Goal: Communication & Community: Ask a question

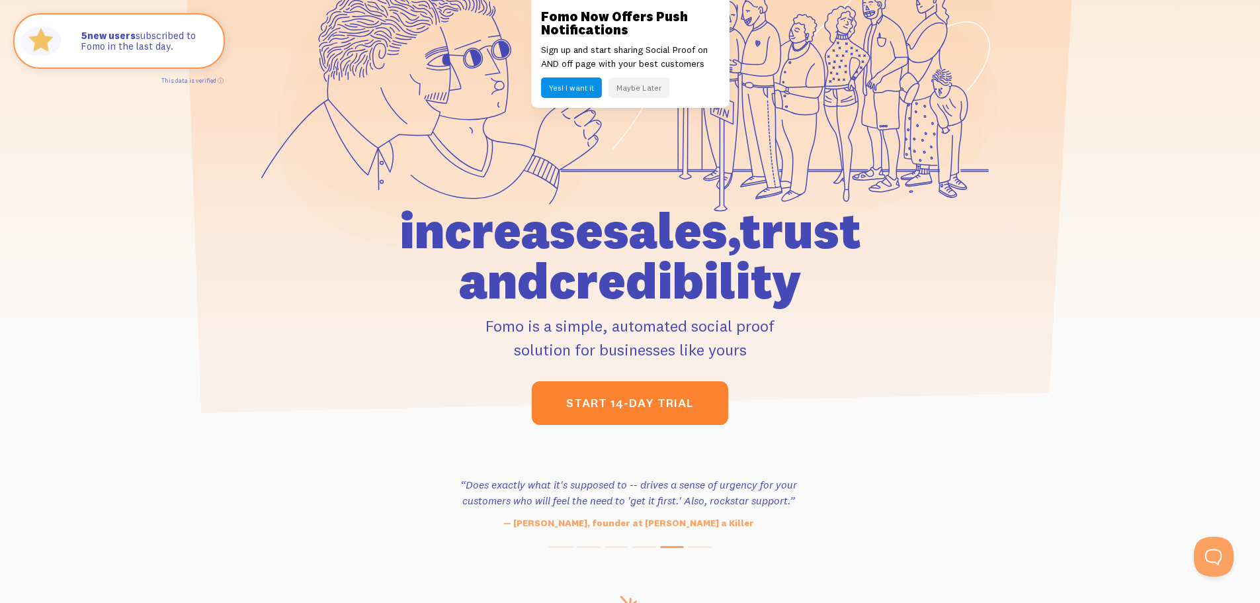
click at [634, 396] on link "start 14-day trial" at bounding box center [630, 403] width 196 height 44
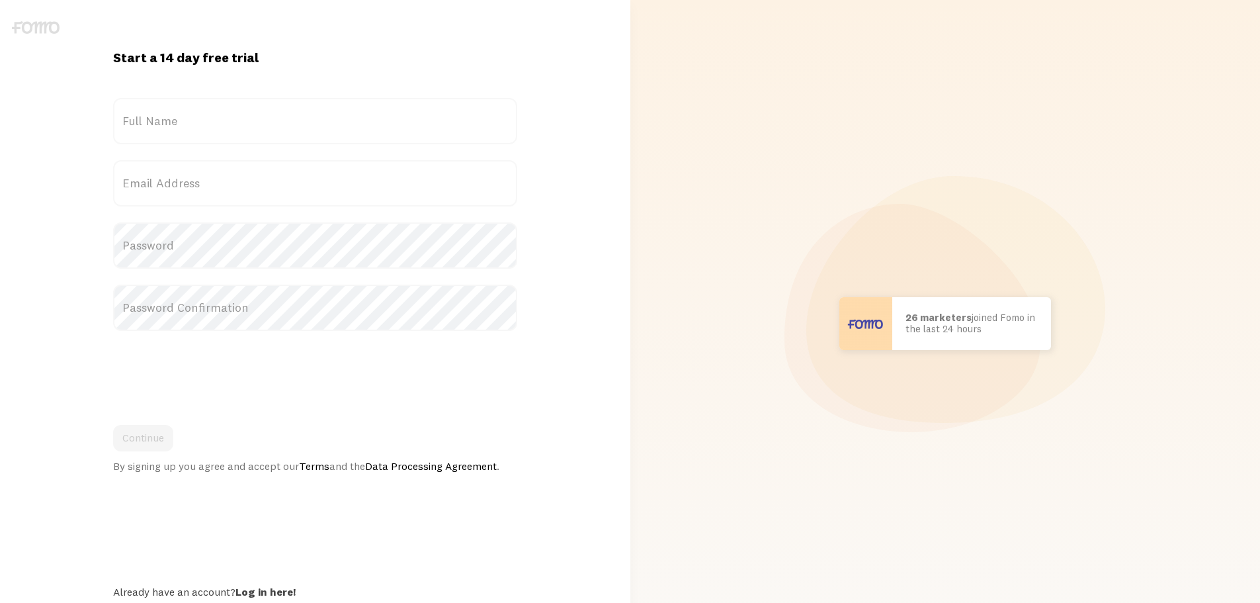
click at [227, 122] on label "Full Name" at bounding box center [315, 121] width 404 height 46
click at [227, 122] on input "Full Name" at bounding box center [315, 121] width 404 height 46
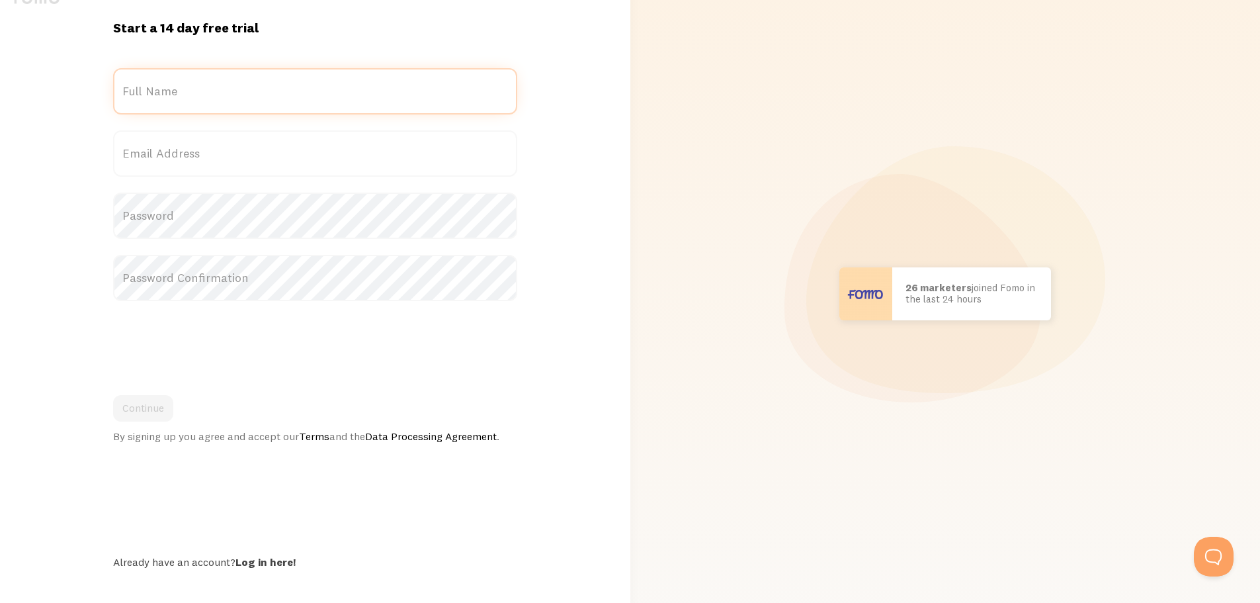
scroll to position [44, 0]
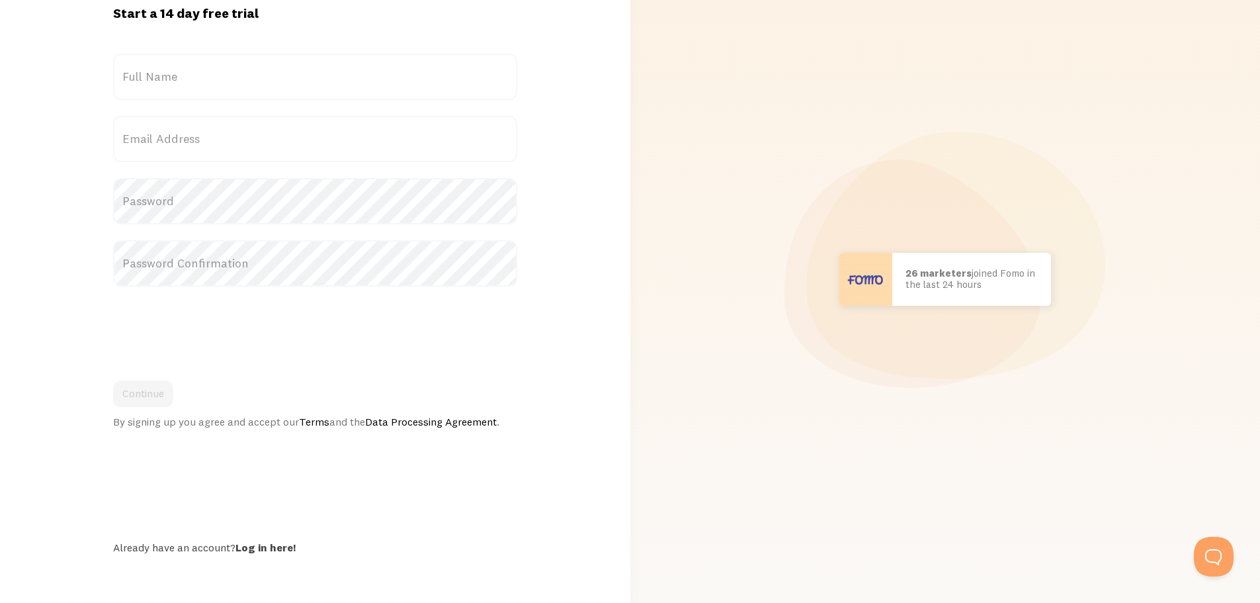
click at [275, 544] on div "Start a 14 day free trial {{ count }} people signed up today! Title Full Name E…" at bounding box center [315, 279] width 420 height 549
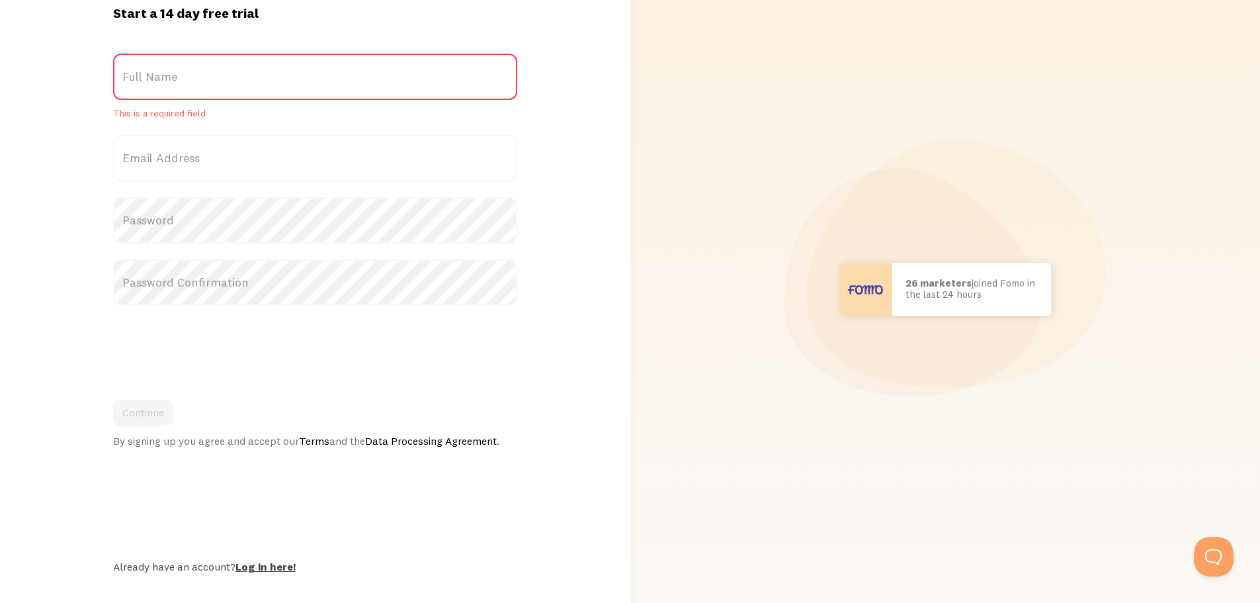
click at [253, 570] on link "Log in here!" at bounding box center [266, 566] width 60 height 13
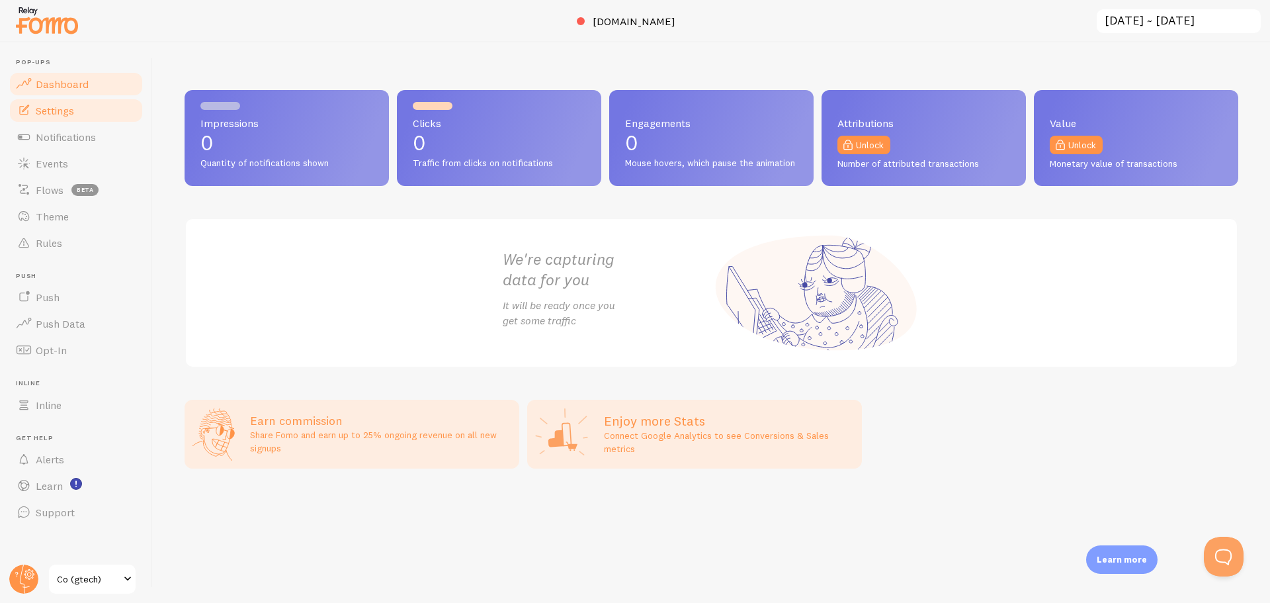
click at [65, 112] on span "Settings" at bounding box center [55, 110] width 38 height 13
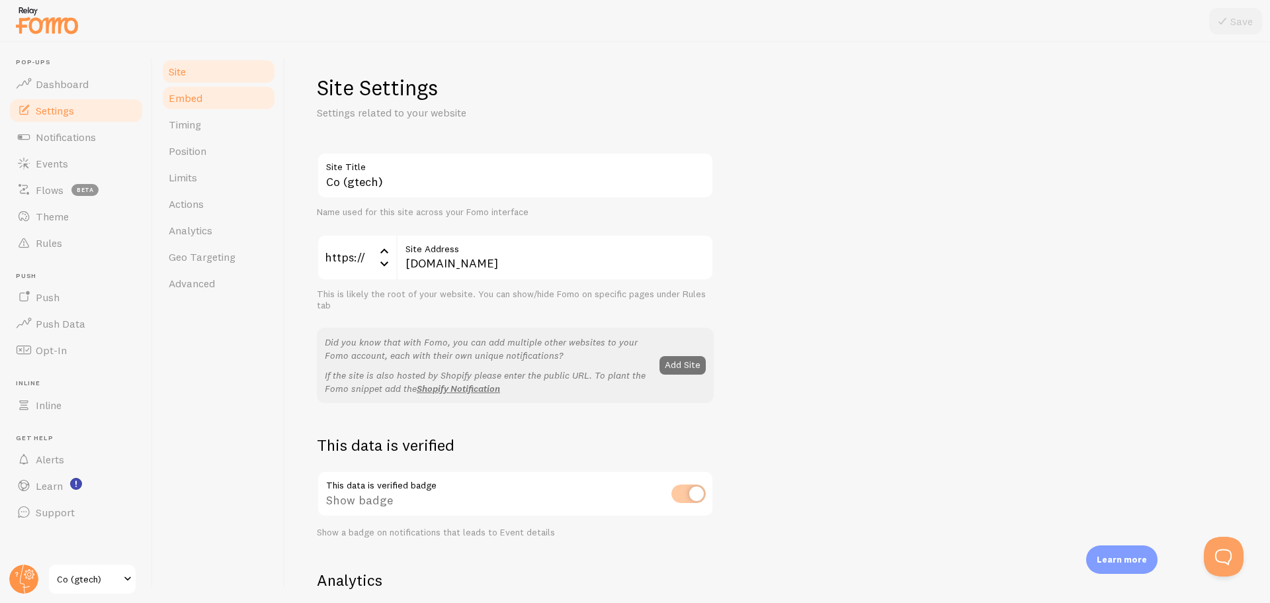
click at [189, 98] on span "Embed" at bounding box center [186, 97] width 34 height 13
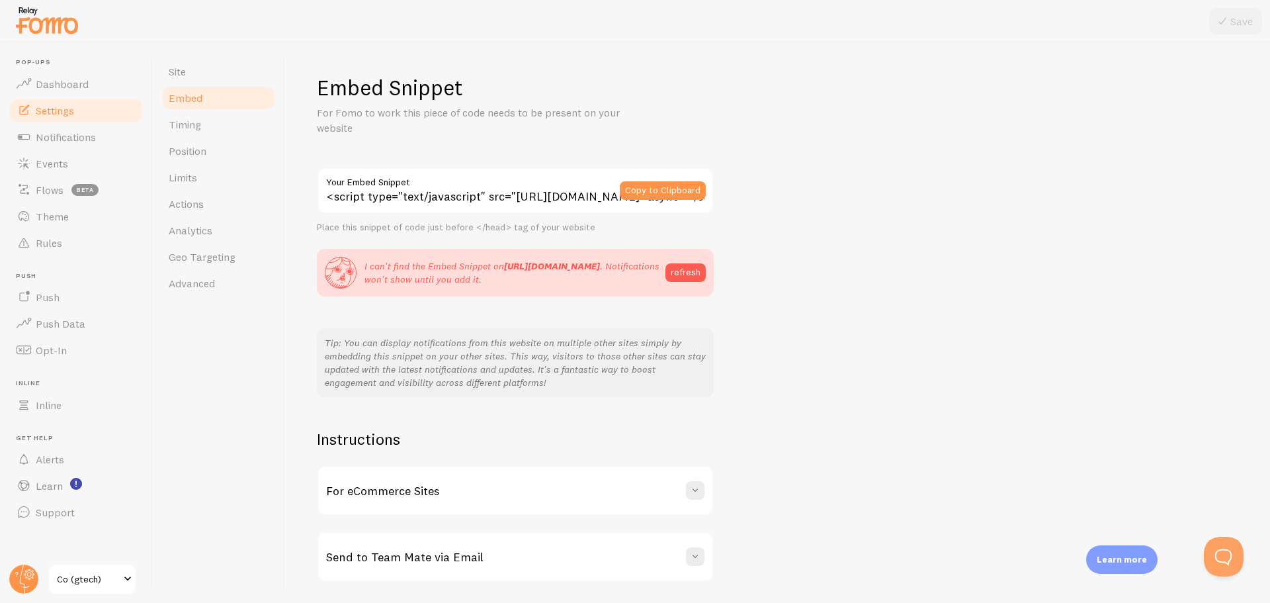
click at [914, 211] on div "Embed Snippet For Fomo to work this piece of code needs to be present on your w…" at bounding box center [778, 327] width 922 height 507
click at [681, 269] on button "refresh" at bounding box center [686, 272] width 40 height 19
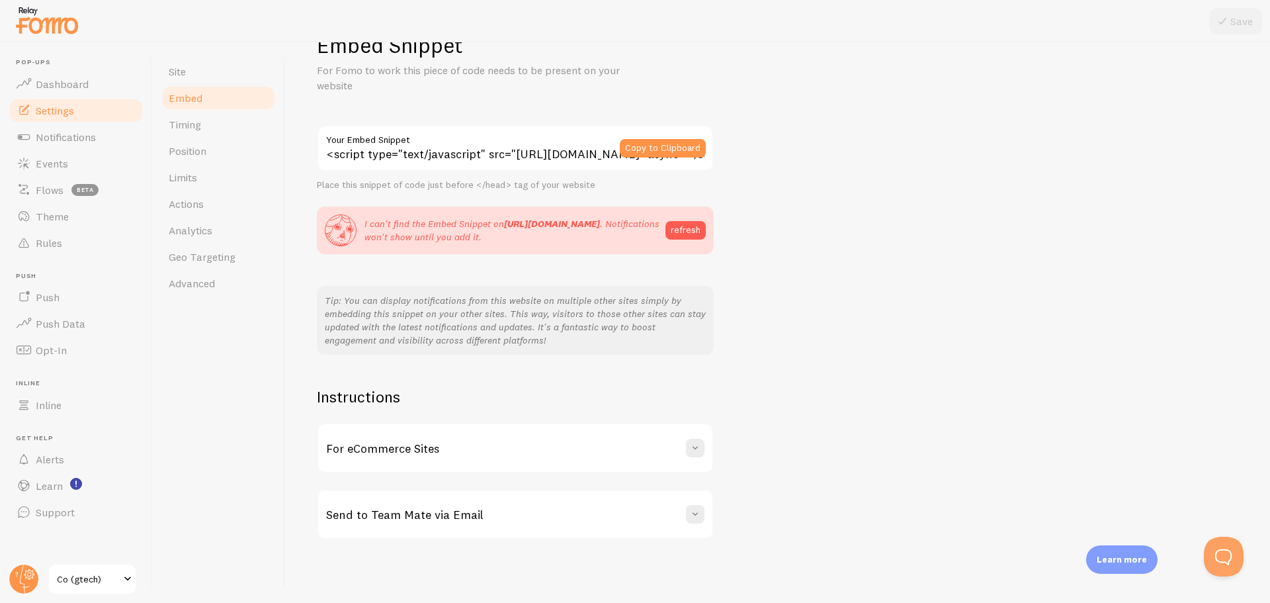
click at [458, 451] on div "For eCommerce Sites" at bounding box center [515, 448] width 394 height 48
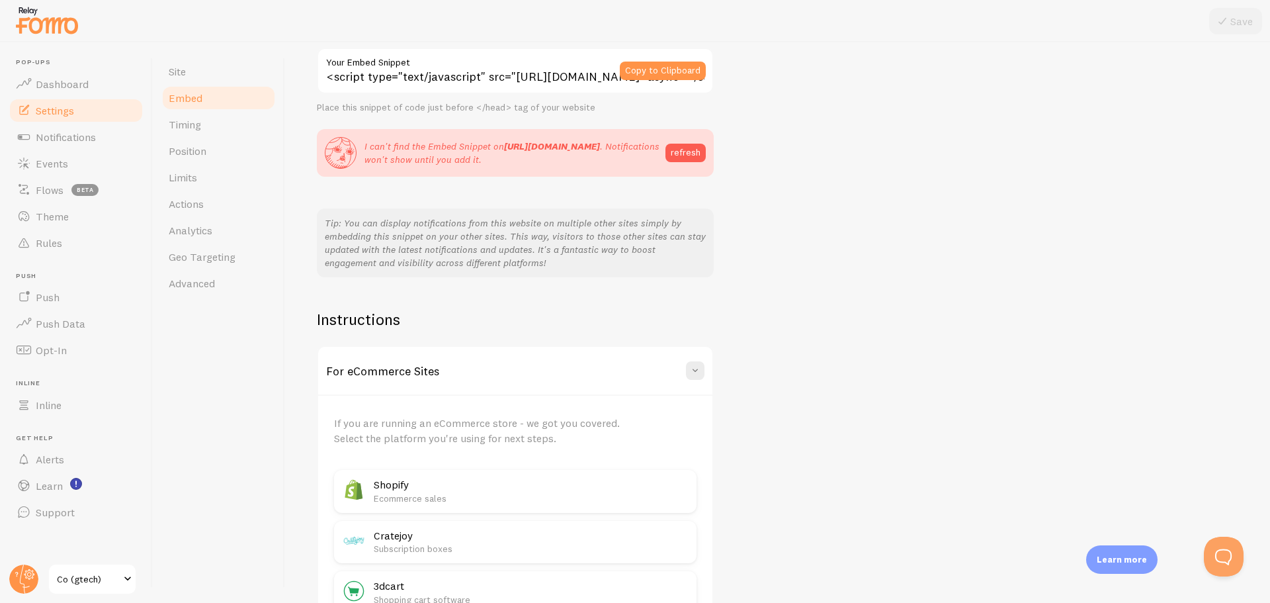
scroll to position [307, 0]
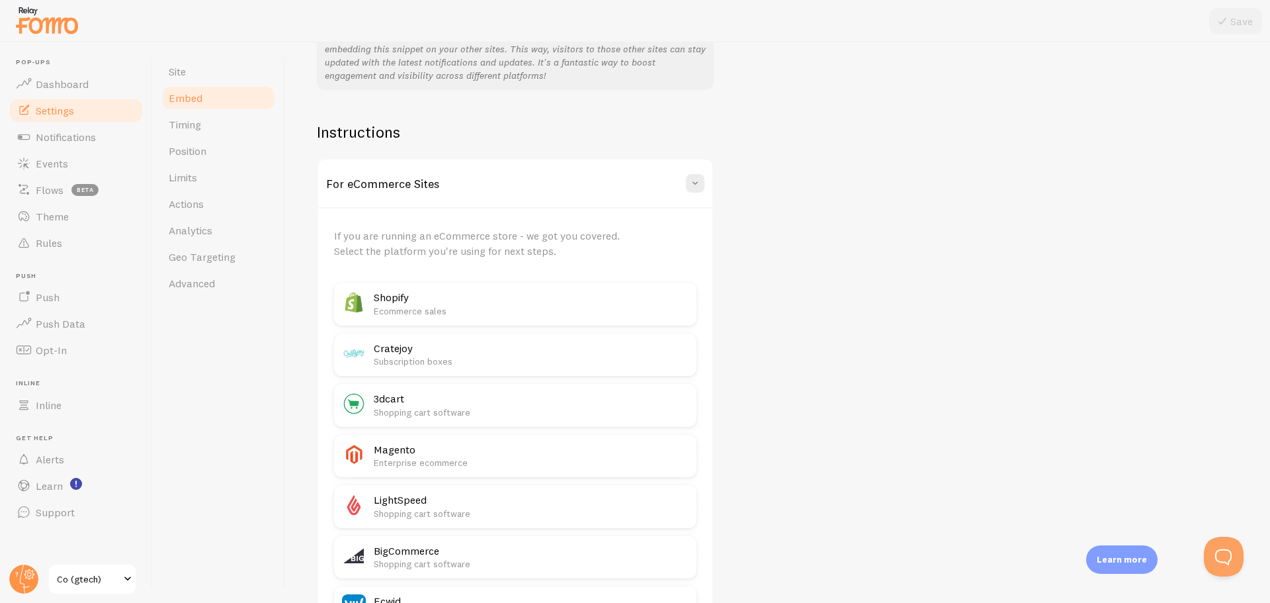
click at [442, 456] on p "Enterprise ecommerce" at bounding box center [531, 462] width 315 height 13
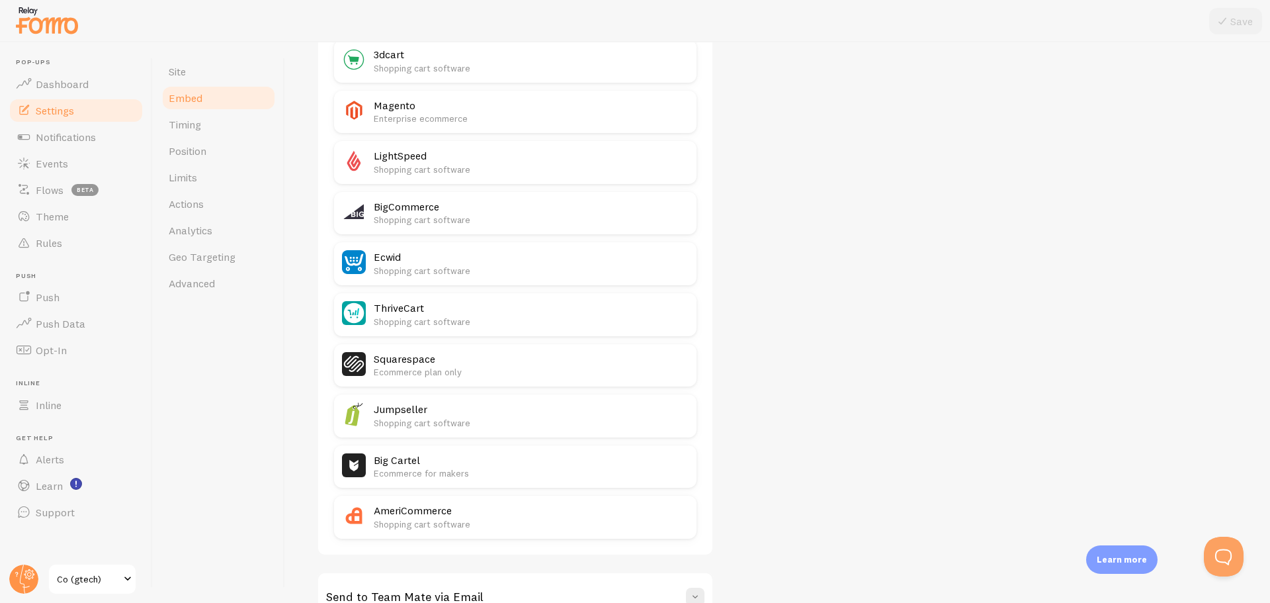
scroll to position [734, 0]
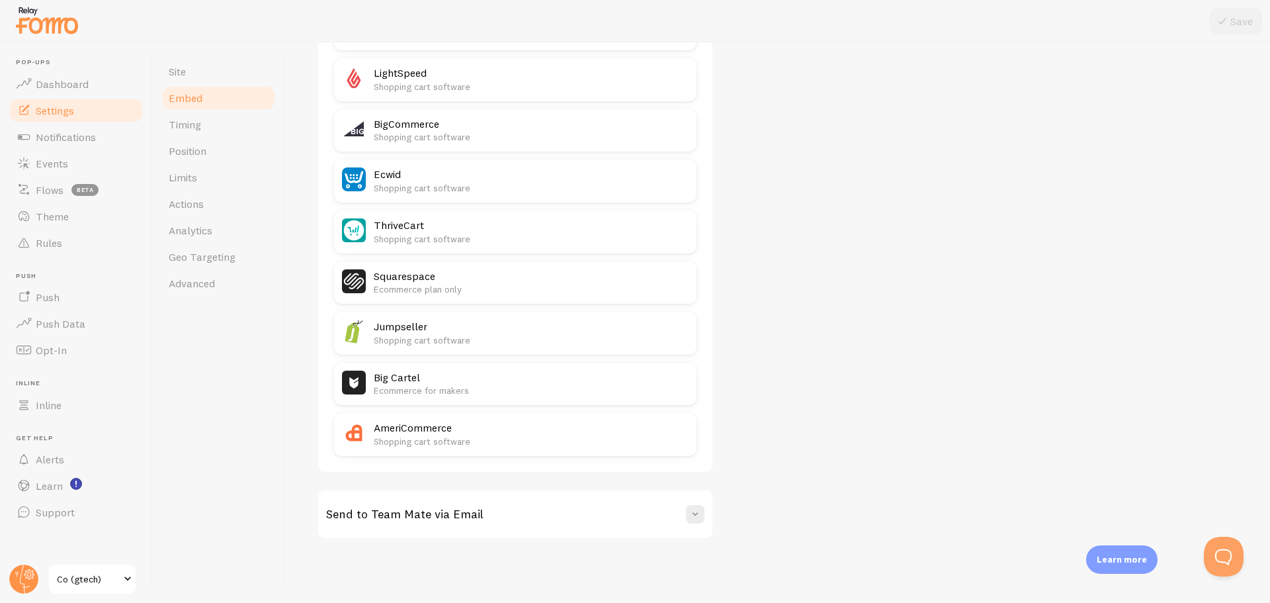
click at [125, 583] on span at bounding box center [128, 579] width 16 height 16
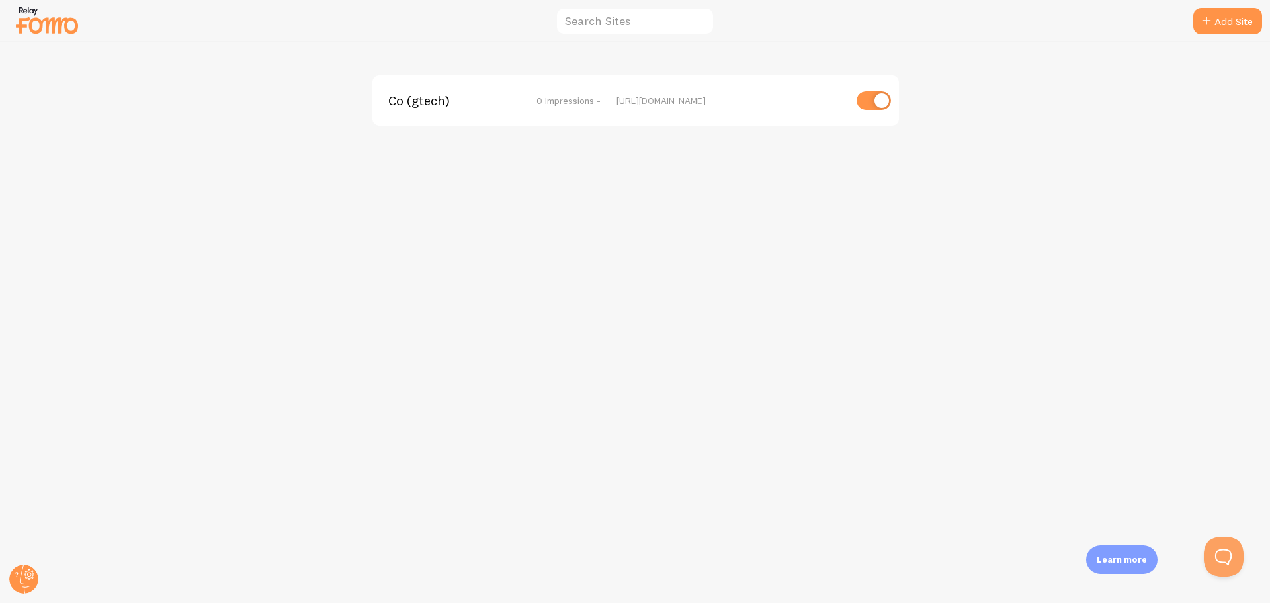
click at [8, 587] on div at bounding box center [24, 579] width 32 height 32
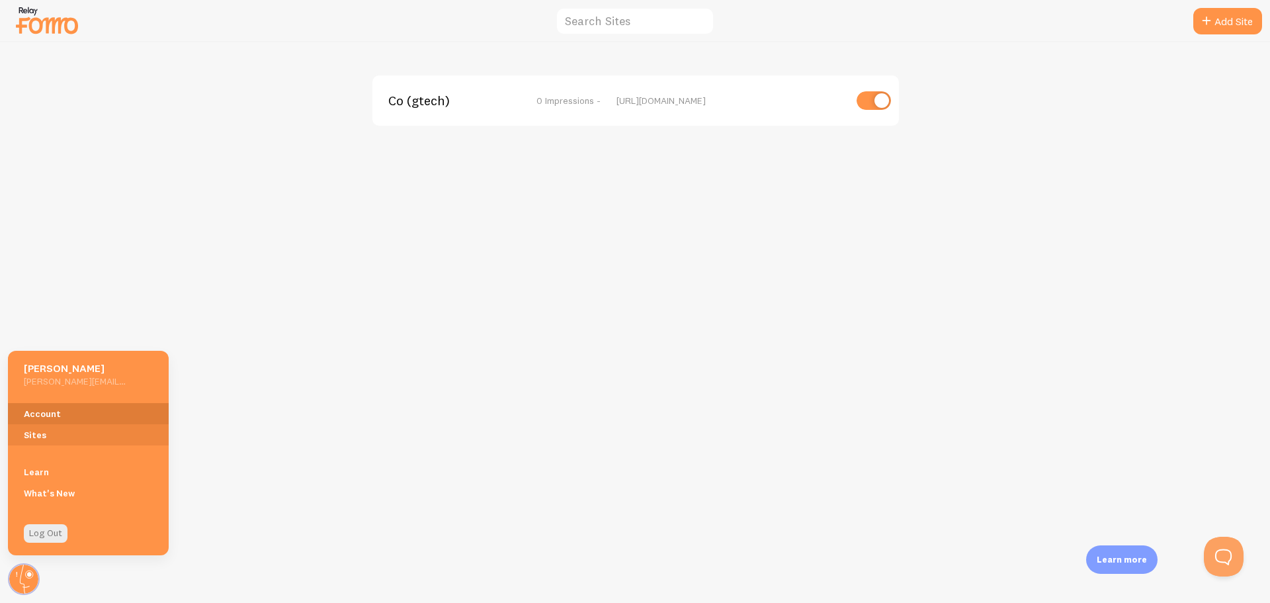
click at [40, 411] on link "Account" at bounding box center [88, 413] width 161 height 21
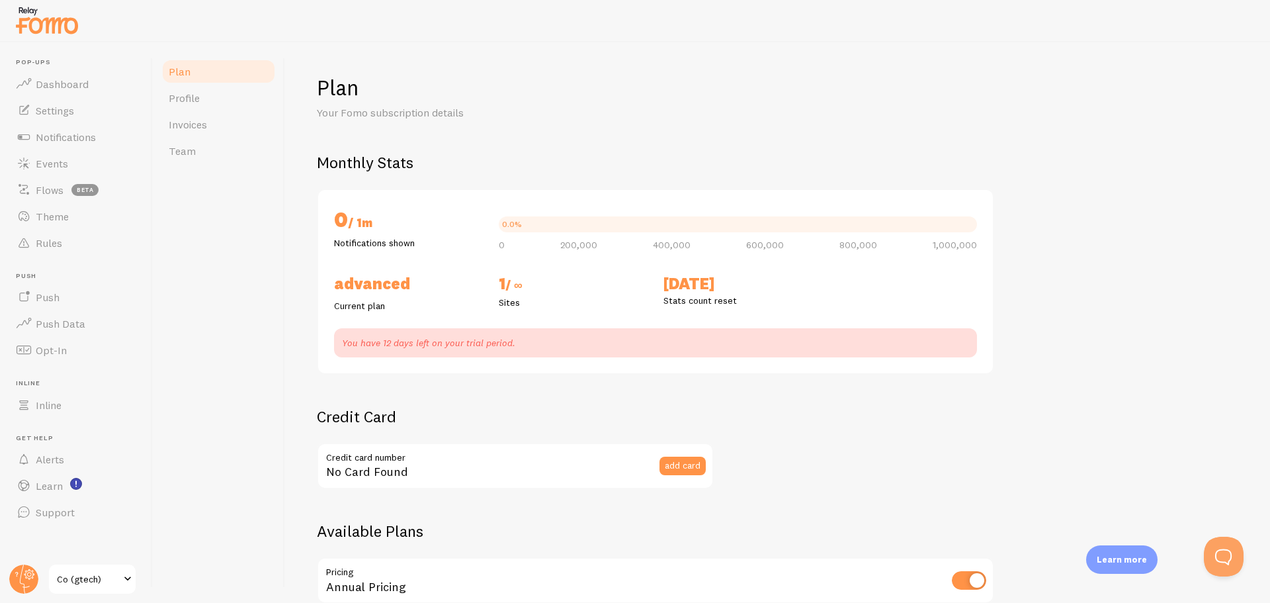
checkbox input "true"
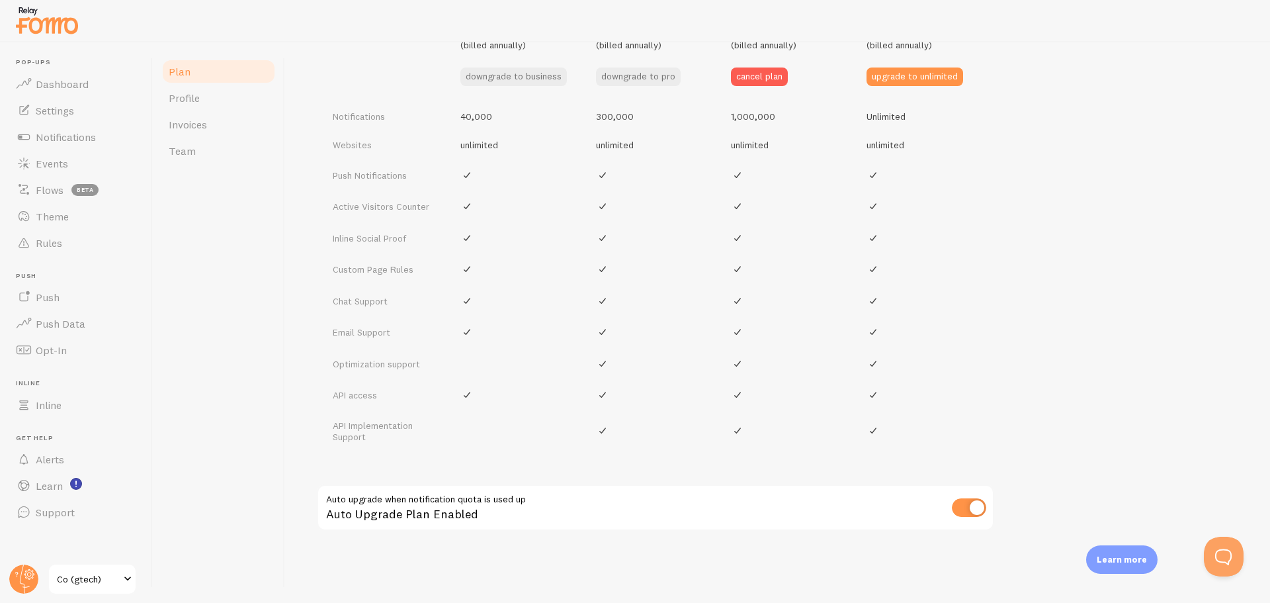
scroll to position [620, 0]
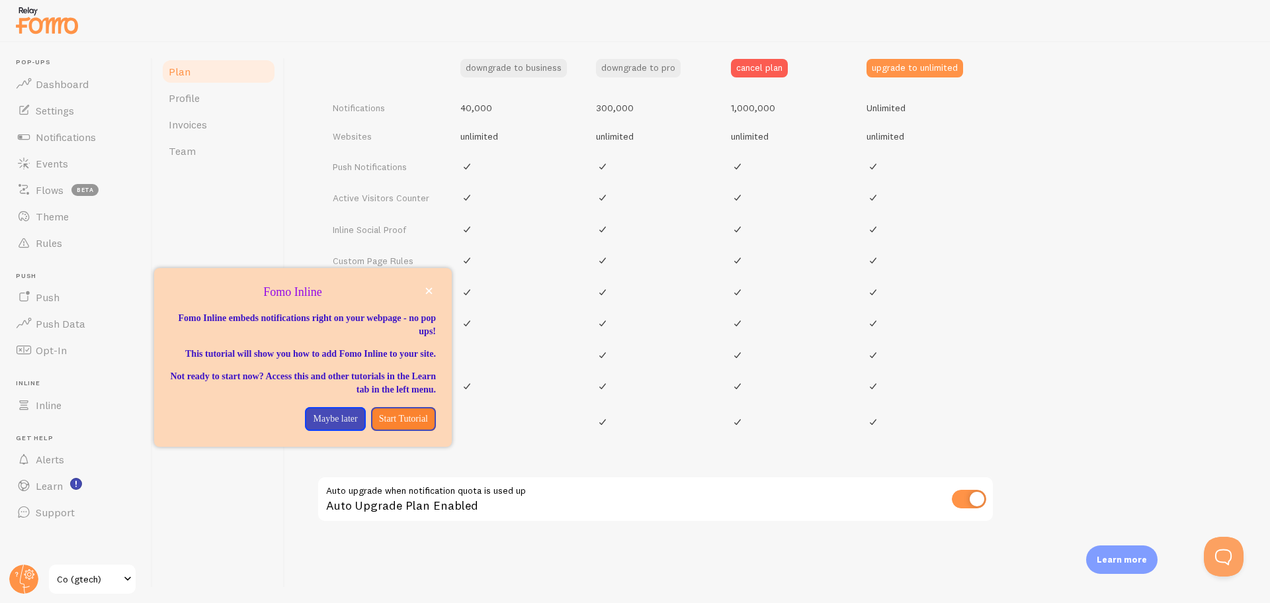
click at [217, 214] on div "Plan Profile Invoices Team" at bounding box center [219, 322] width 132 height 560
click at [185, 104] on span "Profile" at bounding box center [184, 97] width 31 height 13
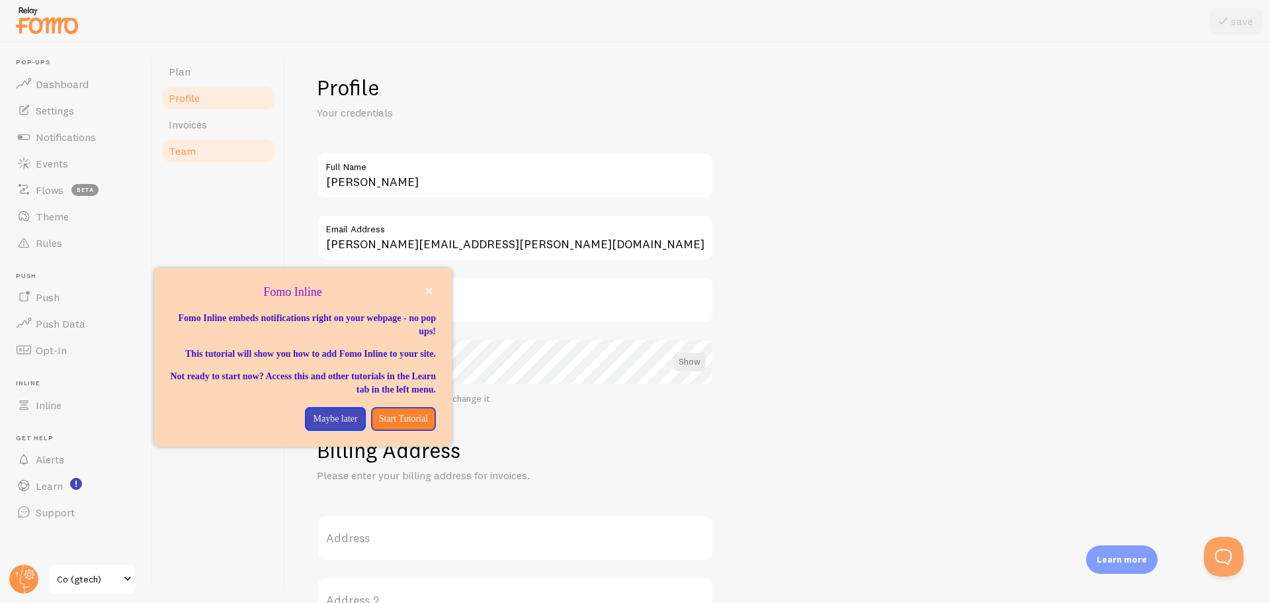
click at [197, 144] on link "Team" at bounding box center [219, 151] width 116 height 26
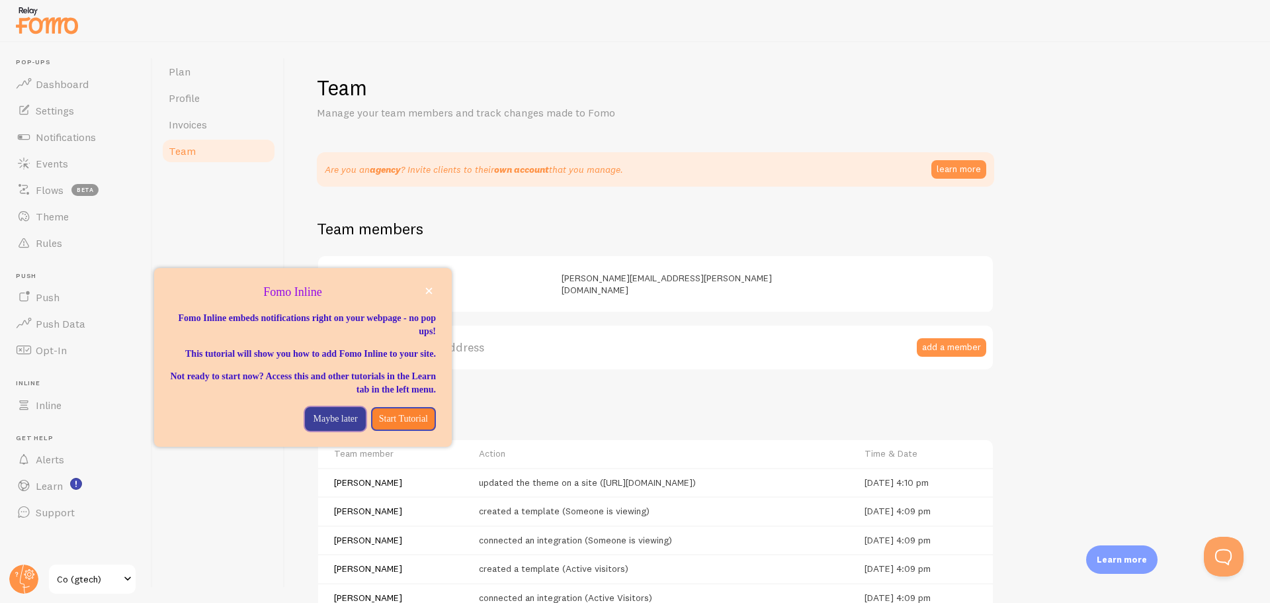
click at [343, 425] on p "Maybe later" at bounding box center [335, 418] width 44 height 13
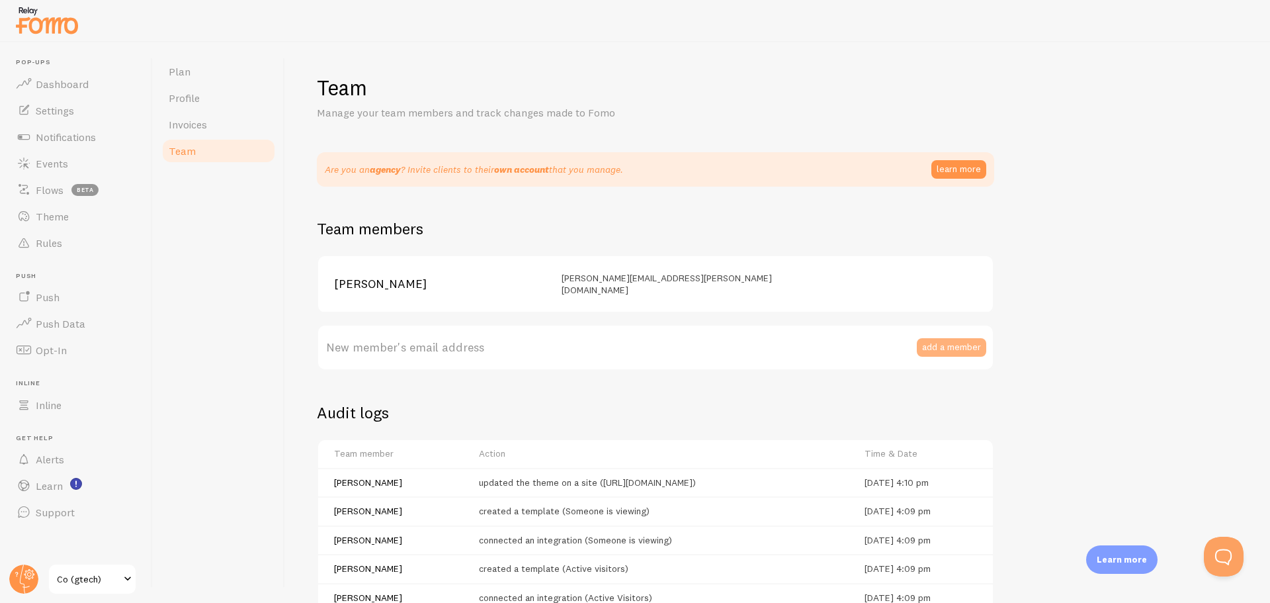
click at [935, 338] on button "add a member" at bounding box center [951, 347] width 69 height 19
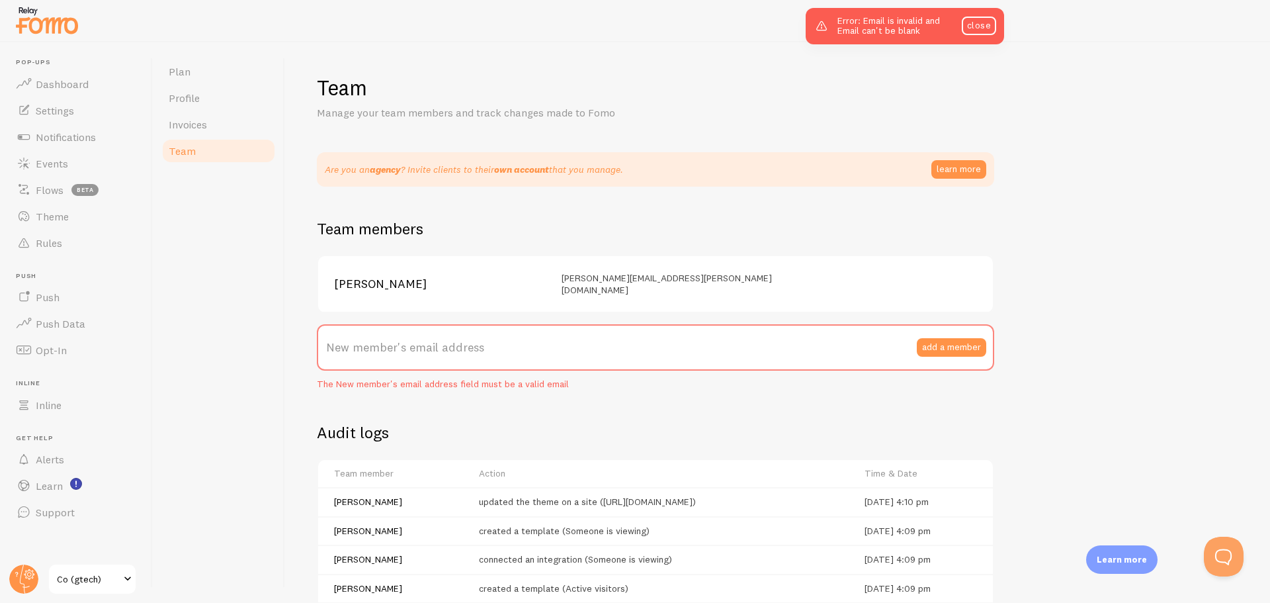
click at [419, 333] on label "New member's email address" at bounding box center [655, 347] width 677 height 46
click at [419, 333] on input "New member's email address" at bounding box center [655, 347] width 677 height 46
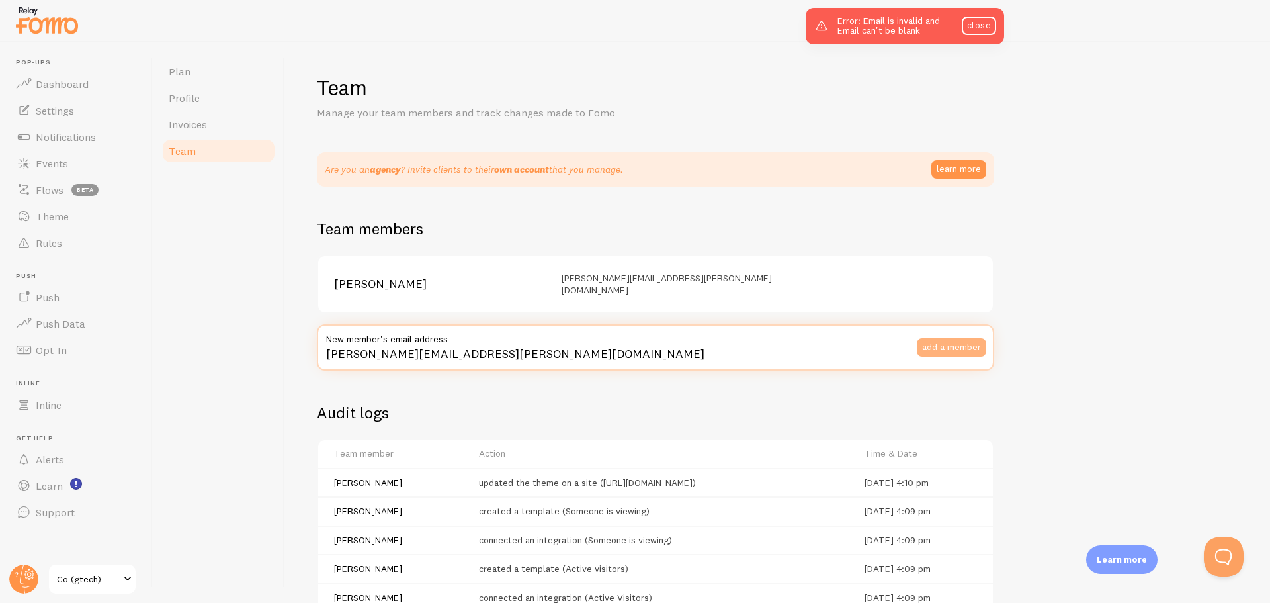
type input "harris.alam@gtech.co.uk"
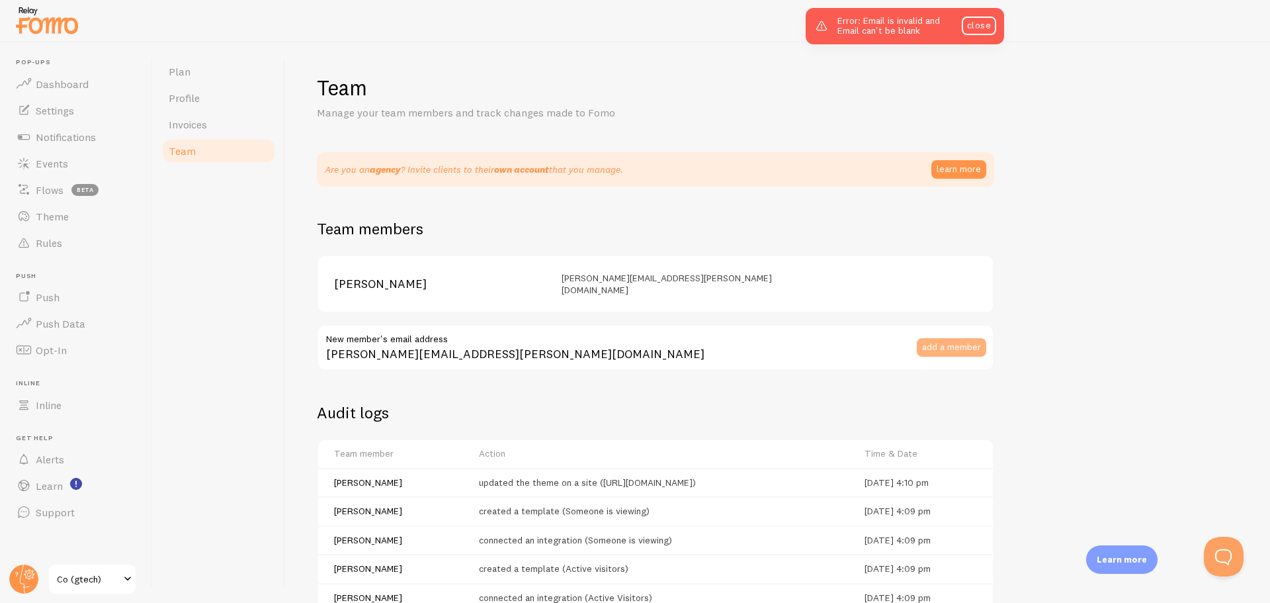
click at [941, 338] on button "add a member" at bounding box center [951, 347] width 69 height 19
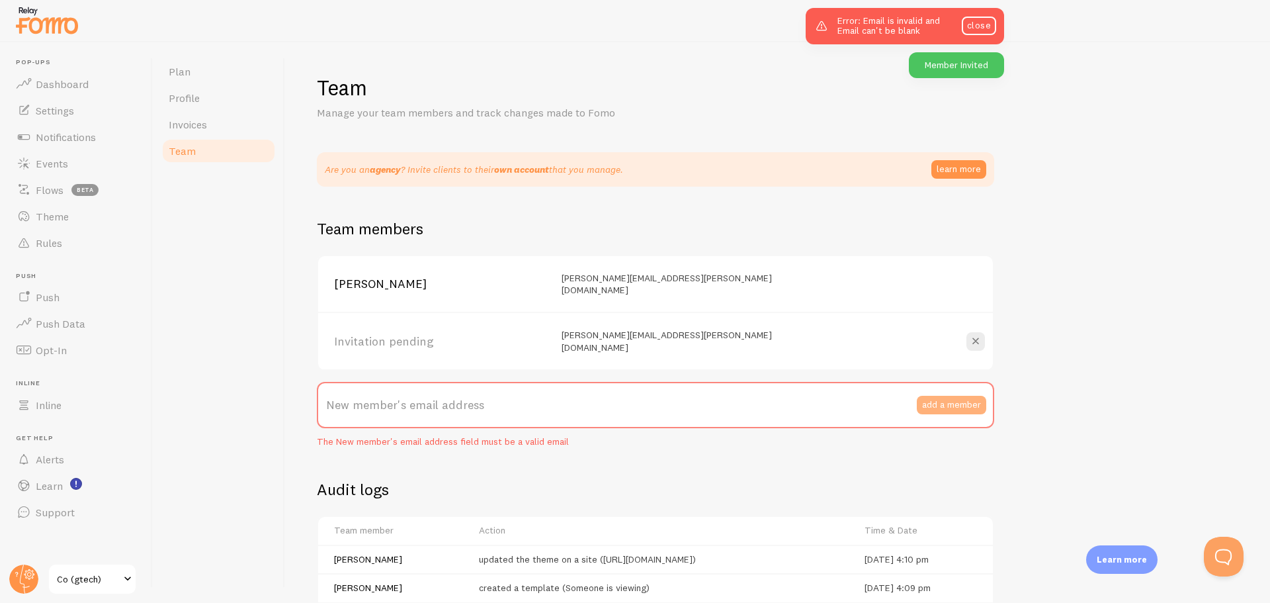
click at [953, 396] on button "add a member" at bounding box center [951, 405] width 69 height 19
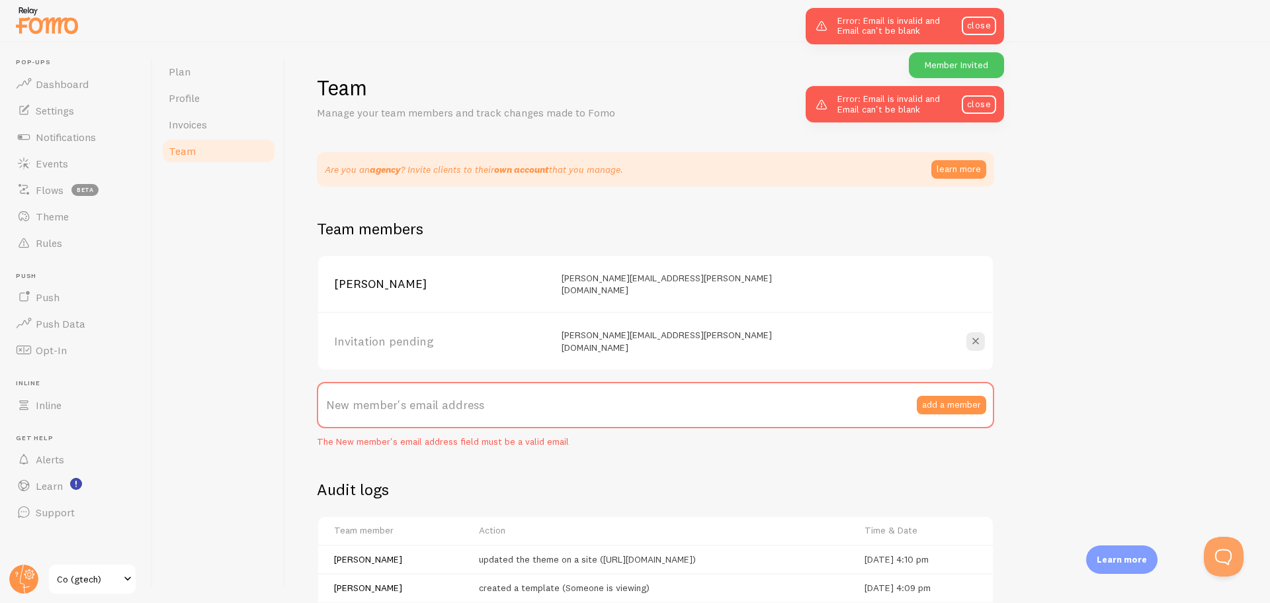
click at [403, 399] on label "New member's email address" at bounding box center [655, 405] width 677 height 46
click at [403, 399] on input "New member's email address" at bounding box center [655, 405] width 677 height 46
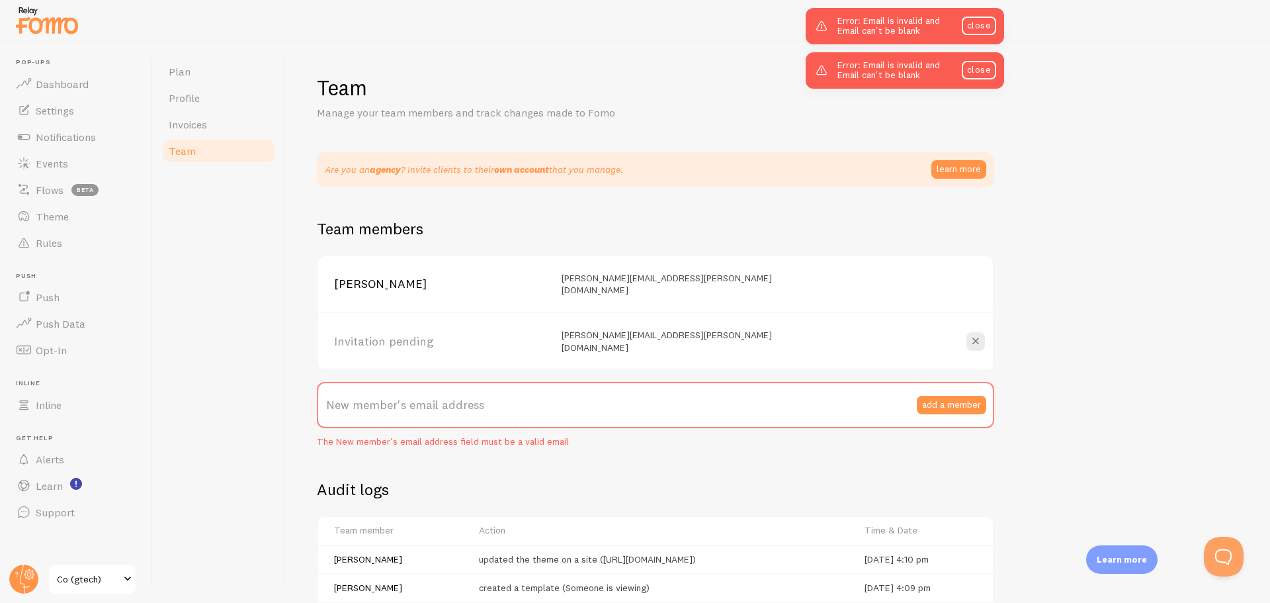
click at [370, 391] on label "New member's email address" at bounding box center [655, 405] width 677 height 46
click at [370, 391] on input "New member's email address" at bounding box center [655, 405] width 677 height 46
paste input "harry.mccormack@gtech.co.uk"
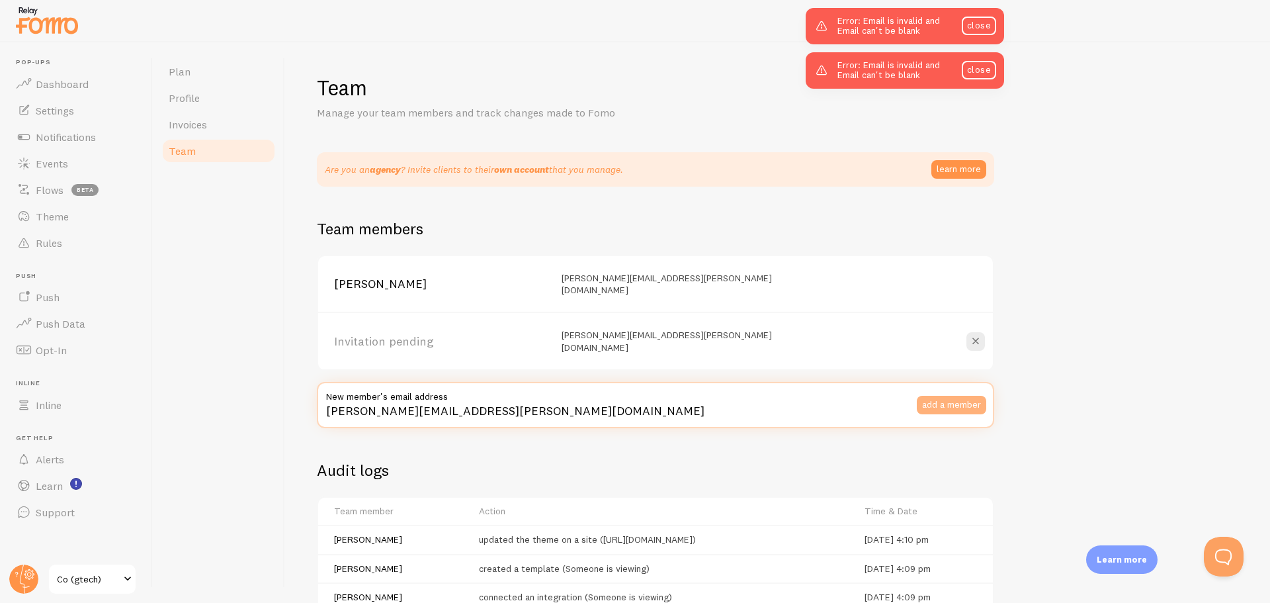
type input "harry.mccormack@gtech.co.uk"
click at [954, 396] on button "add a member" at bounding box center [951, 405] width 69 height 19
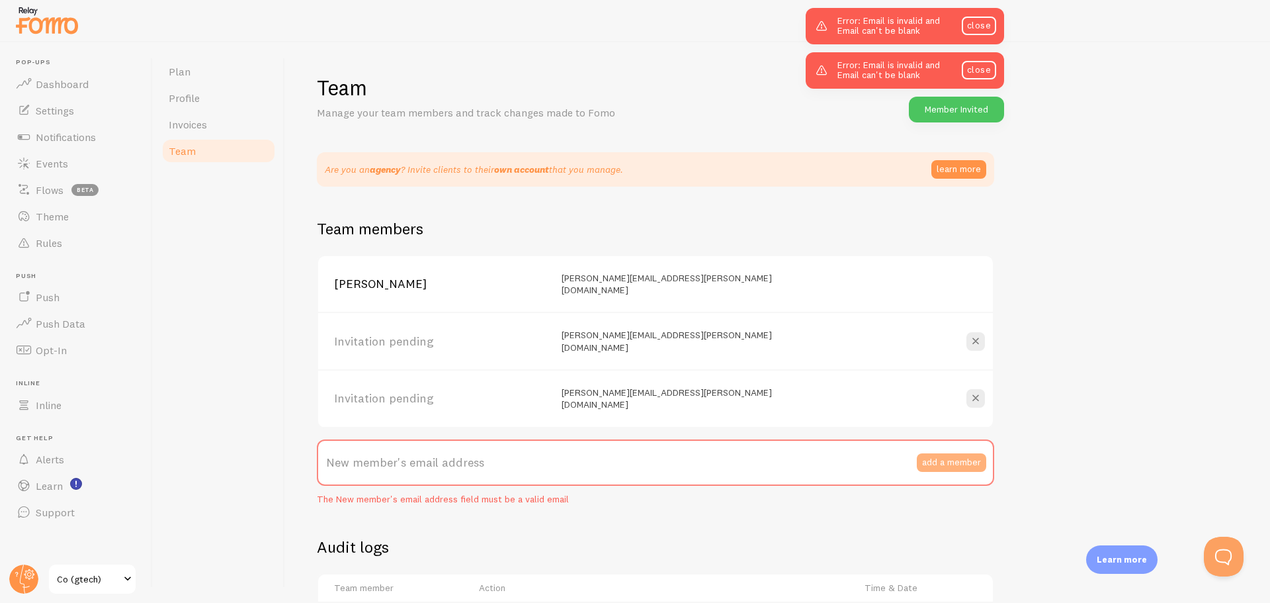
click at [950, 453] on button "add a member" at bounding box center [951, 462] width 69 height 19
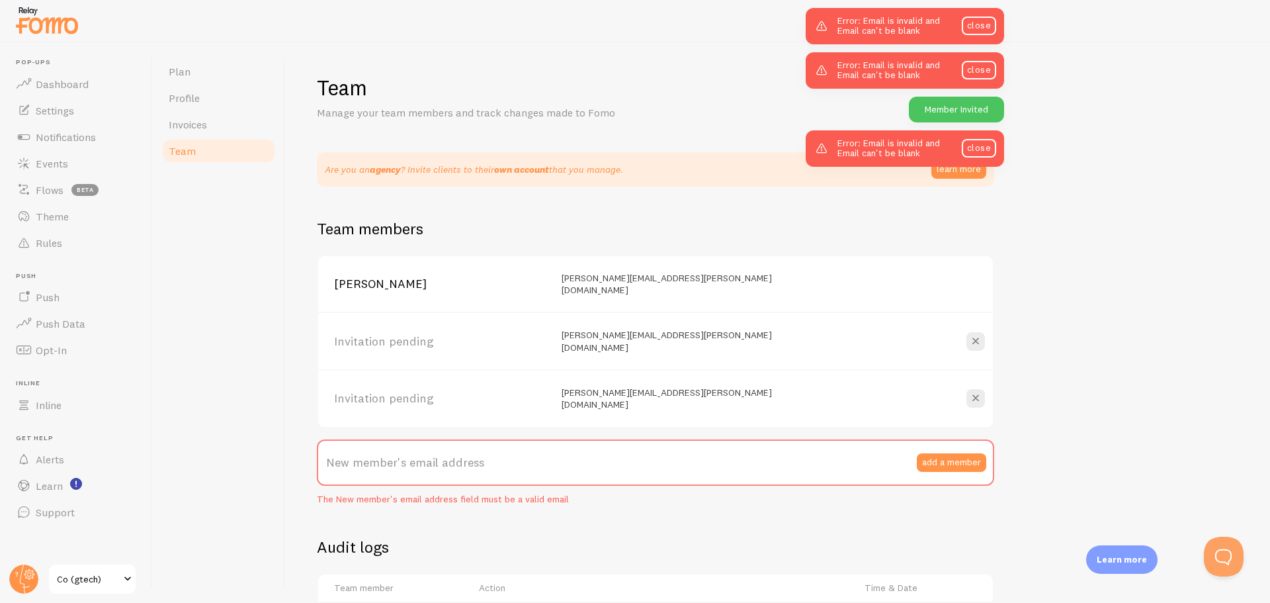
click at [494, 441] on label "New member's email address" at bounding box center [655, 462] width 677 height 46
click at [494, 441] on input "New member's email address" at bounding box center [655, 462] width 677 height 46
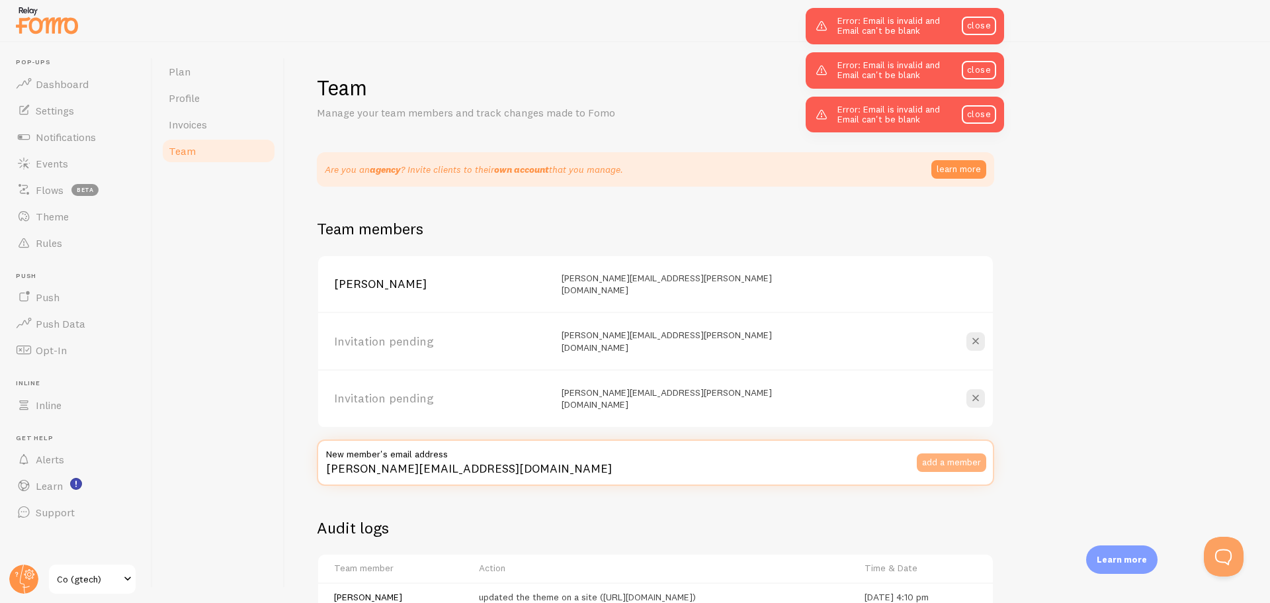
type input "joel.shore@gtech.co.uk"
click at [957, 453] on button "add a member" at bounding box center [951, 462] width 69 height 19
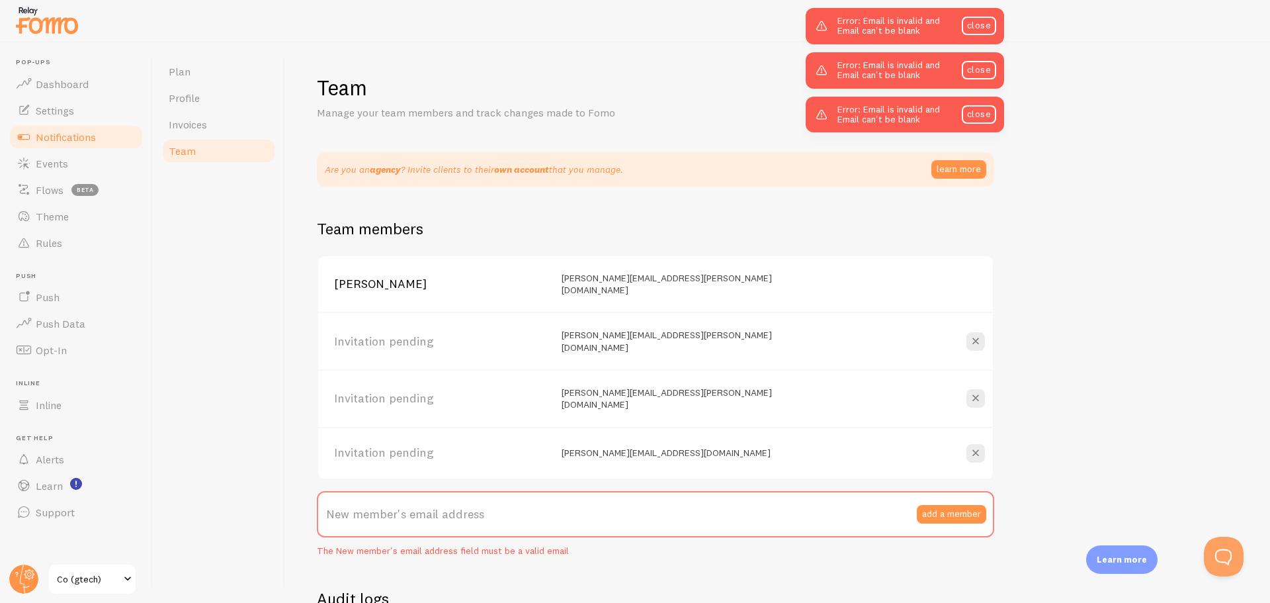
click at [78, 130] on span "Notifications" at bounding box center [66, 136] width 60 height 13
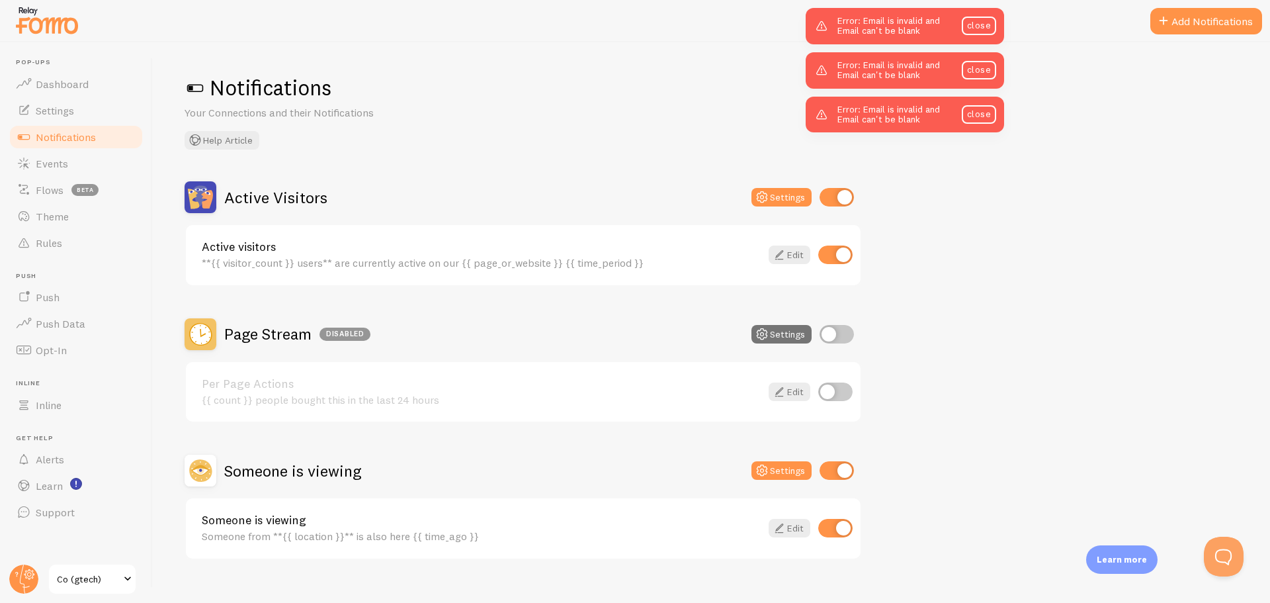
click at [565, 148] on div "Notifications Your Connections and their Notifications Help Article" at bounding box center [712, 111] width 1054 height 75
click at [781, 327] on button "Settings" at bounding box center [782, 334] width 60 height 19
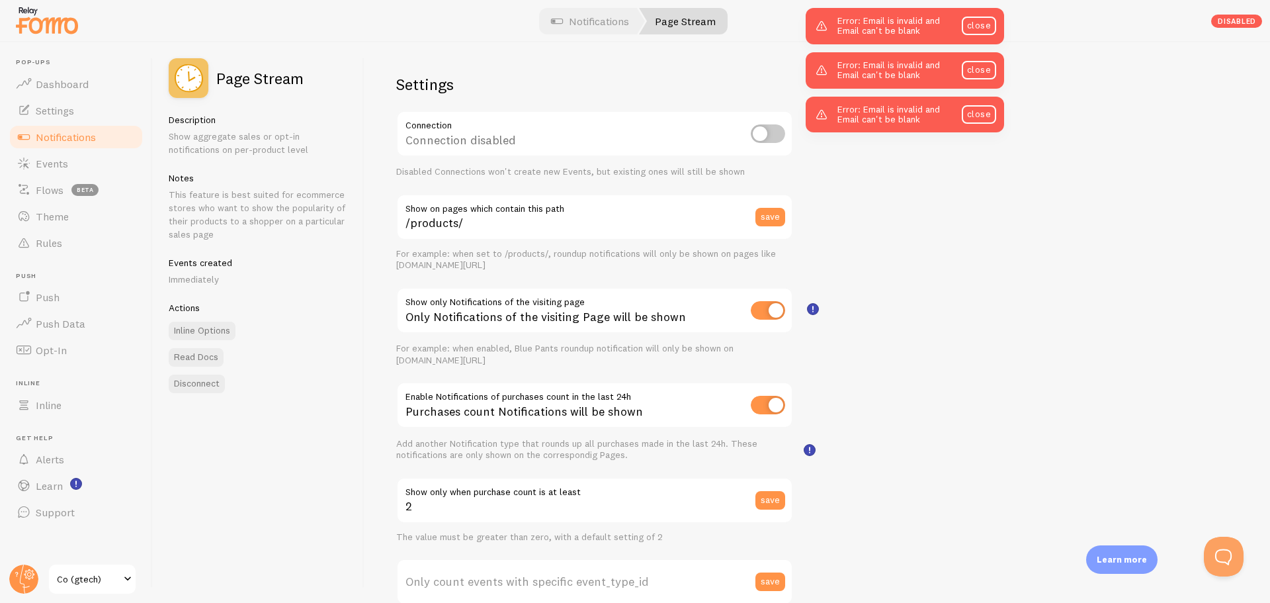
click at [771, 138] on input "checkbox" at bounding box center [768, 133] width 34 height 19
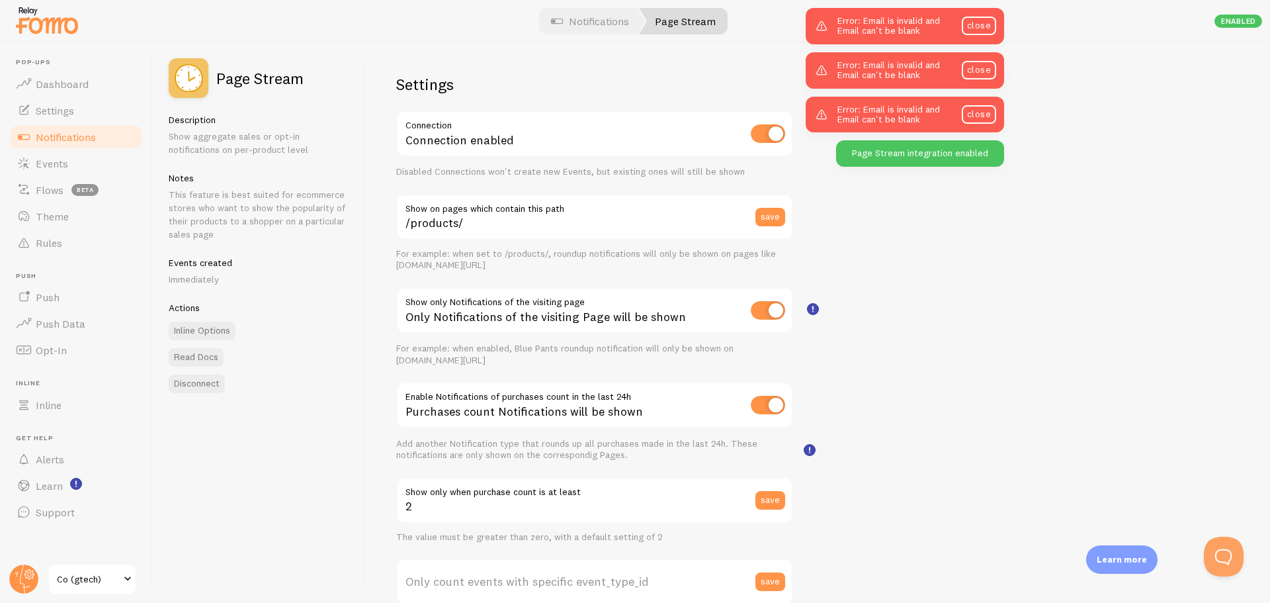
click at [758, 136] on input "checkbox" at bounding box center [768, 133] width 34 height 19
checkbox input "false"
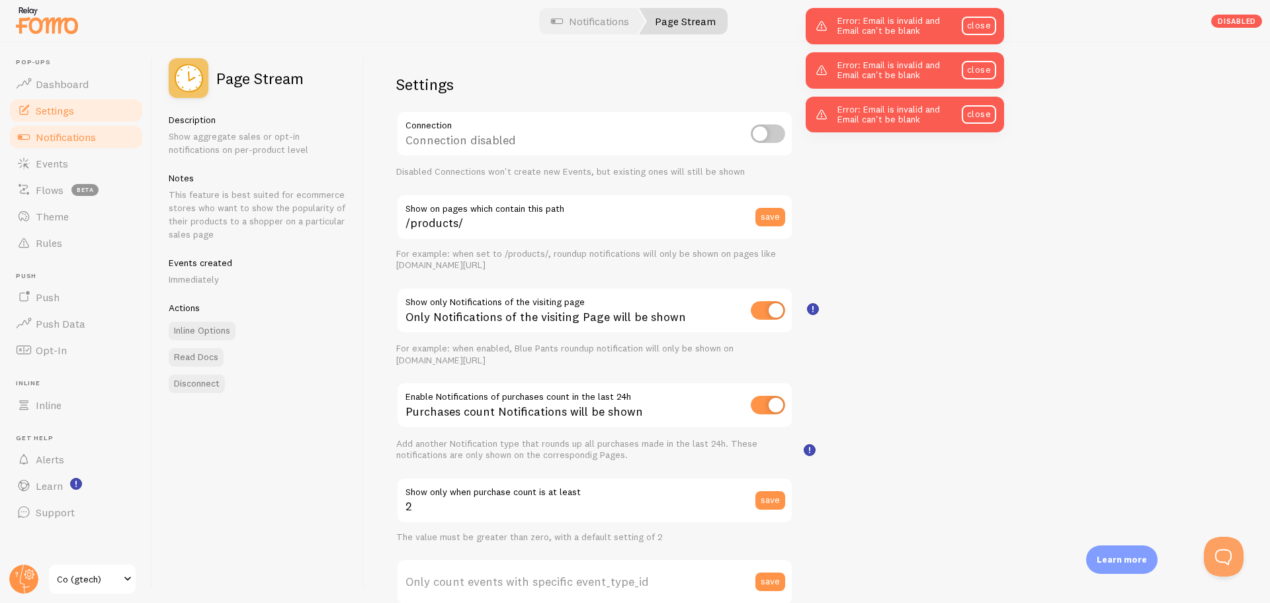
click at [71, 110] on span "Settings" at bounding box center [55, 110] width 38 height 13
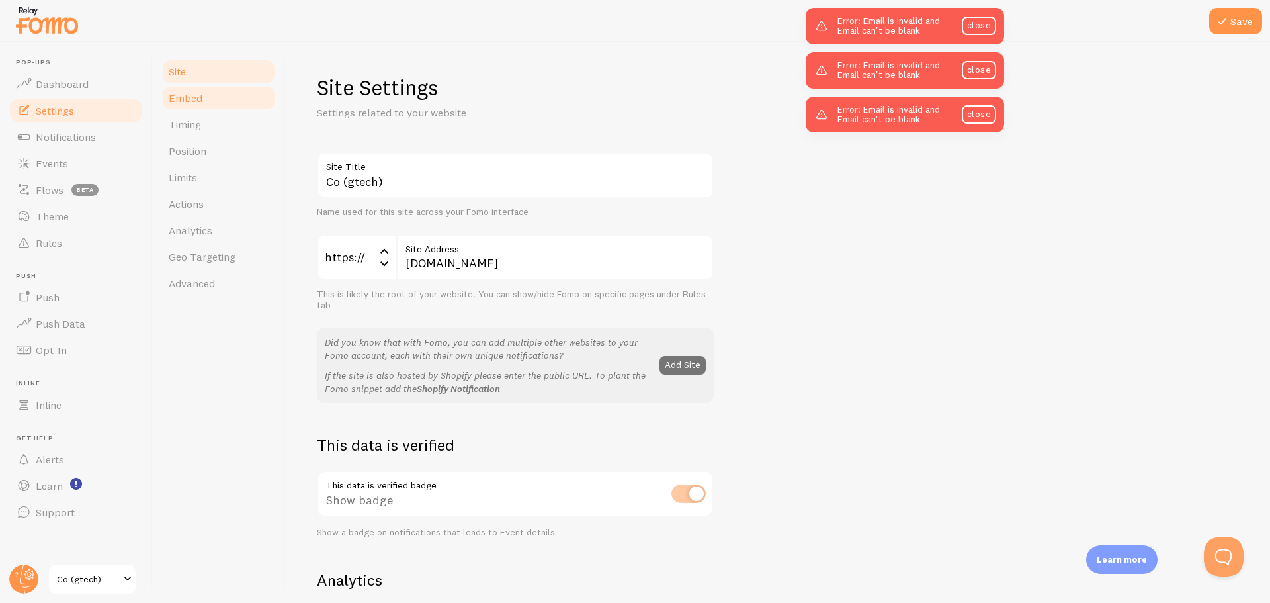
click at [230, 97] on link "Embed" at bounding box center [219, 98] width 116 height 26
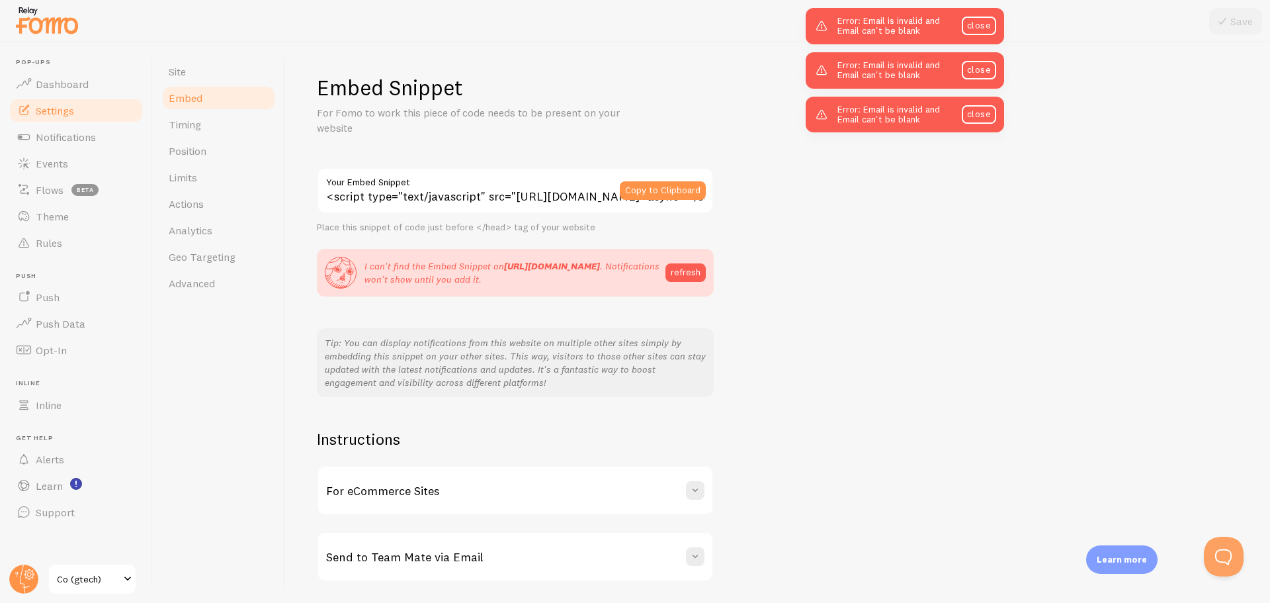
click at [512, 184] on label "Your Embed Snippet" at bounding box center [515, 178] width 397 height 22
click at [512, 184] on input "<script type="text/javascript" src="https://load.fomo.com/api/v1/XBMK1ac792PNH9…" at bounding box center [515, 190] width 397 height 46
click at [680, 189] on button "Copy to Clipboard" at bounding box center [663, 190] width 86 height 19
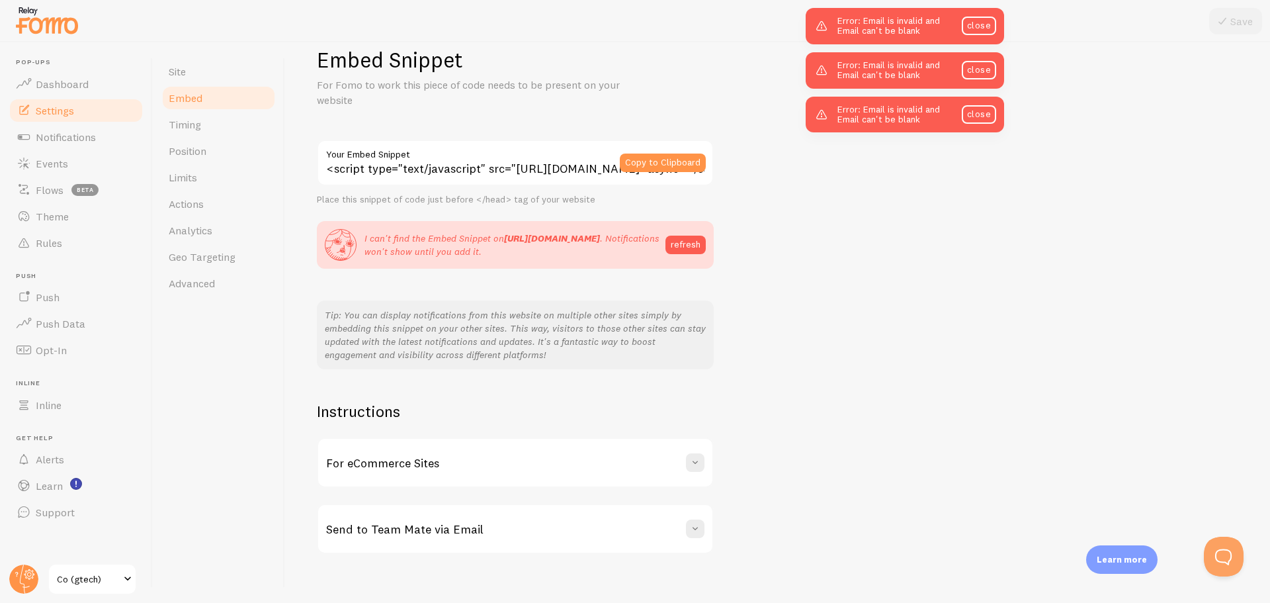
scroll to position [42, 0]
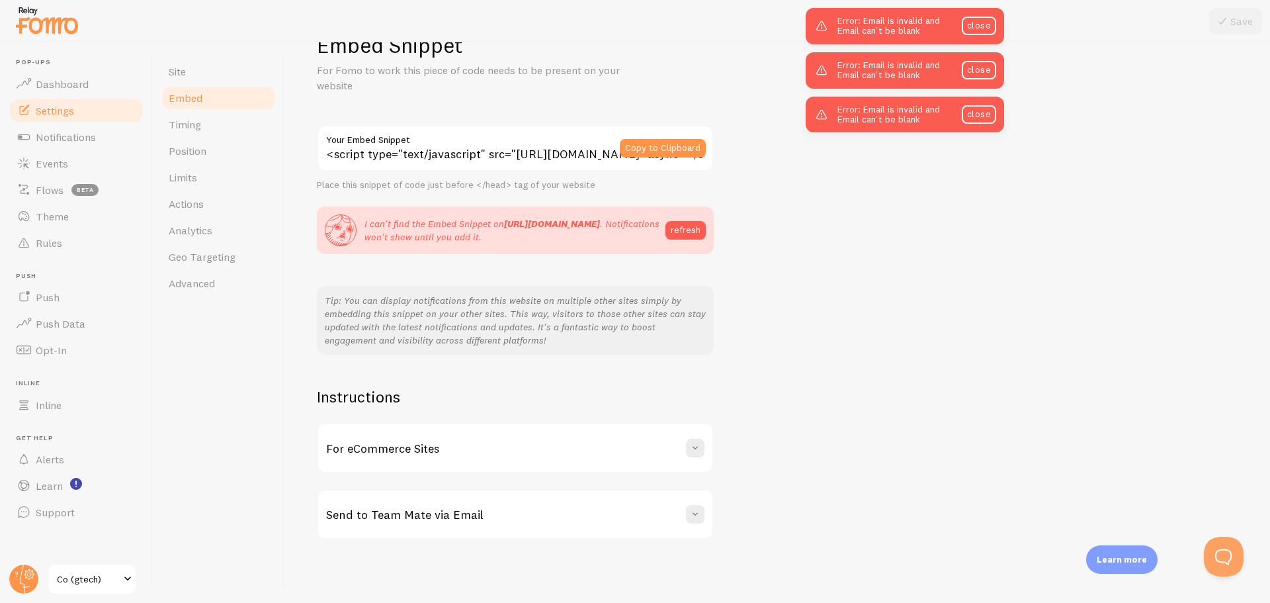
click at [462, 445] on div "For eCommerce Sites" at bounding box center [515, 448] width 394 height 48
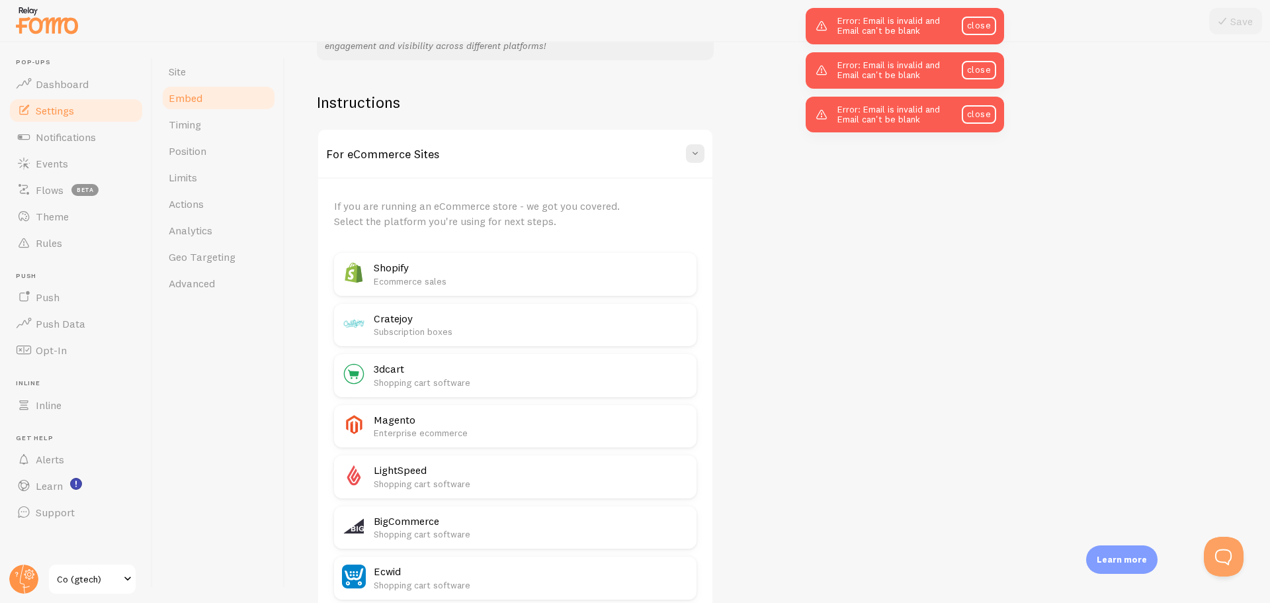
scroll to position [0, 0]
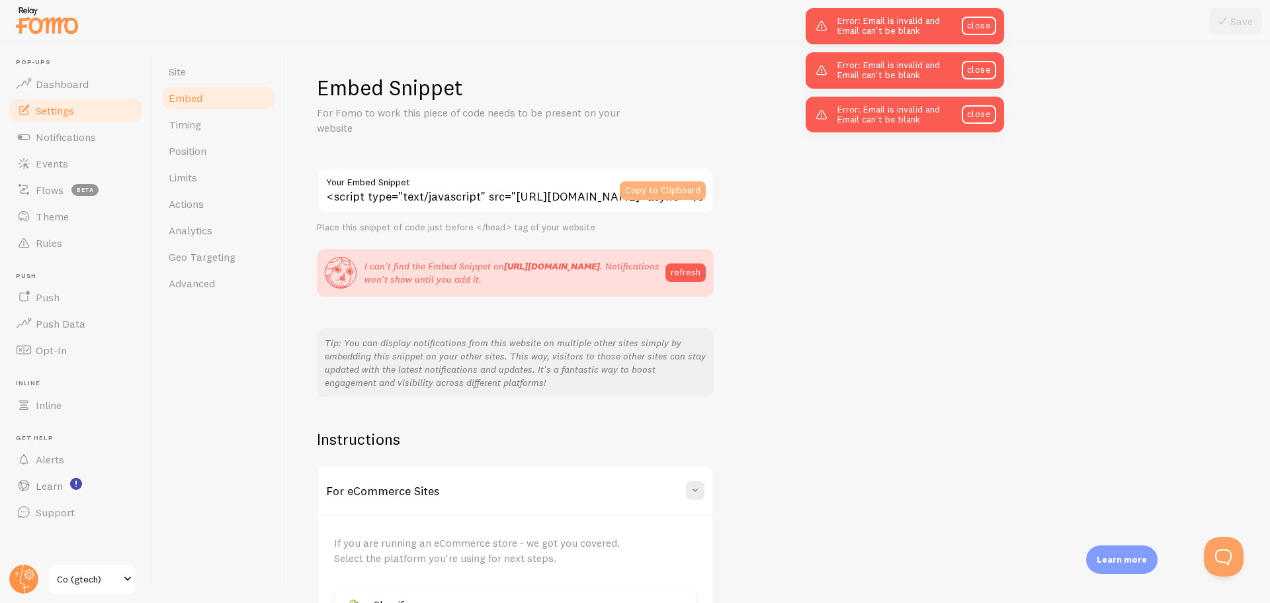
click at [640, 194] on button "Copy to Clipboard" at bounding box center [663, 190] width 86 height 19
click at [200, 124] on span "Timing" at bounding box center [185, 124] width 32 height 13
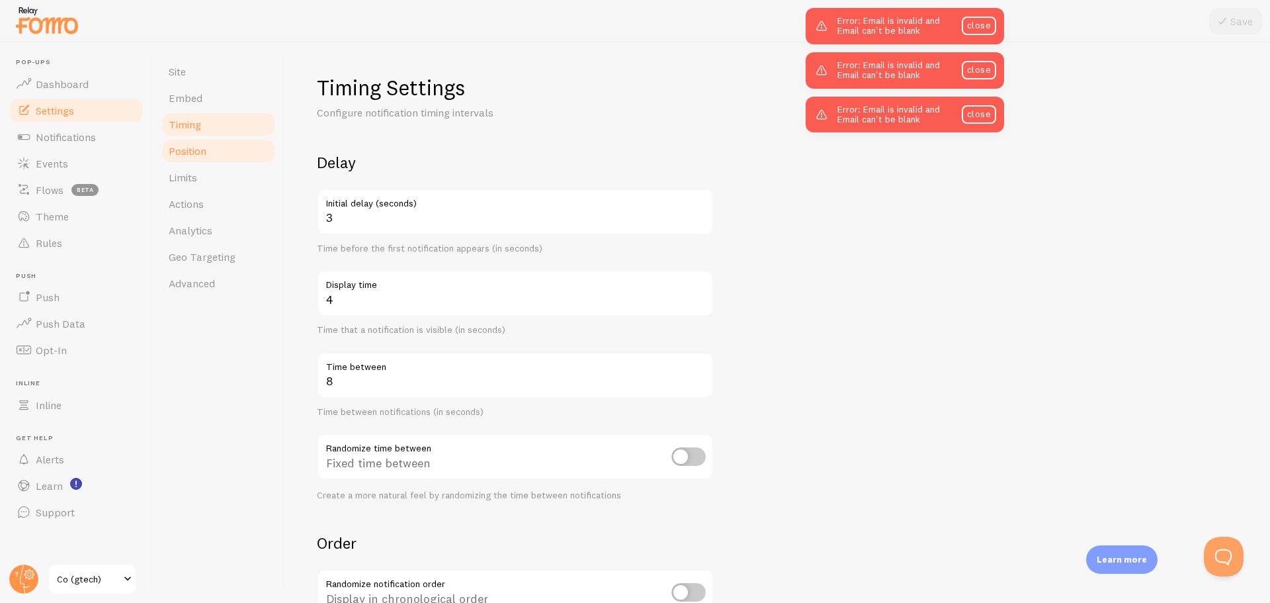
click at [196, 138] on link "Position" at bounding box center [219, 151] width 116 height 26
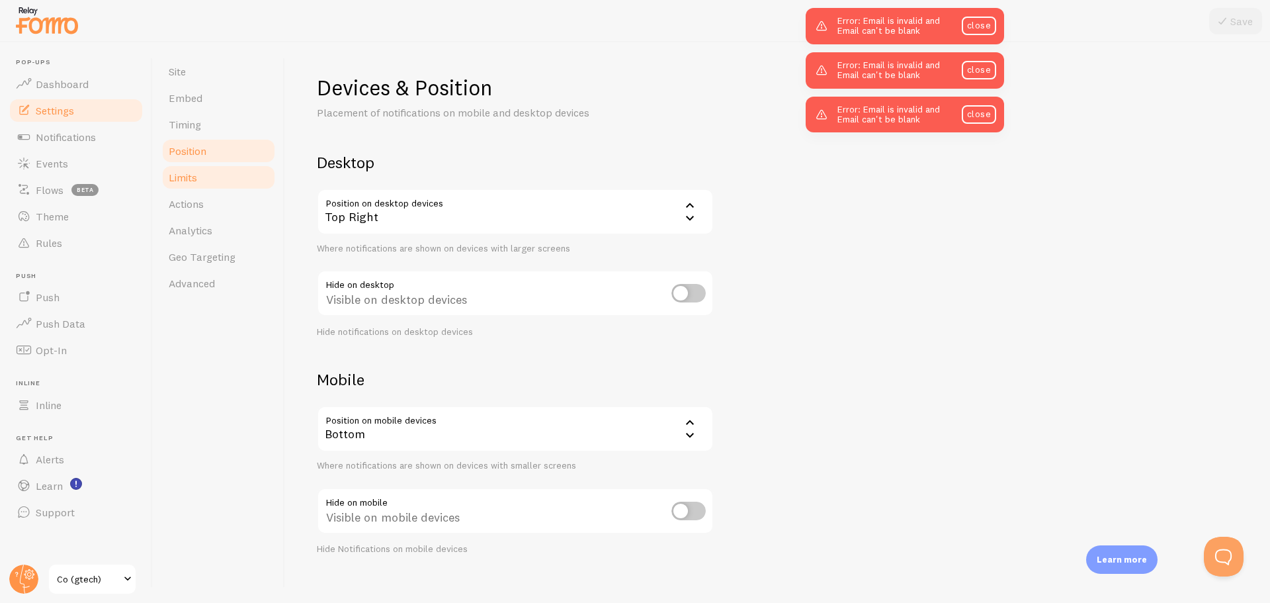
click at [176, 178] on span "Limits" at bounding box center [183, 177] width 28 height 13
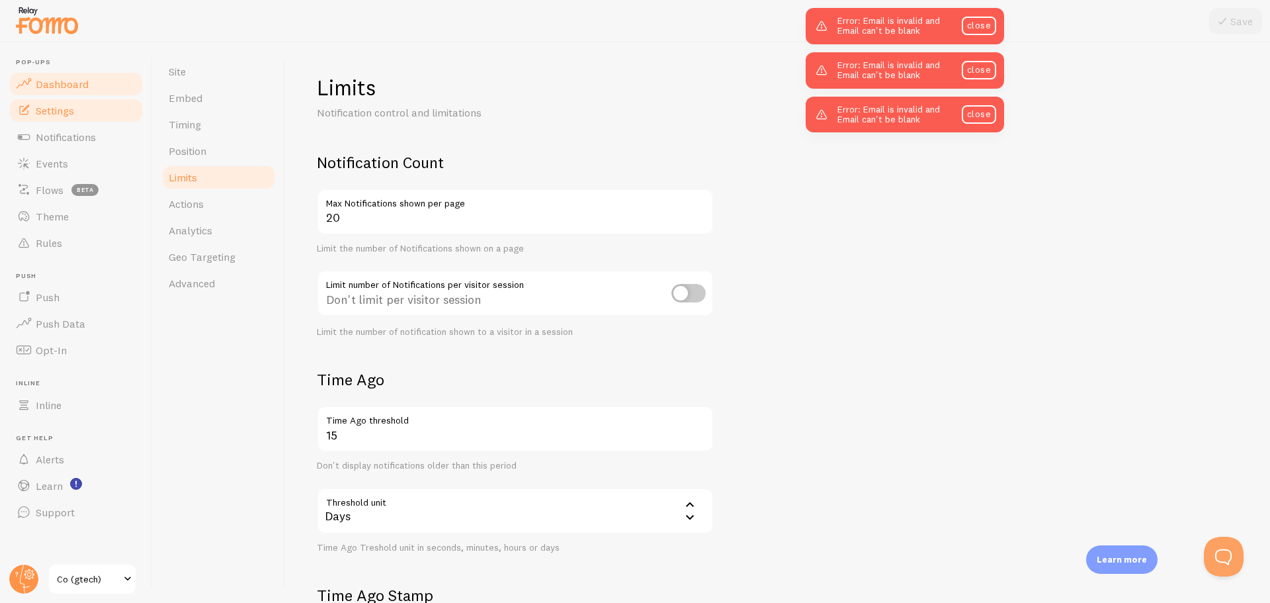
click at [79, 84] on span "Dashboard" at bounding box center [62, 83] width 53 height 13
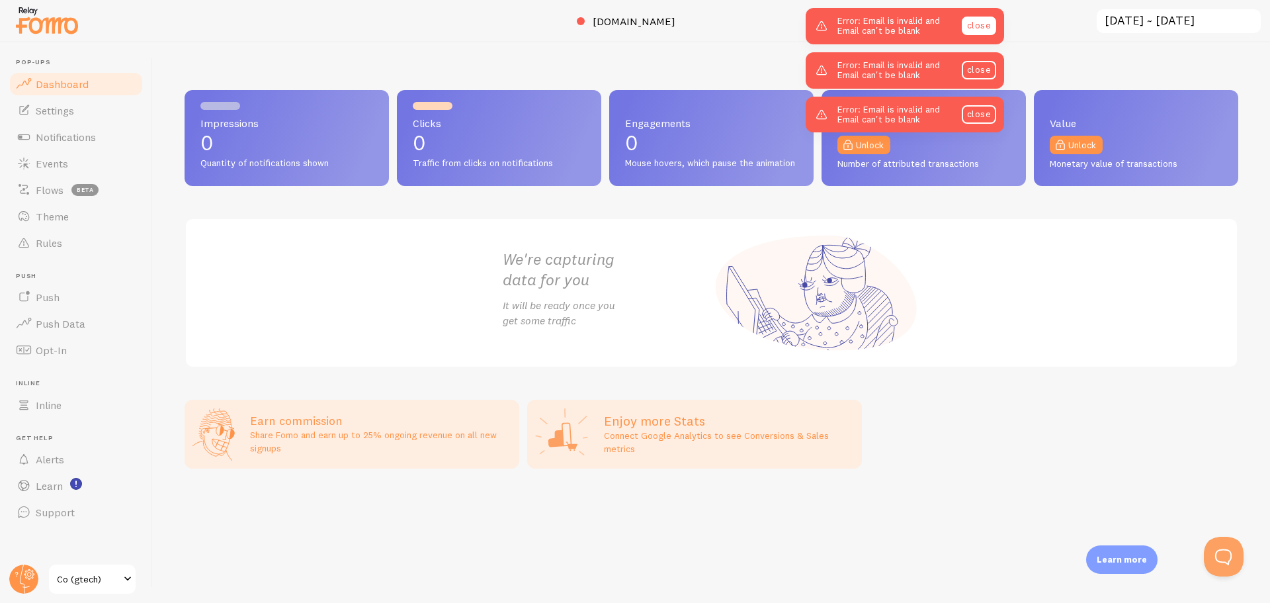
click at [992, 20] on link "close" at bounding box center [979, 26] width 34 height 19
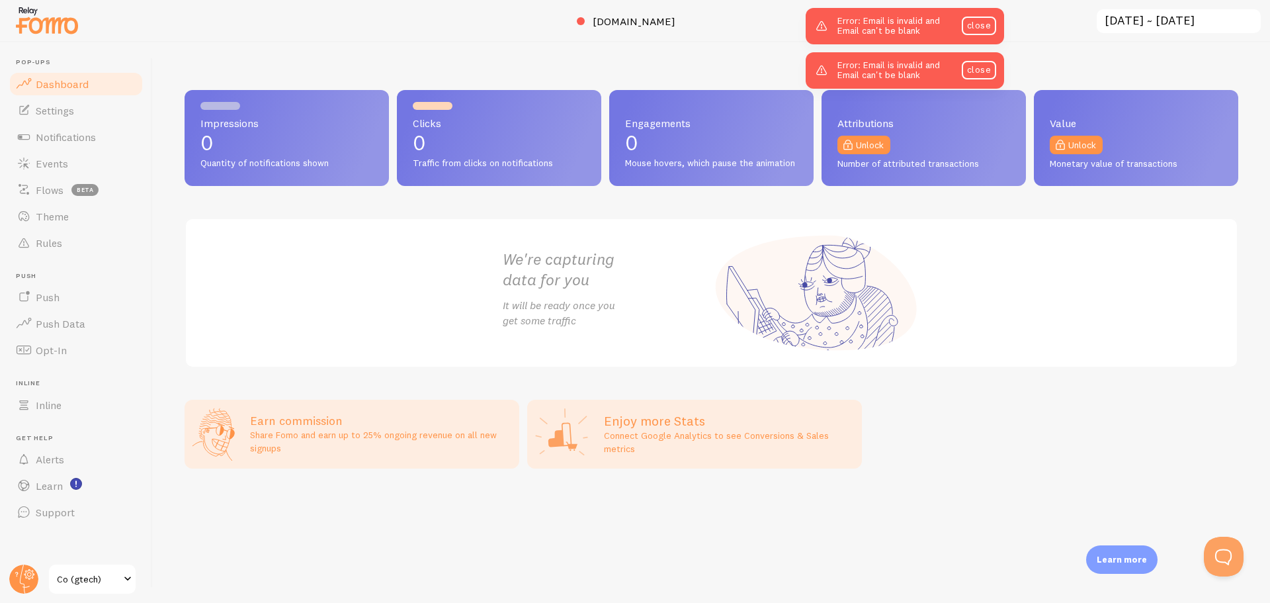
click at [974, 38] on div "Error: Email is invalid and Email can't be blank close" at bounding box center [905, 26] width 198 height 36
click at [970, 22] on link "close" at bounding box center [979, 26] width 34 height 19
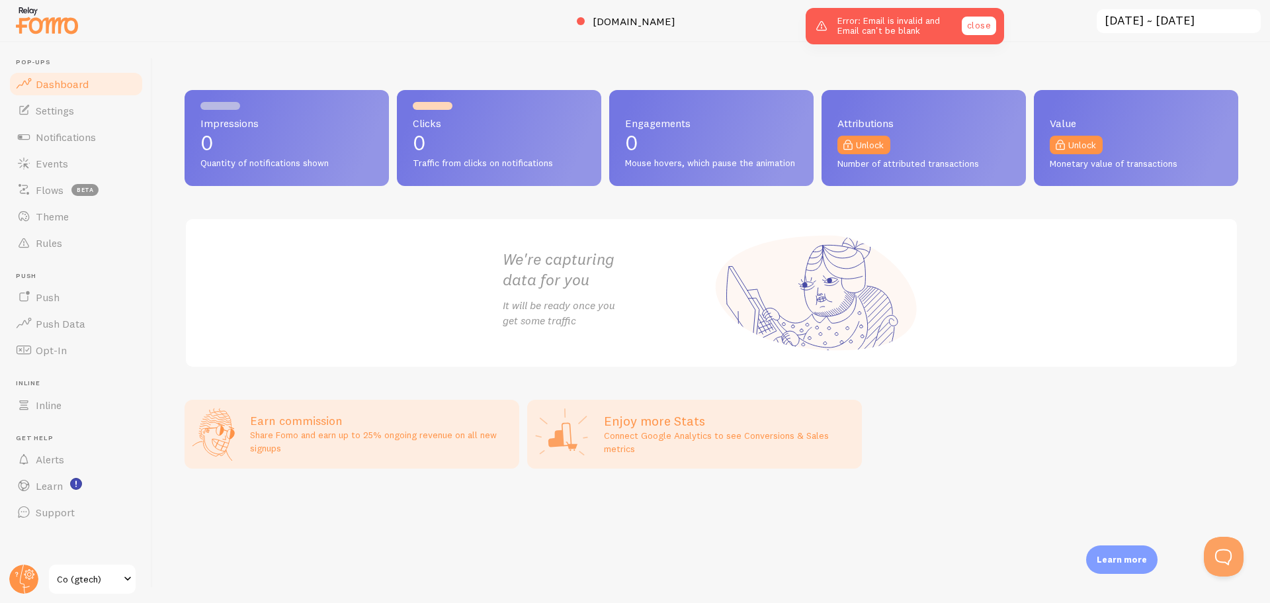
click at [978, 26] on link "close" at bounding box center [979, 26] width 34 height 19
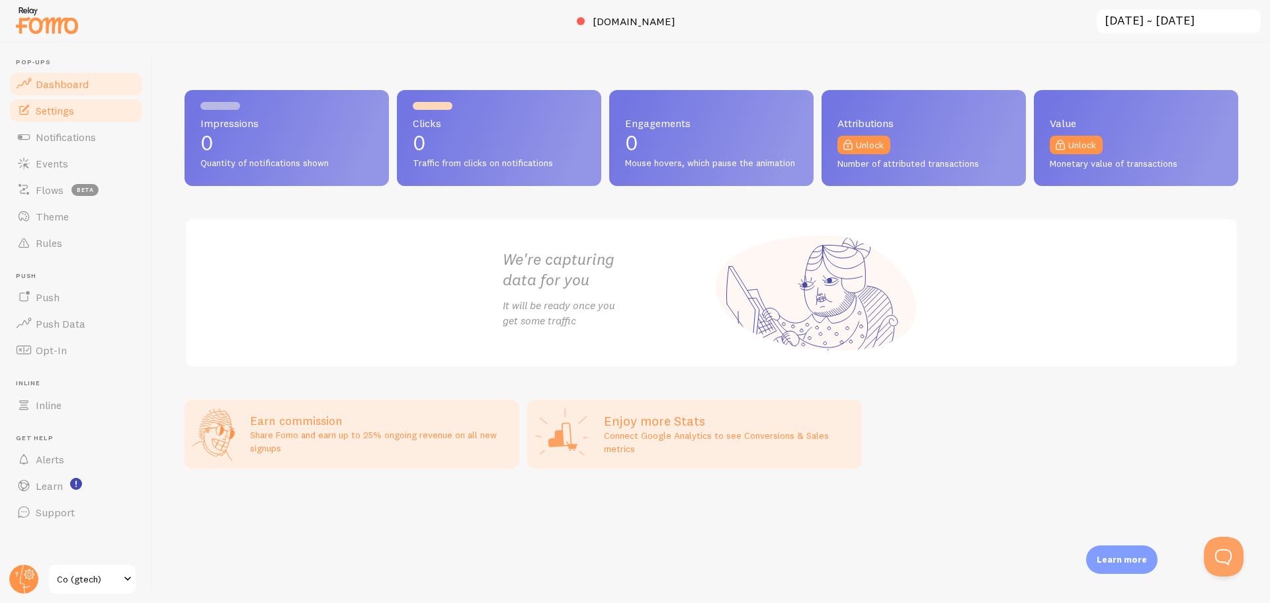
click at [83, 116] on link "Settings" at bounding box center [76, 110] width 136 height 26
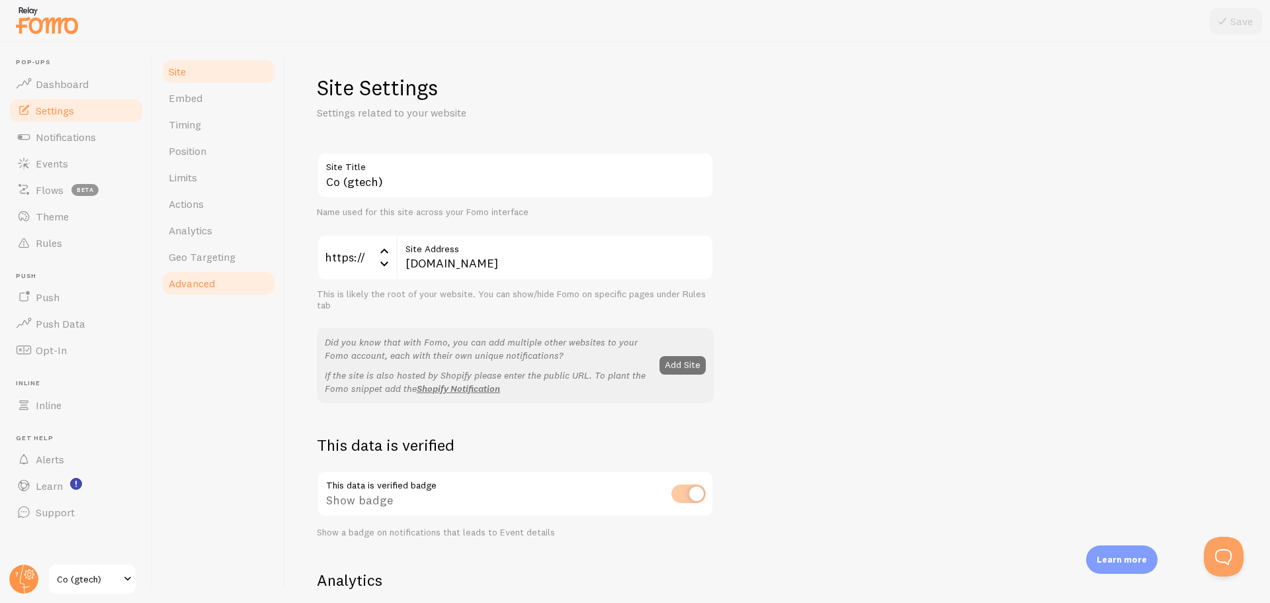
click at [212, 280] on span "Advanced" at bounding box center [192, 283] width 46 height 13
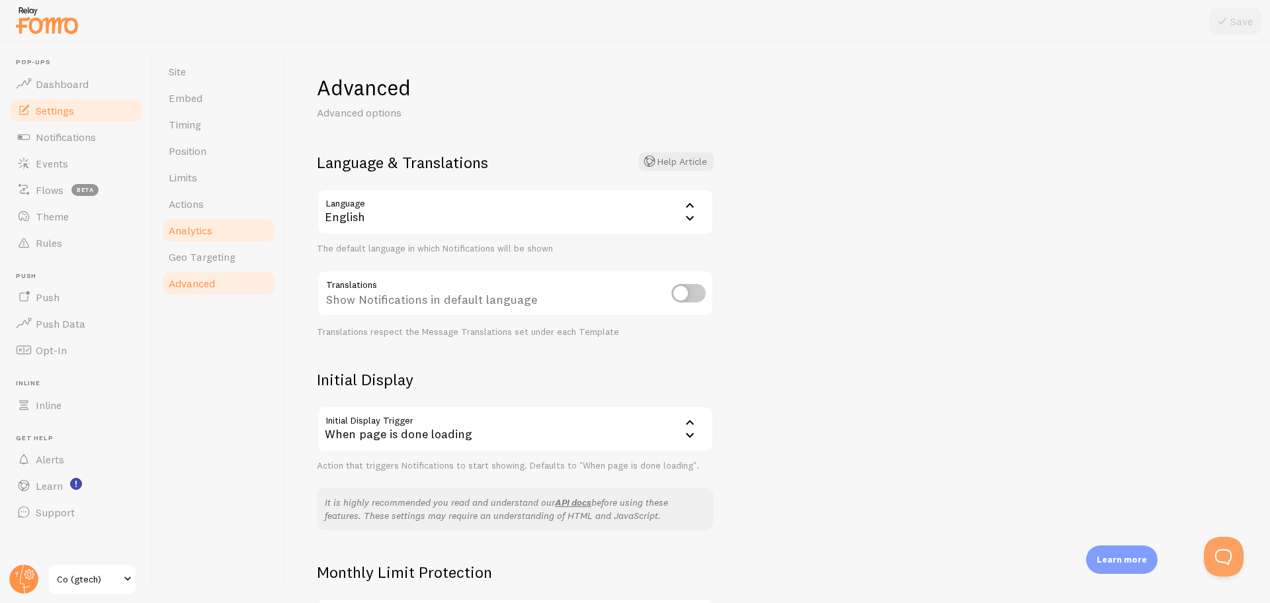
click at [186, 232] on span "Analytics" at bounding box center [191, 230] width 44 height 13
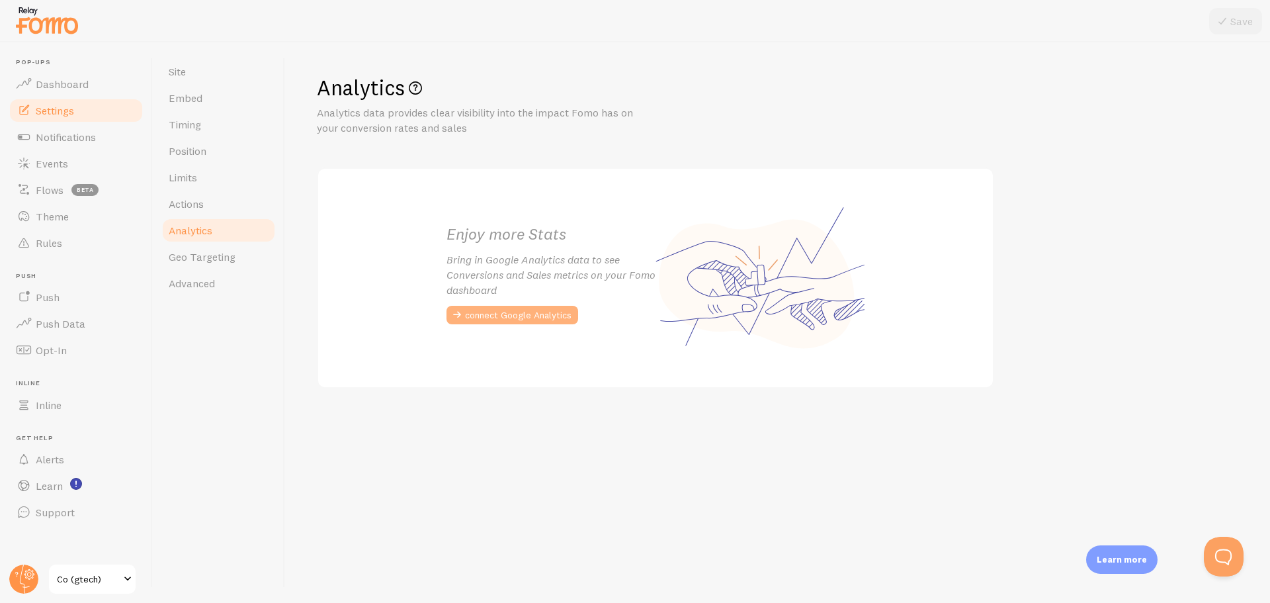
click at [515, 315] on button "connect Google Analytics" at bounding box center [513, 315] width 132 height 19
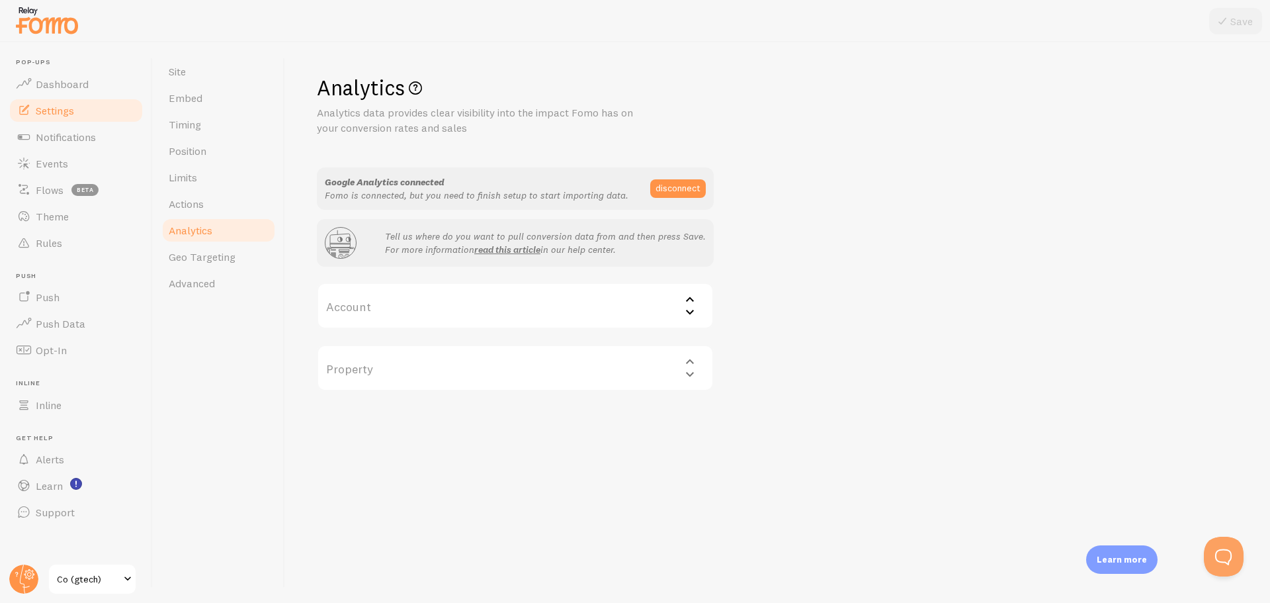
click at [482, 309] on label "Account" at bounding box center [515, 305] width 397 height 46
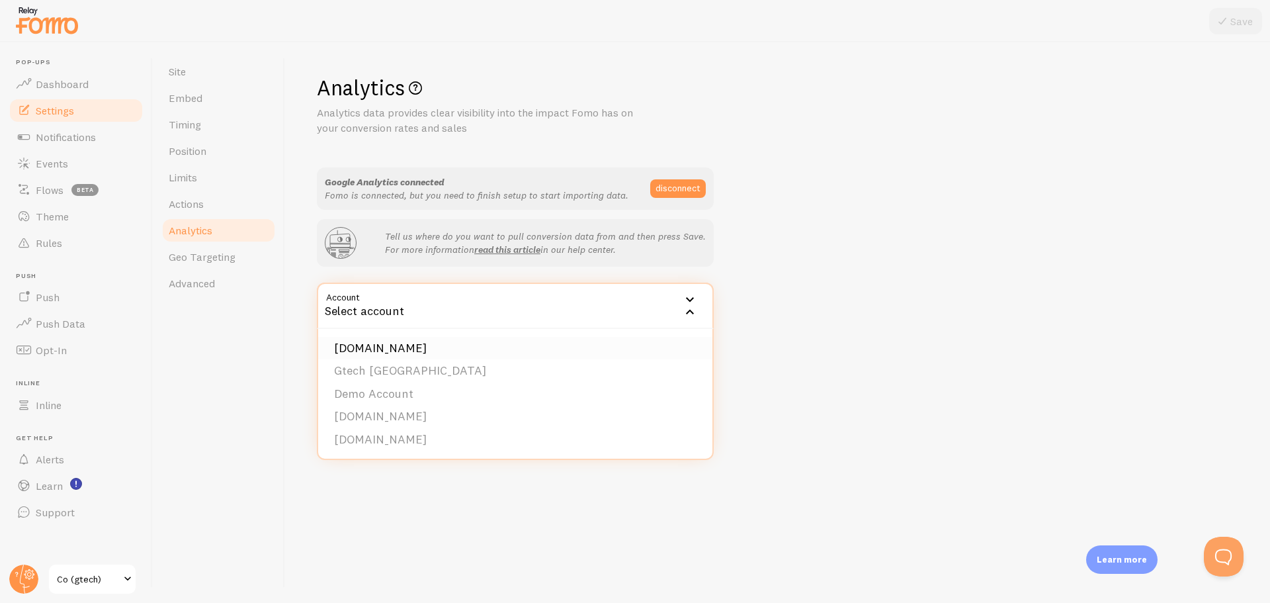
click at [393, 350] on li "gtech.co.uk" at bounding box center [515, 348] width 394 height 23
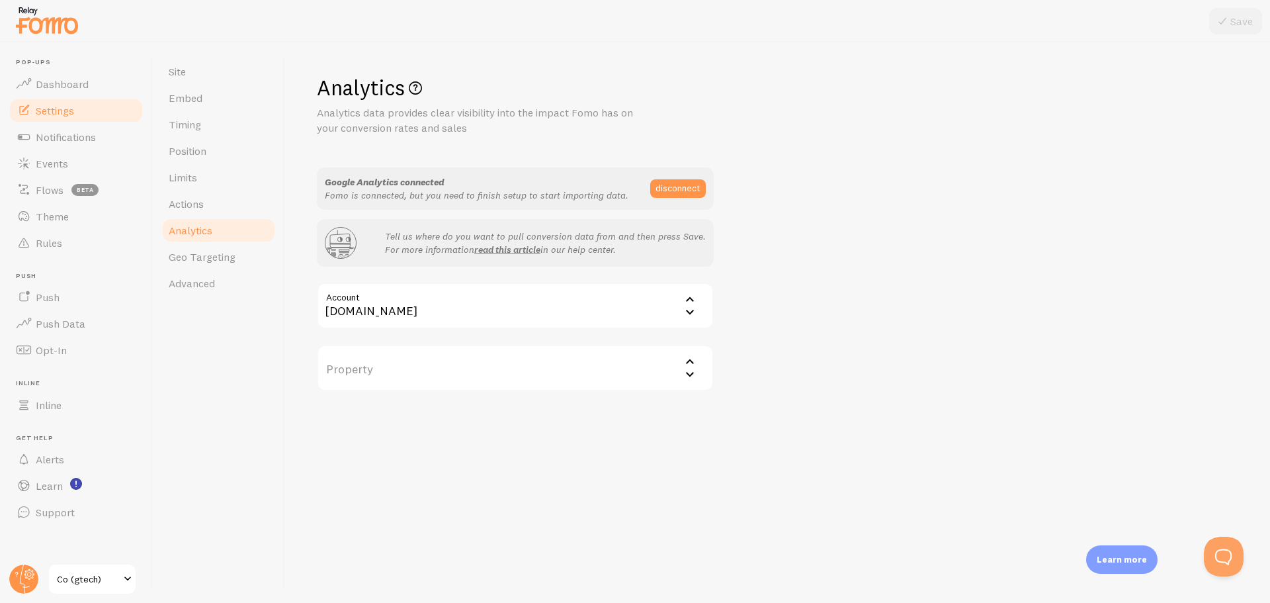
click at [397, 372] on label "Property" at bounding box center [515, 368] width 397 height 46
click at [395, 408] on li "Gtech UK GA4" at bounding box center [515, 410] width 394 height 23
click at [1240, 17] on button "Save" at bounding box center [1235, 21] width 53 height 26
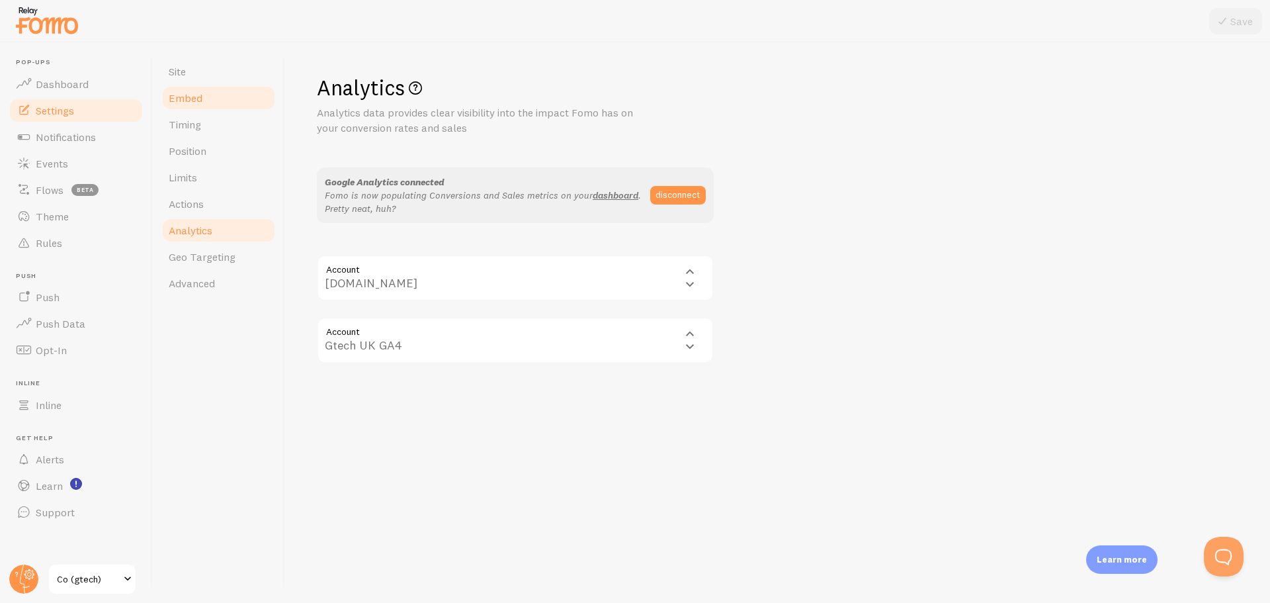
click at [198, 91] on span "Embed" at bounding box center [186, 97] width 34 height 13
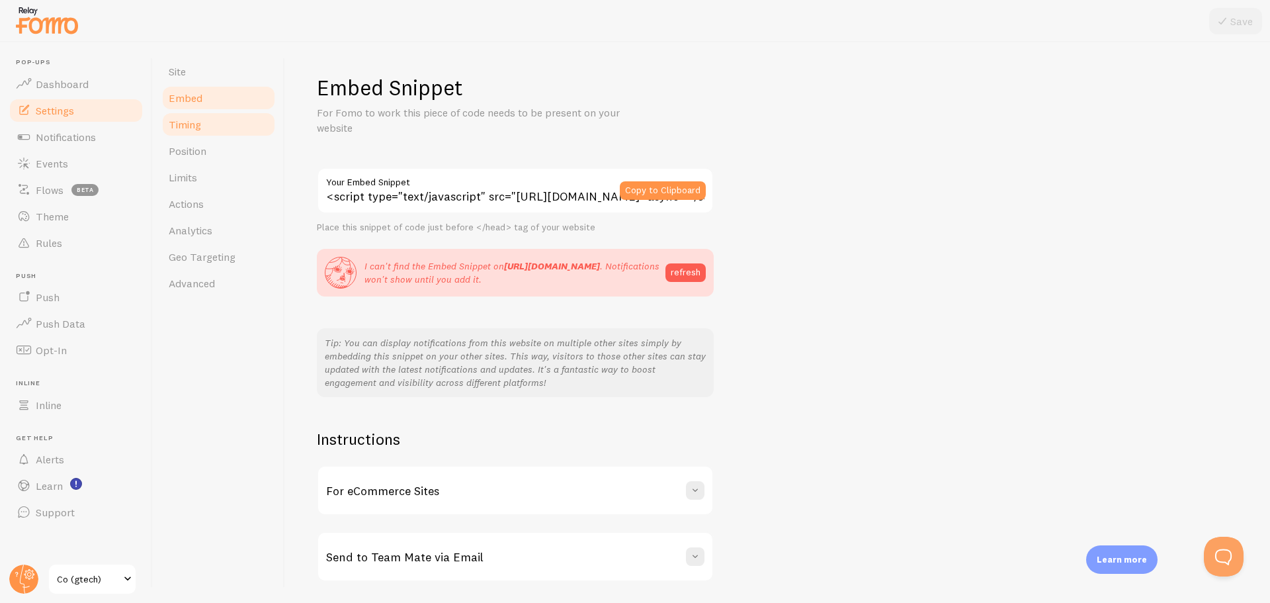
click at [191, 124] on span "Timing" at bounding box center [185, 124] width 32 height 13
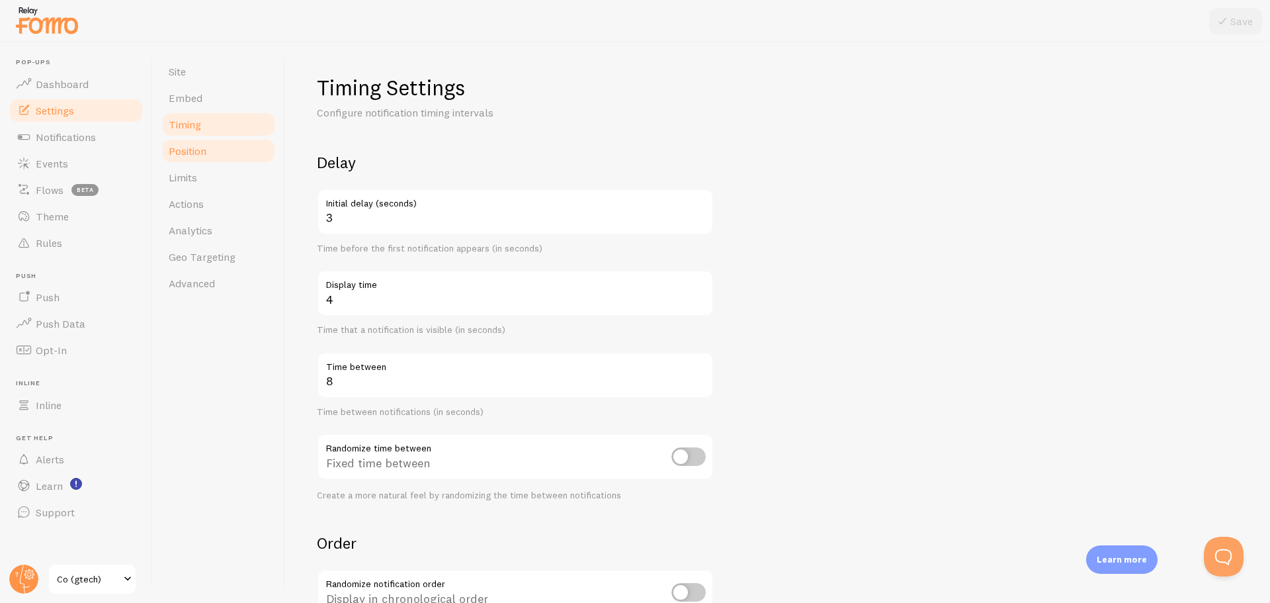
click at [183, 152] on span "Position" at bounding box center [188, 150] width 38 height 13
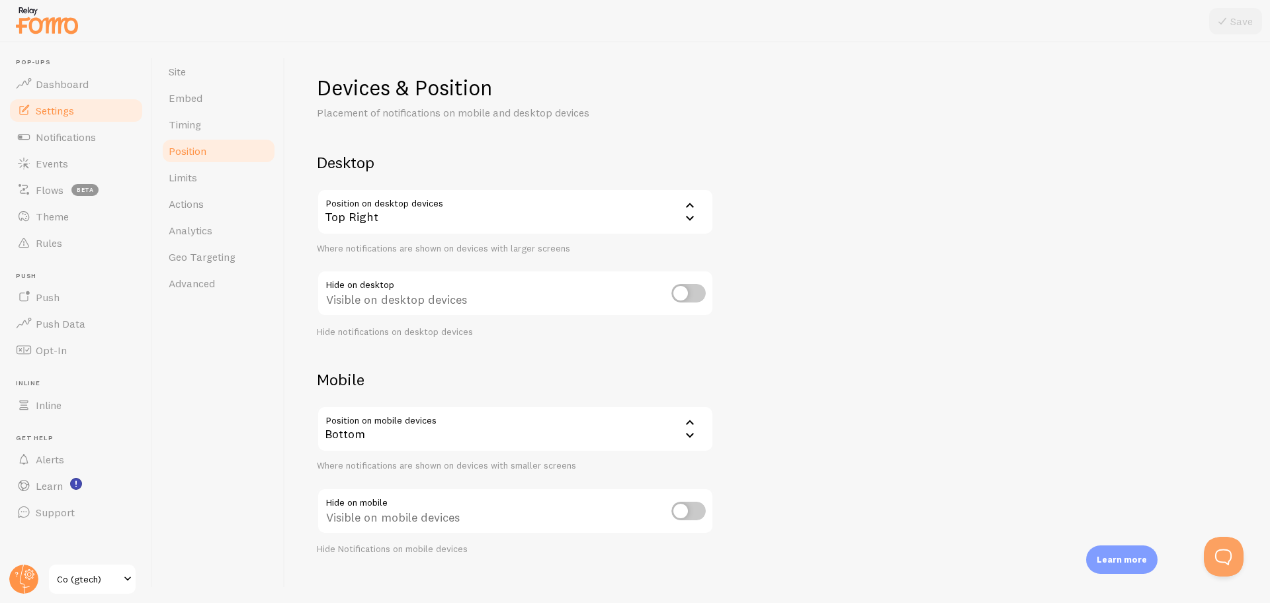
click at [460, 202] on div "Top Right" at bounding box center [515, 212] width 397 height 46
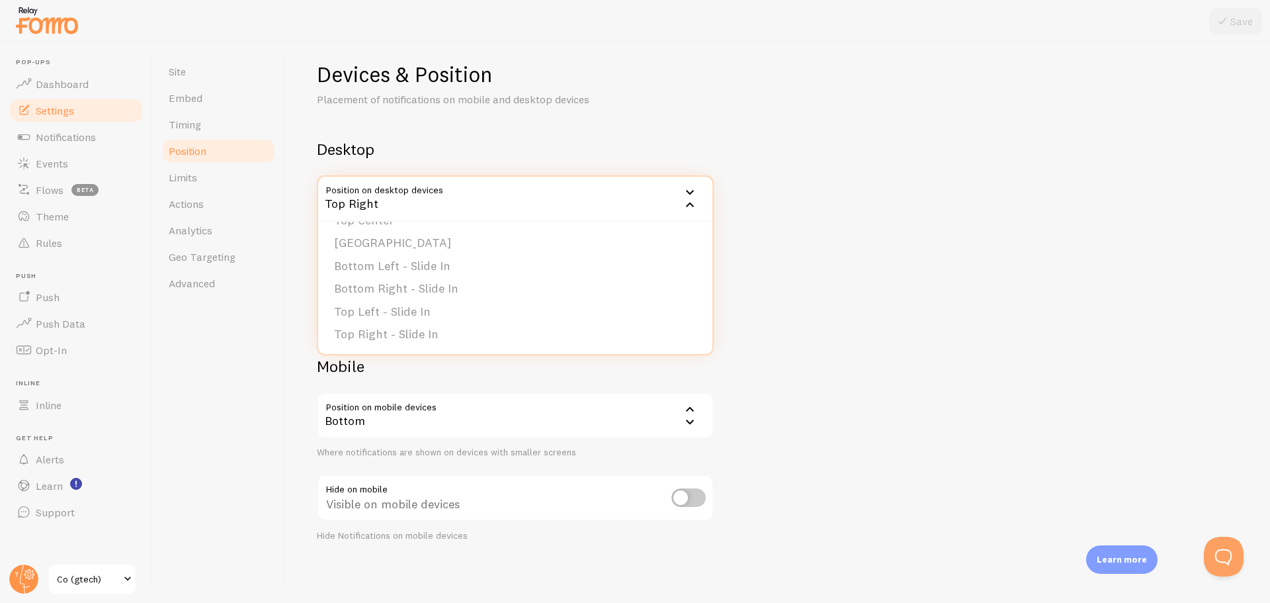
scroll to position [16, 0]
click at [240, 331] on div "Site Embed Timing Position Limits Actions Analytics Geo Targeting Advanced" at bounding box center [219, 322] width 132 height 560
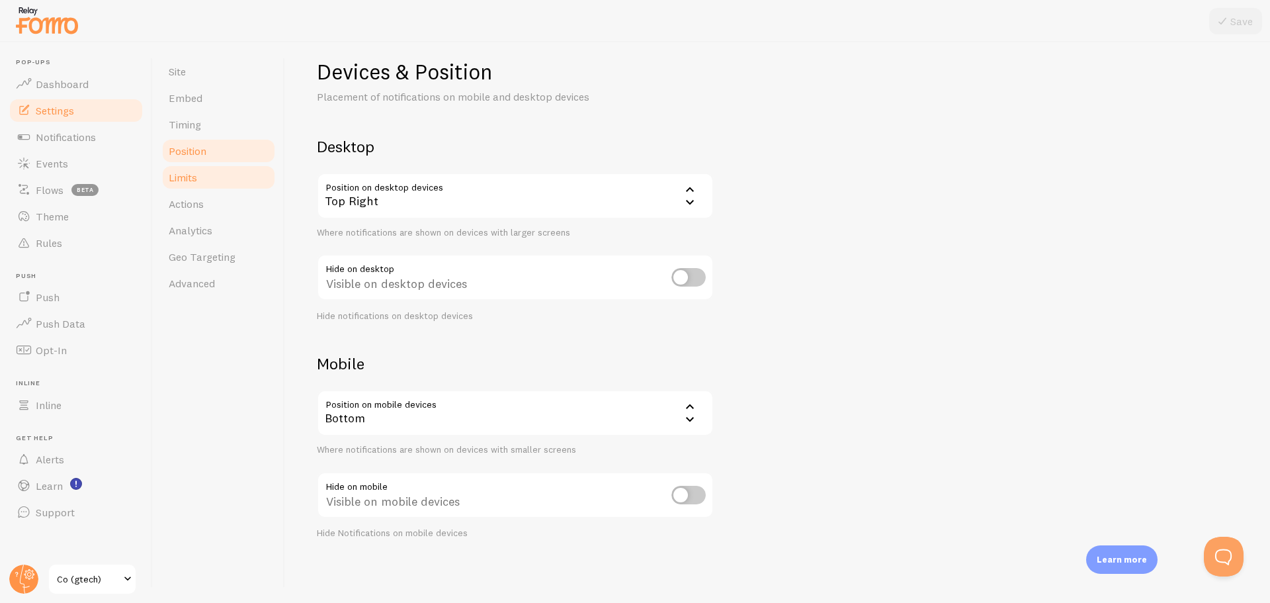
click at [196, 182] on span "Limits" at bounding box center [183, 177] width 28 height 13
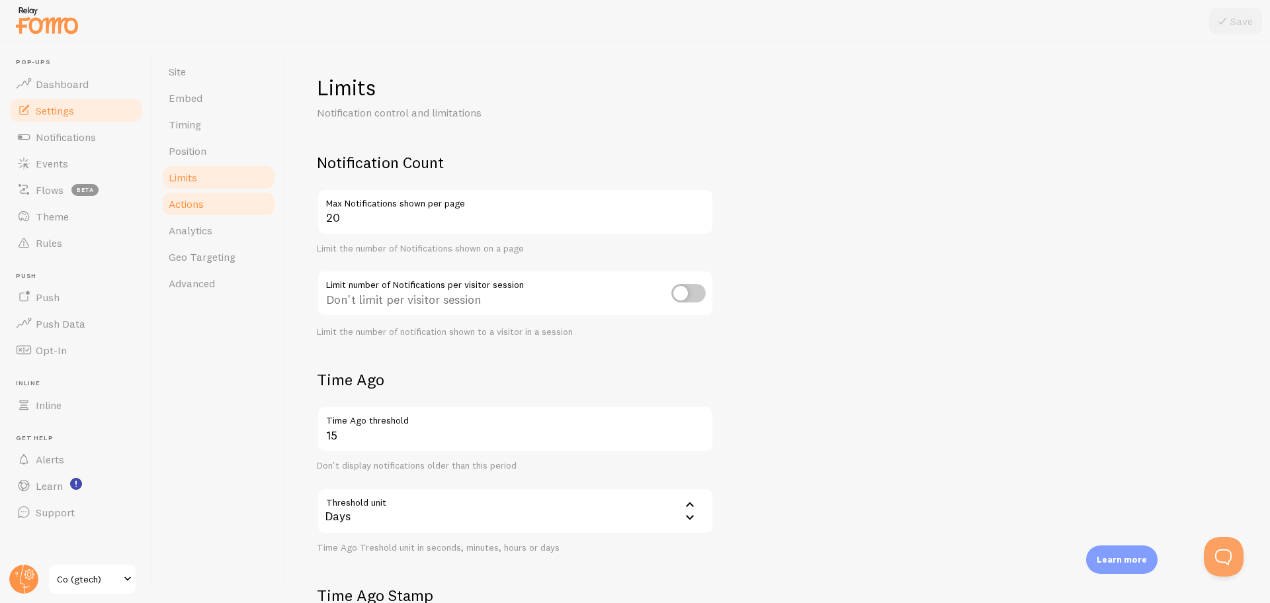
click at [189, 204] on span "Actions" at bounding box center [186, 203] width 35 height 13
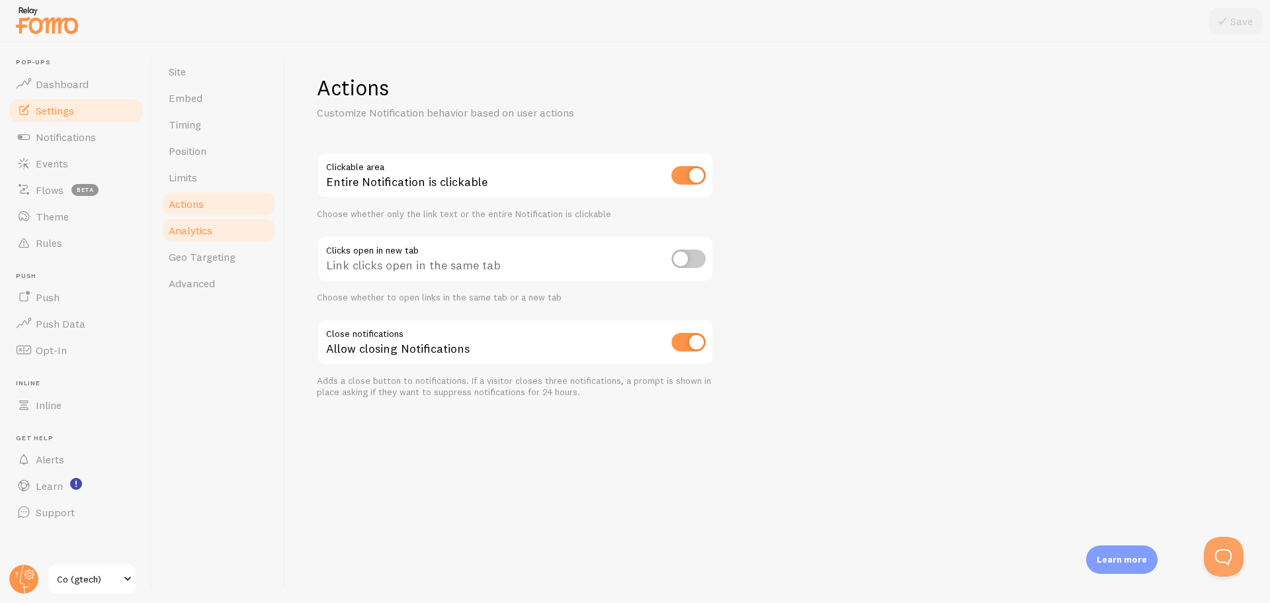
click at [190, 234] on span "Analytics" at bounding box center [191, 230] width 44 height 13
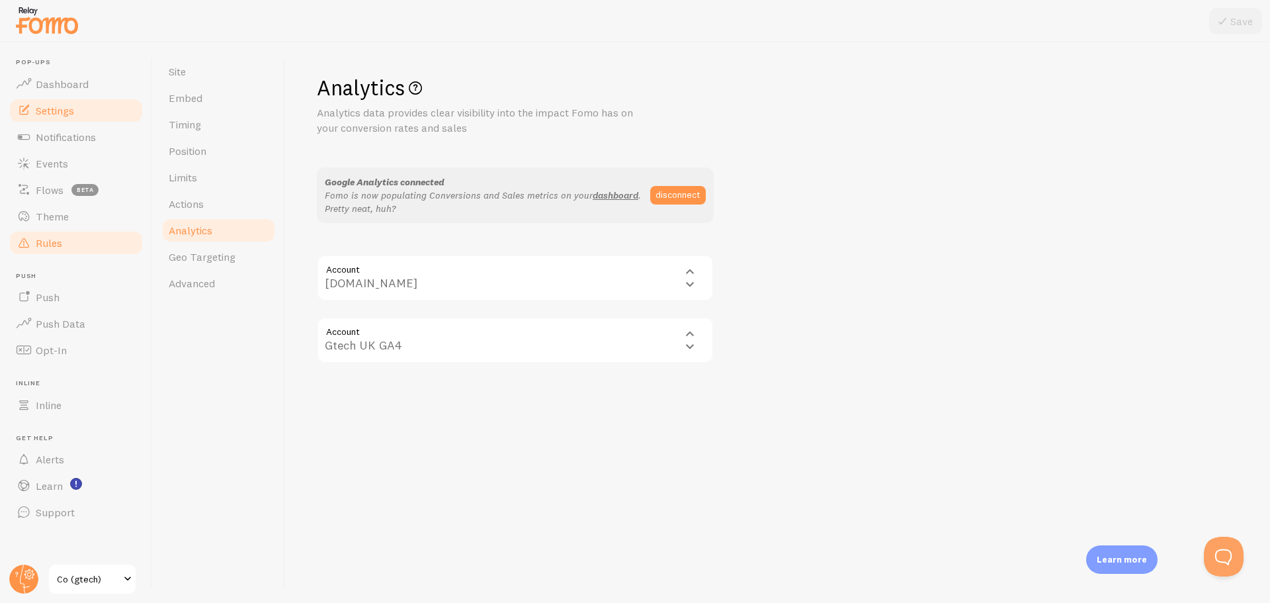
click at [54, 241] on span "Rules" at bounding box center [49, 242] width 26 height 13
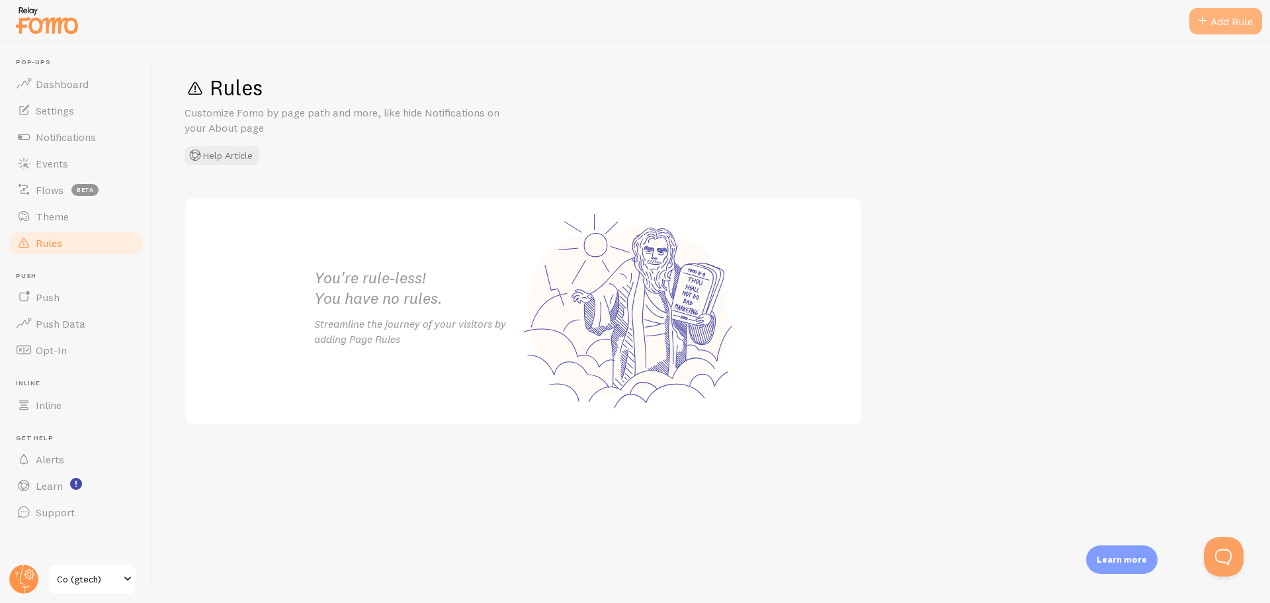
click at [1217, 22] on div "Add Rule" at bounding box center [1225, 21] width 73 height 26
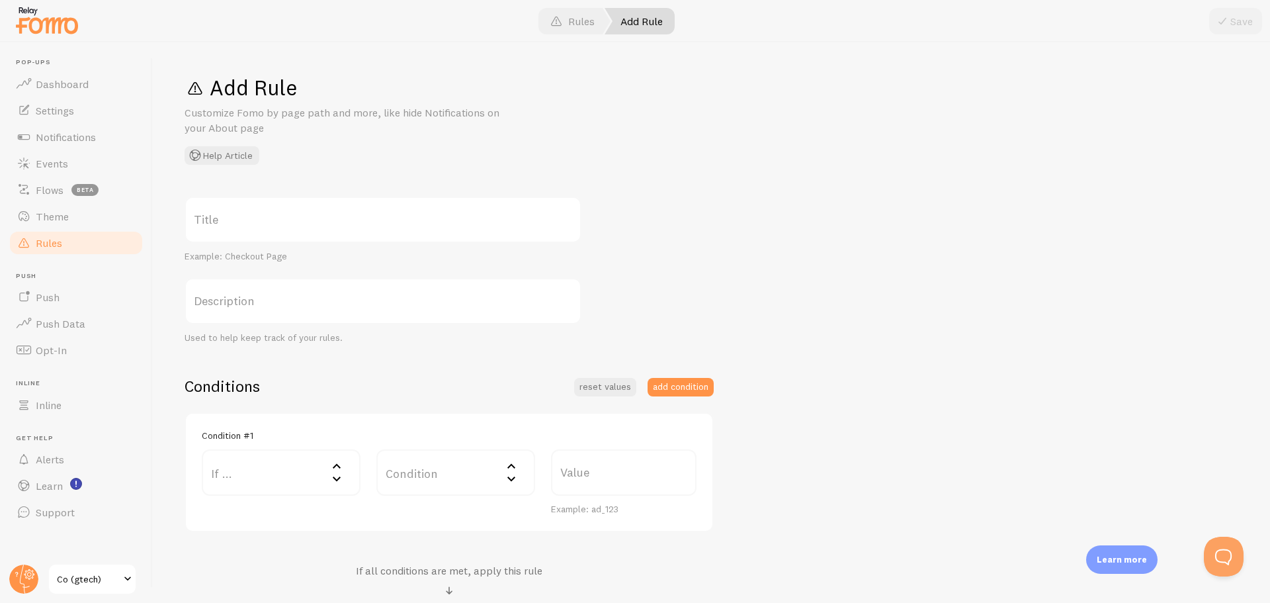
click at [321, 218] on label "Title" at bounding box center [383, 219] width 397 height 46
click at [321, 218] on input "Title" at bounding box center [383, 219] width 397 height 46
type input "How Many People Are Viewing"
click at [286, 480] on label "If ..." at bounding box center [281, 472] width 159 height 46
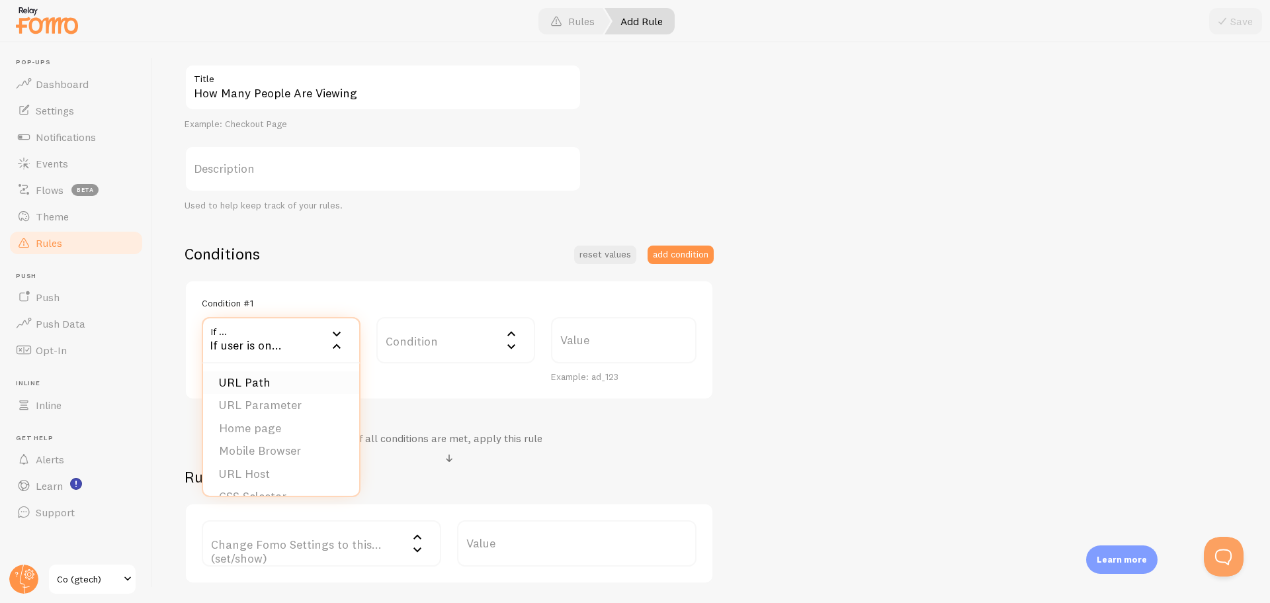
click at [259, 382] on li "URL Path" at bounding box center [281, 382] width 156 height 23
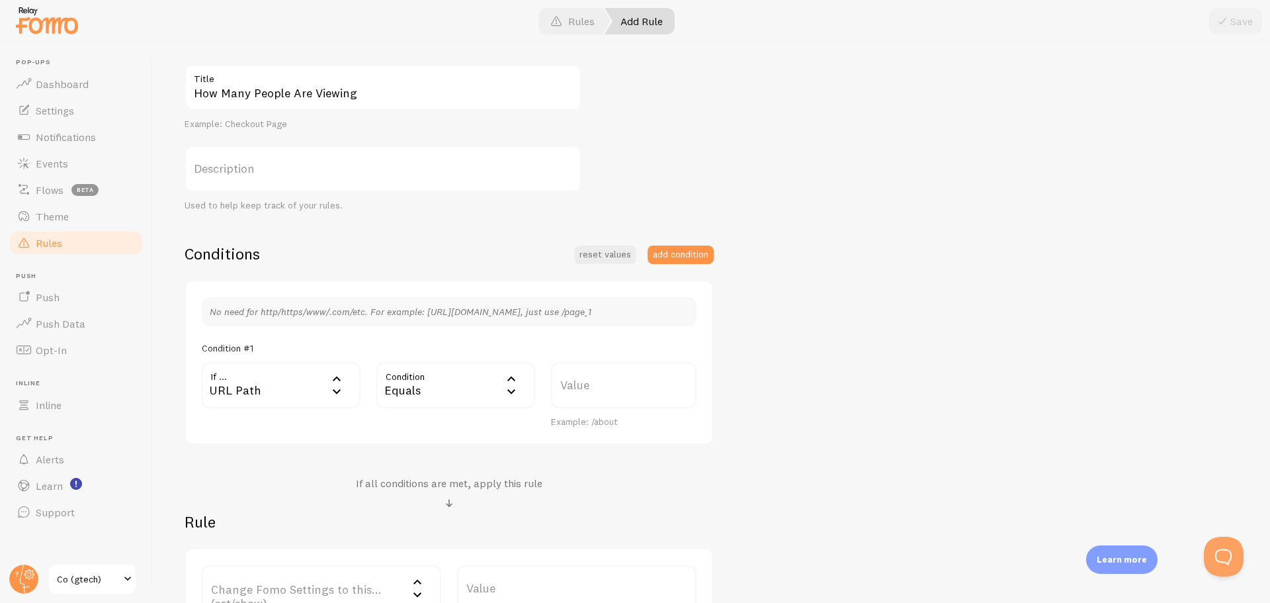
click at [403, 389] on div "Equals" at bounding box center [455, 385] width 159 height 46
click at [439, 497] on li "Contains" at bounding box center [456, 495] width 156 height 23
click at [593, 371] on label "Value" at bounding box center [624, 385] width 146 height 46
click at [593, 371] on input "Value" at bounding box center [624, 385] width 146 height 46
click at [593, 388] on label "Value" at bounding box center [624, 385] width 146 height 46
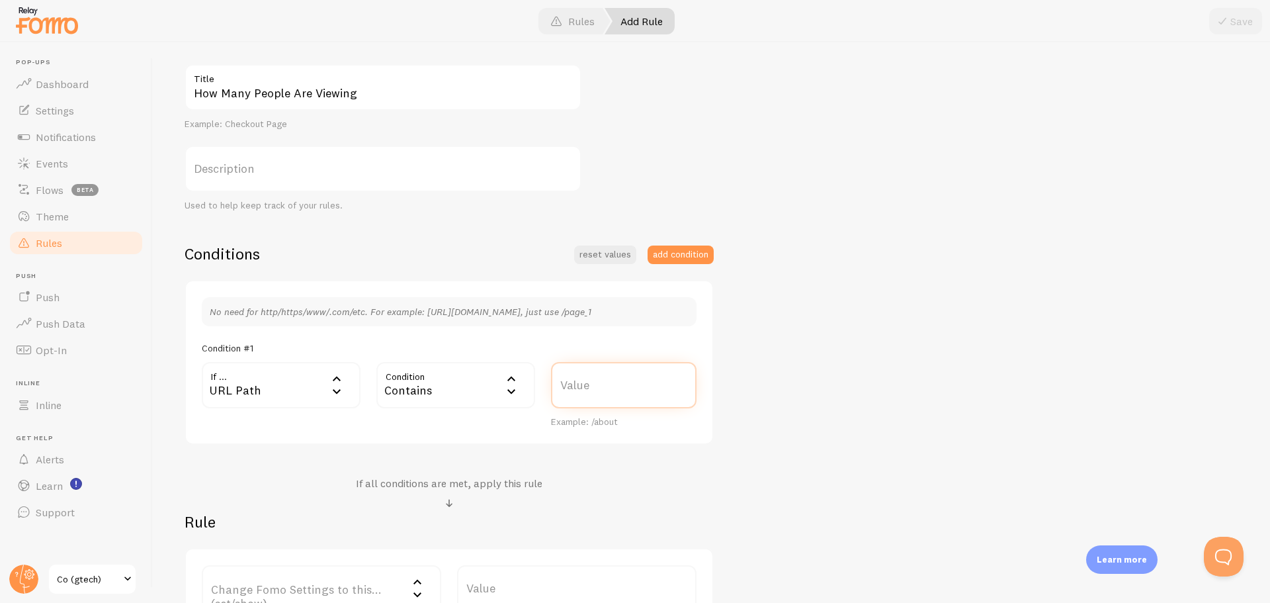
click at [593, 388] on input "Value" at bounding box center [624, 385] width 146 height 46
click at [509, 384] on icon at bounding box center [511, 378] width 16 height 16
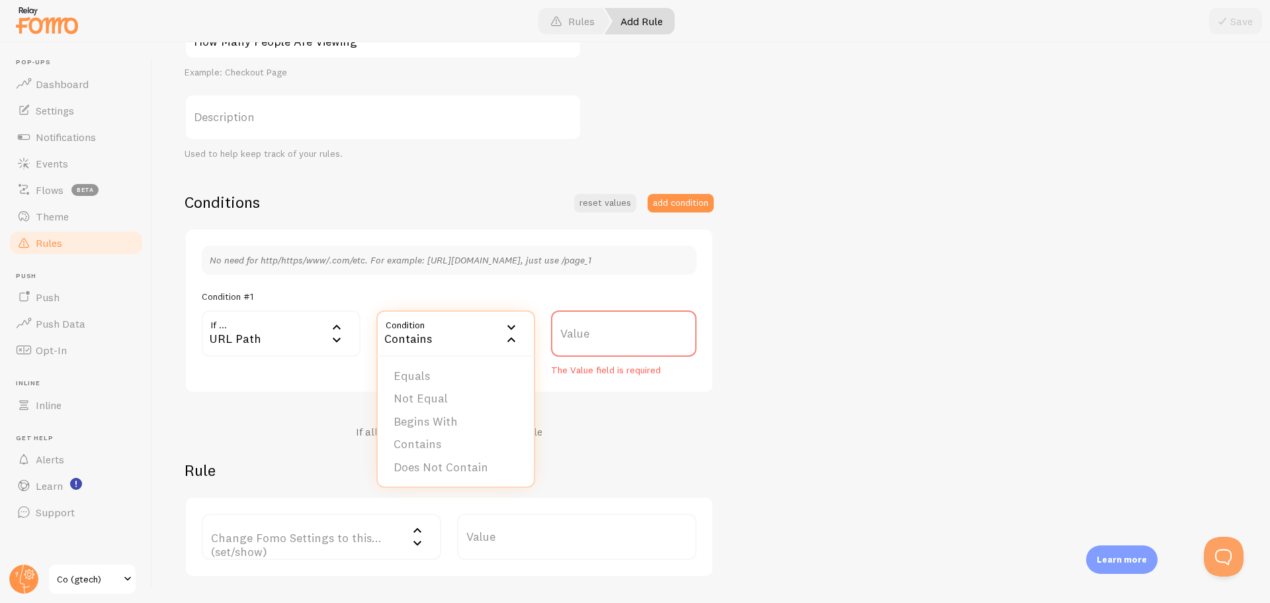
scroll to position [265, 0]
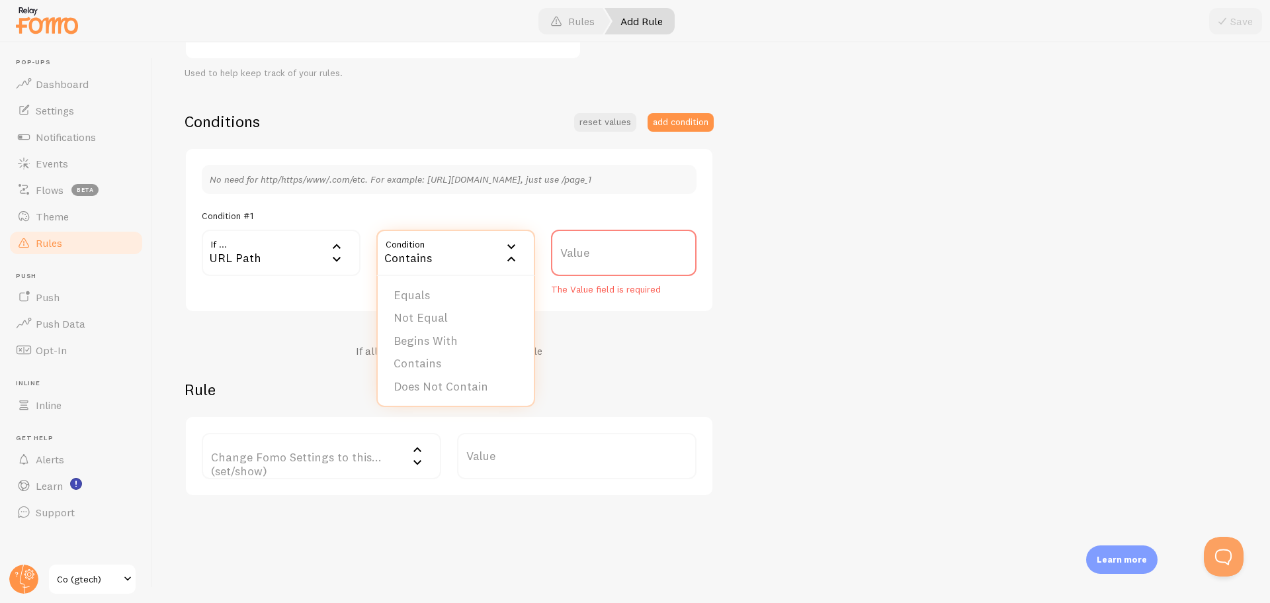
click at [583, 259] on label "Value" at bounding box center [624, 253] width 146 height 46
click at [583, 259] on input "Value" at bounding box center [624, 253] width 146 height 46
click at [587, 254] on label "Value" at bounding box center [624, 253] width 146 height 46
click at [587, 254] on input "Value" at bounding box center [624, 253] width 146 height 46
paste input "https://www.gtech.co.uk/cordless-vacuum-cleaners/uprights/airram-3-limited-edit…"
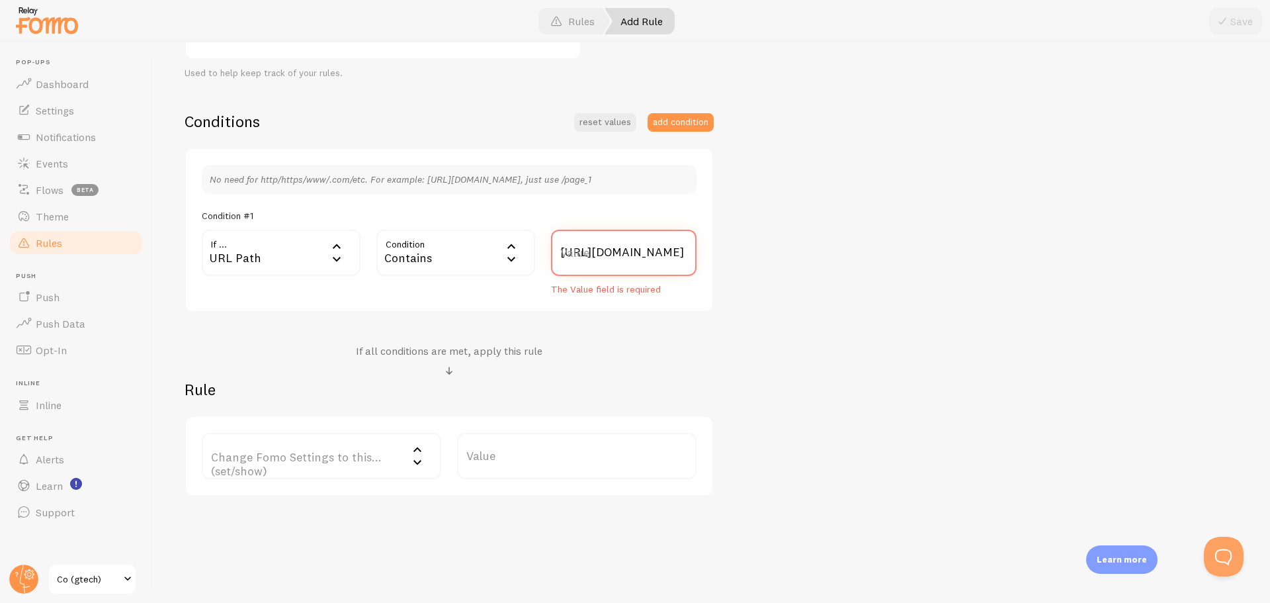
scroll to position [0, 424]
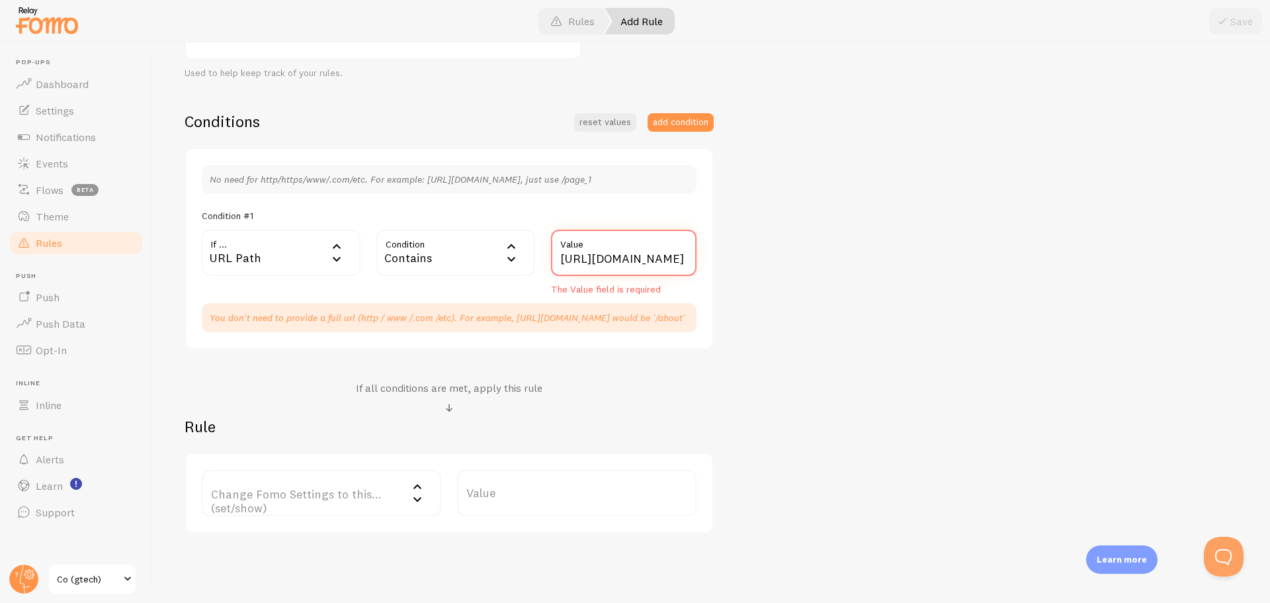
click at [626, 258] on input "https://www.gtech.co.uk/cordless-vacuum-cleaners/uprights/airram-3-limited-edit…" at bounding box center [624, 253] width 146 height 46
drag, startPoint x: 578, startPoint y: 261, endPoint x: 360, endPoint y: 265, distance: 217.7
click at [360, 265] on div "If ... url URL Path URL Path URL Parameter Home page Mobile Browser URL Host CS…" at bounding box center [449, 263] width 511 height 66
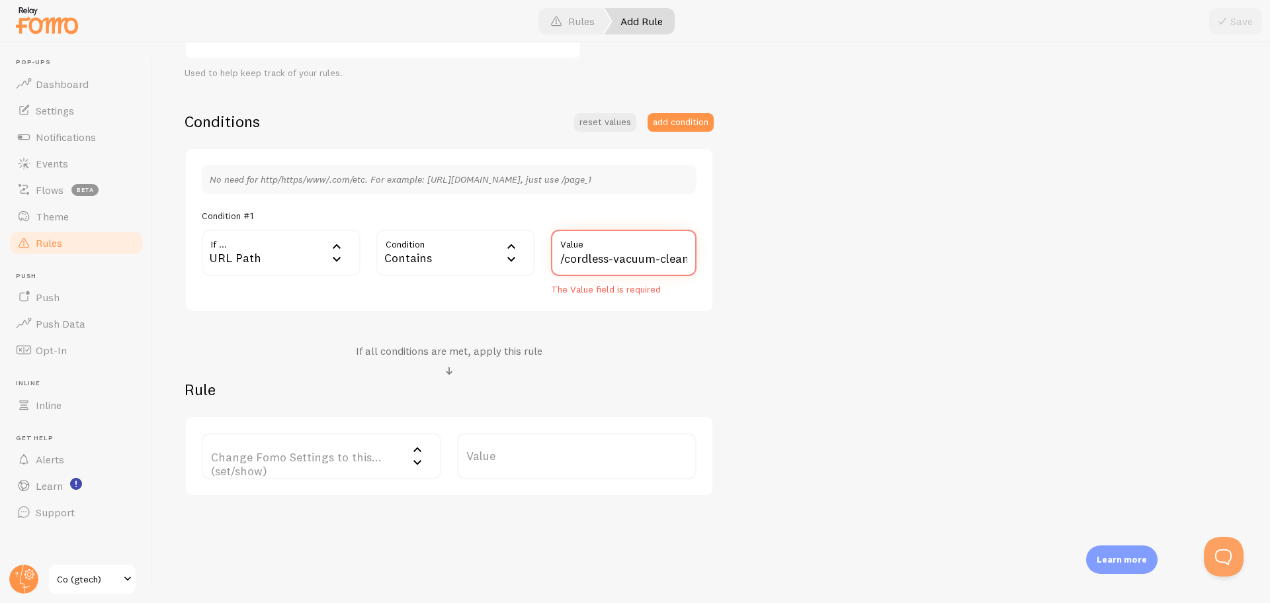
type input "/cordless-vacuum-cleaners/uprights/airram-3-limited-edition-pink-vacuum.html"
click at [725, 334] on div "How Many People Are Viewing Title Example: Checkout Page Description Used to he…" at bounding box center [712, 214] width 1054 height 564
click at [660, 335] on div "Conditions reset values add condition No need for http/https/www/.com/etc. For …" at bounding box center [449, 303] width 529 height 385
click at [689, 124] on button "add condition" at bounding box center [681, 122] width 66 height 19
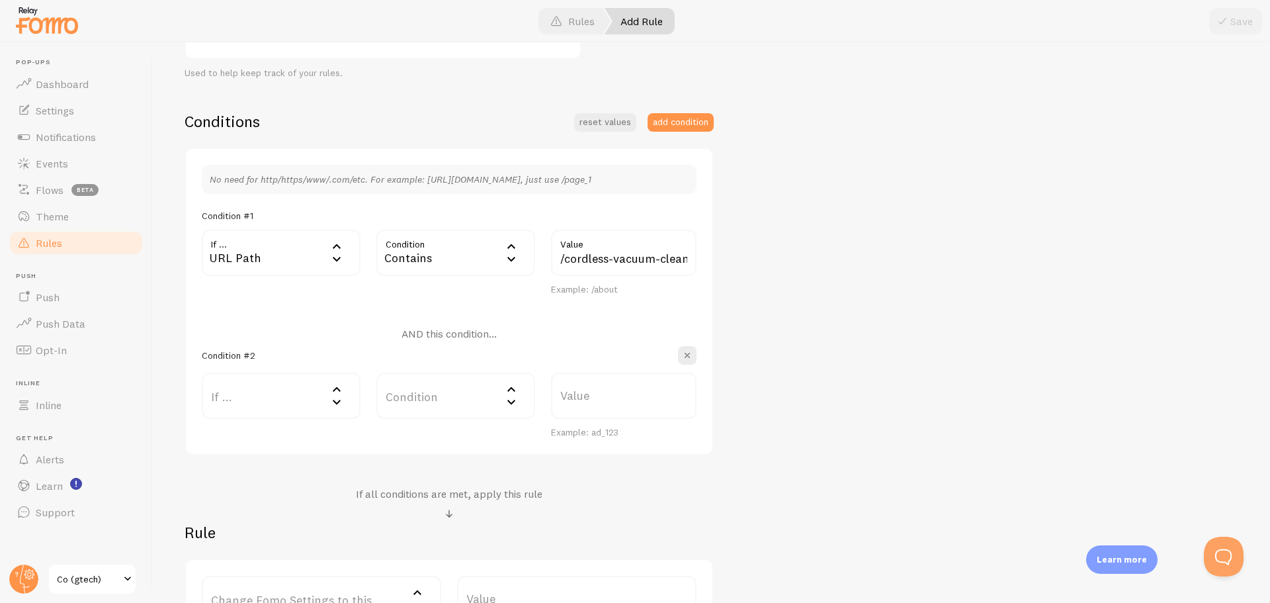
click at [462, 335] on h4 "AND this condition..." at bounding box center [449, 334] width 95 height 14
click at [423, 334] on h4 "AND this condition..." at bounding box center [449, 334] width 95 height 14
click at [425, 336] on h4 "AND this condition..." at bounding box center [449, 334] width 95 height 14
click at [335, 395] on icon at bounding box center [337, 389] width 16 height 16
click at [433, 331] on h4 "AND this condition..." at bounding box center [449, 334] width 95 height 14
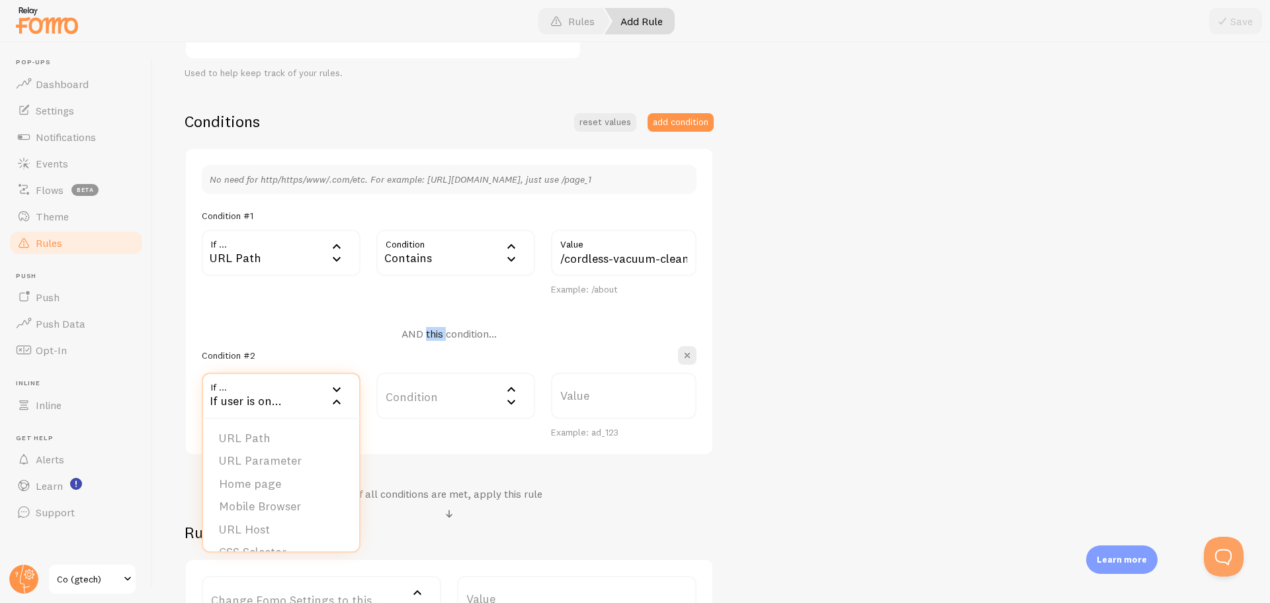
click at [433, 331] on h4 "AND this condition..." at bounding box center [449, 334] width 95 height 14
click at [333, 398] on icon at bounding box center [337, 402] width 16 height 16
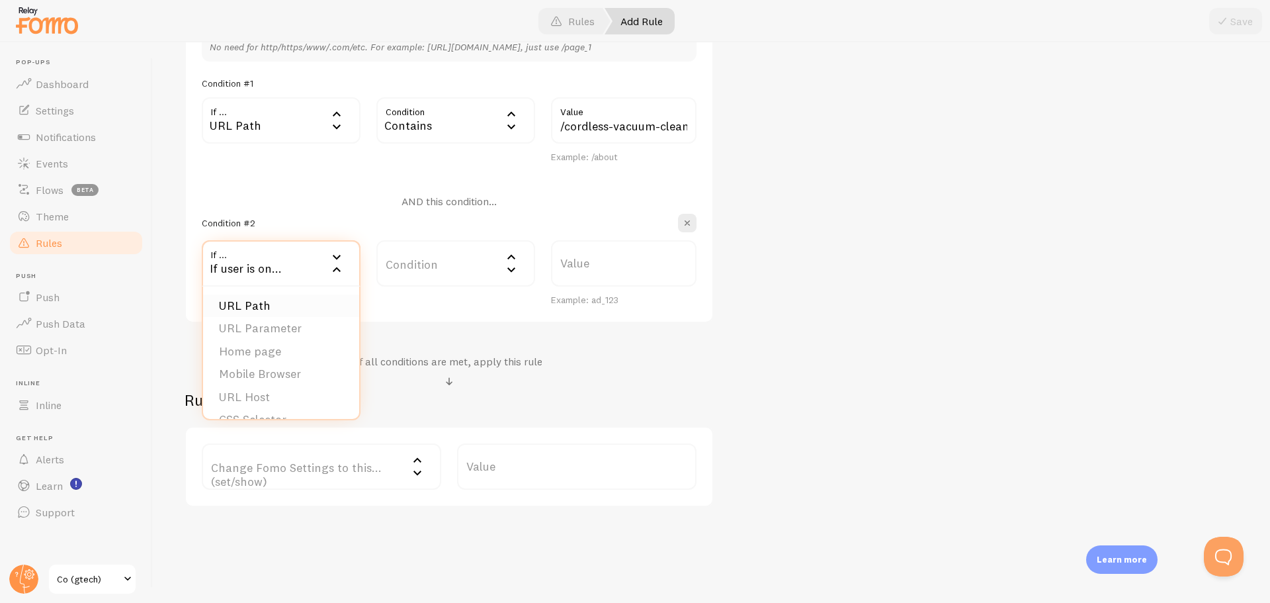
click at [253, 308] on li "URL Path" at bounding box center [281, 305] width 156 height 23
click at [412, 278] on div "Equals" at bounding box center [455, 263] width 159 height 46
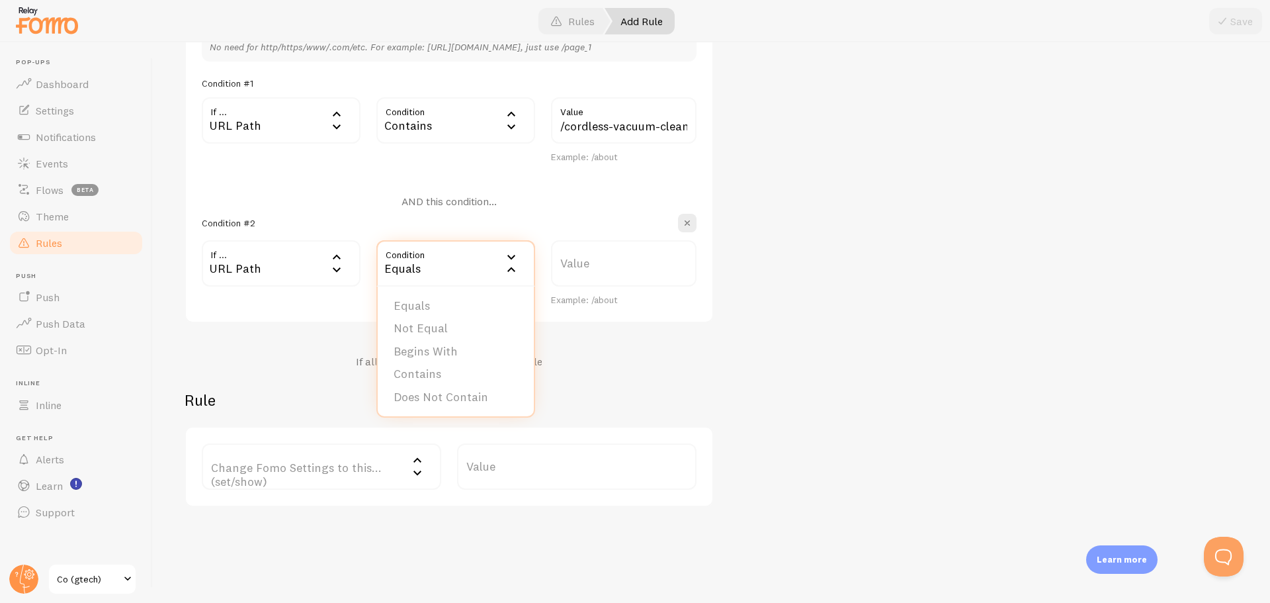
click at [422, 124] on div "Contains" at bounding box center [455, 120] width 159 height 46
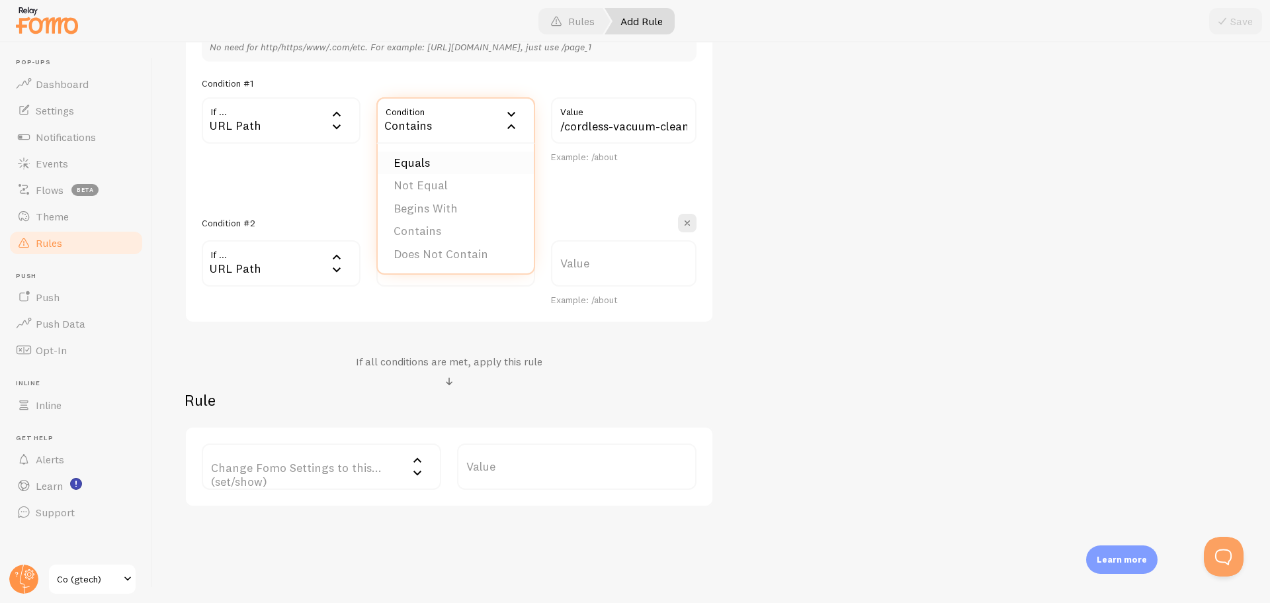
click at [421, 163] on li "Equals" at bounding box center [456, 162] width 156 height 23
click at [458, 201] on h4 "AND this condition..." at bounding box center [449, 201] width 95 height 14
click at [410, 257] on div "Equals" at bounding box center [455, 263] width 159 height 46
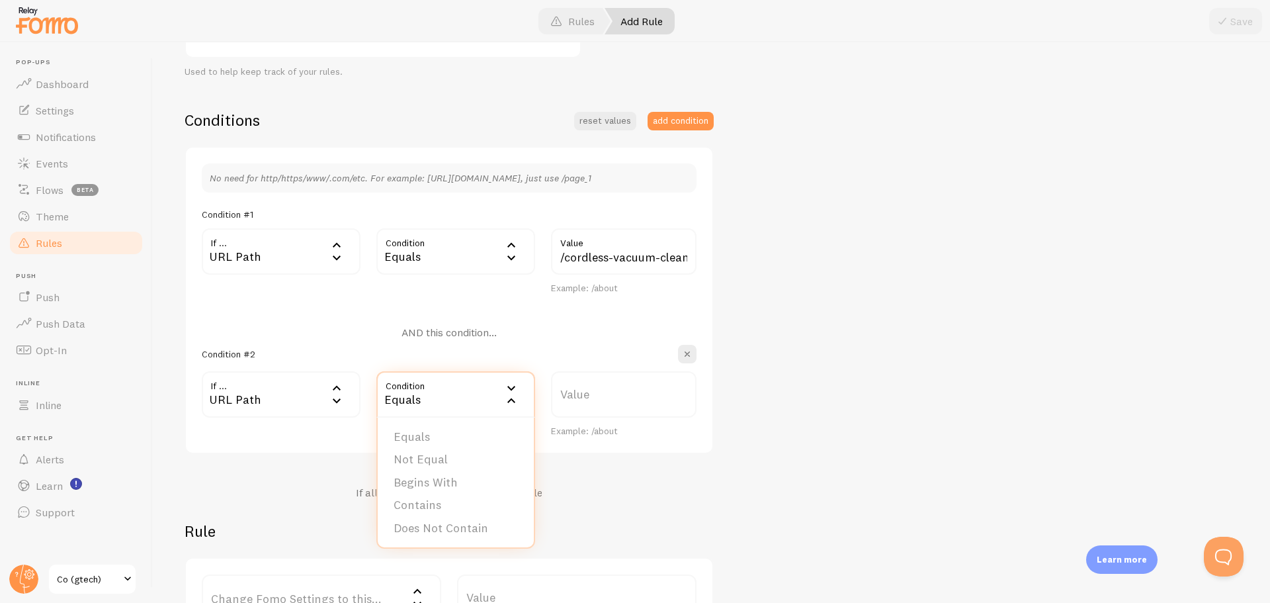
scroll to position [265, 0]
click at [306, 307] on div "No need for http/https/www/.com/etc. For example: http://www.yourwebsite.com/pa…" at bounding box center [449, 302] width 529 height 308
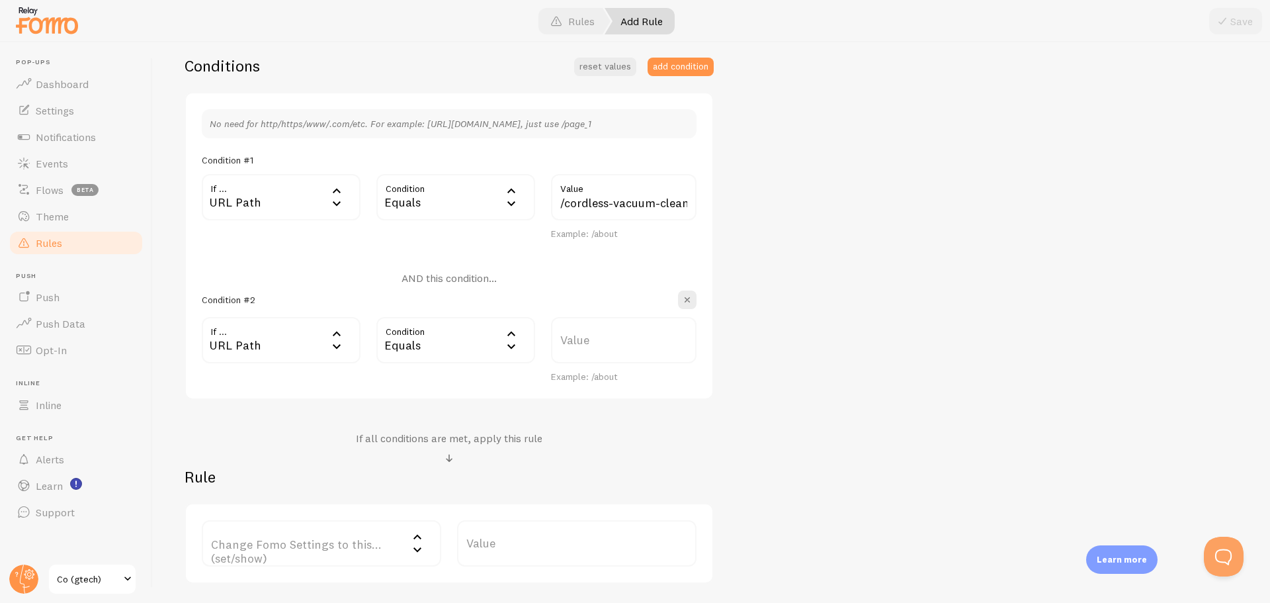
scroll to position [417, 0]
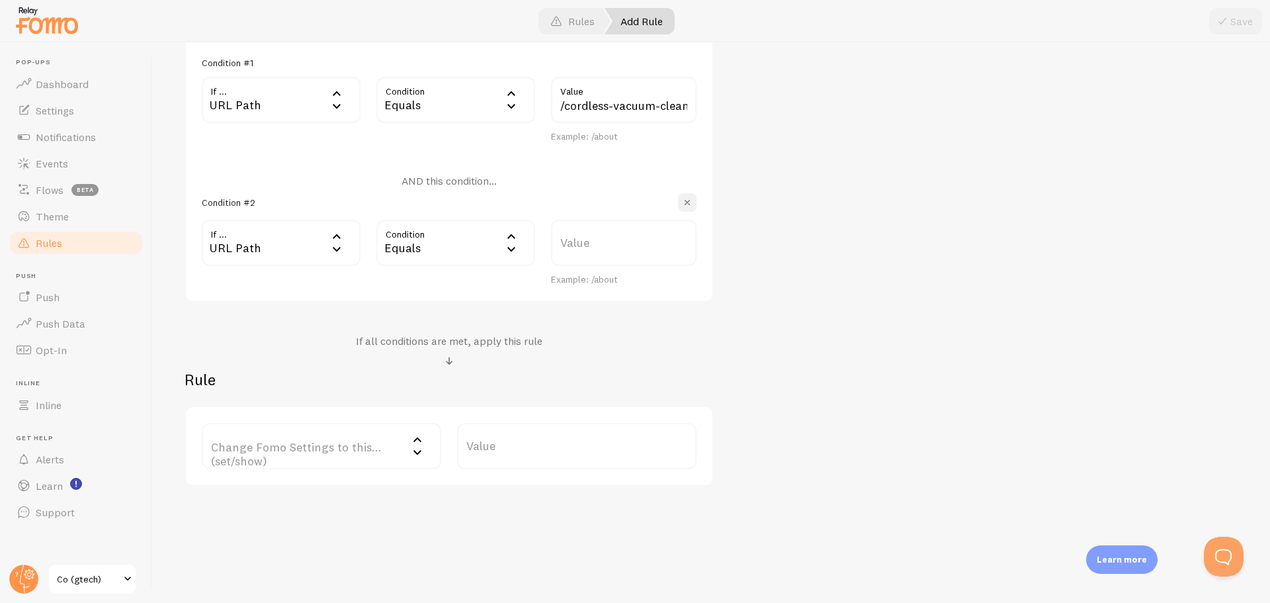
click at [693, 198] on span "button" at bounding box center [687, 202] width 13 height 13
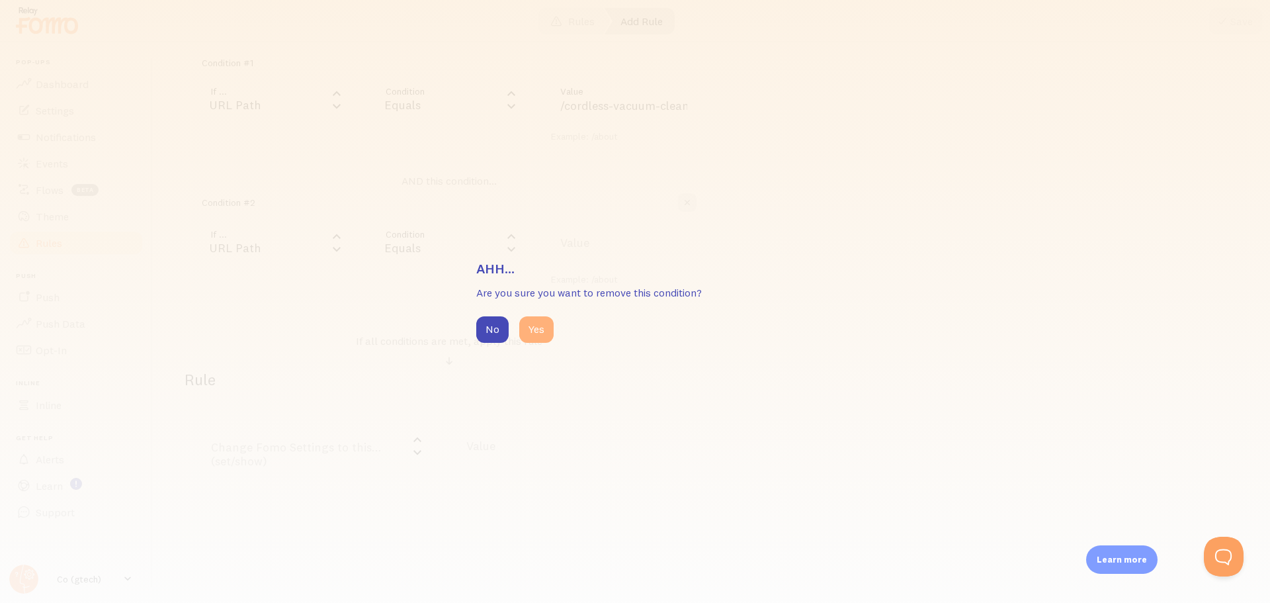
click at [535, 331] on button "Yes" at bounding box center [536, 329] width 34 height 26
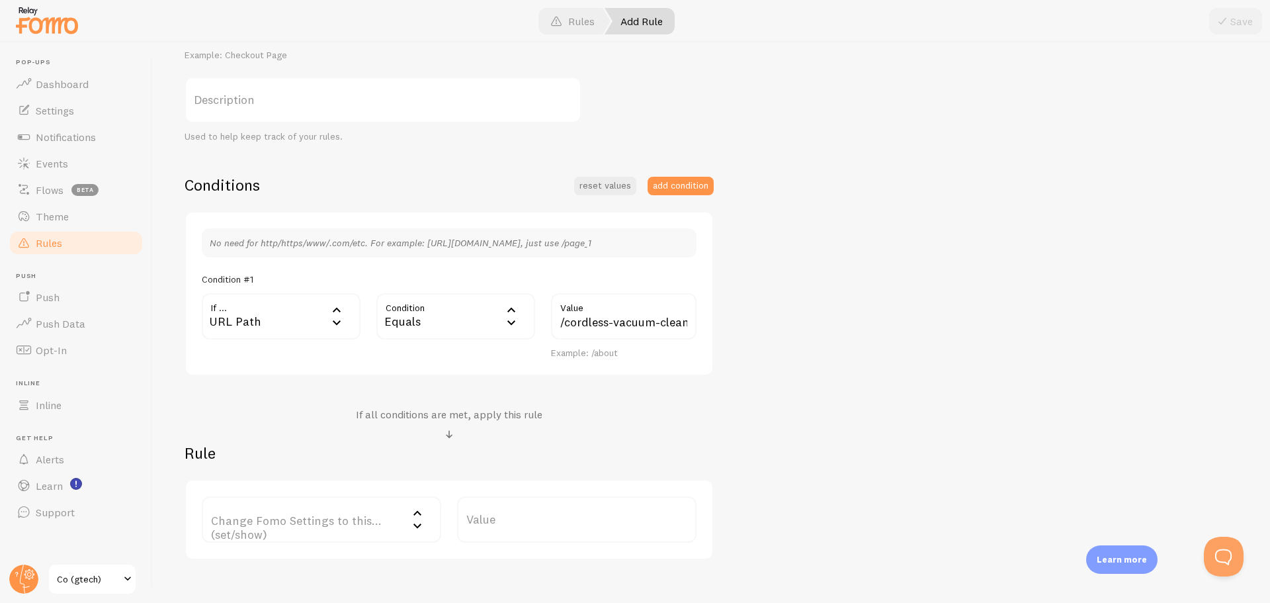
scroll to position [275, 0]
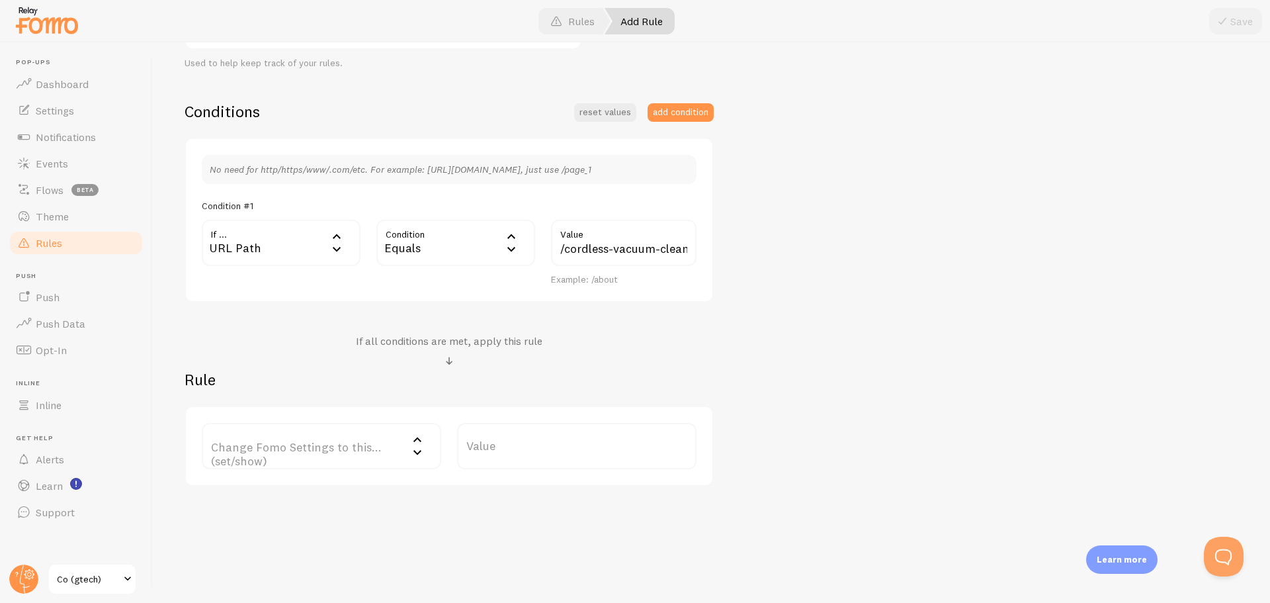
click at [325, 251] on div "URL Path" at bounding box center [281, 243] width 159 height 46
click at [266, 283] on li "URL Path" at bounding box center [281, 285] width 156 height 23
click at [454, 241] on div "Equals" at bounding box center [455, 243] width 159 height 46
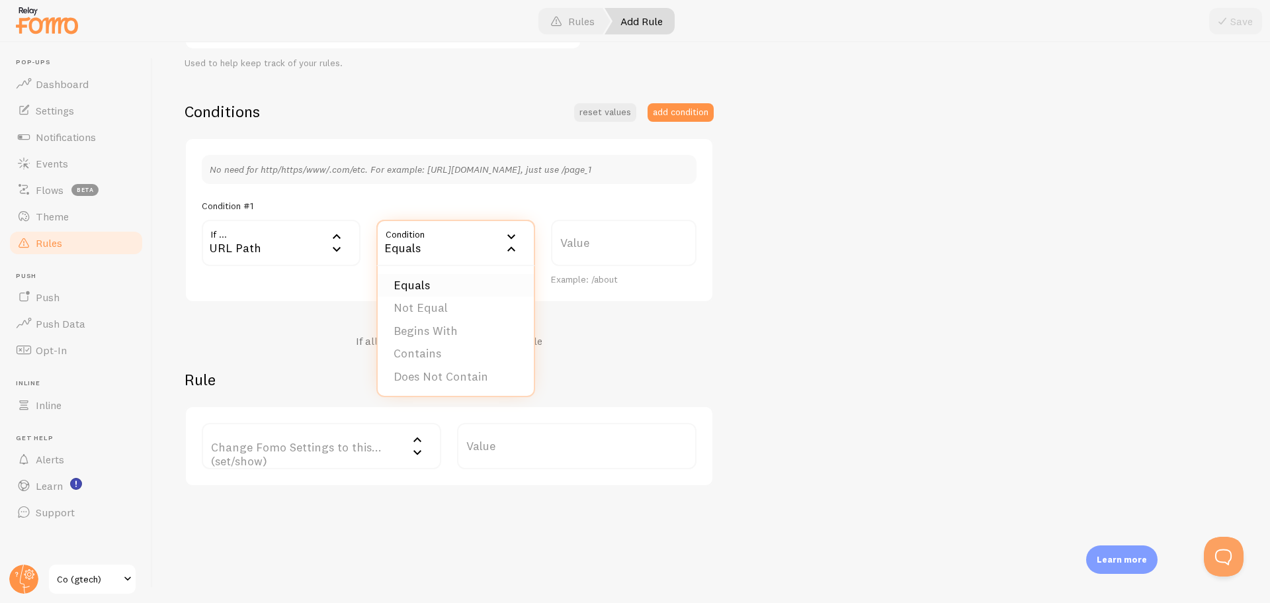
click at [441, 285] on li "Equals" at bounding box center [456, 285] width 156 height 23
click at [612, 240] on label "Value" at bounding box center [624, 243] width 146 height 46
click at [612, 240] on input "Value" at bounding box center [624, 243] width 146 height 46
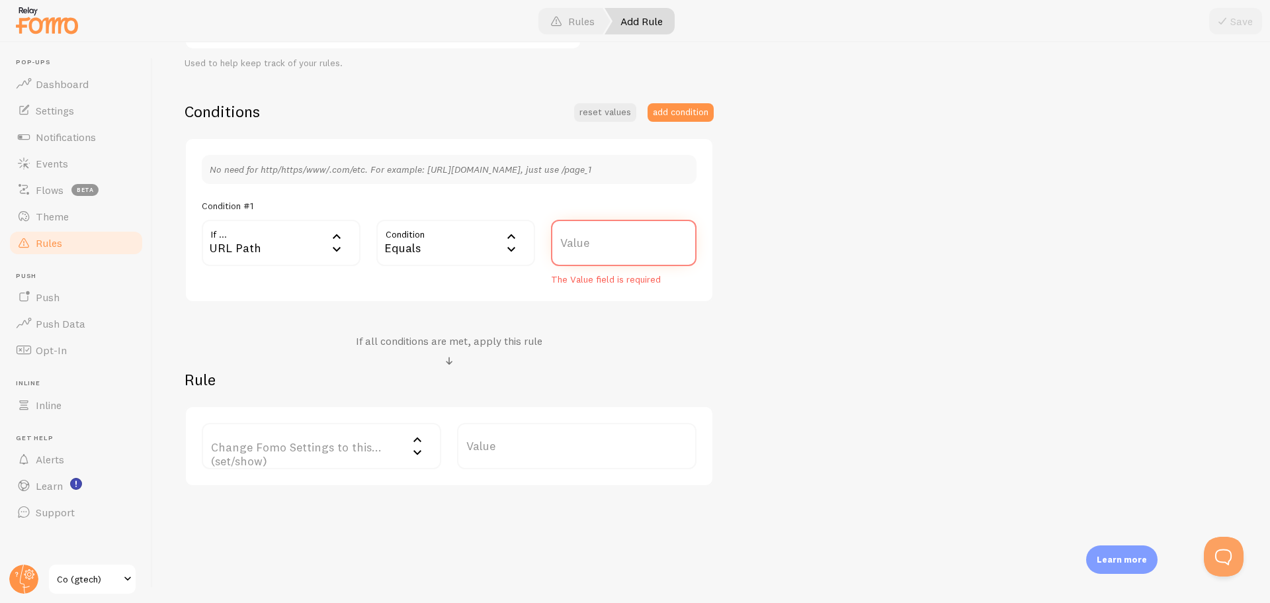
paste input "https://www.gtech.co.uk/cordless-vacuum-cleaners/uprights/airram-3-plus.html"
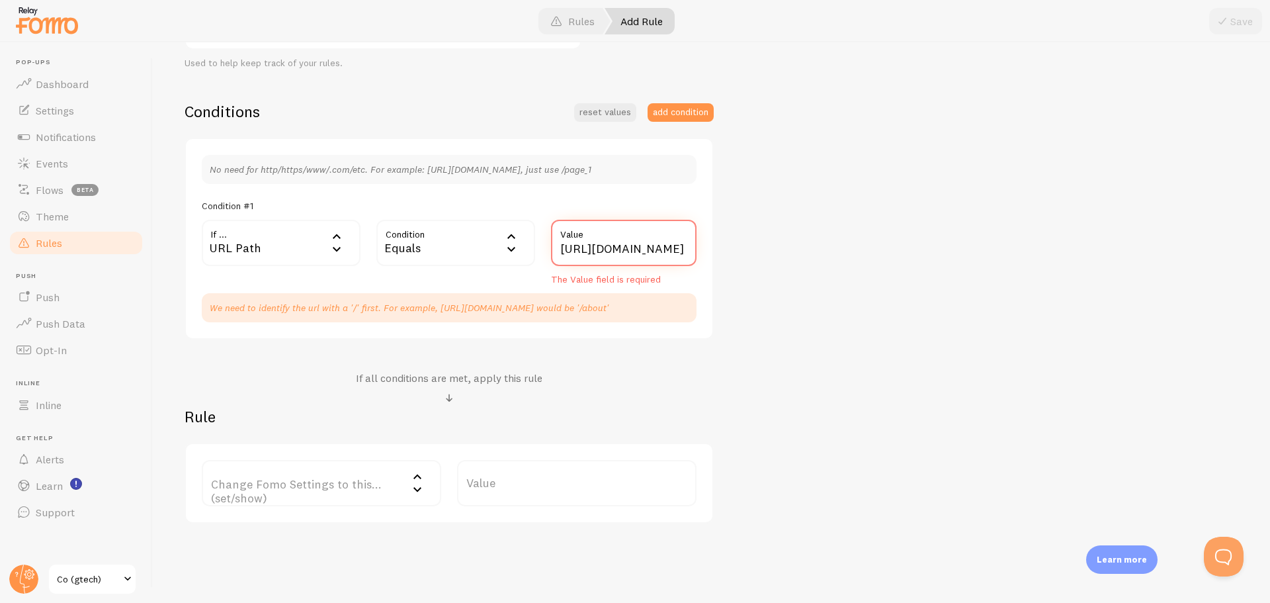
scroll to position [0, 296]
click at [580, 251] on input "https://www.gtech.co.uk/cordless-vacuum-cleaners/uprights/airram-3-plus.html" at bounding box center [624, 243] width 146 height 46
type input "cordless-vacuum-cleaners/uprights/airram-3-plus.html"
click at [259, 365] on div "Conditions reset values add condition No need for http/https/www/.com/etc. For …" at bounding box center [449, 312] width 529 height 422
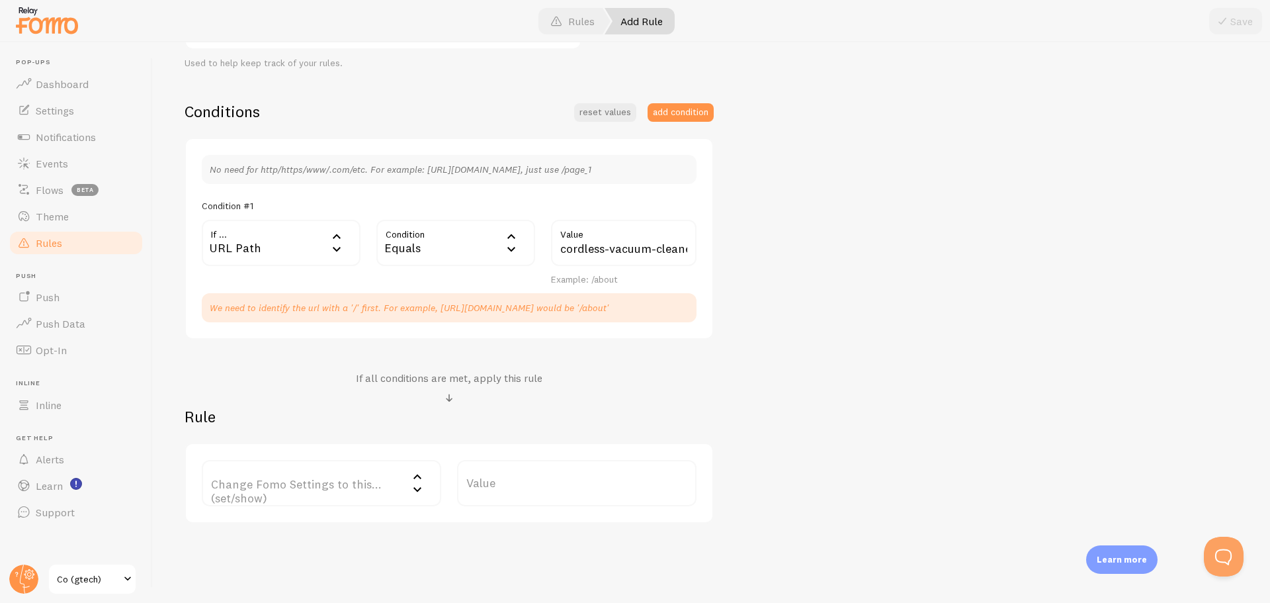
click at [310, 498] on label "Change Fomo Settings to this... (set/show)" at bounding box center [321, 483] width 239 height 46
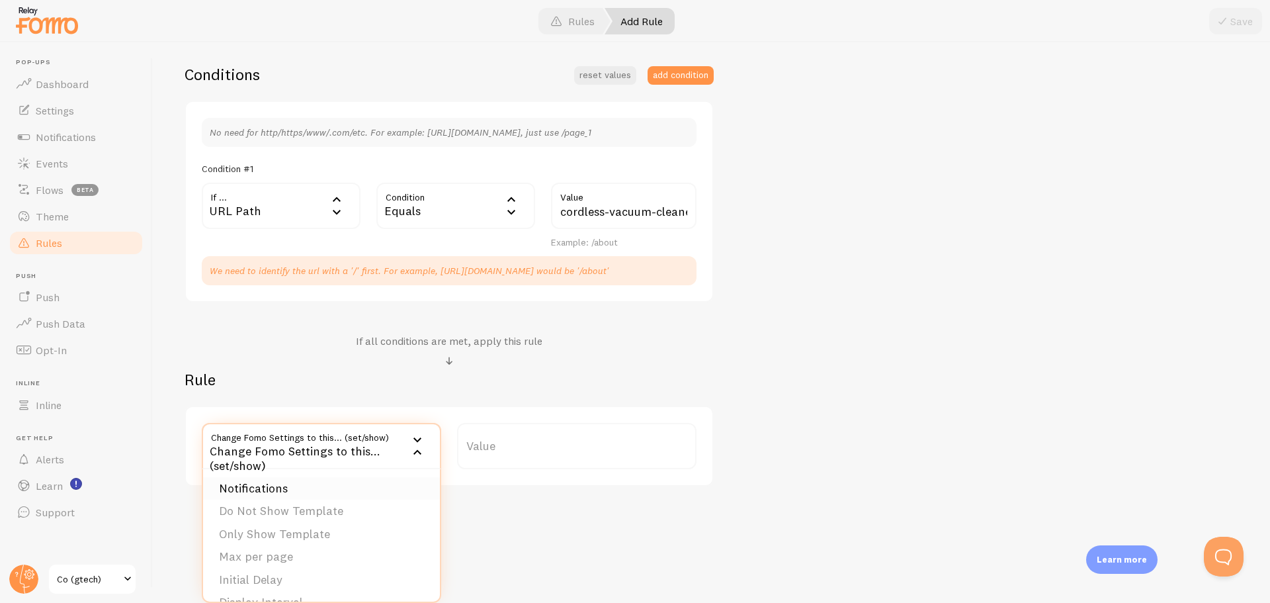
click at [303, 487] on li "Notifications" at bounding box center [321, 488] width 237 height 23
click at [484, 449] on label "Options" at bounding box center [576, 446] width 239 height 46
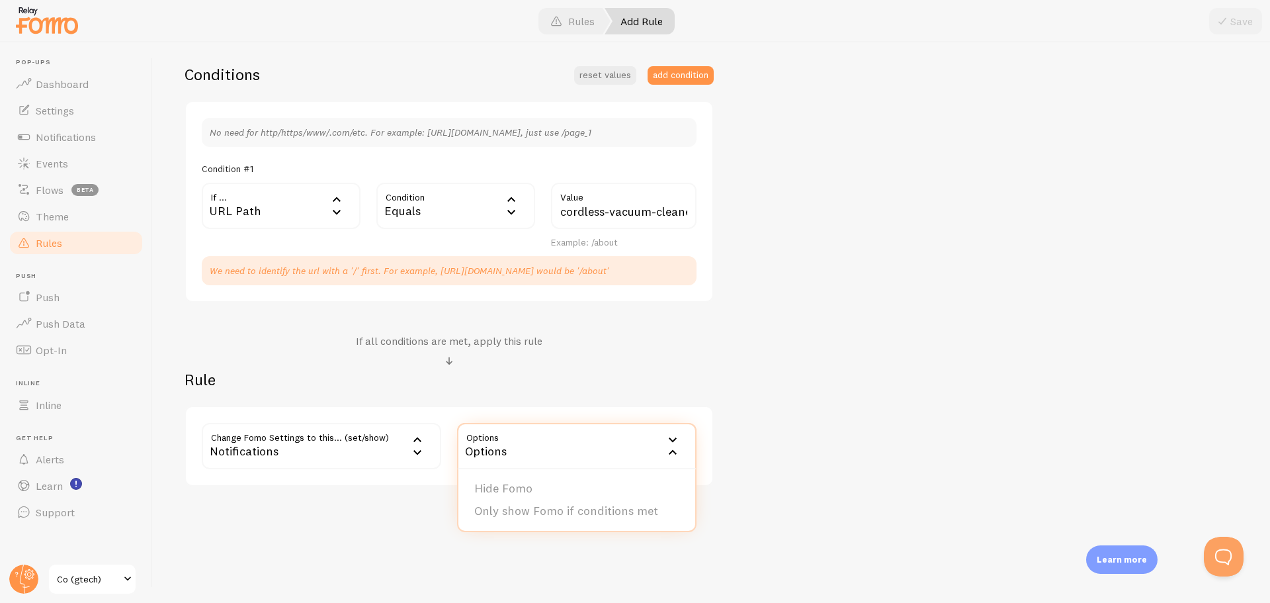
click at [403, 520] on div "Add Rule Customize Fomo by page path and more, like hide Notifications on your …" at bounding box center [711, 322] width 1117 height 560
click at [405, 457] on div "Notifications" at bounding box center [321, 446] width 239 height 46
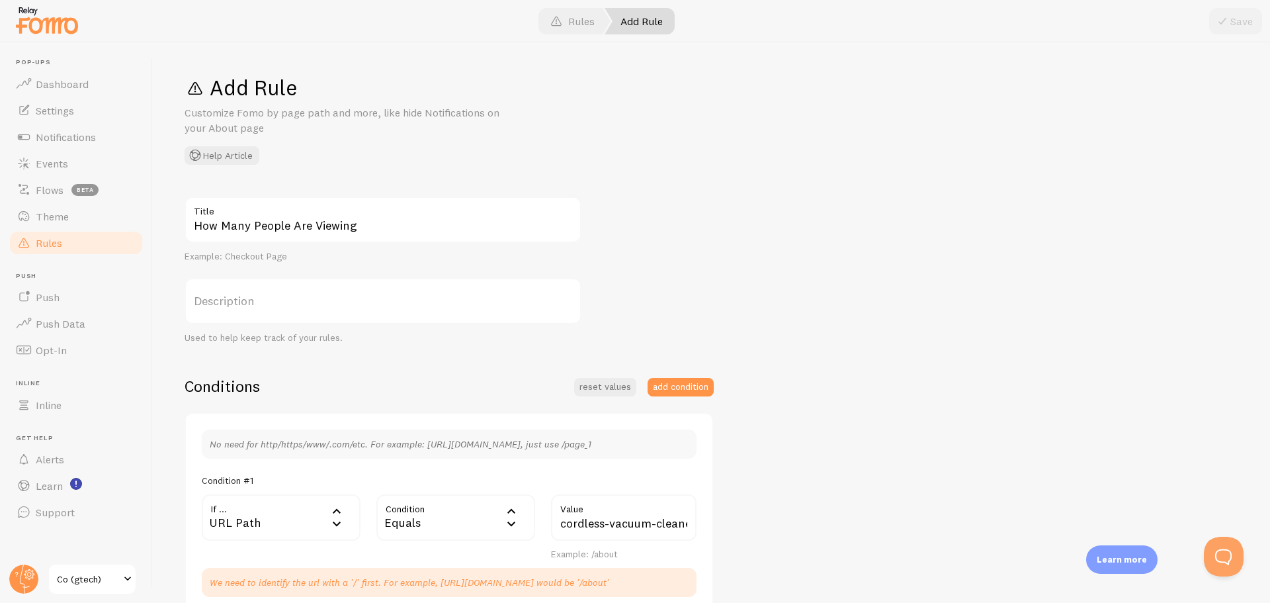
click at [45, 249] on span "Rules" at bounding box center [49, 242] width 26 height 13
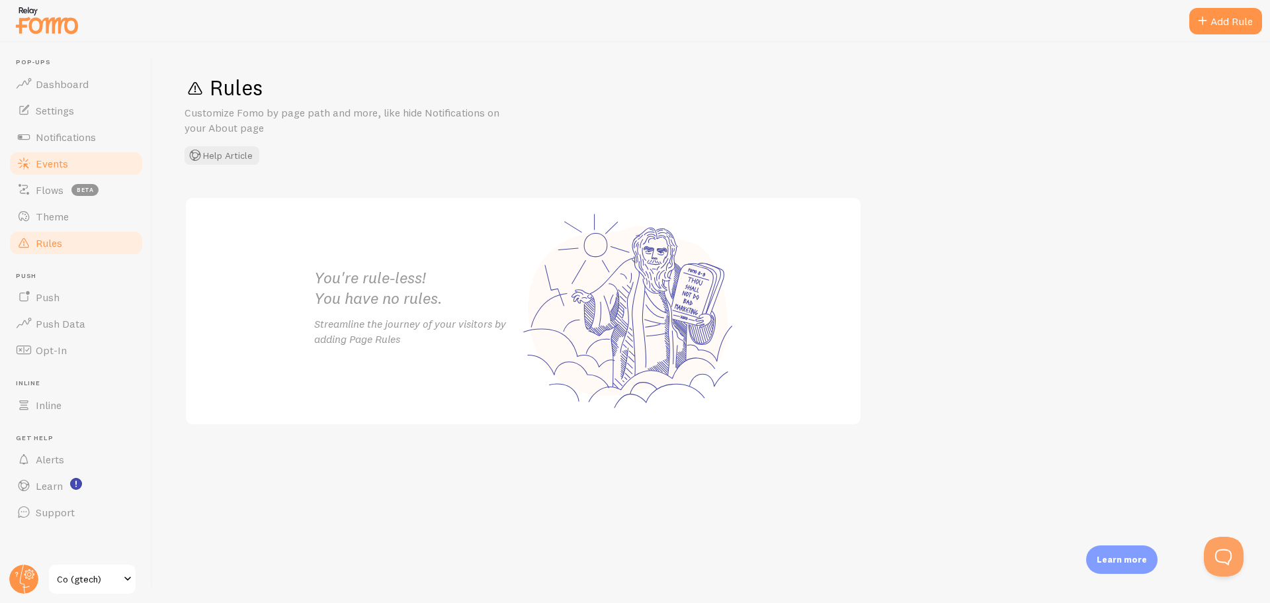
click at [76, 164] on link "Events" at bounding box center [76, 163] width 136 height 26
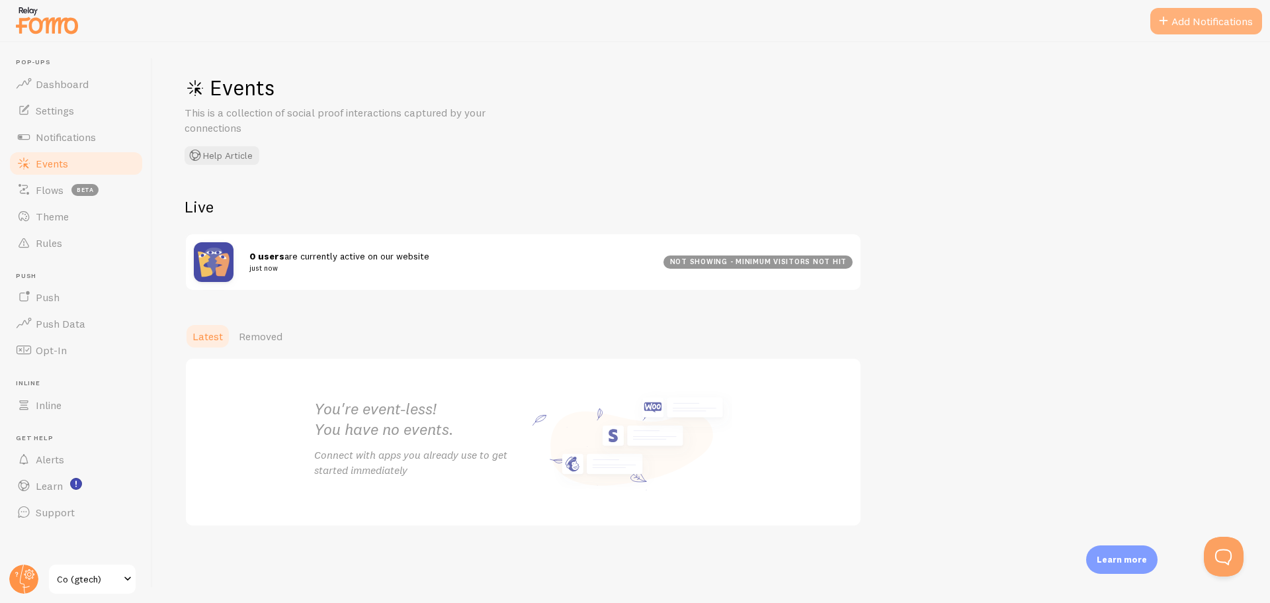
click at [1186, 24] on button "Add Notifications" at bounding box center [1206, 21] width 112 height 26
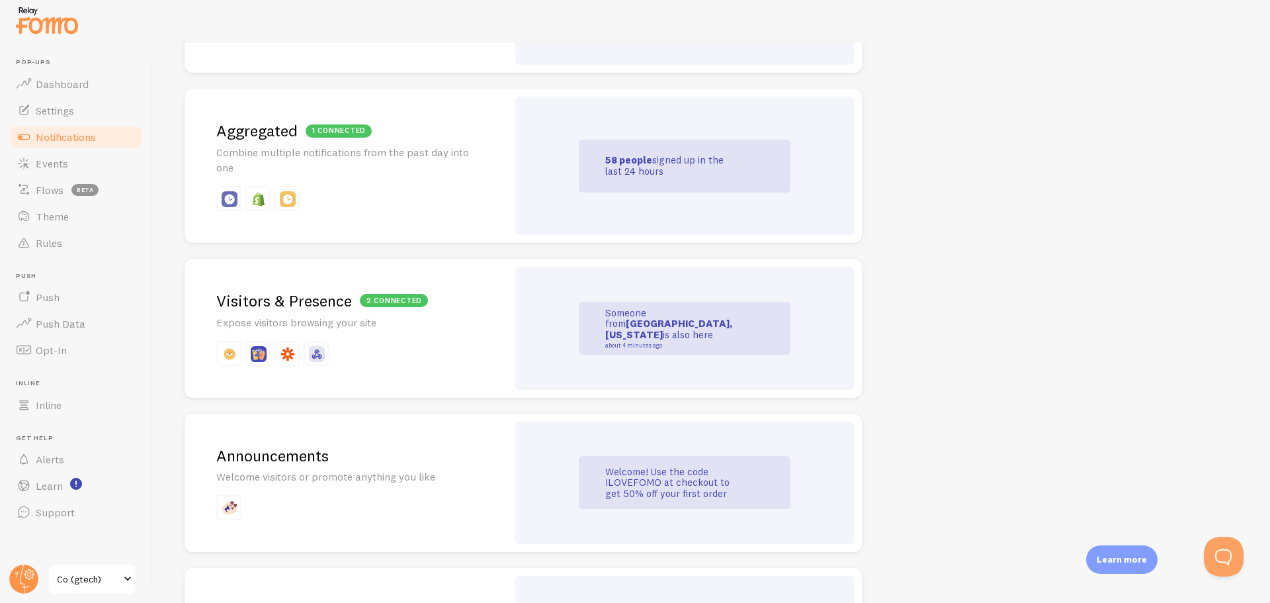
scroll to position [595, 0]
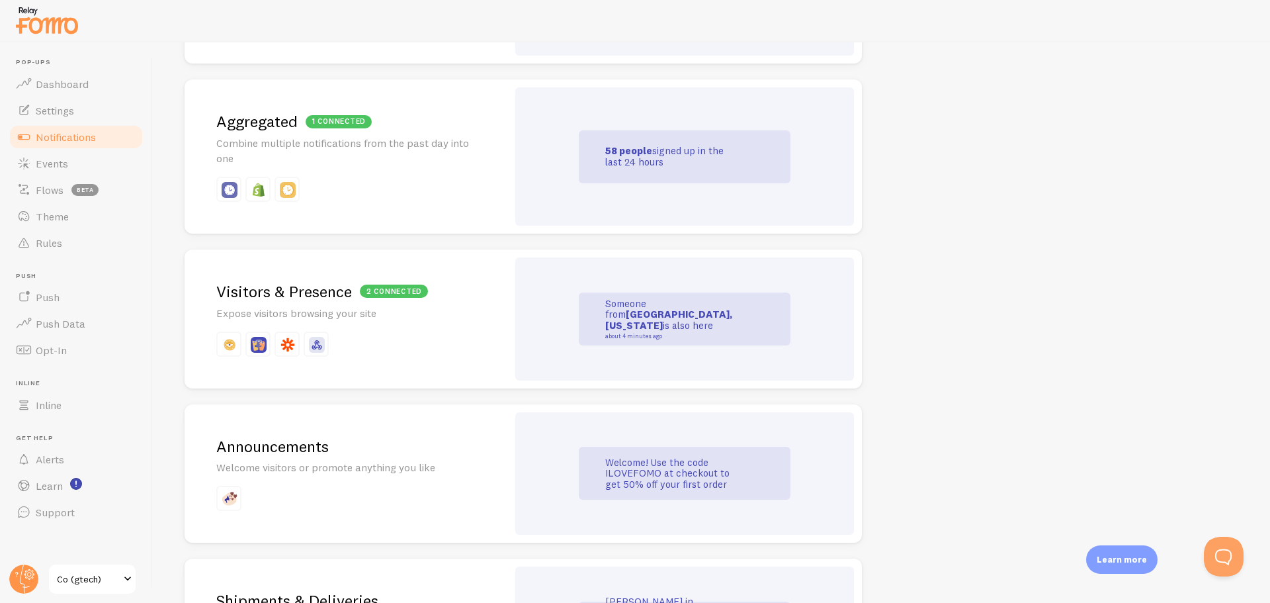
click at [274, 292] on h2 "2 connected Visitors & Presence" at bounding box center [345, 291] width 259 height 21
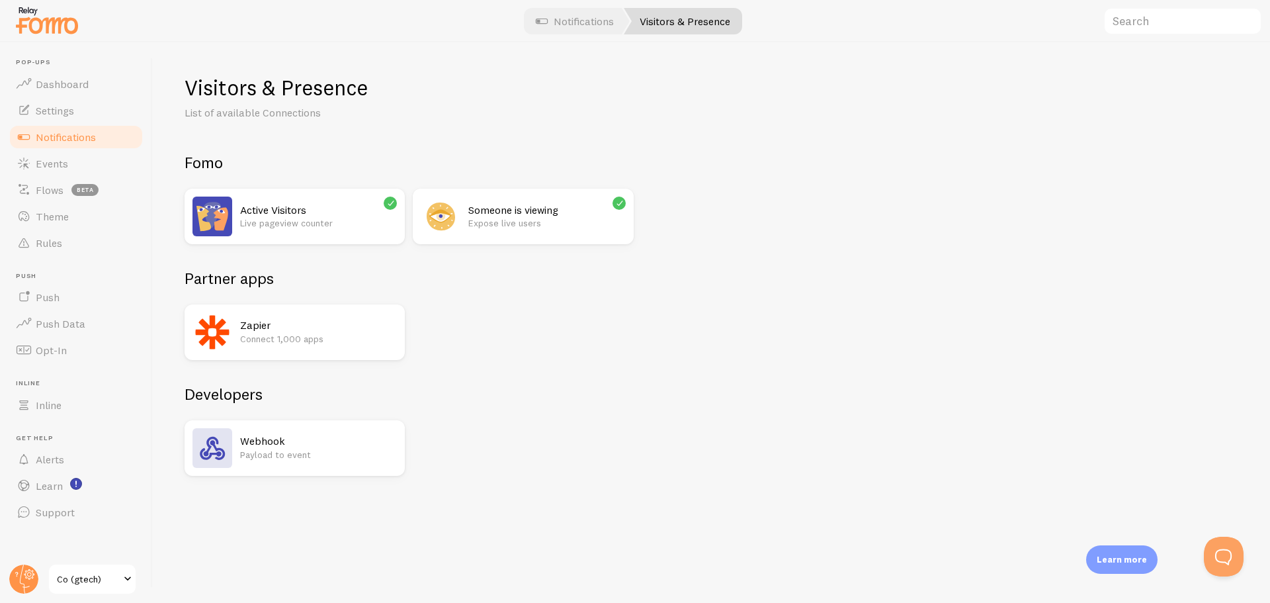
click at [317, 216] on p "Live pageview counter" at bounding box center [318, 222] width 157 height 13
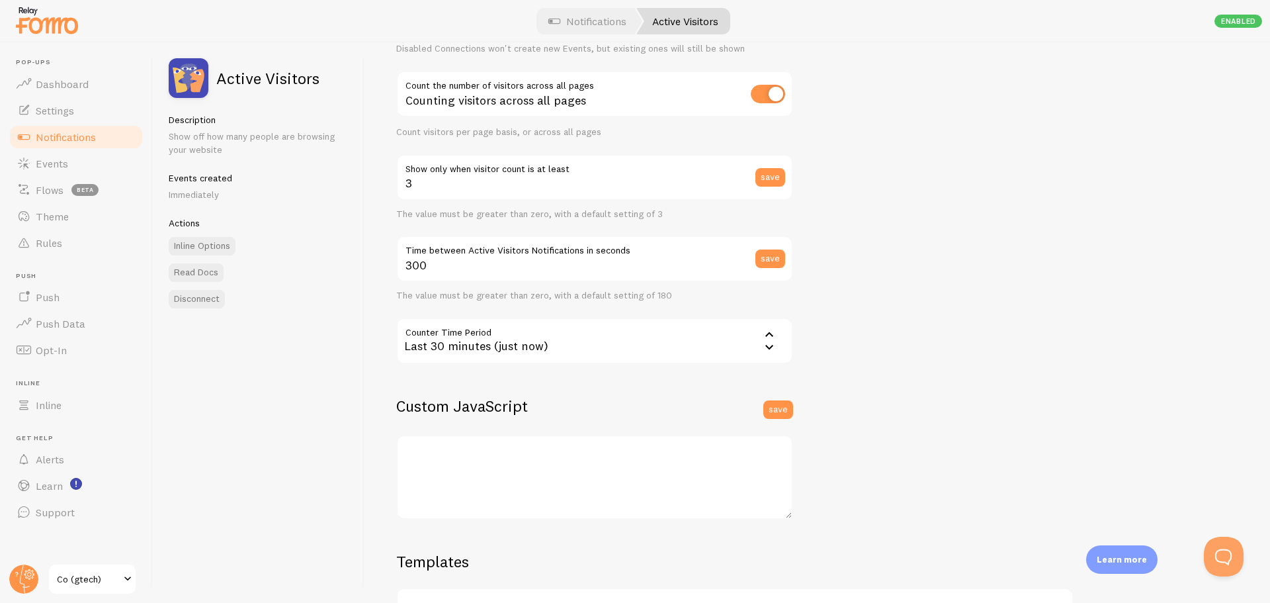
scroll to position [230, 0]
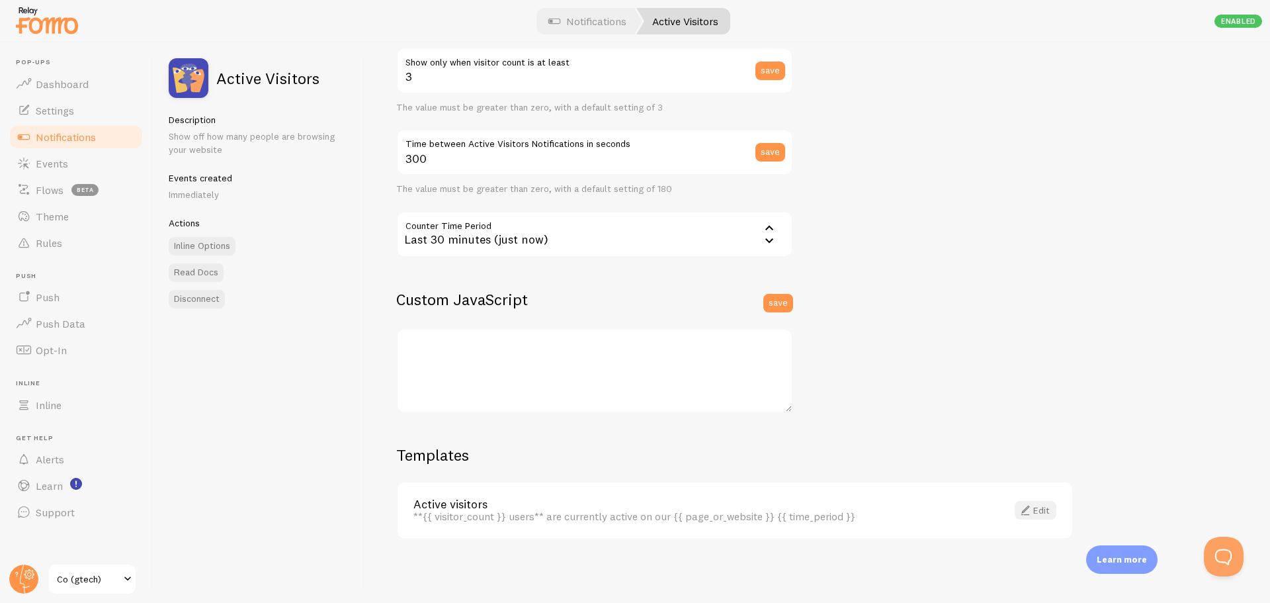
click at [1037, 511] on link "Edit" at bounding box center [1036, 510] width 42 height 19
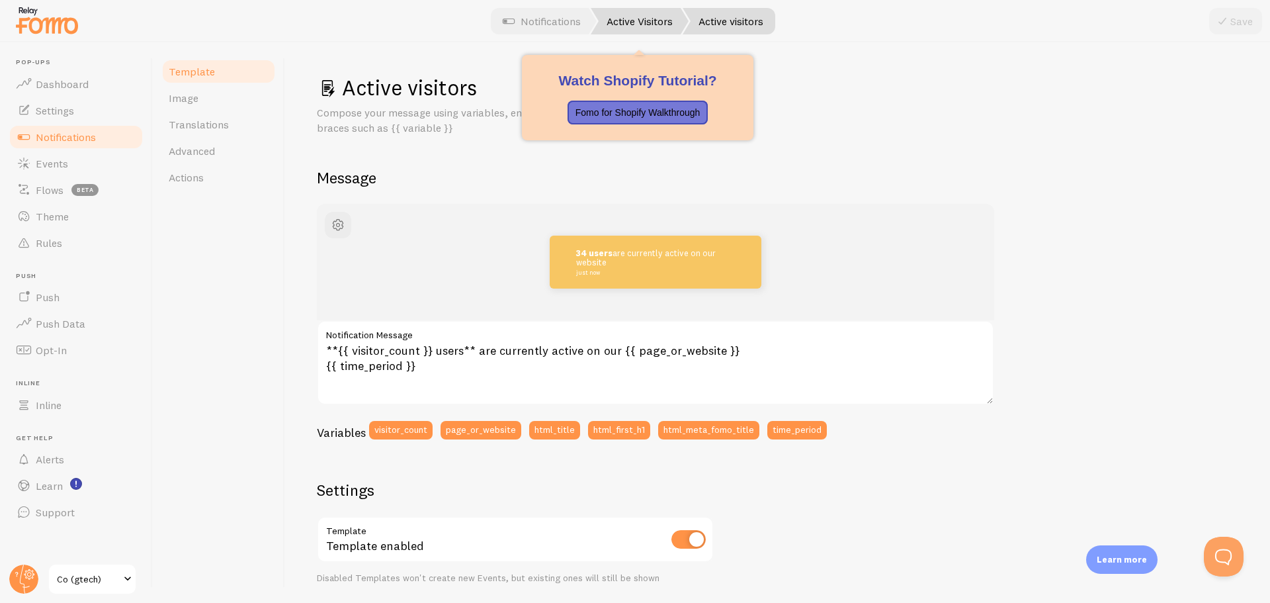
click at [646, 22] on link "Active Visitors" at bounding box center [640, 21] width 98 height 26
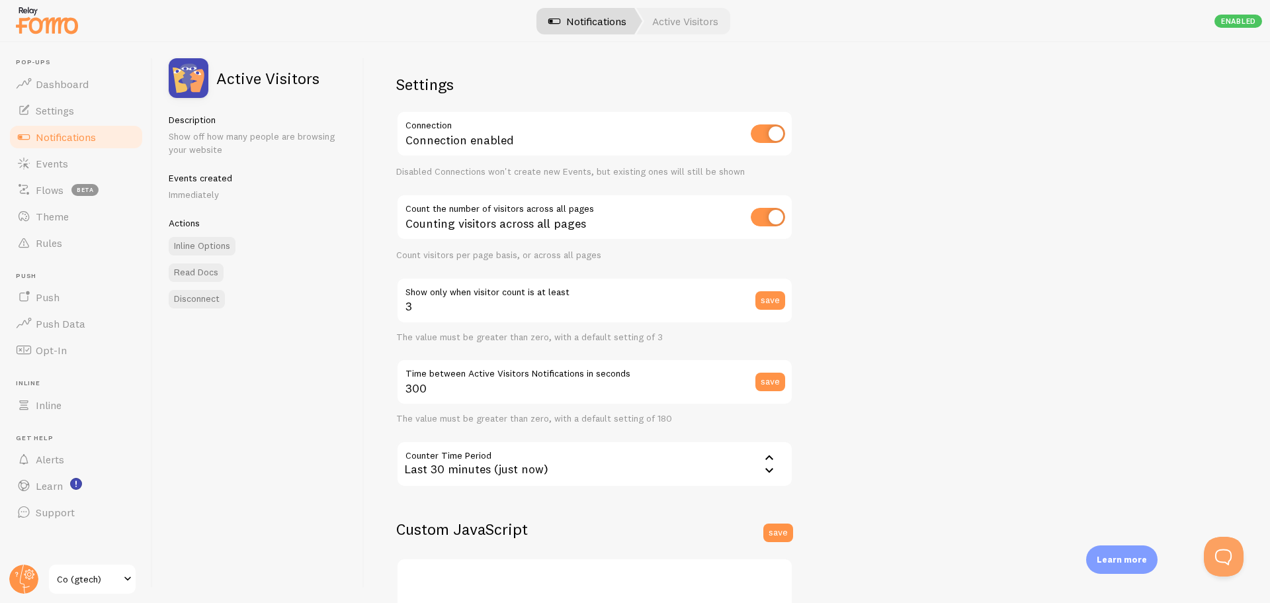
click at [584, 19] on link "Notifications" at bounding box center [588, 21] width 110 height 26
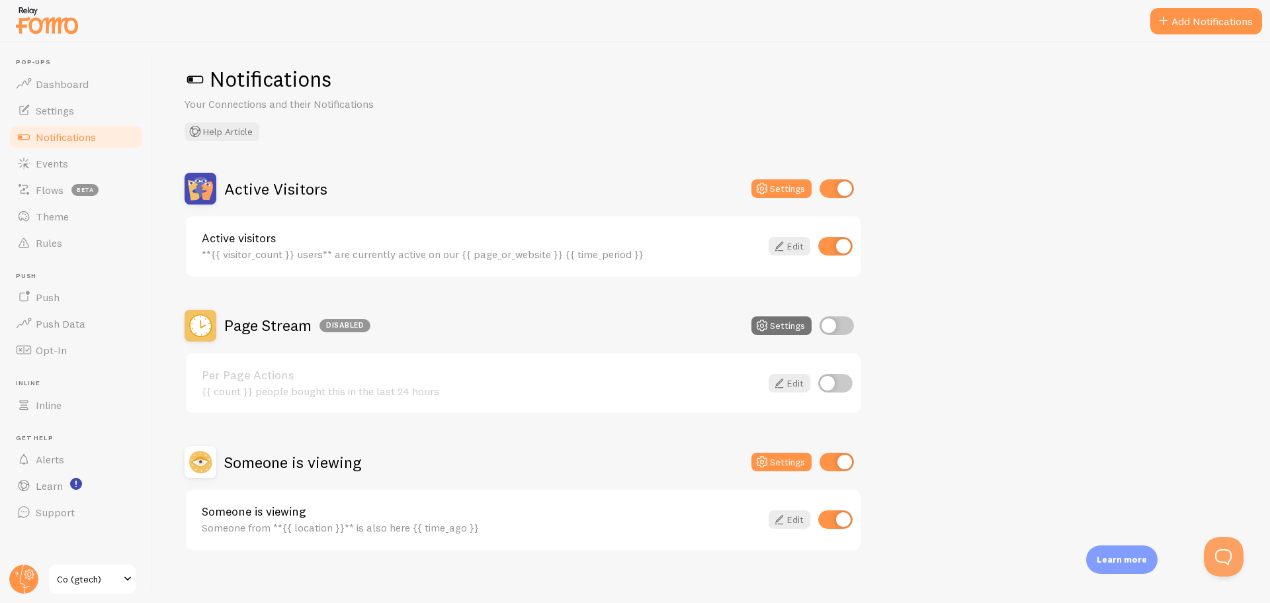
scroll to position [21, 0]
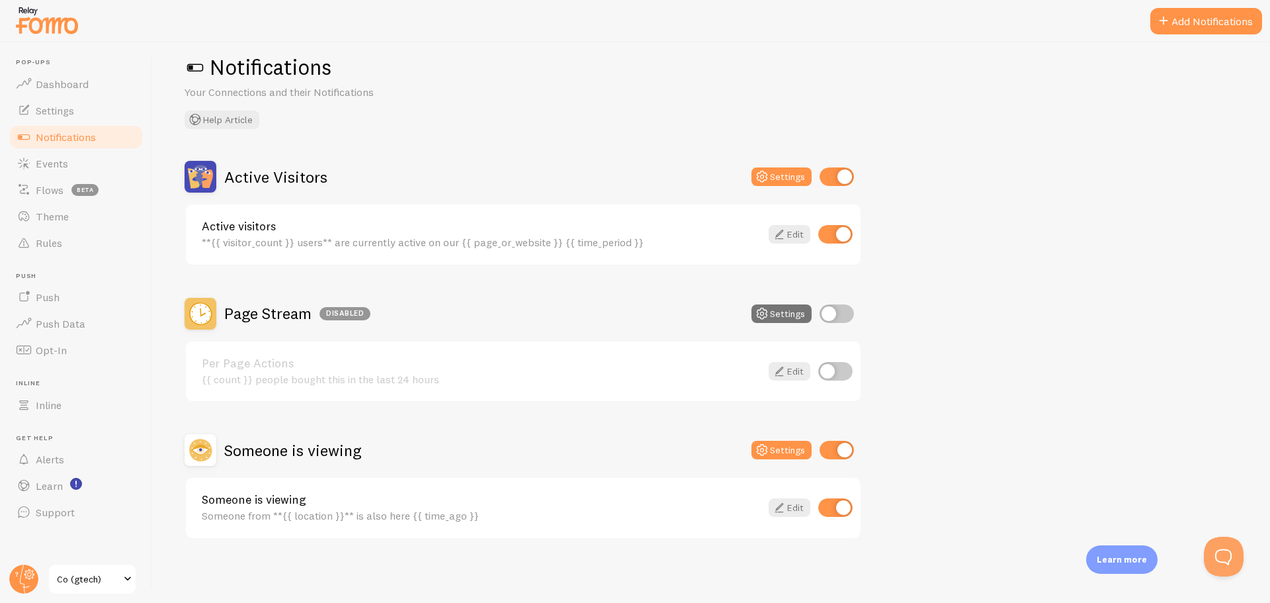
click at [256, 500] on link "Someone is viewing" at bounding box center [481, 500] width 559 height 12
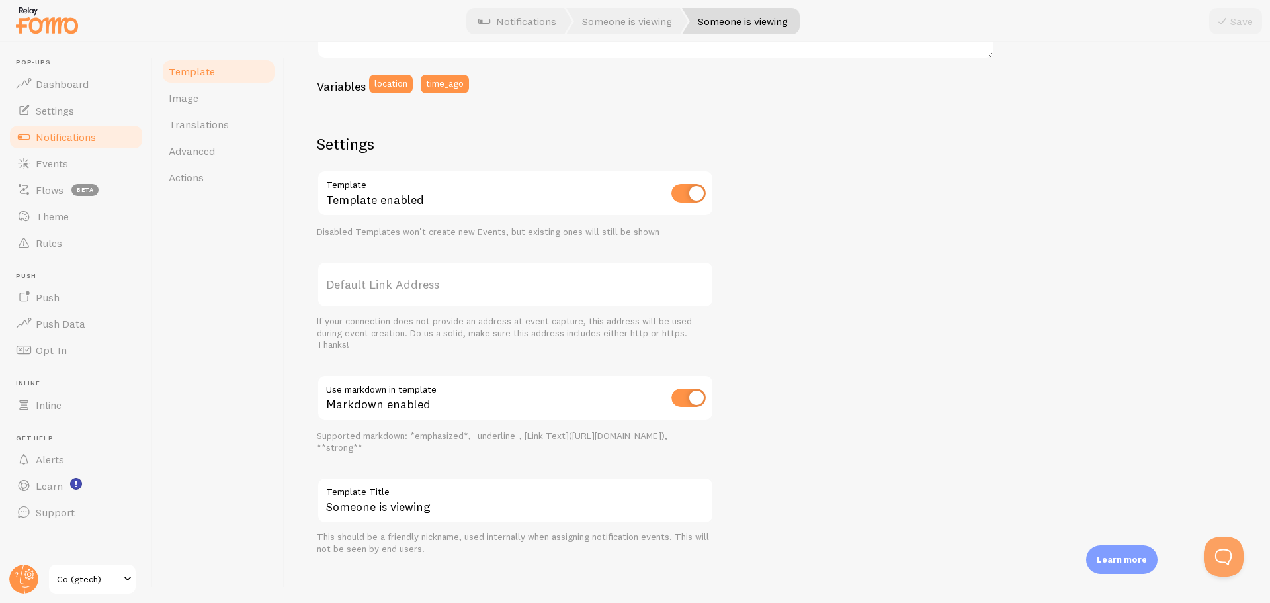
scroll to position [353, 0]
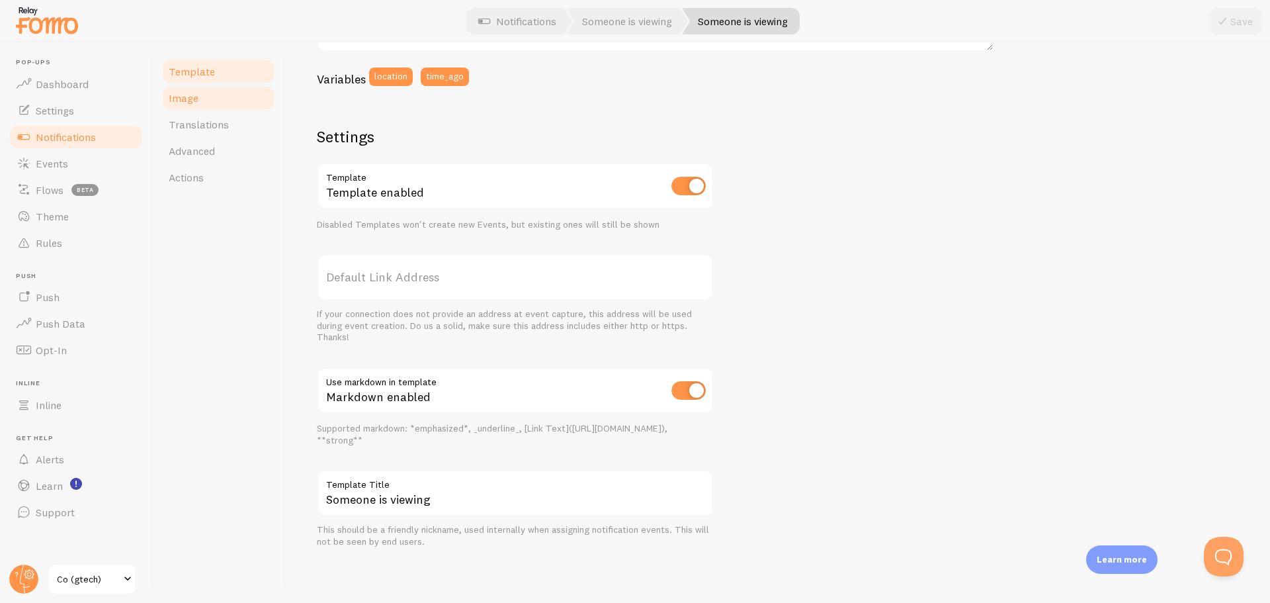
click at [182, 101] on span "Image" at bounding box center [184, 97] width 30 height 13
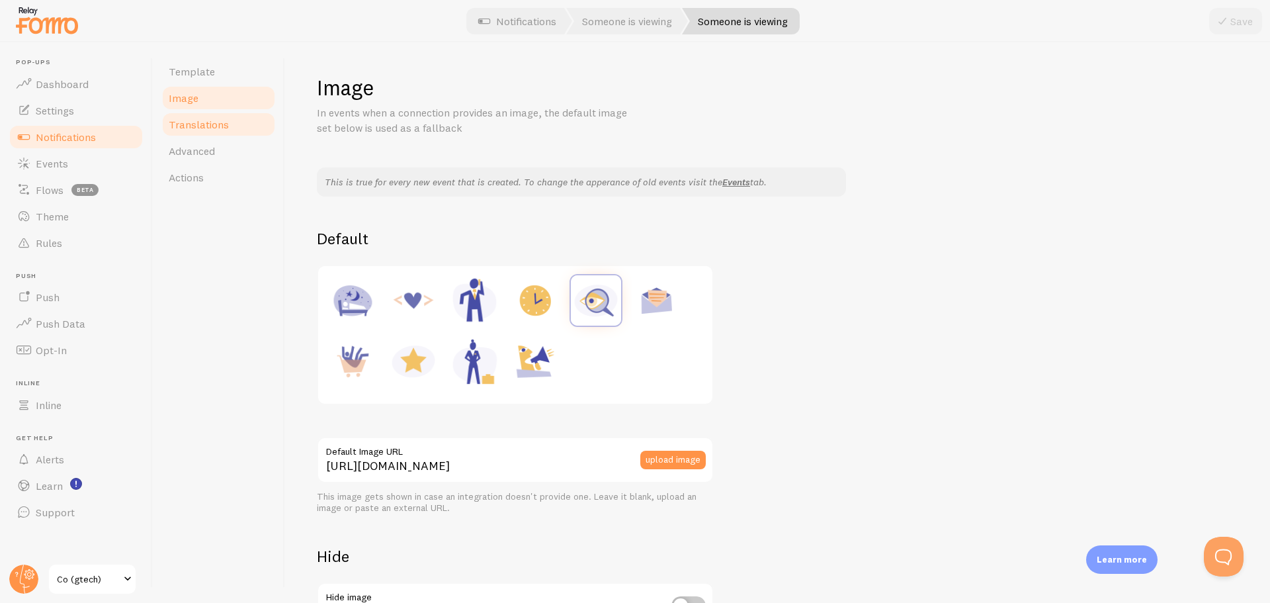
click at [183, 127] on span "Translations" at bounding box center [199, 124] width 60 height 13
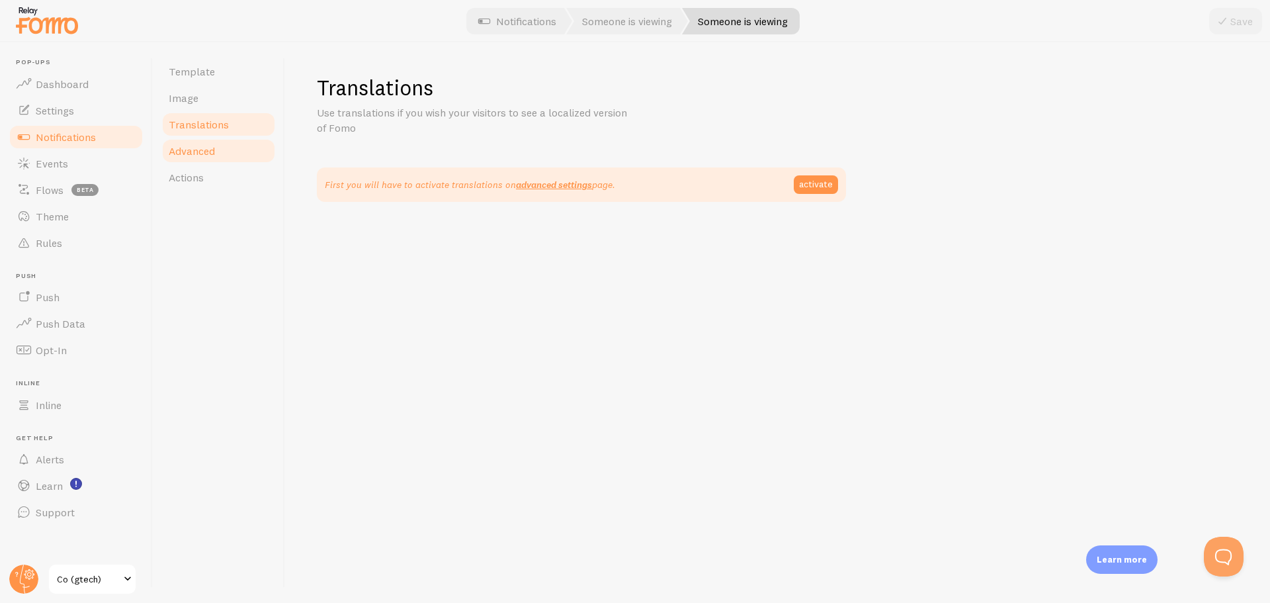
click at [185, 147] on span "Advanced" at bounding box center [192, 150] width 46 height 13
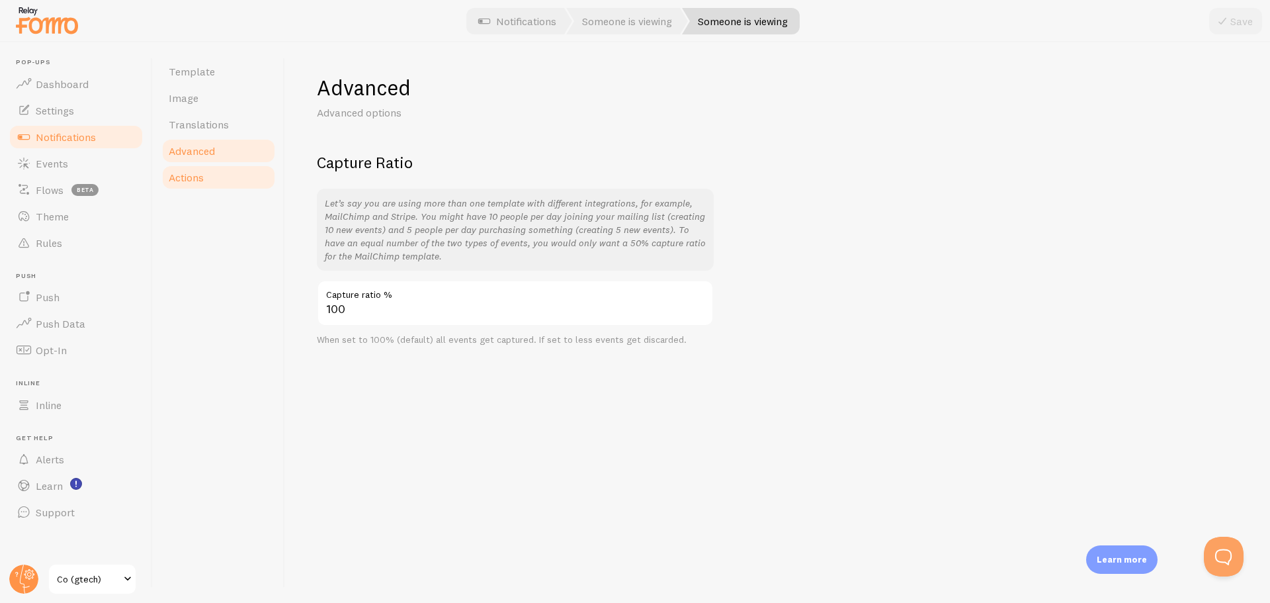
click at [177, 179] on span "Actions" at bounding box center [186, 177] width 35 height 13
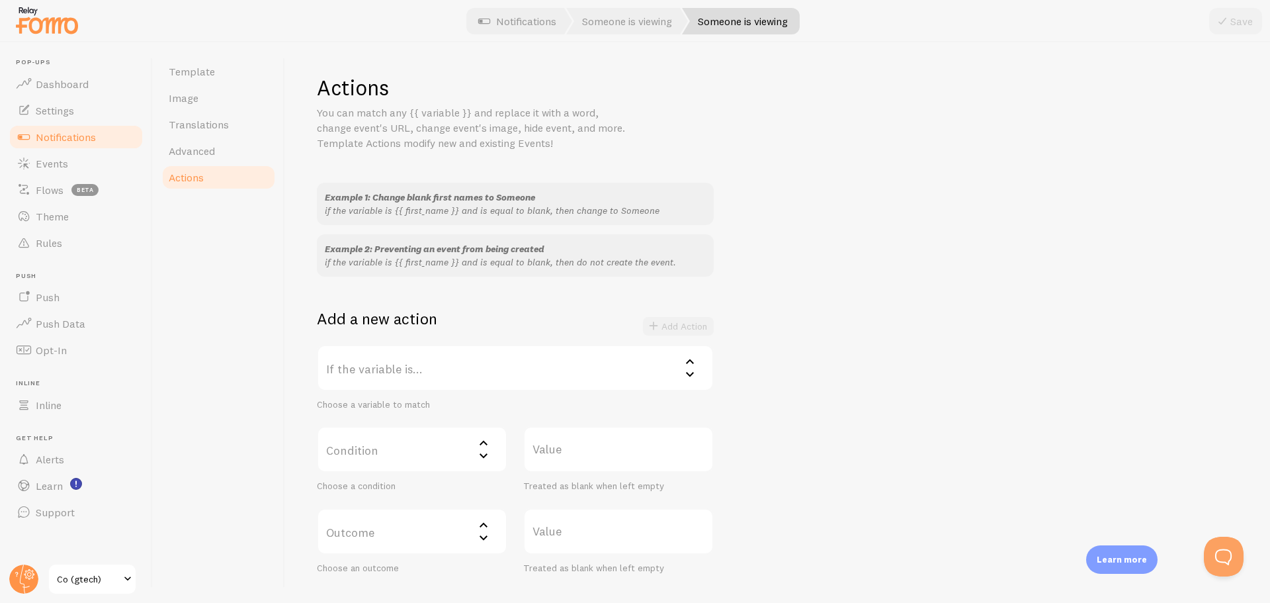
click at [82, 133] on span "Notifications" at bounding box center [66, 136] width 60 height 13
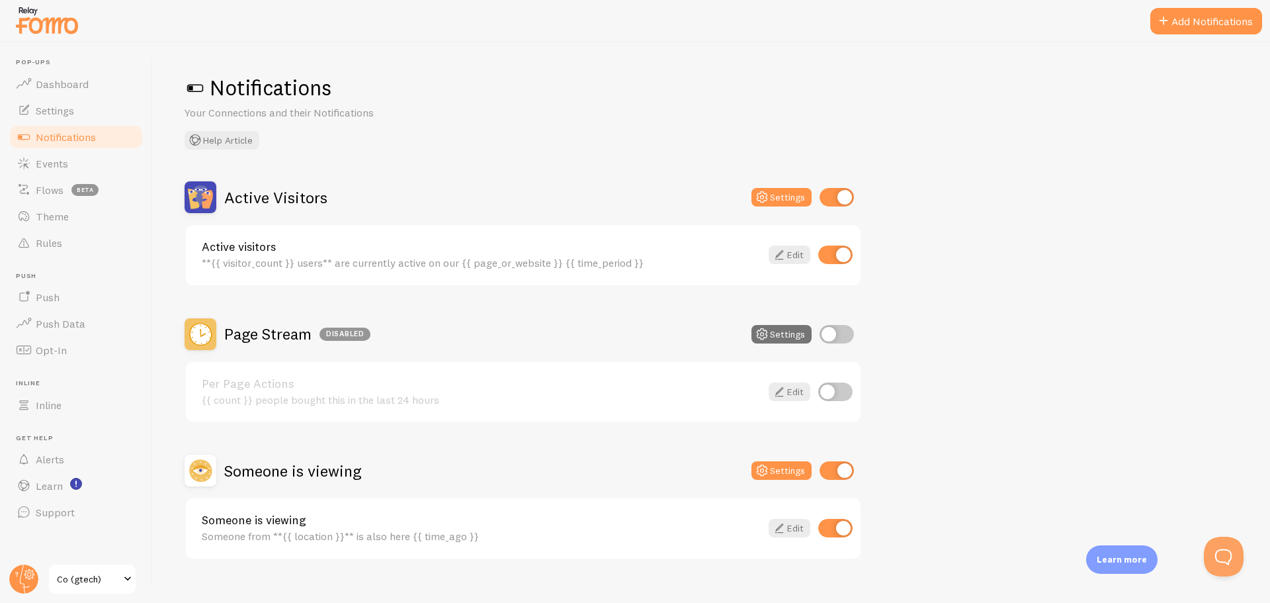
click at [648, 254] on div "Active visitors **{{ visitor_count }} users** are currently active on our {{ pa…" at bounding box center [481, 255] width 559 height 28
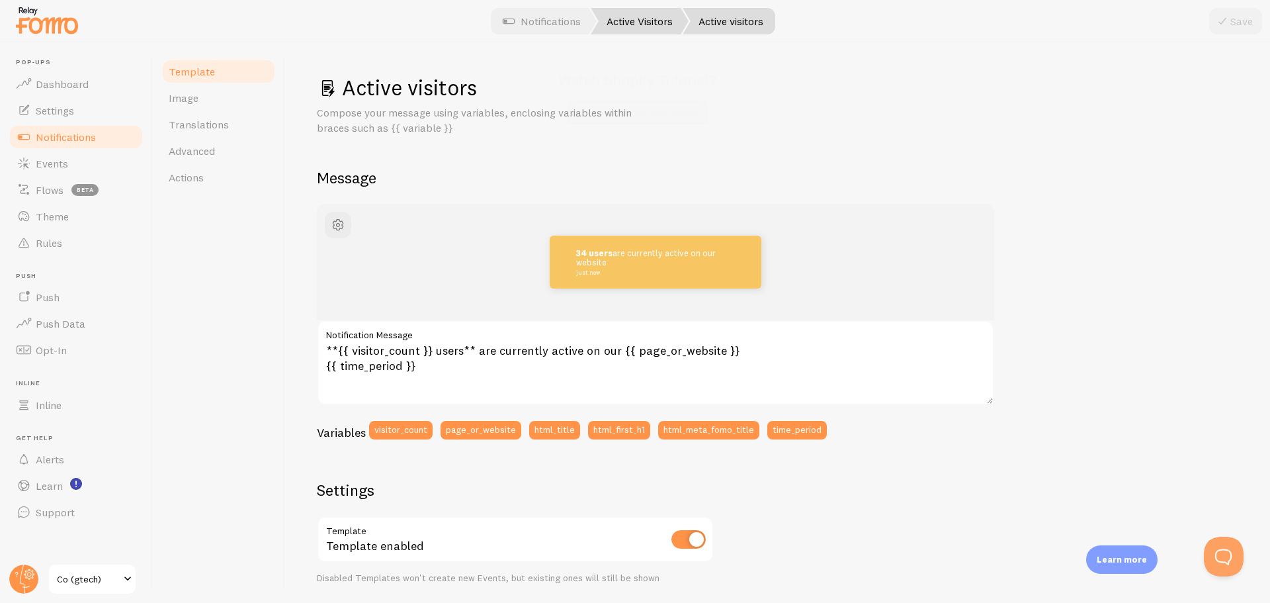
click at [664, 22] on link "Active Visitors" at bounding box center [640, 21] width 98 height 26
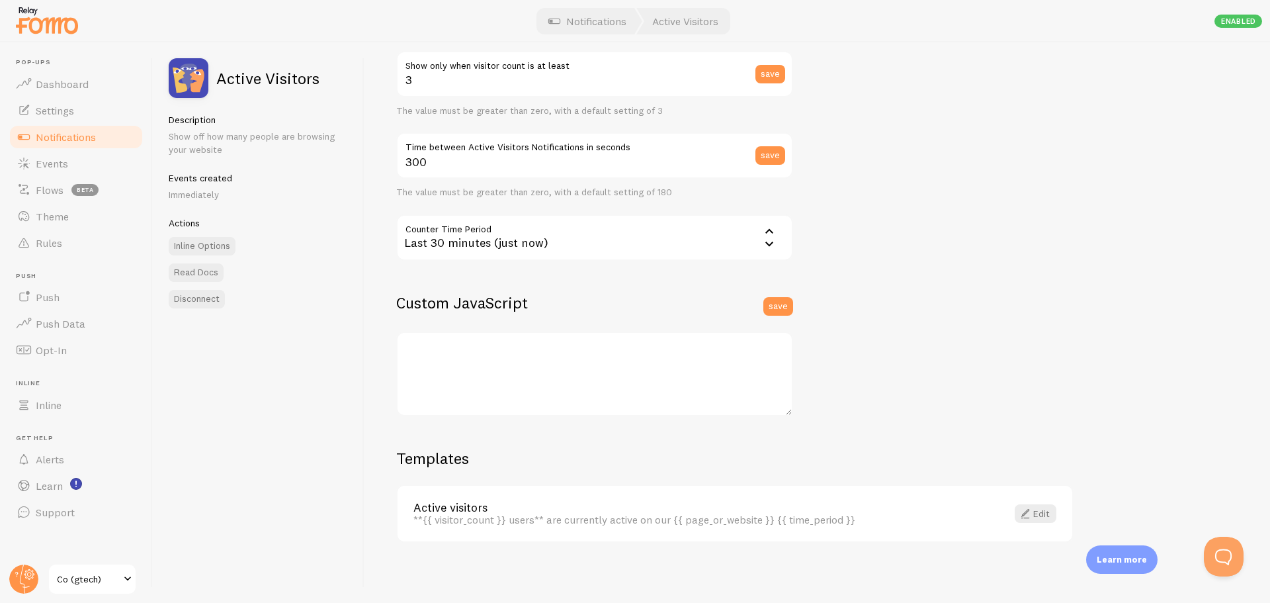
scroll to position [230, 0]
click at [1032, 509] on span at bounding box center [1025, 510] width 16 height 16
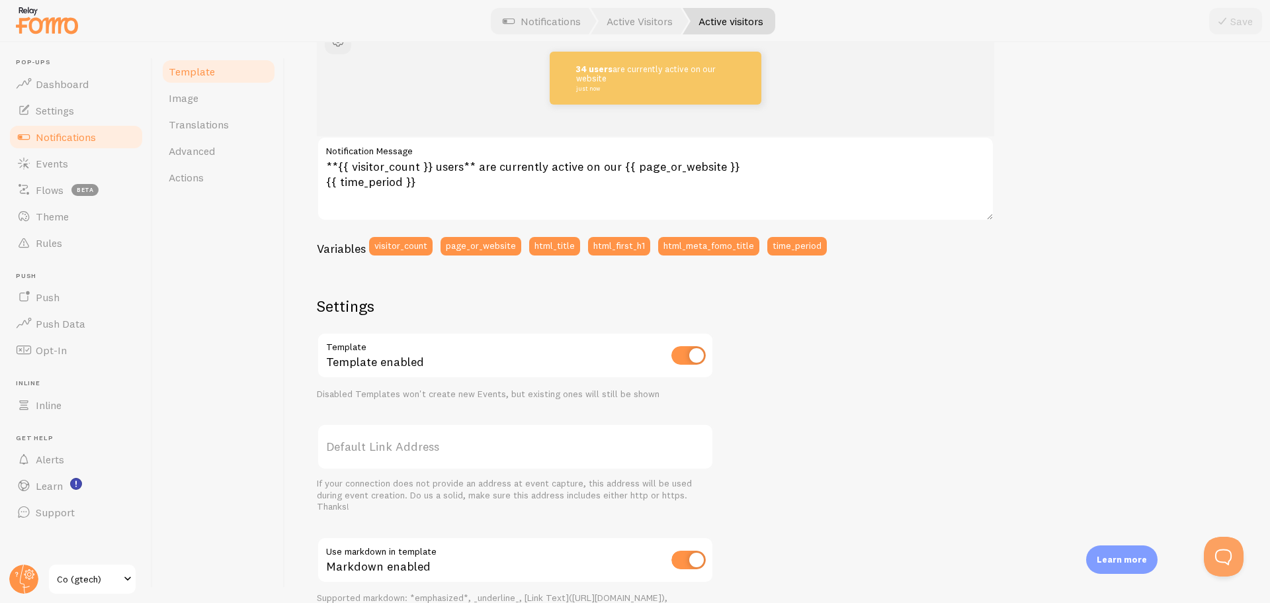
scroll to position [198, 0]
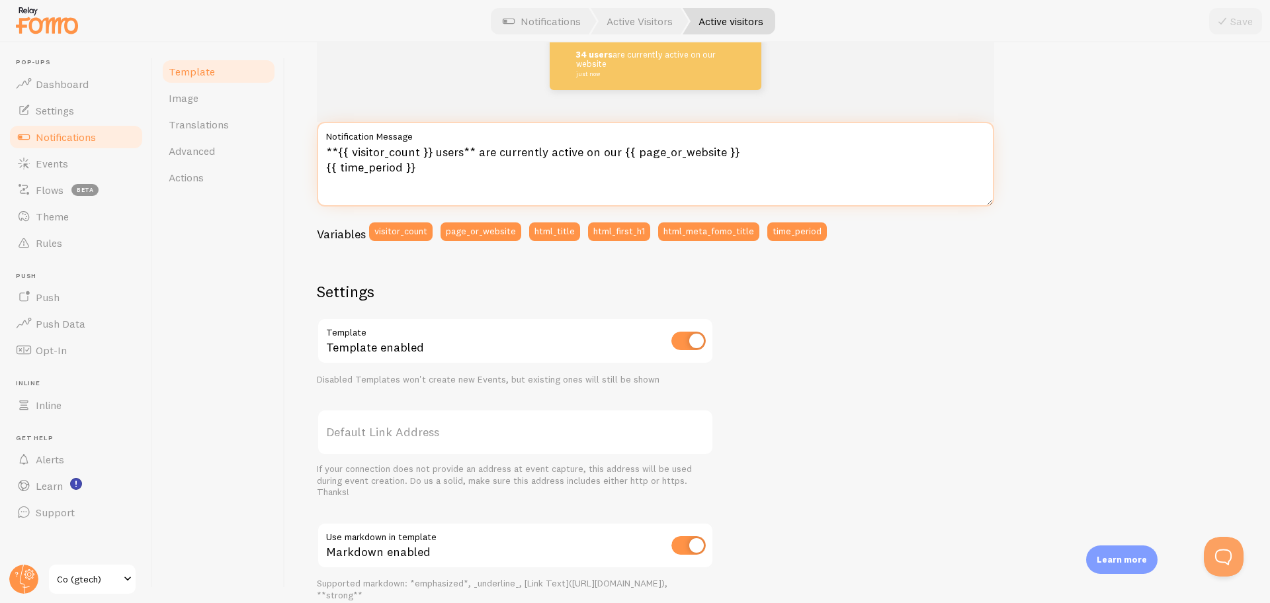
click at [438, 163] on textarea "**{{ visitor_count }} users** are currently active on our {{ page_or_website }}…" at bounding box center [655, 164] width 677 height 85
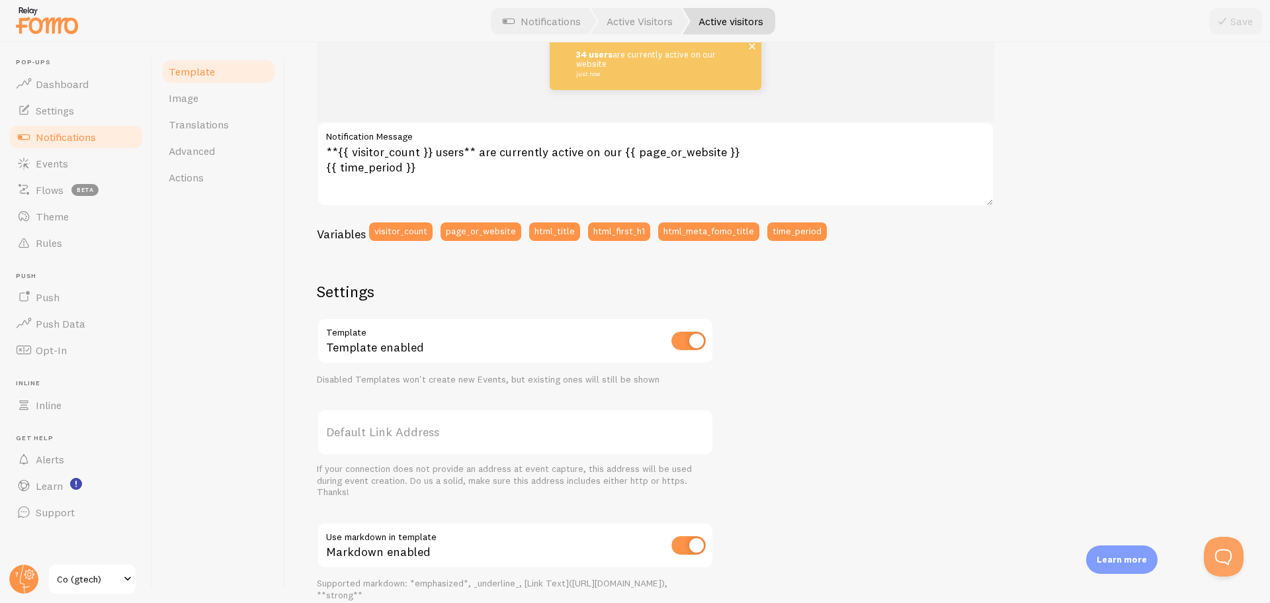
click at [625, 58] on p "34 users are currently active on our website just now" at bounding box center [655, 63] width 159 height 27
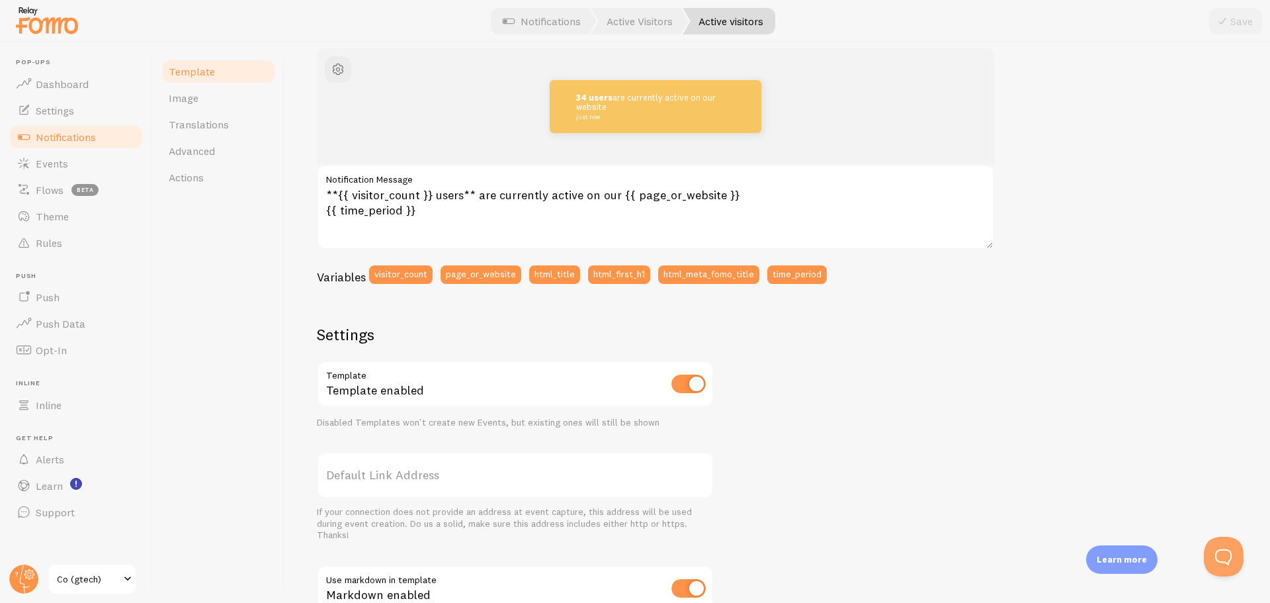
scroll to position [155, 0]
click at [370, 195] on textarea "**{{ visitor_count }} users** are currently active on our {{ page_or_website }}…" at bounding box center [655, 207] width 677 height 85
click at [394, 273] on button "visitor_count" at bounding box center [401, 275] width 64 height 19
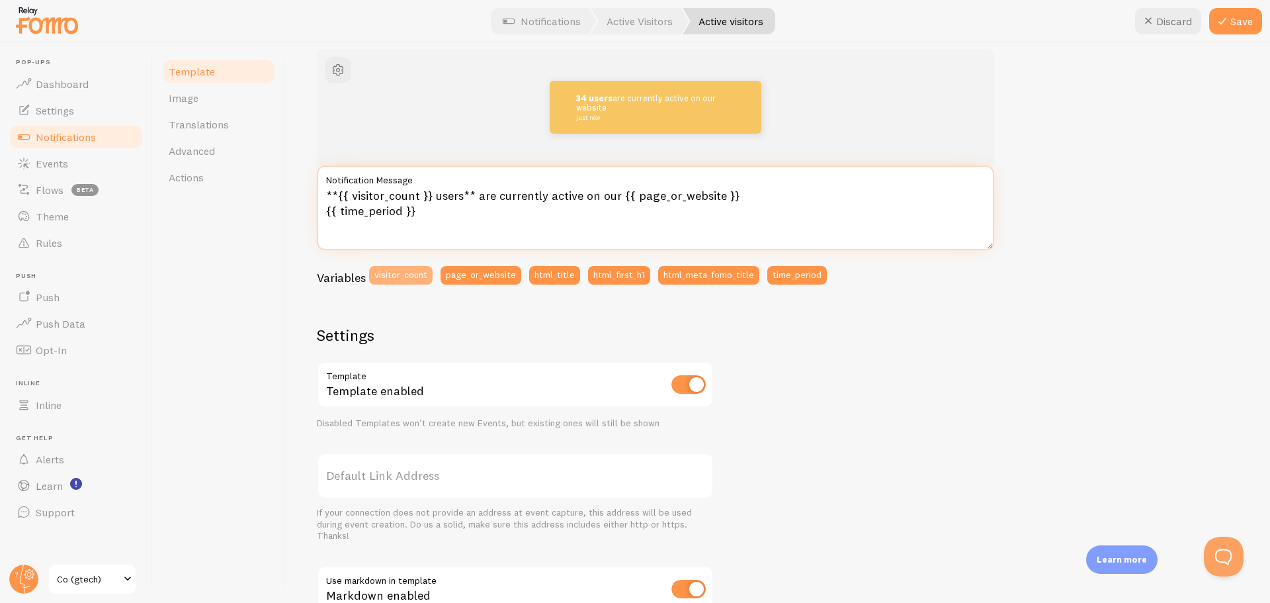
type textarea "**{{ visit{{ visitor_count }}or_count }} users** are currently active on our {{…"
drag, startPoint x: 441, startPoint y: 216, endPoint x: 301, endPoint y: 171, distance: 146.7
click at [301, 171] on div "Active visitors Compose your message using variables, enclosing variables withi…" at bounding box center [777, 322] width 985 height 560
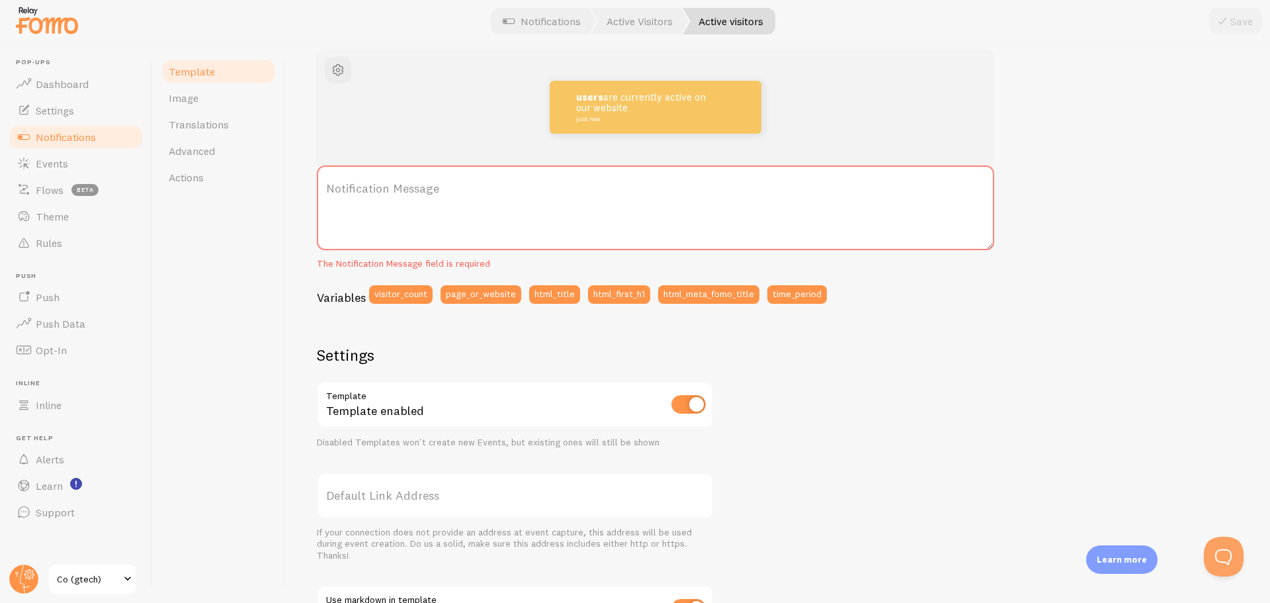
click at [411, 206] on label "Notification Message" at bounding box center [655, 188] width 677 height 46
click at [411, 206] on textarea "Notification Message" at bounding box center [655, 207] width 677 height 85
click at [486, 297] on button "page_or_website" at bounding box center [481, 294] width 81 height 19
click at [558, 296] on button "html_title" at bounding box center [554, 294] width 51 height 19
type textarea "{{ page_or_website }}{{ html_title }}"
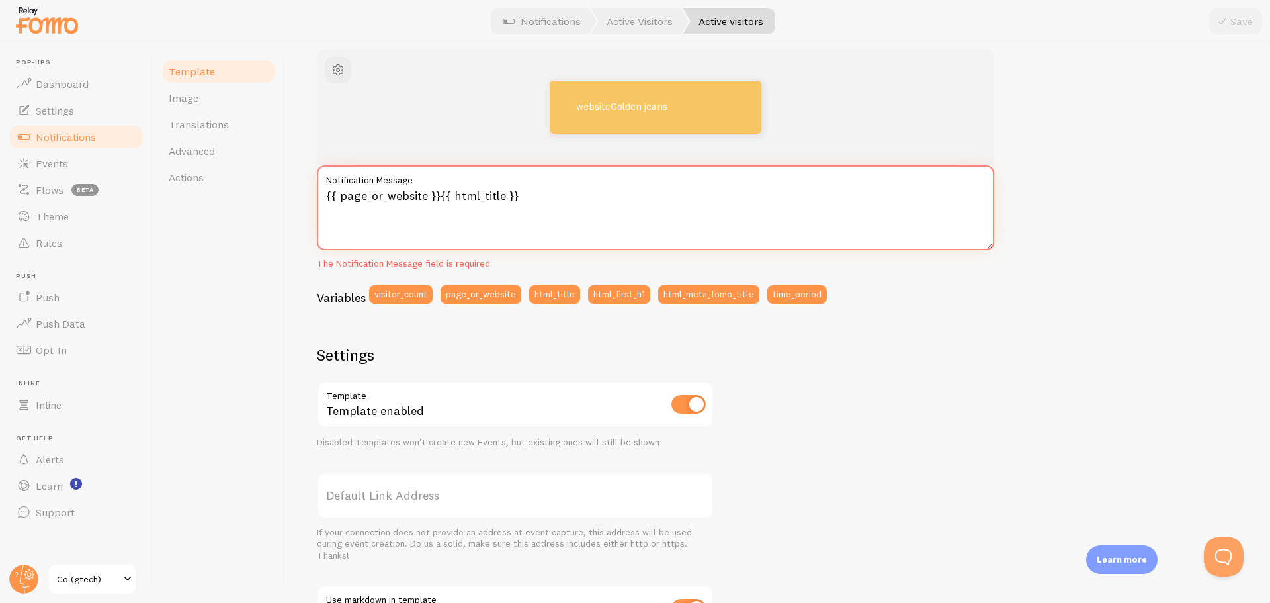
drag, startPoint x: 572, startPoint y: 210, endPoint x: 275, endPoint y: 203, distance: 297.1
click at [275, 203] on div "Template Image Translations Advanced Actions Active visitors Compose your messa…" at bounding box center [711, 322] width 1117 height 560
click at [335, 67] on span "button" at bounding box center [338, 70] width 16 height 16
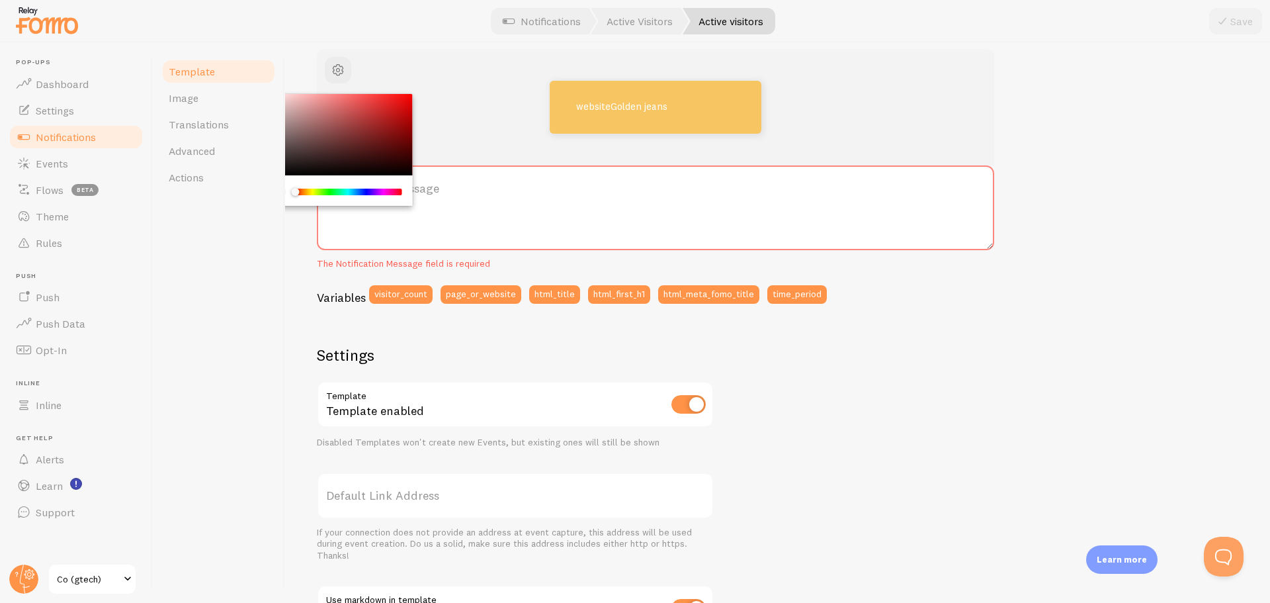
click at [234, 235] on div "Template Image Translations Advanced Actions" at bounding box center [219, 322] width 132 height 560
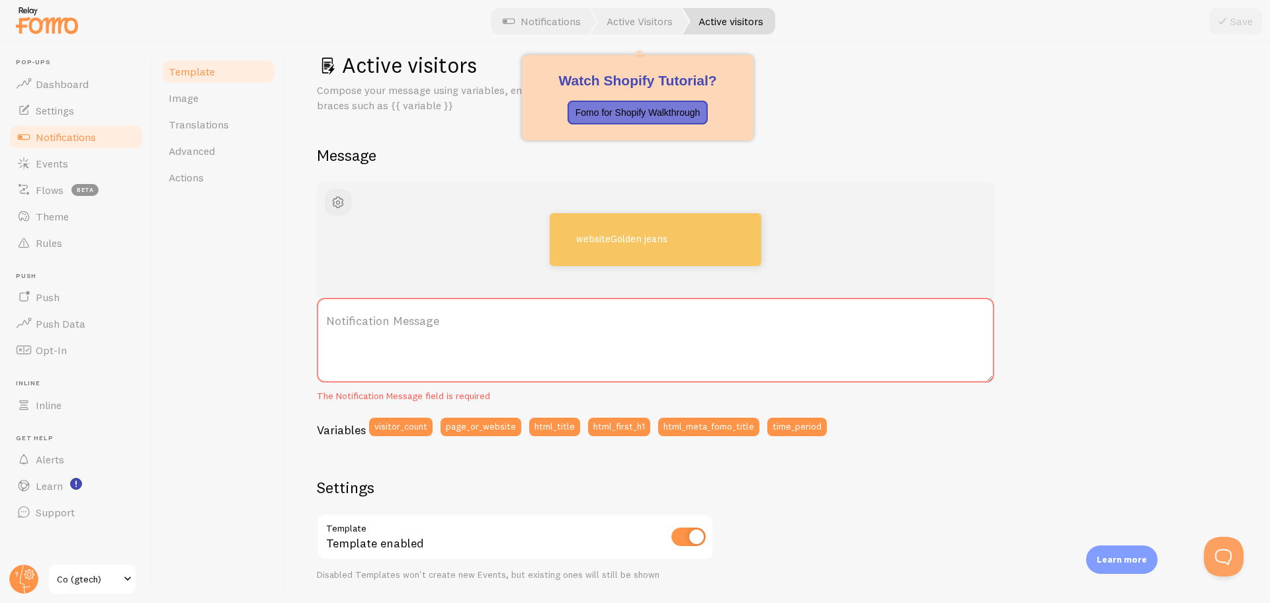
scroll to position [0, 0]
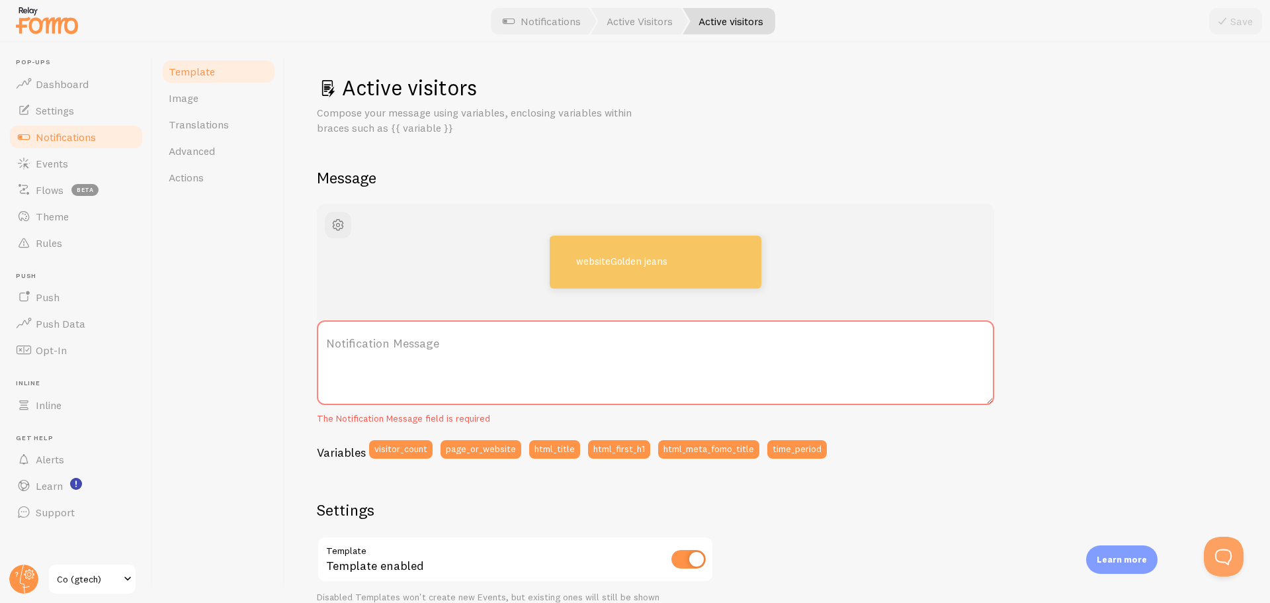
click at [406, 341] on label "Notification Message" at bounding box center [655, 343] width 677 height 46
click at [406, 341] on textarea "Notification Message" at bounding box center [655, 362] width 677 height 85
click at [395, 343] on label "Notification Message" at bounding box center [655, 343] width 677 height 46
click at [395, 343] on textarea "Notification Message" at bounding box center [655, 362] width 677 height 85
click at [413, 450] on button "visitor_count" at bounding box center [401, 449] width 64 height 19
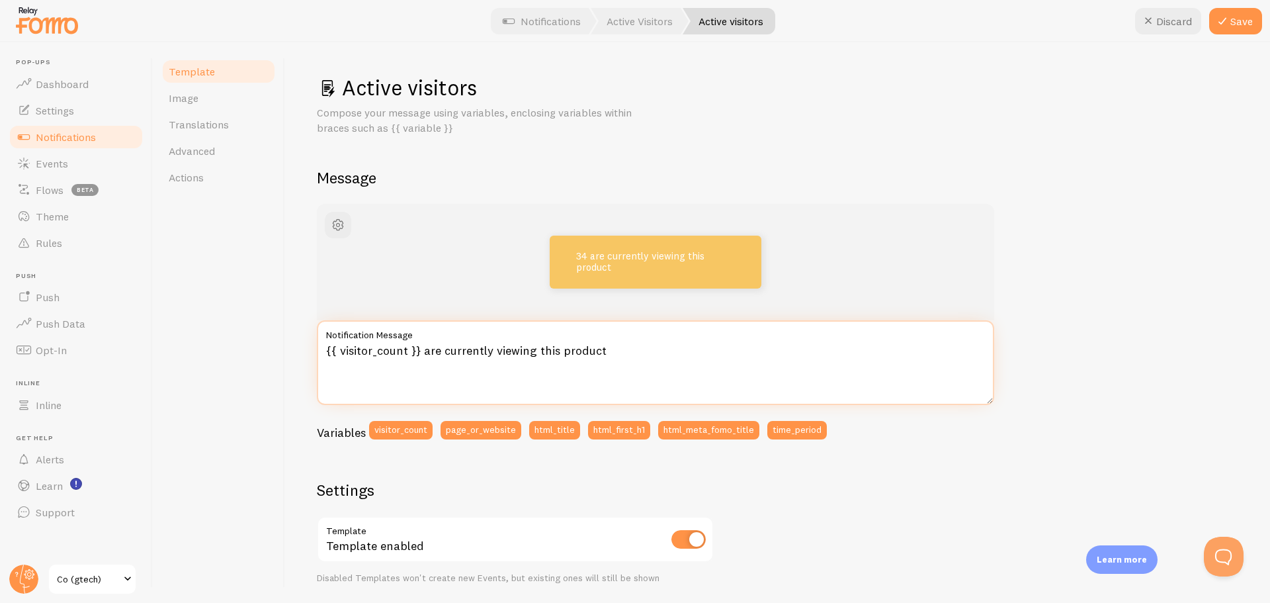
drag, startPoint x: 619, startPoint y: 357, endPoint x: 425, endPoint y: 353, distance: 193.9
click at [425, 353] on textarea "{{ visitor_count }} are currently viewing this product" at bounding box center [655, 362] width 677 height 85
click at [669, 354] on textarea "{{ visitor_count }} are currently viewing this product" at bounding box center [655, 362] width 677 height 85
type textarea "{{ visitor_count }} are currently viewing this product"
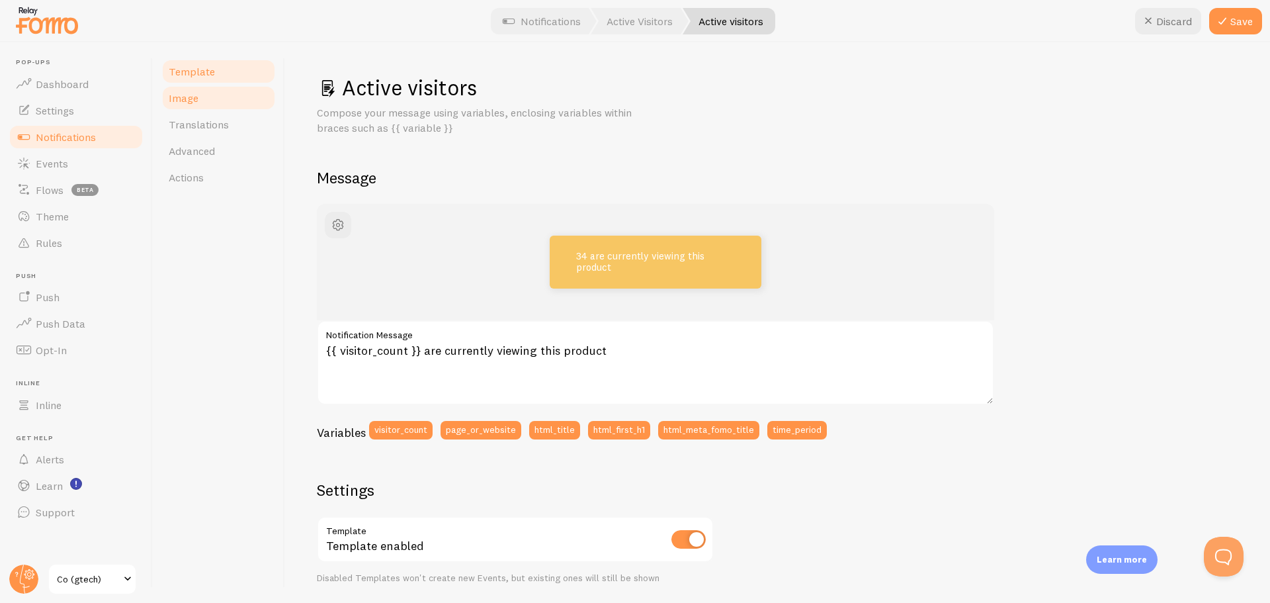
click at [216, 105] on link "Image" at bounding box center [219, 98] width 116 height 26
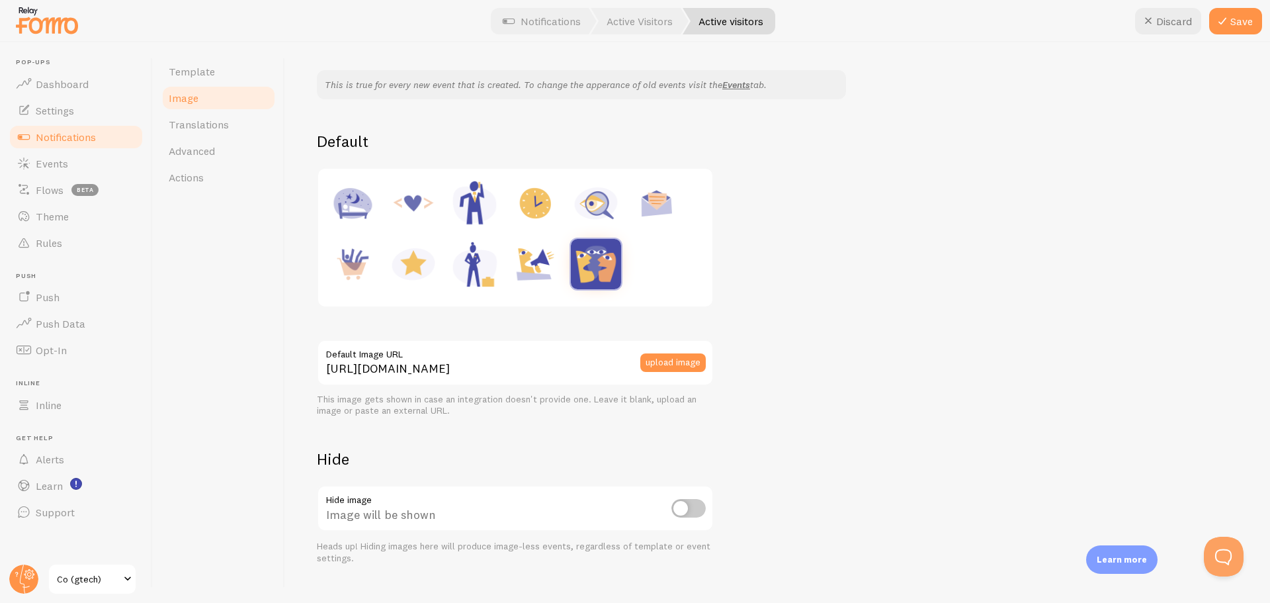
scroll to position [122, 0]
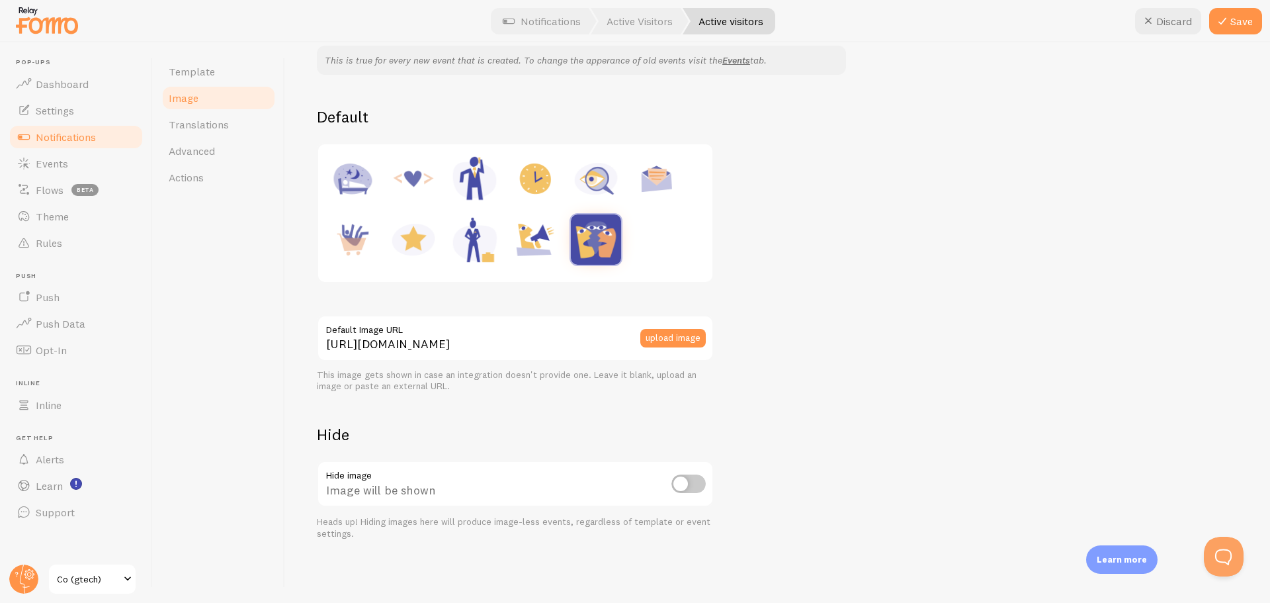
click at [410, 236] on img at bounding box center [413, 239] width 50 height 50
type input "https://fomo.com/images/widget/template_defaults/rating.jpg"
click at [697, 488] on input "checkbox" at bounding box center [688, 483] width 34 height 19
checkbox input "true"
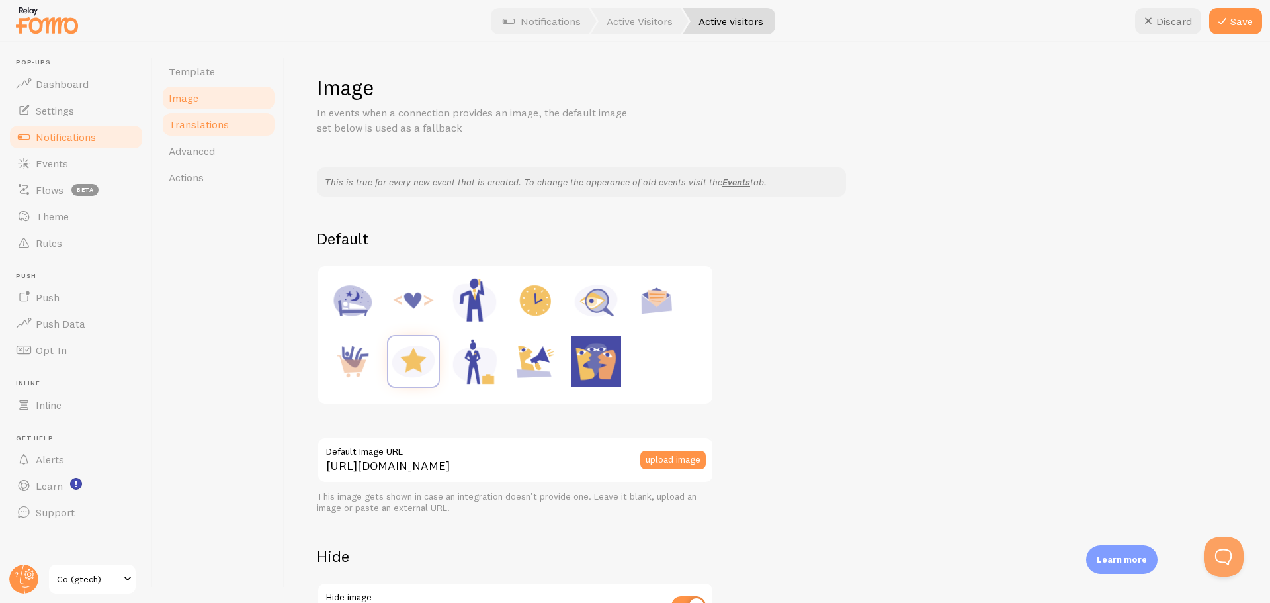
click at [228, 126] on link "Translations" at bounding box center [219, 124] width 116 height 26
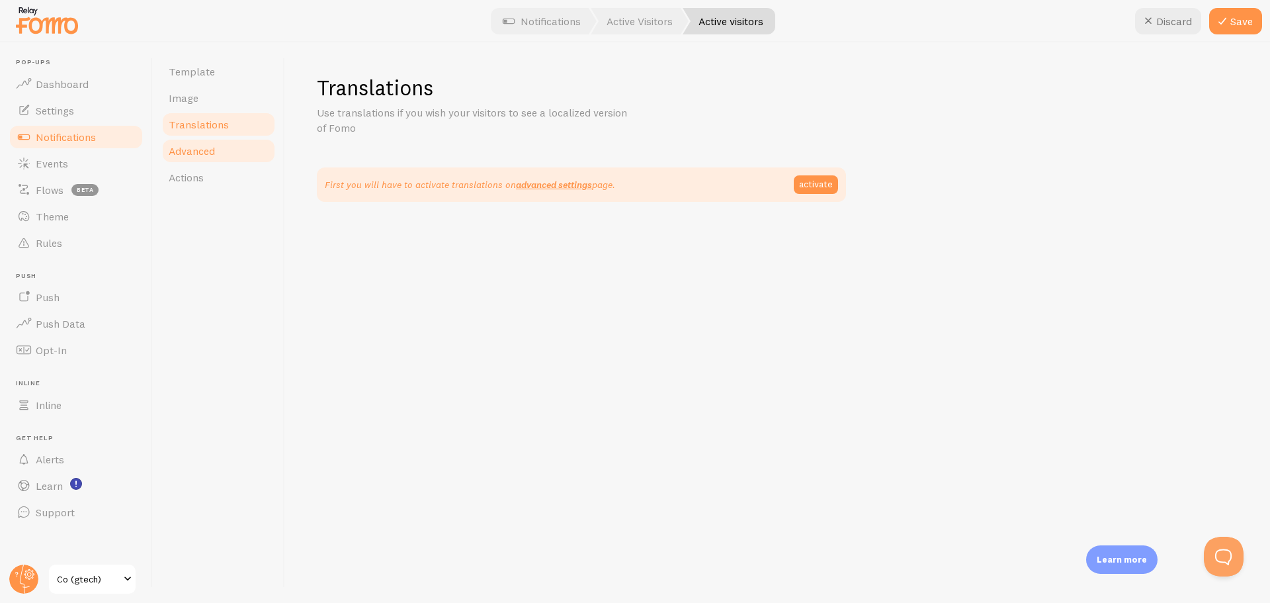
click at [210, 151] on span "Advanced" at bounding box center [192, 150] width 46 height 13
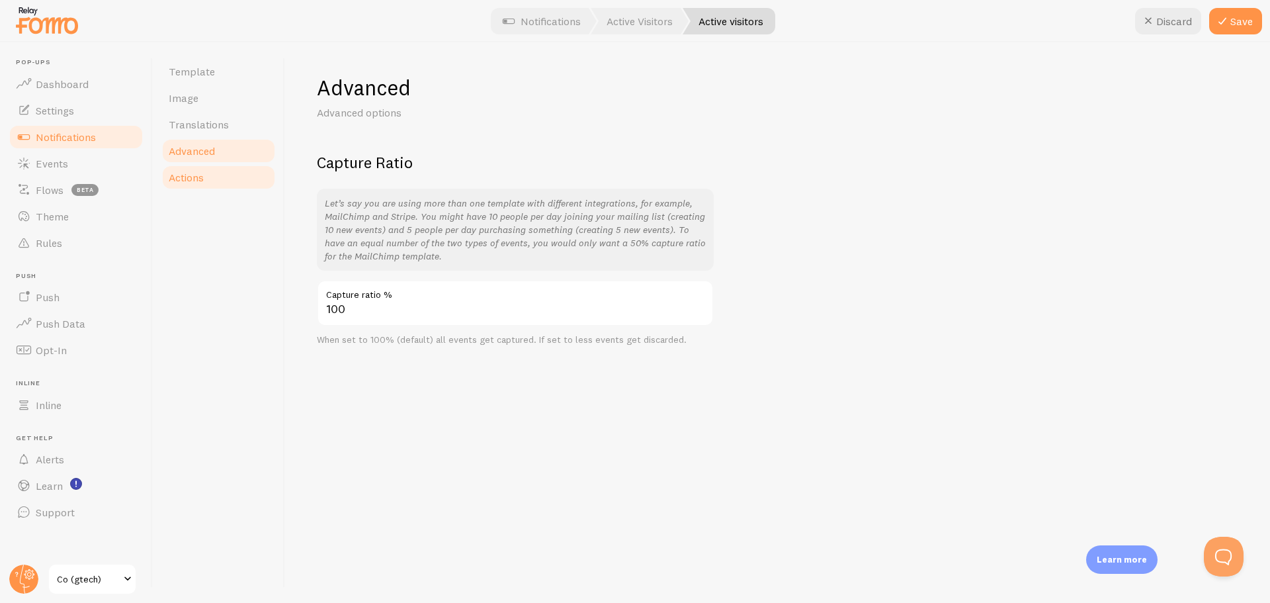
click at [200, 173] on span "Actions" at bounding box center [186, 177] width 35 height 13
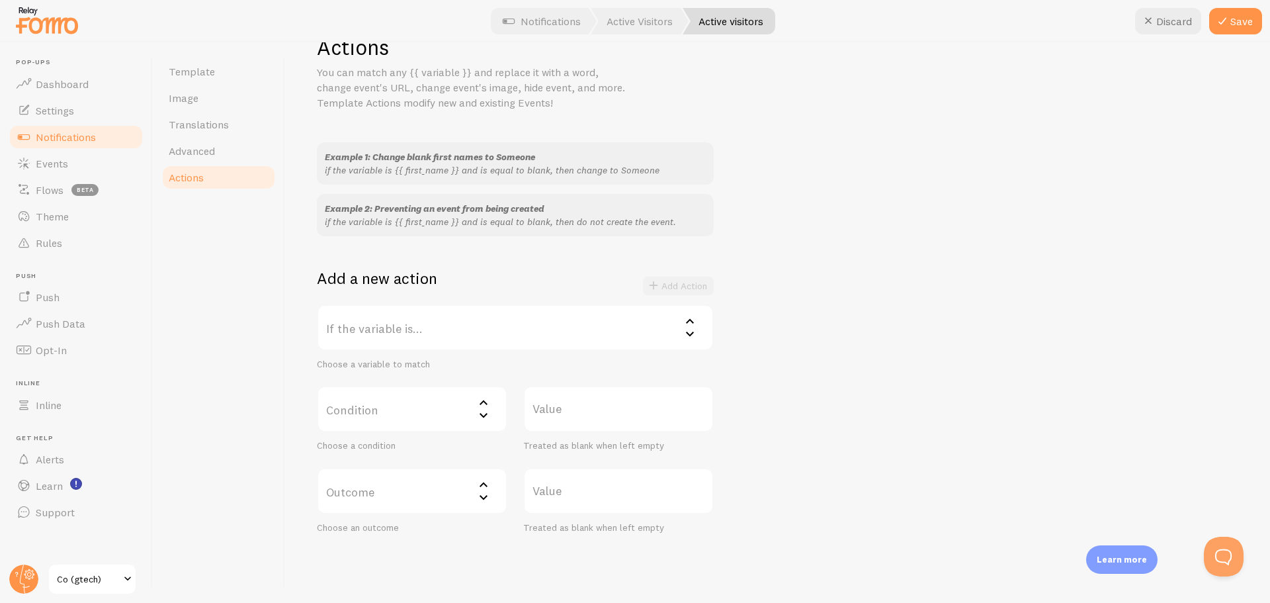
scroll to position [85, 0]
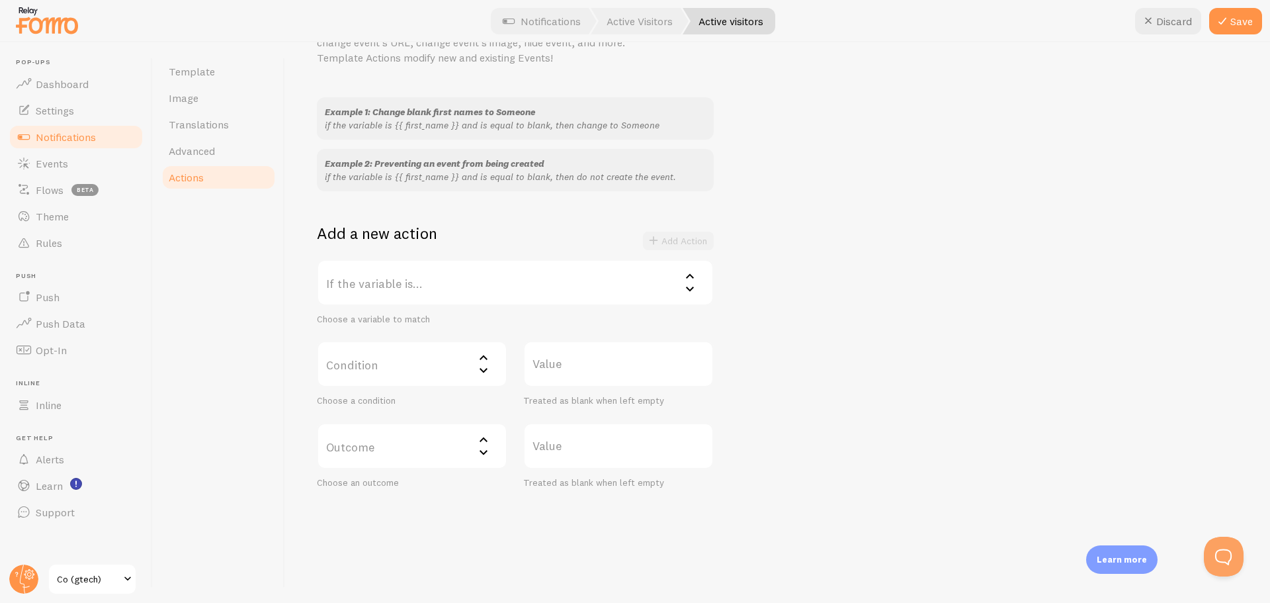
click at [411, 273] on label "If the variable is..." at bounding box center [515, 282] width 397 height 46
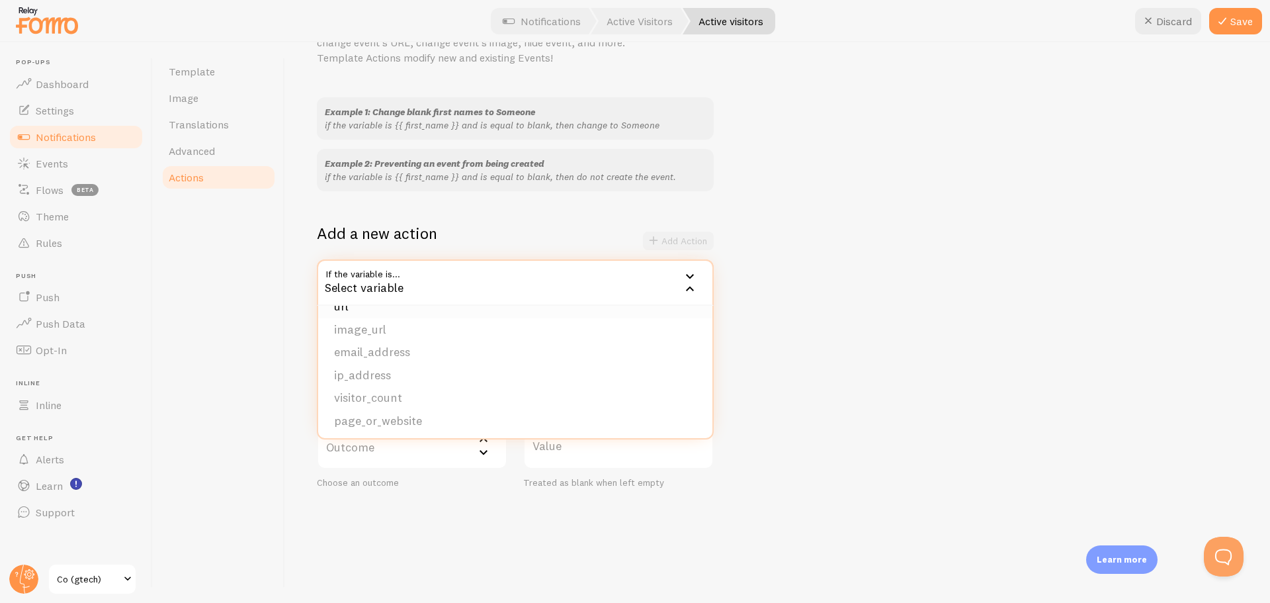
scroll to position [198, 0]
click at [381, 329] on li "visitor_count" at bounding box center [515, 331] width 394 height 23
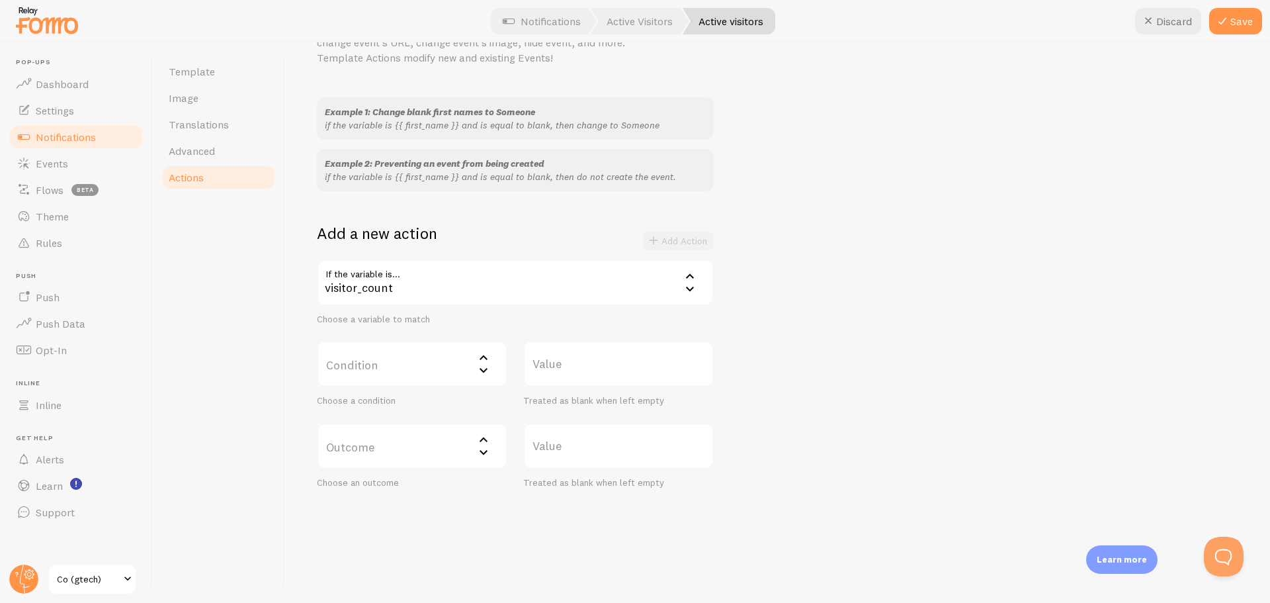
scroll to position [0, 0]
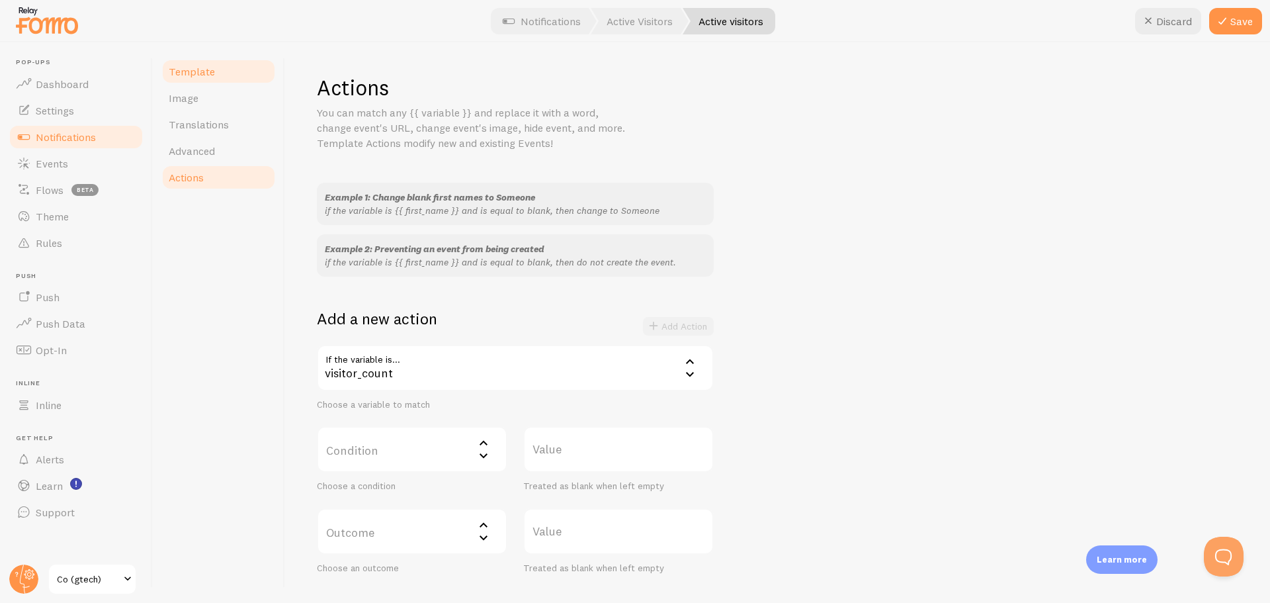
click at [197, 69] on span "Template" at bounding box center [192, 71] width 46 height 13
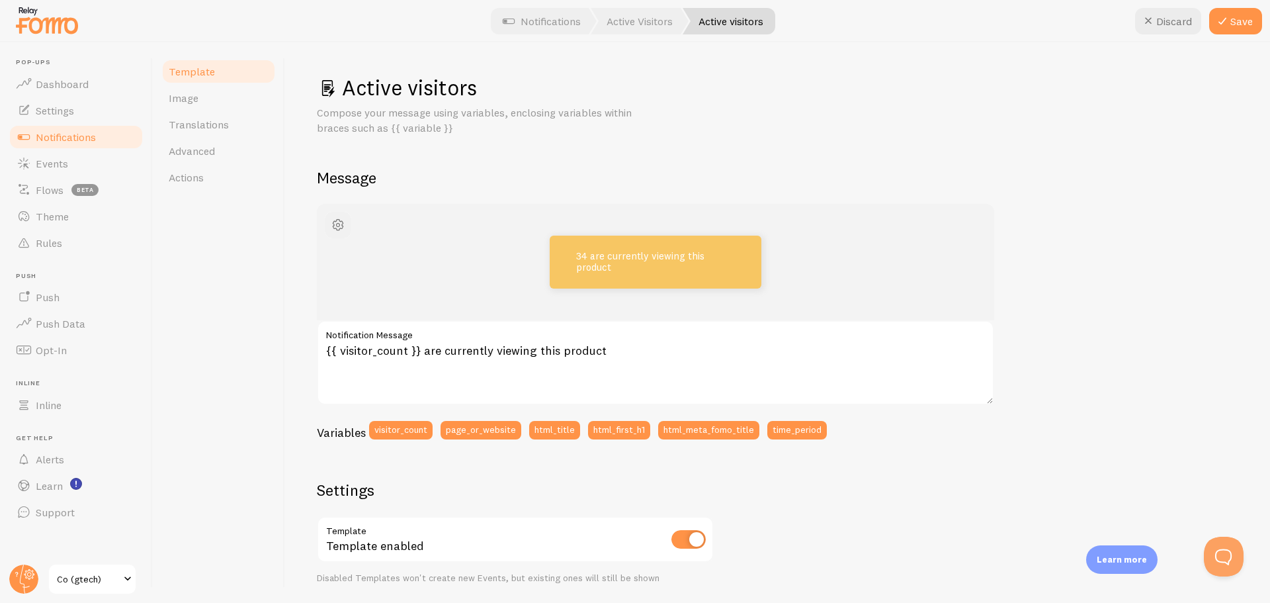
click at [328, 230] on button "button" at bounding box center [338, 225] width 26 height 26
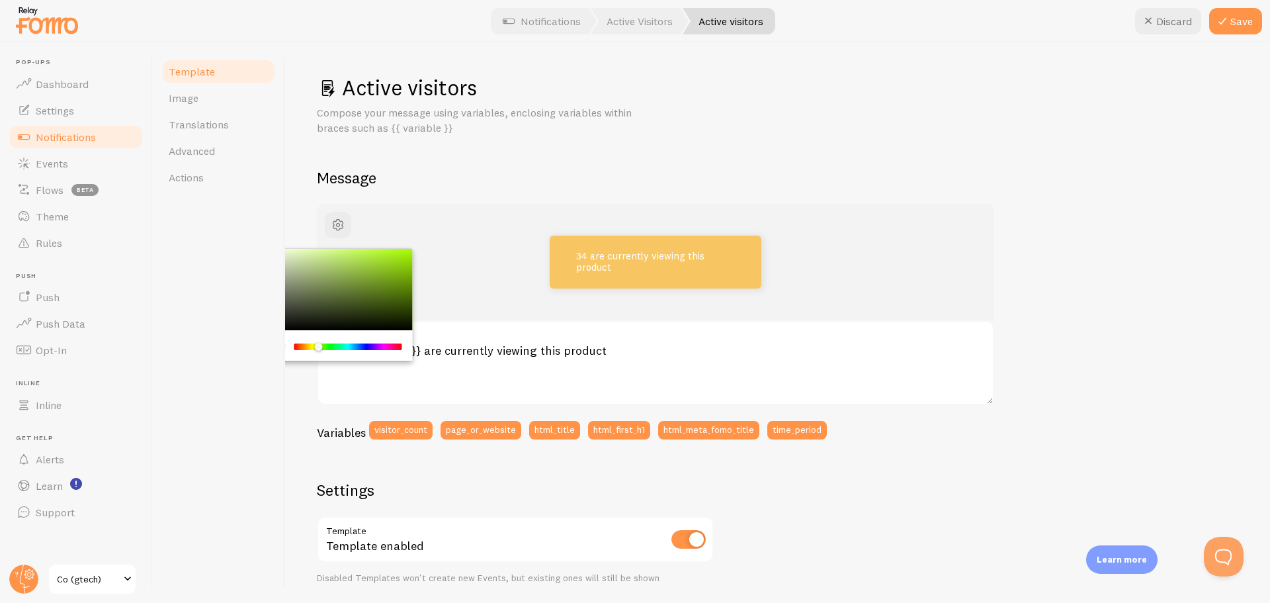
drag, startPoint x: 297, startPoint y: 346, endPoint x: 319, endPoint y: 346, distance: 21.8
click at [319, 346] on div "Chrome color picker" at bounding box center [319, 347] width 8 height 8
click at [339, 273] on div "Chrome color picker" at bounding box center [338, 290] width 149 height 82
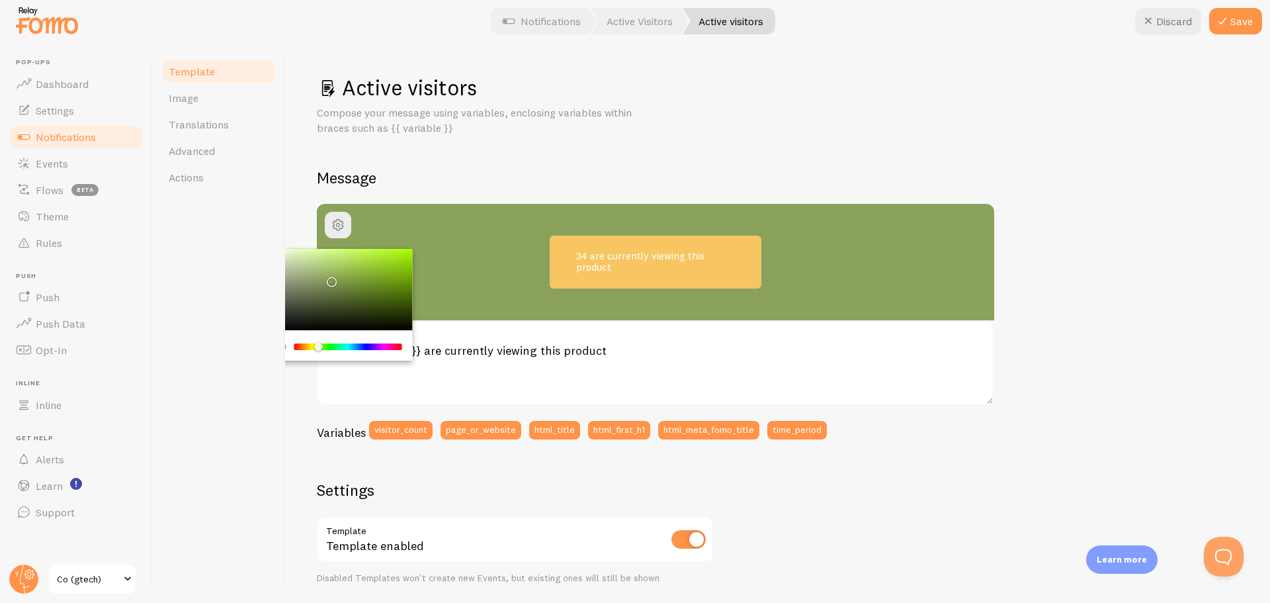
drag, startPoint x: 339, startPoint y: 273, endPoint x: 329, endPoint y: 279, distance: 11.0
click at [329, 279] on div "Chrome color picker" at bounding box center [332, 282] width 8 height 8
click at [332, 225] on span "button" at bounding box center [338, 225] width 16 height 16
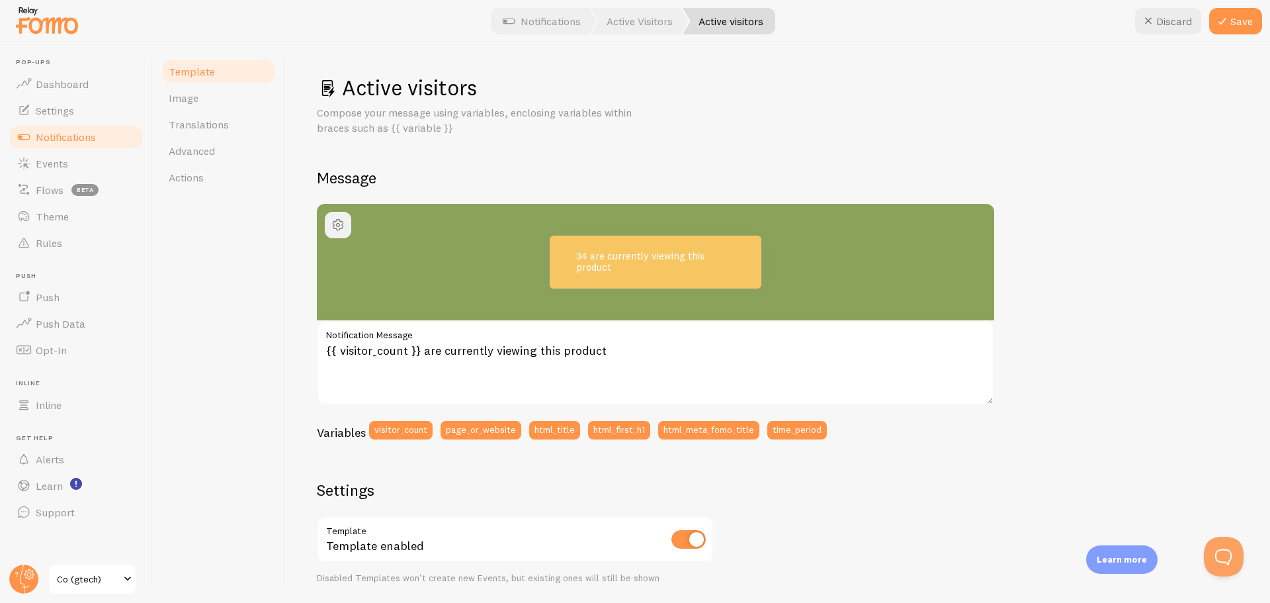
click at [334, 226] on span "button" at bounding box center [338, 225] width 16 height 16
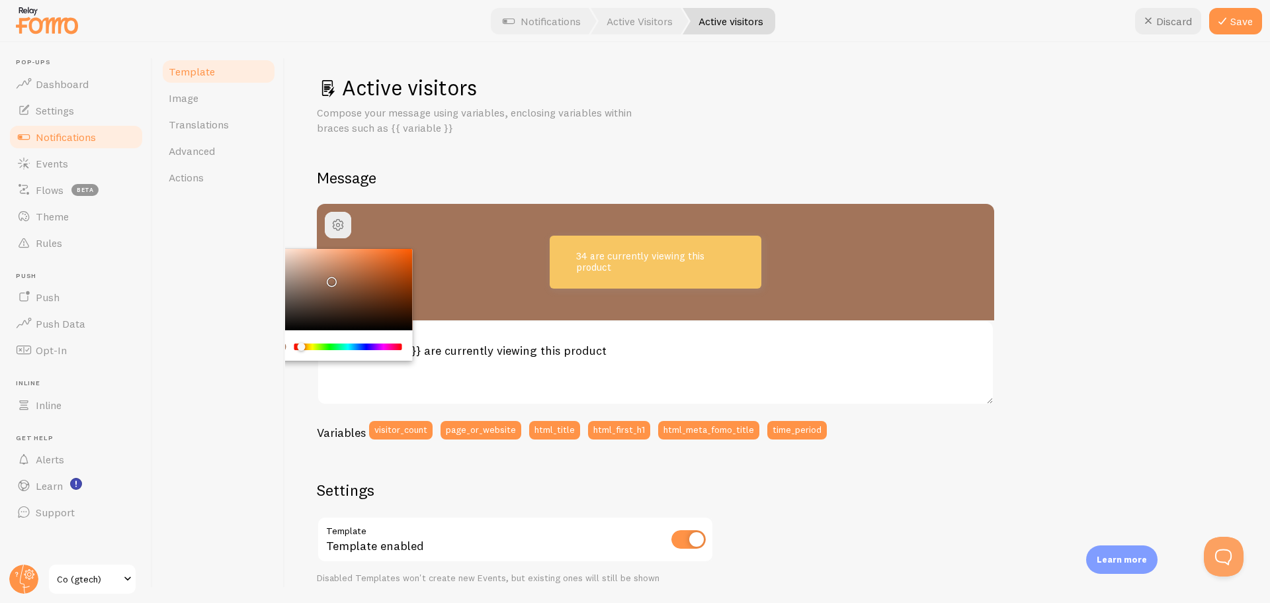
drag, startPoint x: 318, startPoint y: 348, endPoint x: 302, endPoint y: 348, distance: 15.9
click at [302, 348] on div "Chrome color picker" at bounding box center [302, 347] width 8 height 8
click at [494, 271] on div "34 are currently viewing this product" at bounding box center [656, 262] width 614 height 53
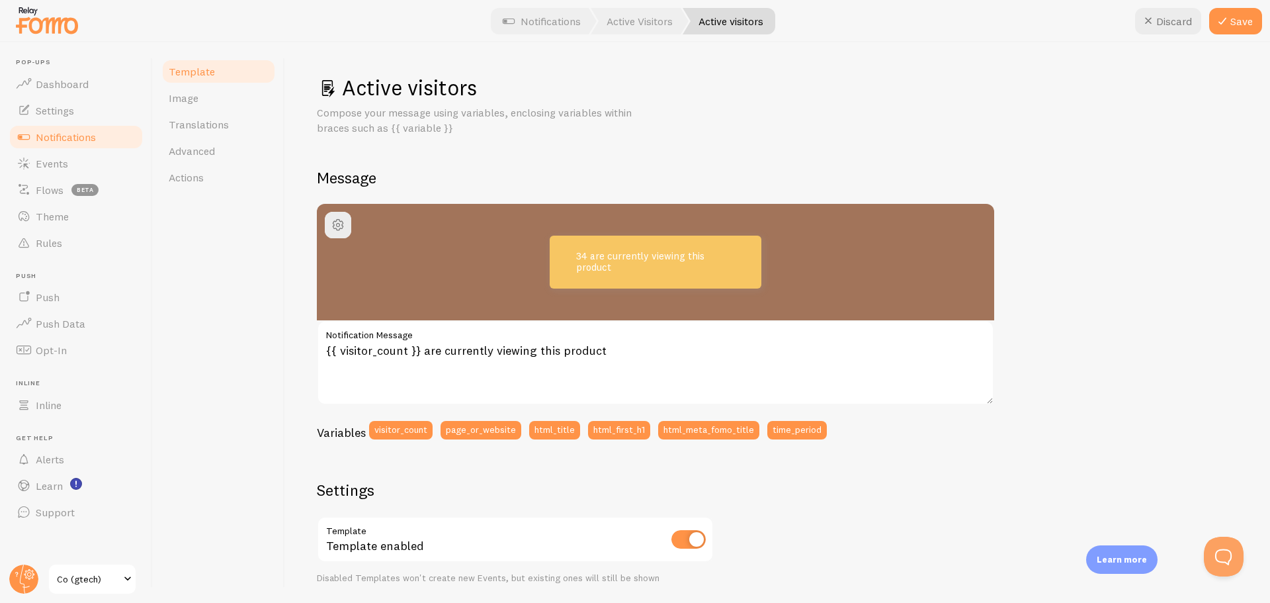
click at [435, 251] on div "34 are currently viewing this product" at bounding box center [656, 262] width 614 height 53
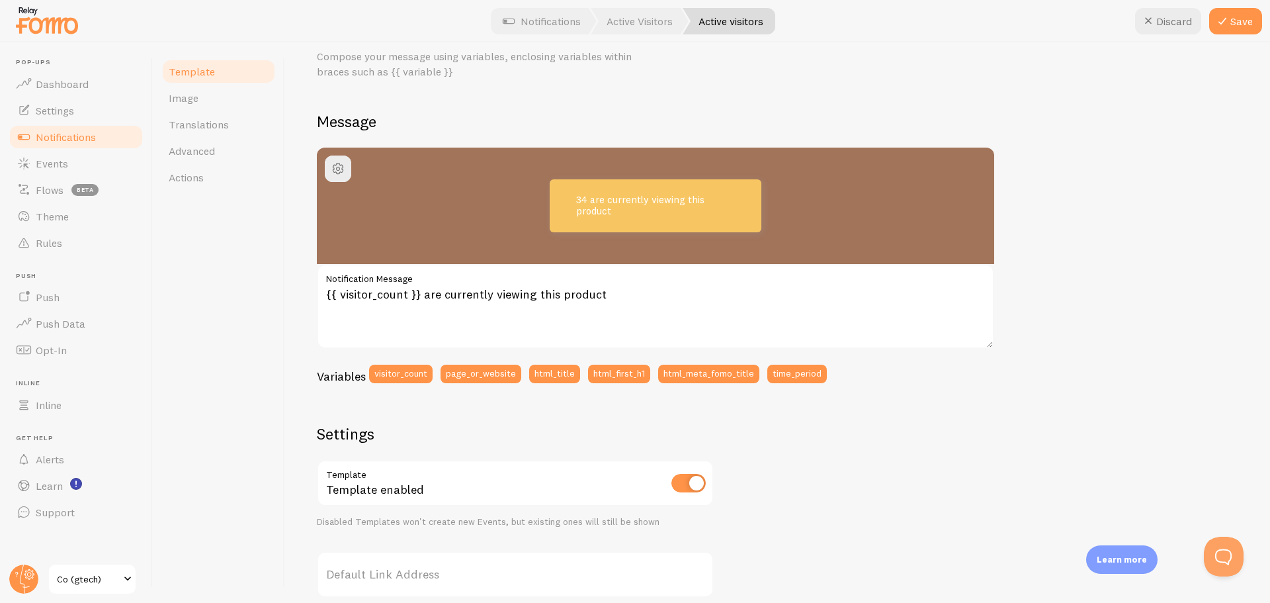
scroll to position [132, 0]
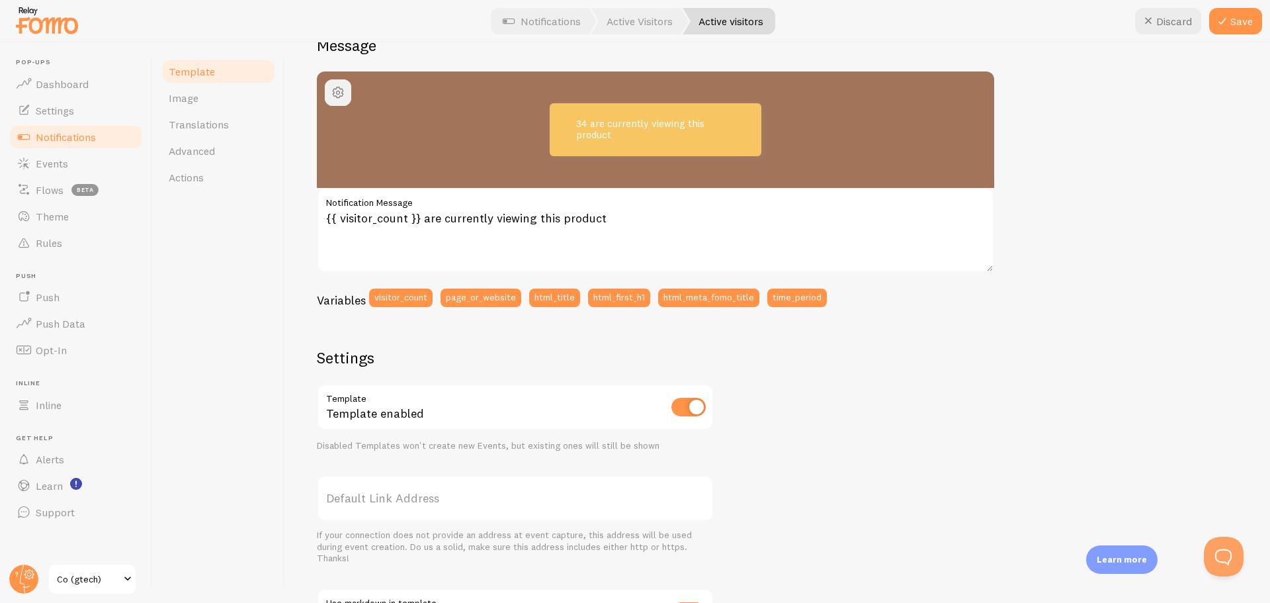
click at [343, 91] on span "button" at bounding box center [338, 93] width 16 height 16
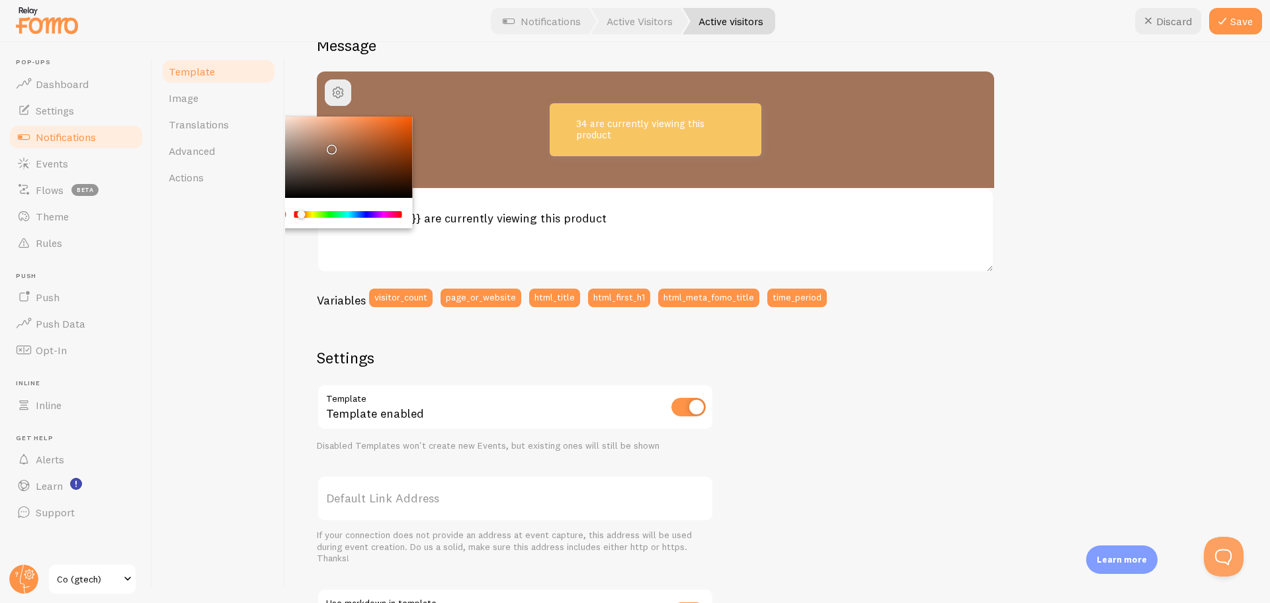
click at [1078, 304] on div "34 are currently viewing this product {{ visitor_count }} are currently viewing…" at bounding box center [778, 419] width 922 height 697
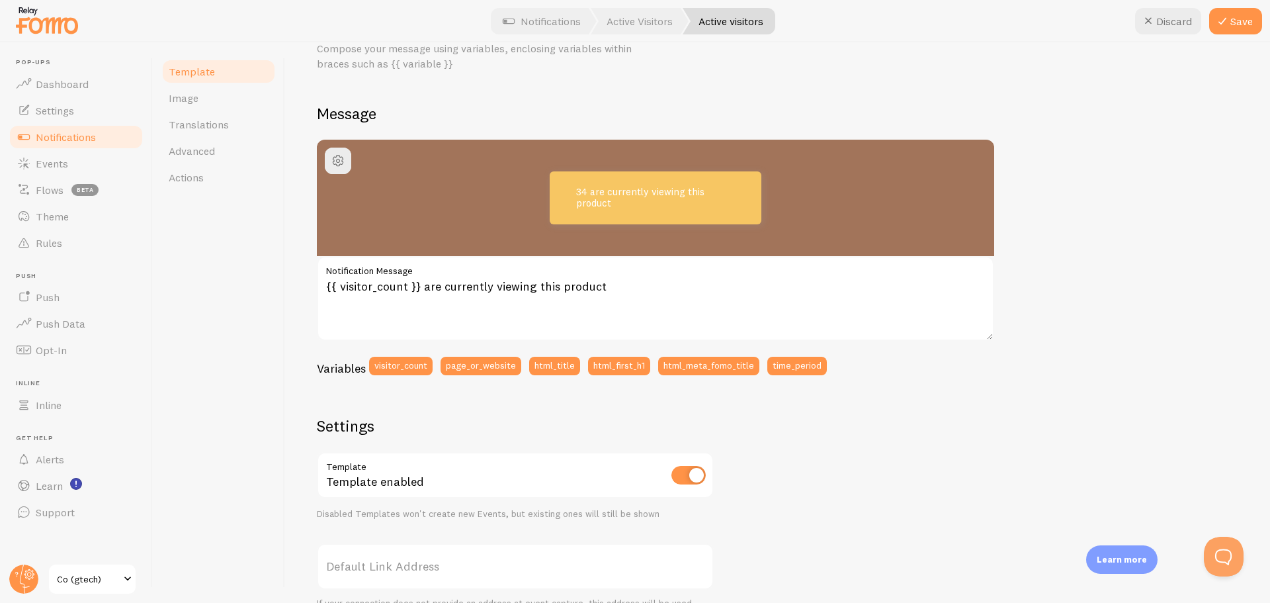
scroll to position [0, 0]
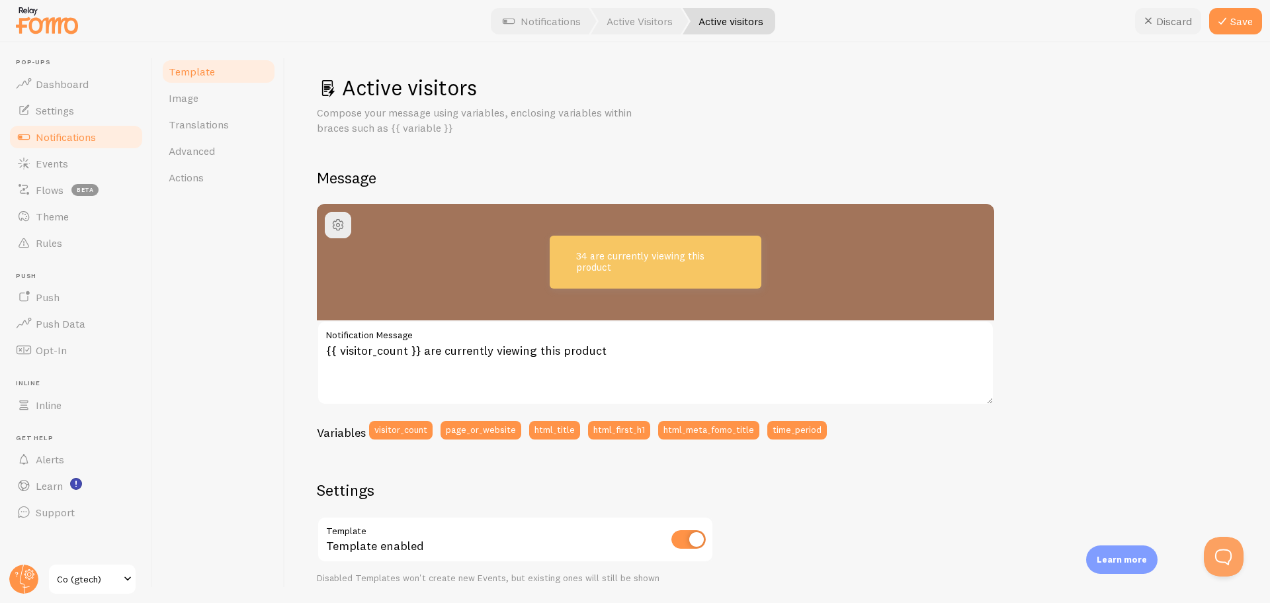
click at [1160, 24] on button "Discard" at bounding box center [1168, 21] width 66 height 26
type textarea "**{{ visitor_count }} users** are currently active on our {{ page_or_website }}…"
click at [53, 144] on link "Notifications" at bounding box center [76, 137] width 136 height 26
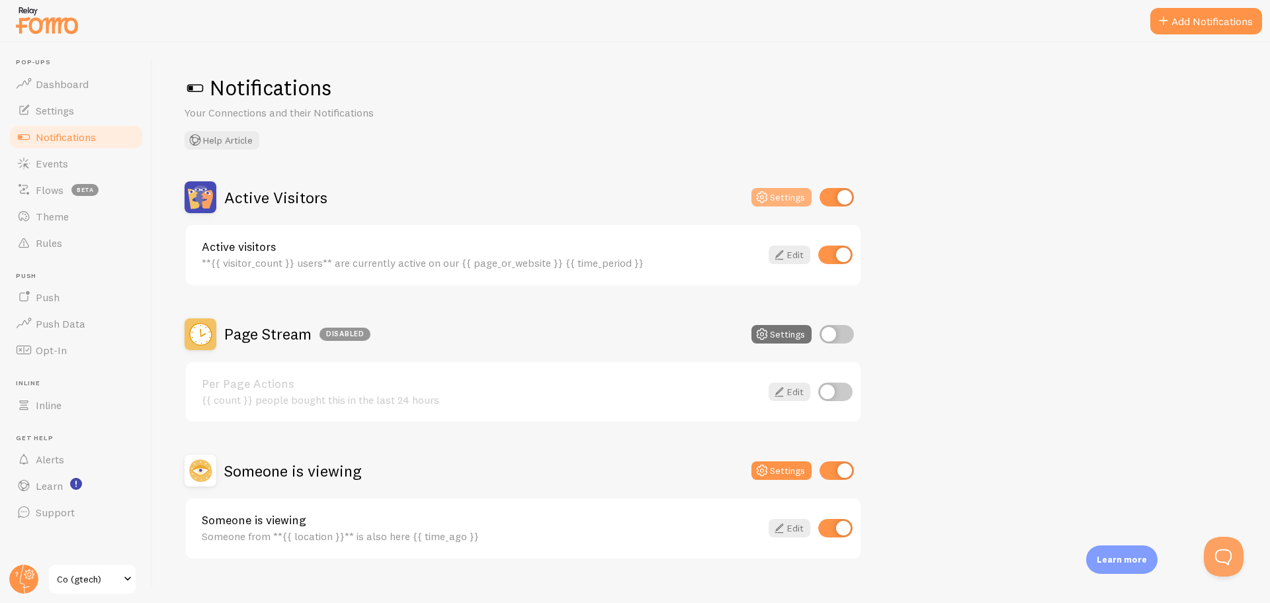
click at [783, 197] on button "Settings" at bounding box center [782, 197] width 60 height 19
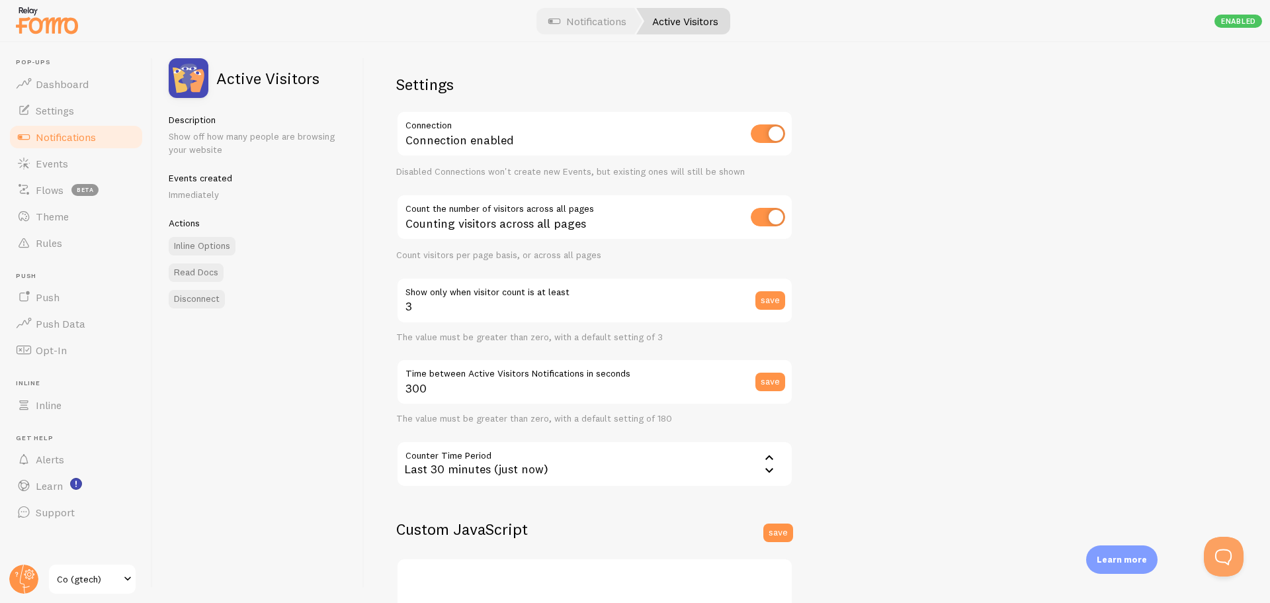
click at [527, 219] on div "Counting visitors across all pages" at bounding box center [594, 218] width 397 height 48
click at [327, 325] on div "Active Visitors Description Show off how many people are browsing your website …" at bounding box center [259, 322] width 212 height 560
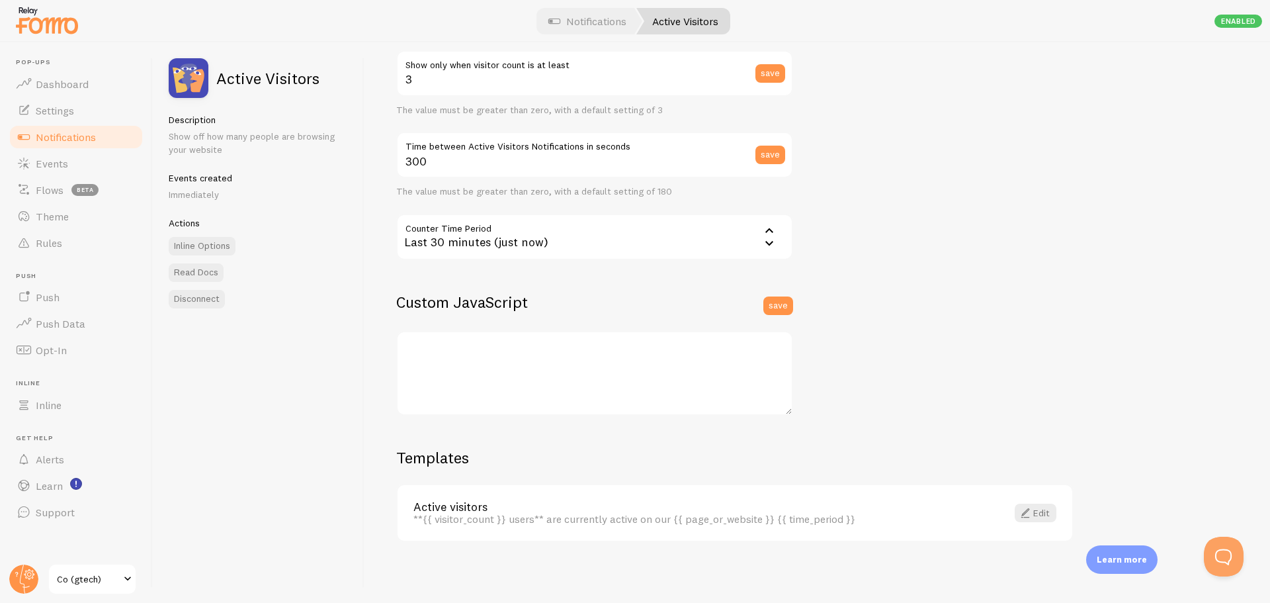
scroll to position [230, 0]
click at [1034, 513] on link "Edit" at bounding box center [1036, 510] width 42 height 19
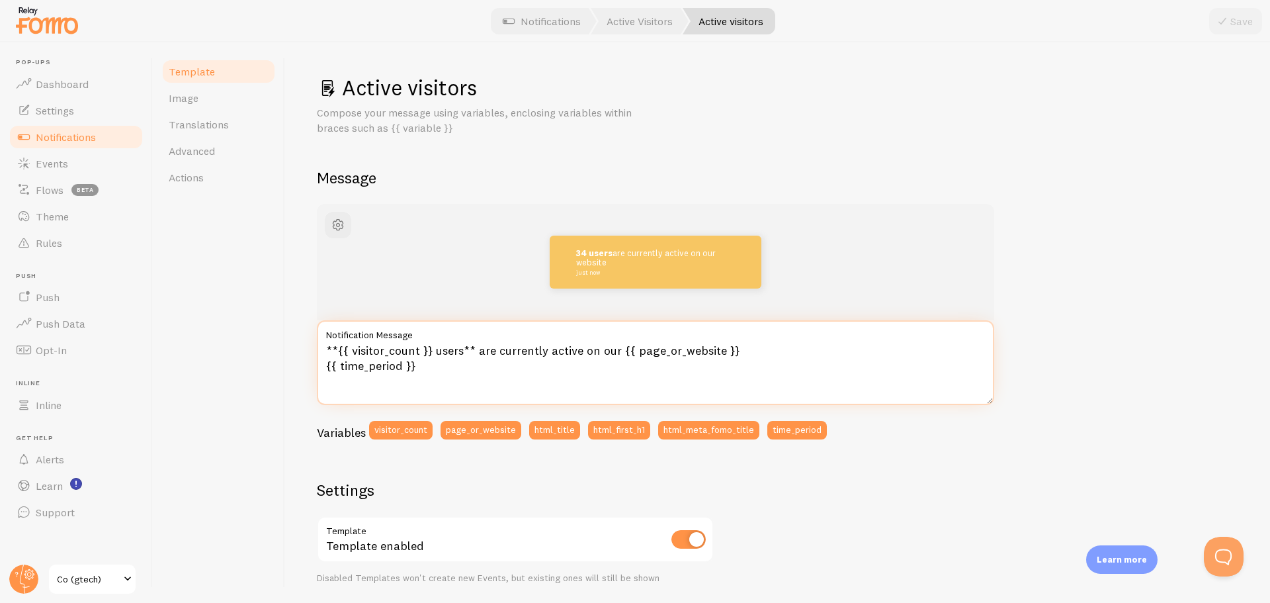
drag, startPoint x: 360, startPoint y: 361, endPoint x: 269, endPoint y: 338, distance: 93.4
click at [269, 338] on div "Template Image Translations Advanced Actions Active visitors Compose your messa…" at bounding box center [711, 322] width 1117 height 560
paste textarea ""{{count}} people are viewing this product""
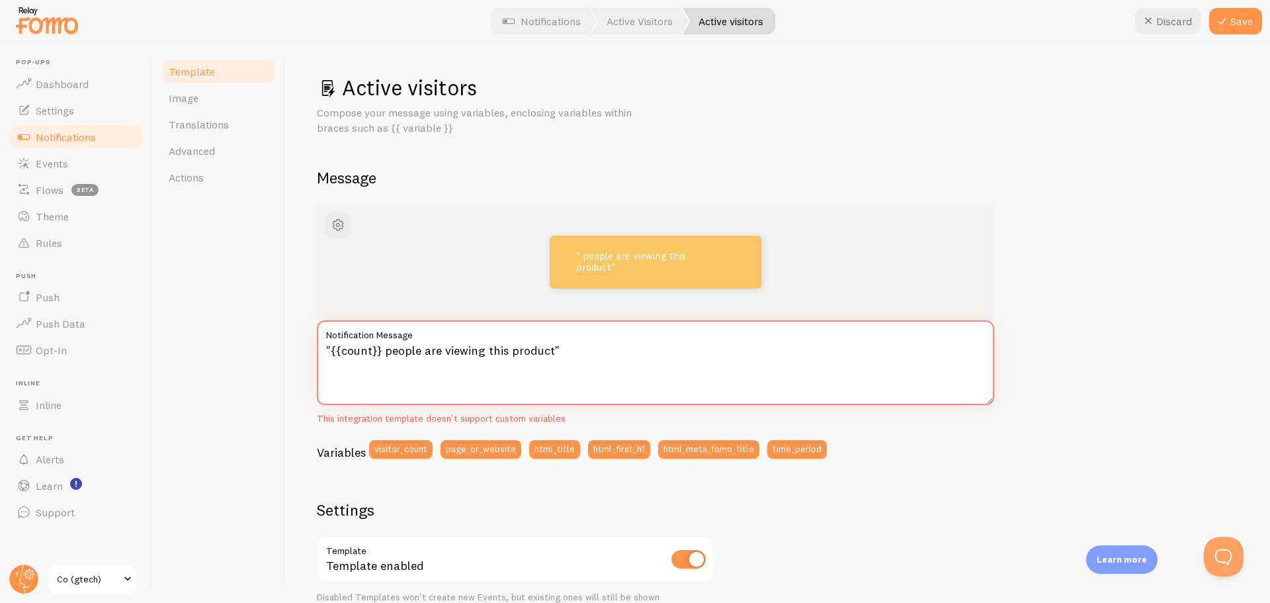
click at [332, 350] on textarea ""{{count}} people are viewing this product"" at bounding box center [655, 362] width 677 height 85
click at [583, 347] on textarea "{{count}} people are viewing this product"" at bounding box center [655, 362] width 677 height 85
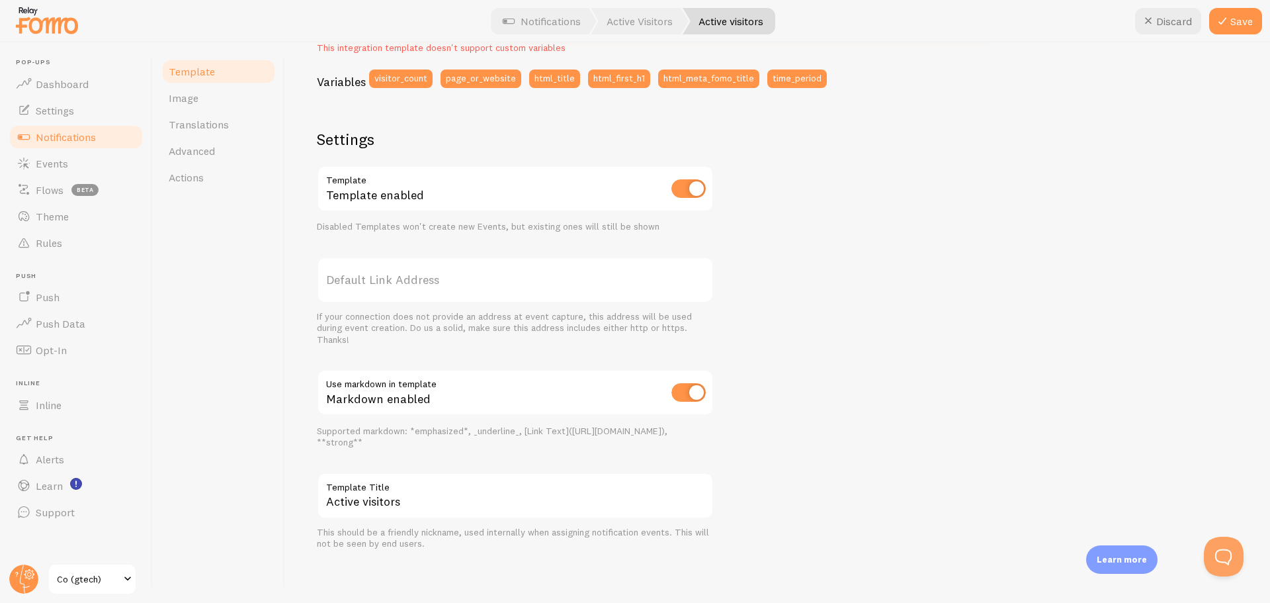
scroll to position [373, 0]
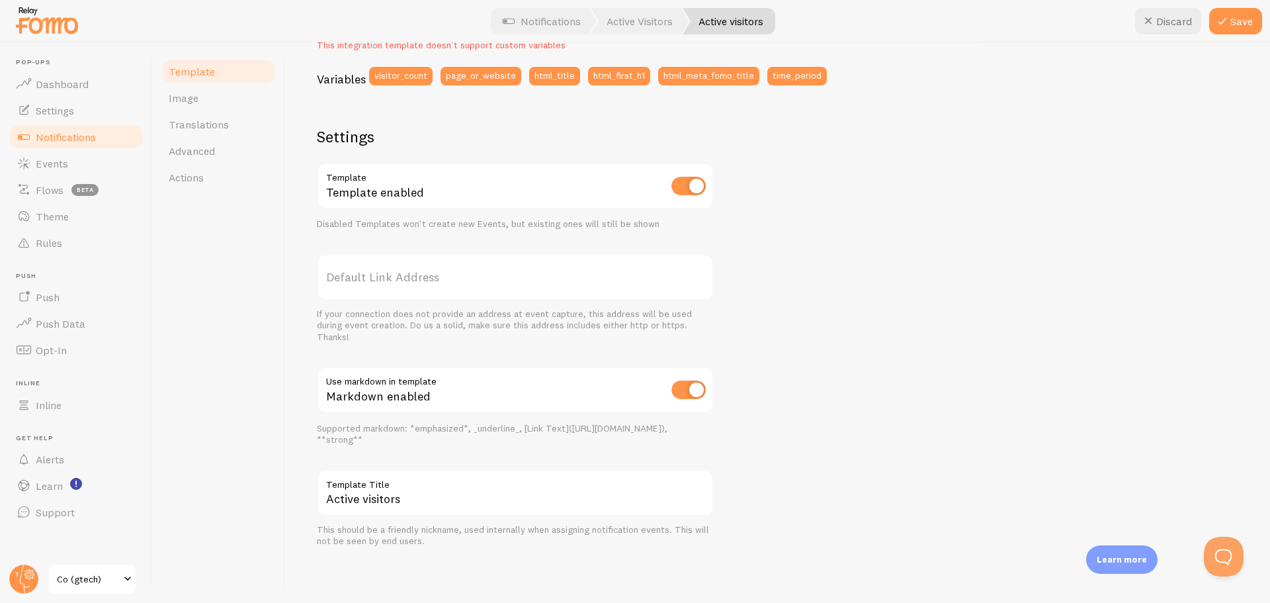
type textarea "{{count}} people are viewing this product"
click at [392, 498] on input "Active visitors" at bounding box center [515, 493] width 397 height 46
drag, startPoint x: 429, startPoint y: 499, endPoint x: 323, endPoint y: 499, distance: 105.8
click at [323, 499] on input "Active visitors" at bounding box center [515, 493] width 397 height 46
click at [437, 501] on input "Active visitors" at bounding box center [515, 493] width 397 height 46
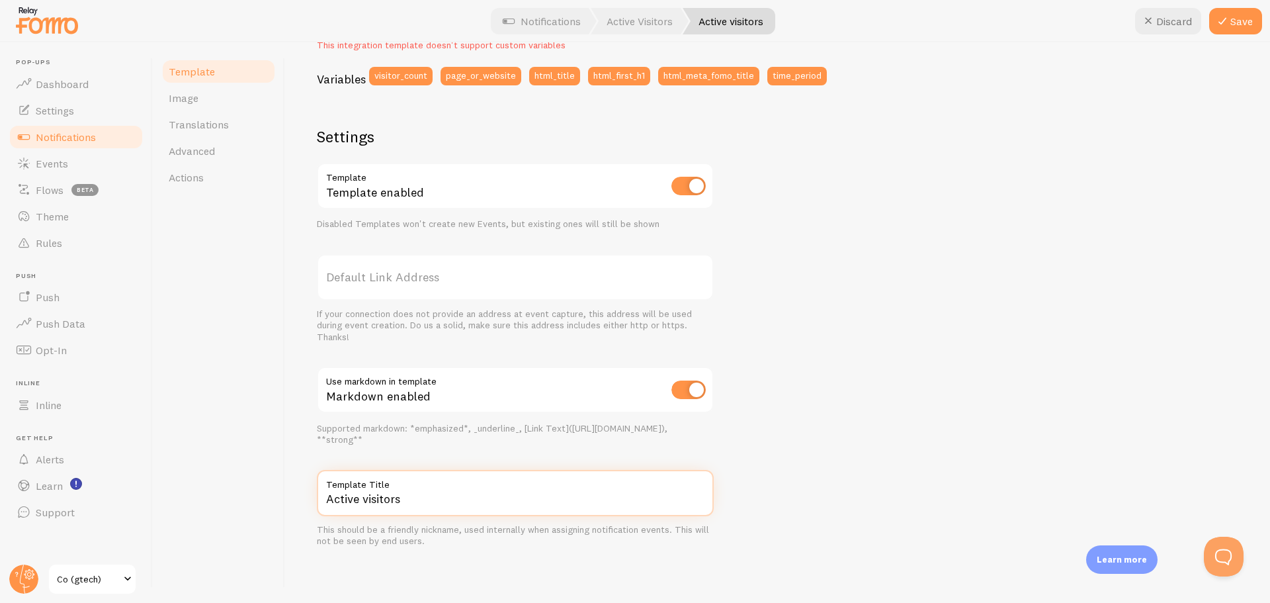
drag, startPoint x: 437, startPoint y: 501, endPoint x: 364, endPoint y: 503, distance: 73.5
click at [364, 503] on input "Active visitors" at bounding box center [515, 493] width 397 height 46
click at [420, 502] on input "Active visitors" at bounding box center [515, 493] width 397 height 46
drag, startPoint x: 419, startPoint y: 497, endPoint x: 309, endPoint y: 503, distance: 110.0
click at [309, 503] on div "Active visitors Compose your message using variables, enclosing variables withi…" at bounding box center [777, 322] width 985 height 560
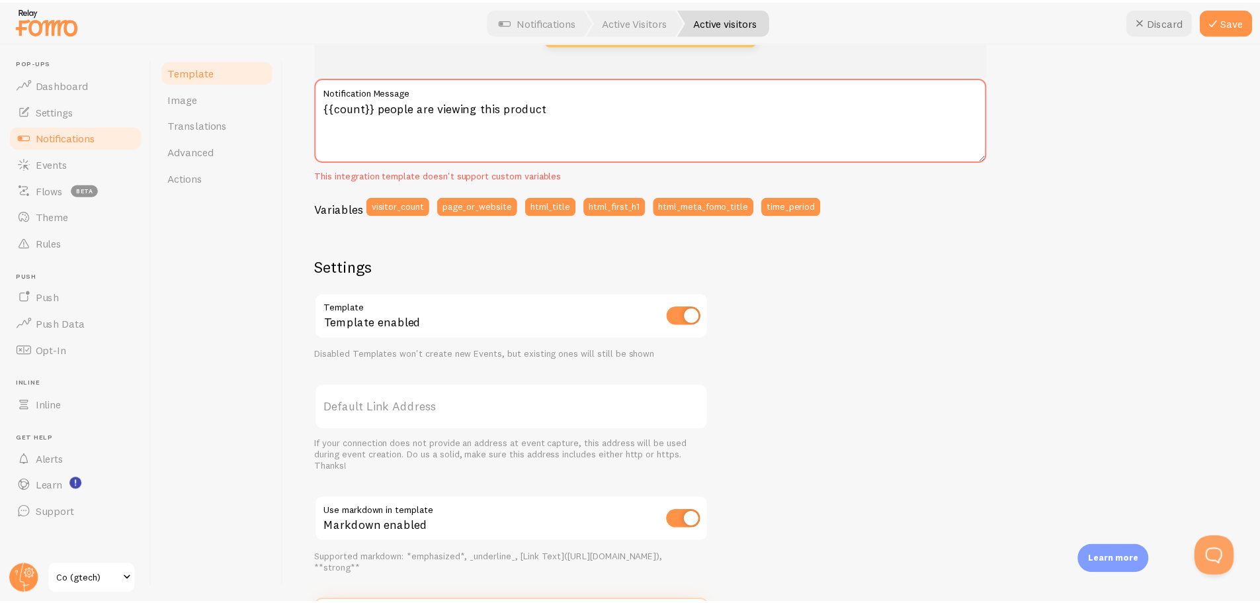
scroll to position [42, 0]
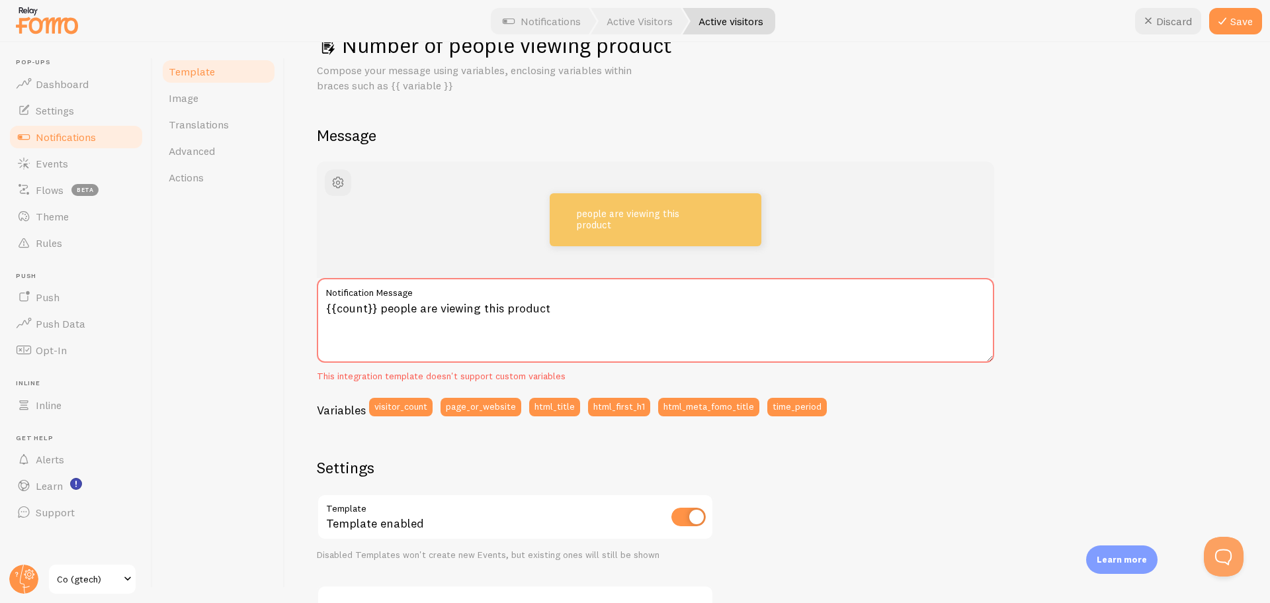
type input "Number of people viewing product"
click at [507, 334] on textarea "{{count}} people are viewing this product" at bounding box center [655, 320] width 677 height 85
click at [564, 323] on textarea "{{count}} people are viewing this product" at bounding box center [655, 320] width 677 height 85
drag, startPoint x: 379, startPoint y: 310, endPoint x: 243, endPoint y: 308, distance: 135.6
click at [249, 308] on div "Template Image Translations Advanced Actions Number of people viewing product C…" at bounding box center [711, 322] width 1117 height 560
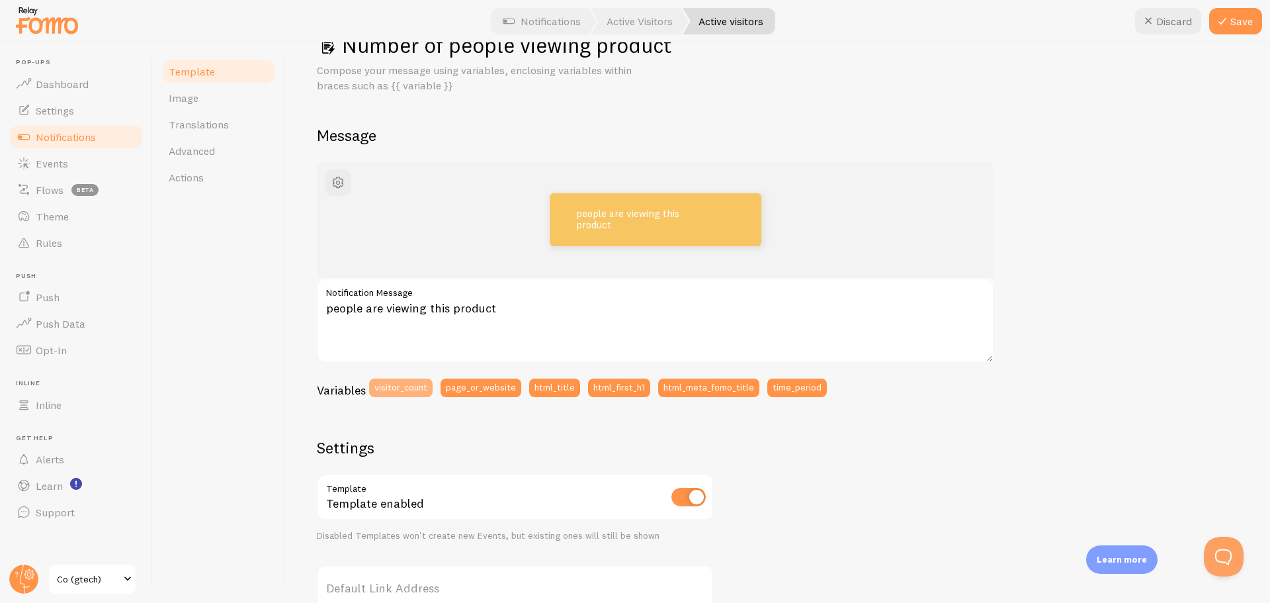
click at [396, 387] on button "visitor_count" at bounding box center [401, 387] width 64 height 19
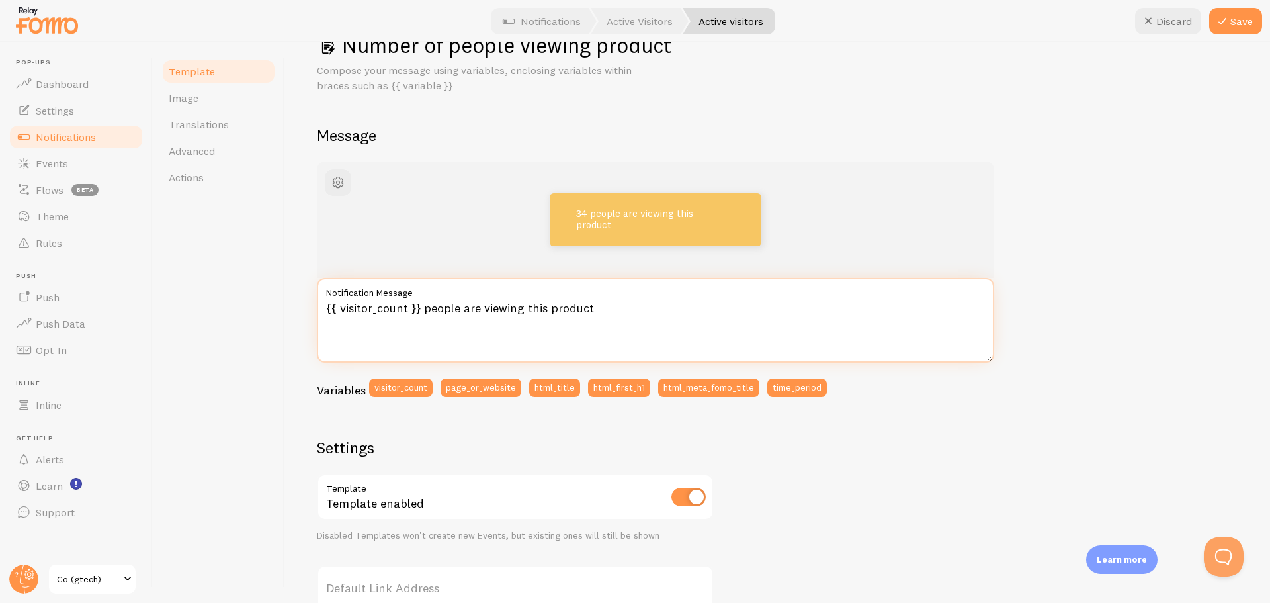
click at [613, 302] on textarea "{{ visitor_count }} people are viewing this product" at bounding box center [655, 320] width 677 height 85
type textarea "{{ visitor_count }} people are viewing this product"
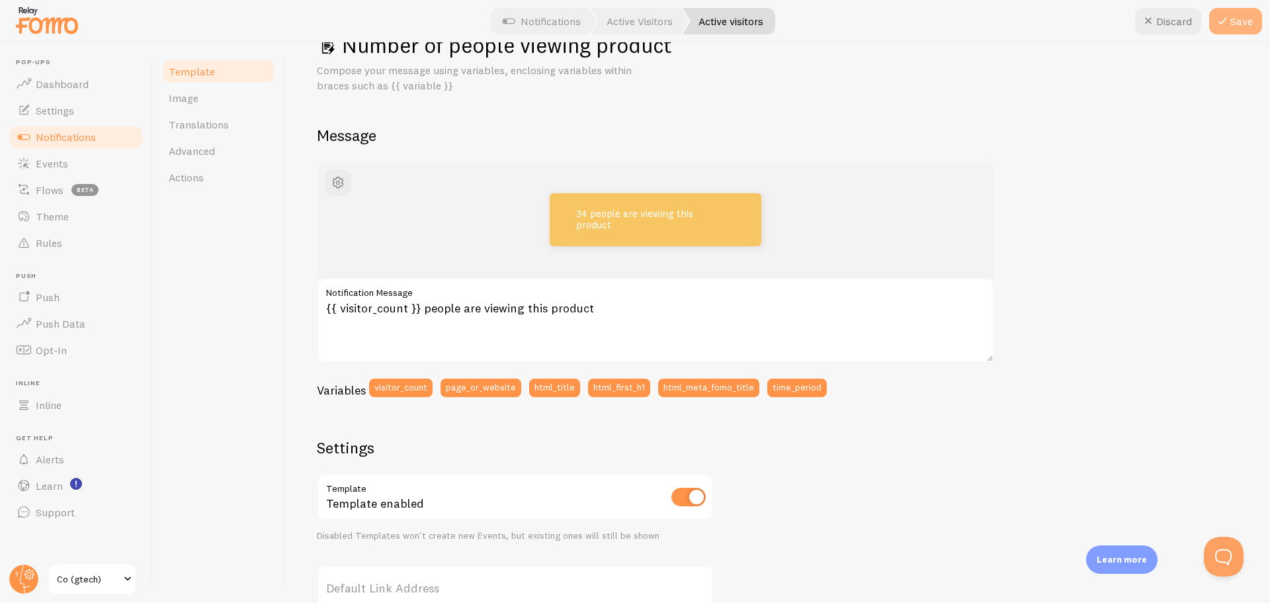
click at [1249, 21] on button "Save" at bounding box center [1235, 21] width 53 height 26
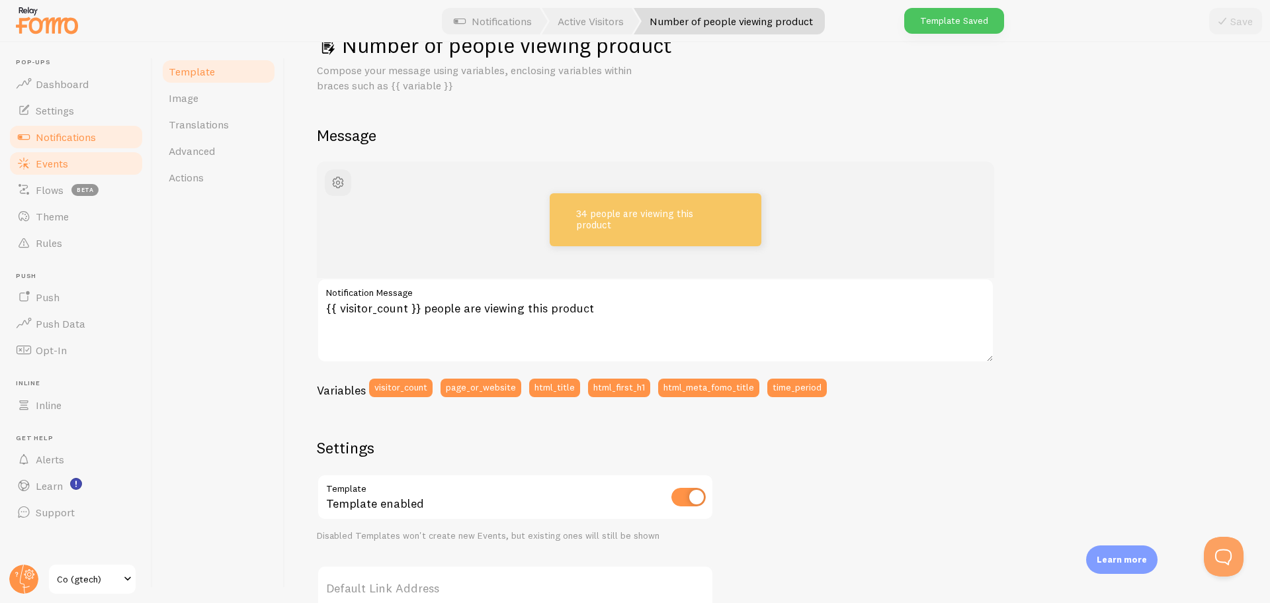
click at [107, 166] on link "Events" at bounding box center [76, 163] width 136 height 26
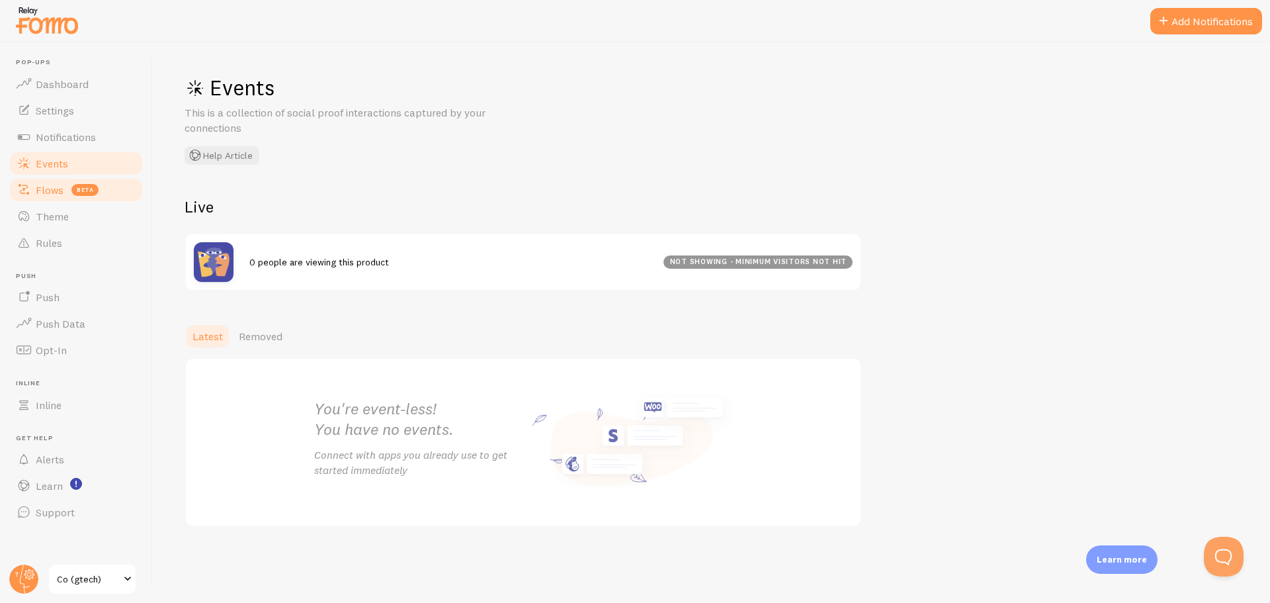
click at [53, 189] on span "Flows" at bounding box center [50, 189] width 28 height 13
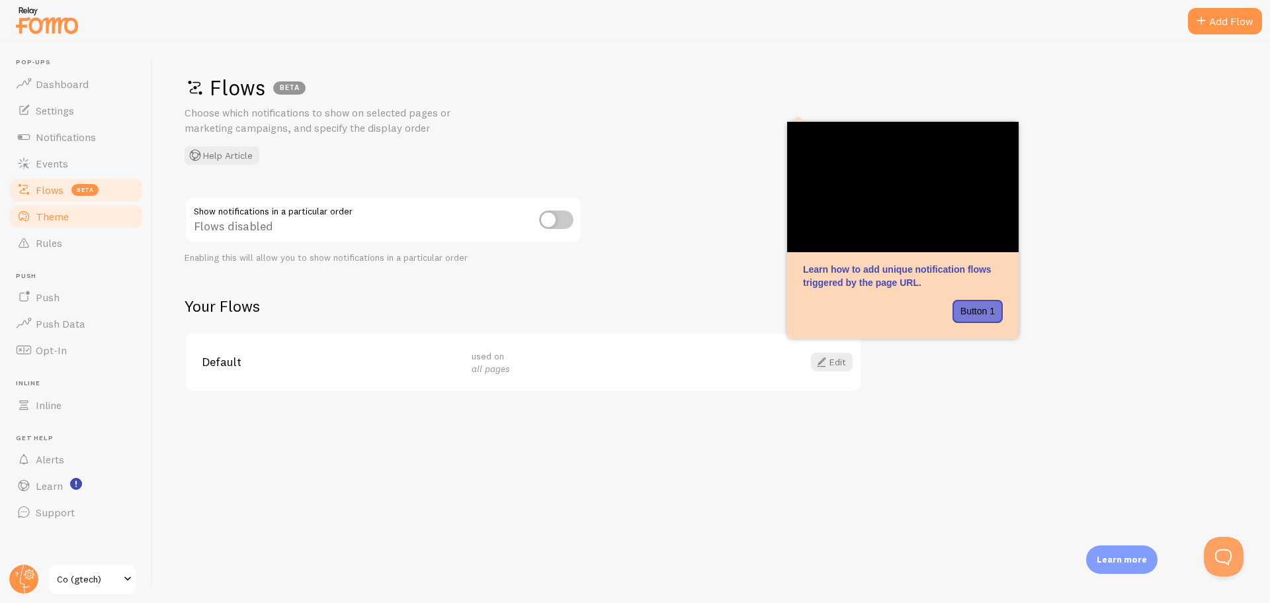
click at [58, 222] on span "Theme" at bounding box center [52, 216] width 33 height 13
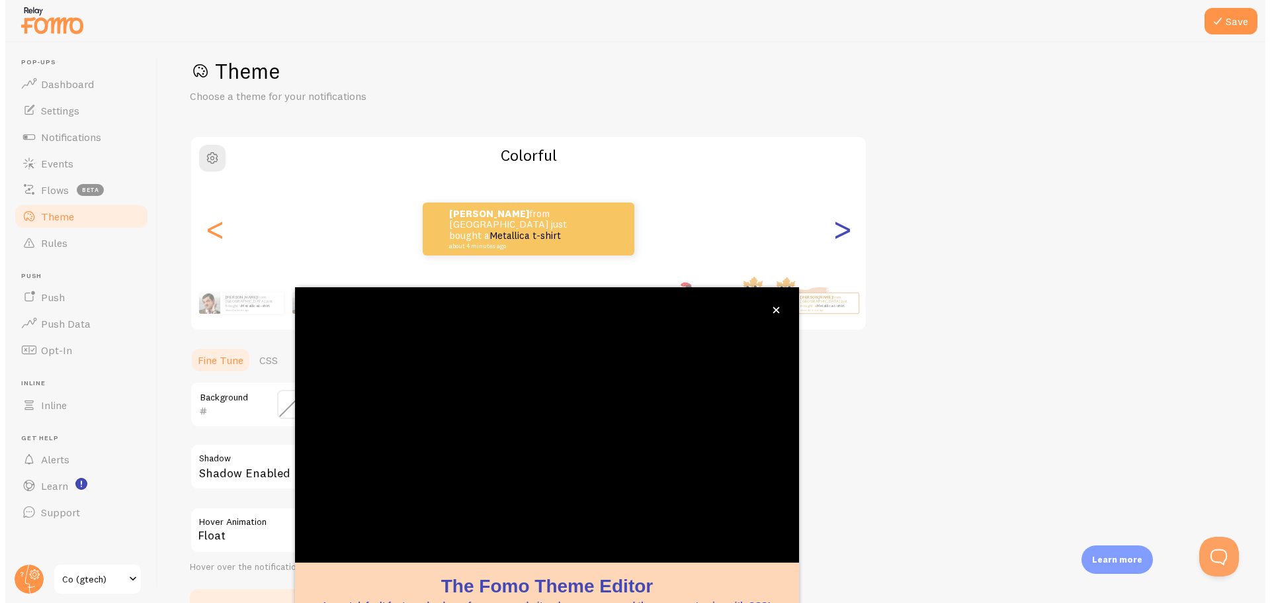
scroll to position [54, 0]
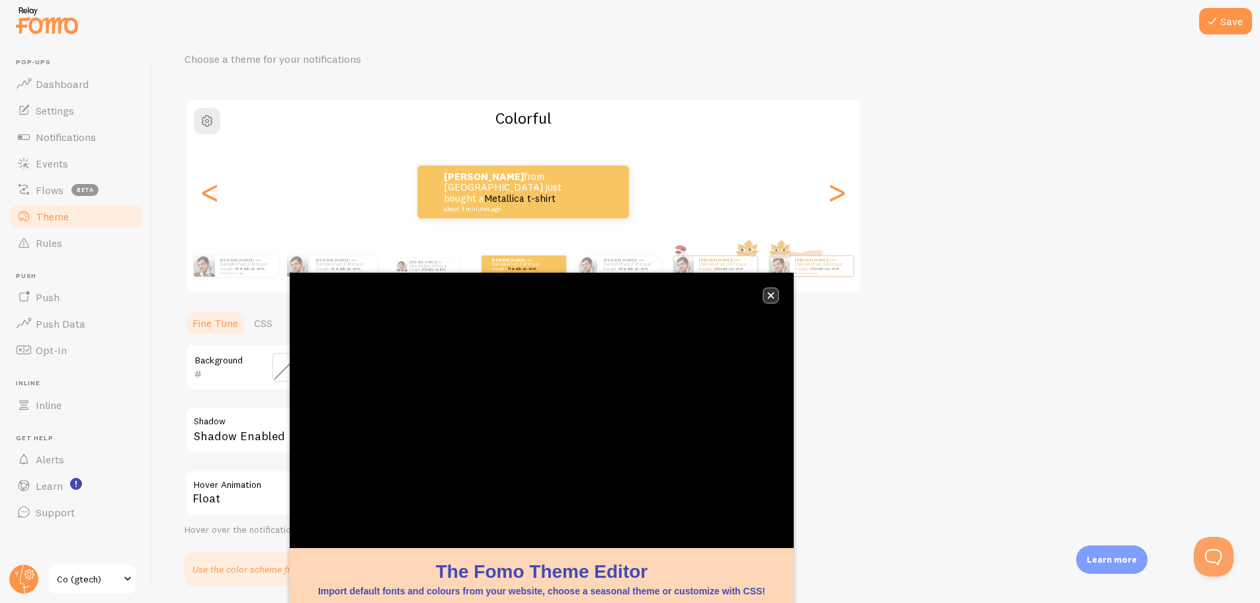
click at [771, 289] on button "close," at bounding box center [771, 295] width 14 height 14
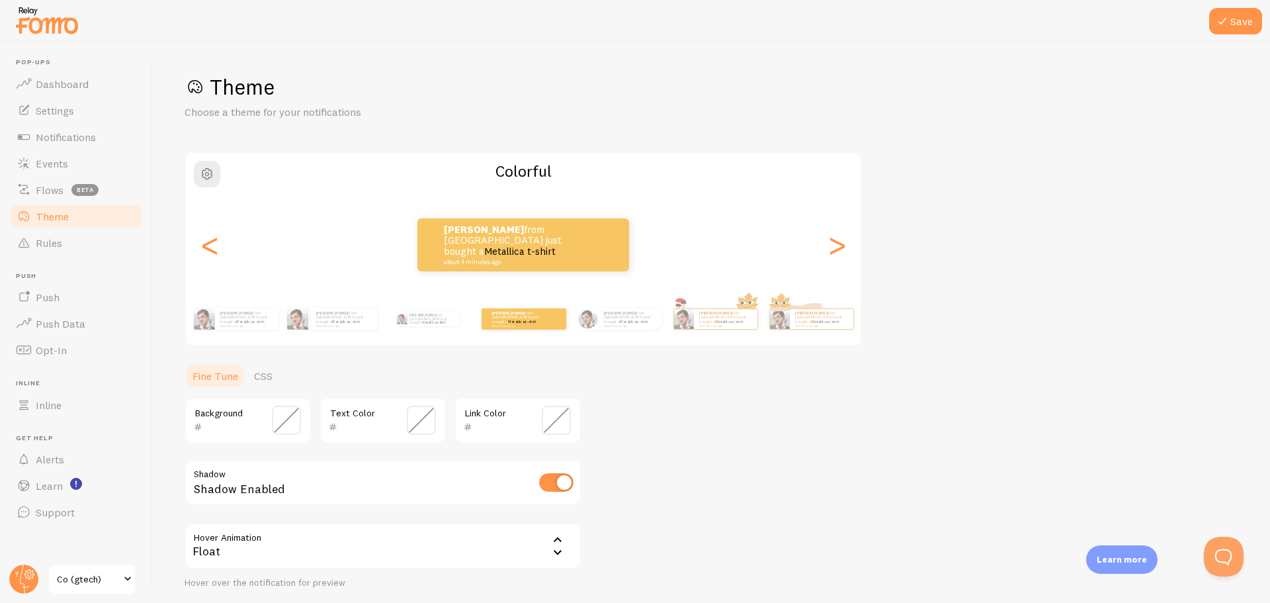
scroll to position [0, 0]
click at [34, 247] on link "Rules" at bounding box center [76, 243] width 136 height 26
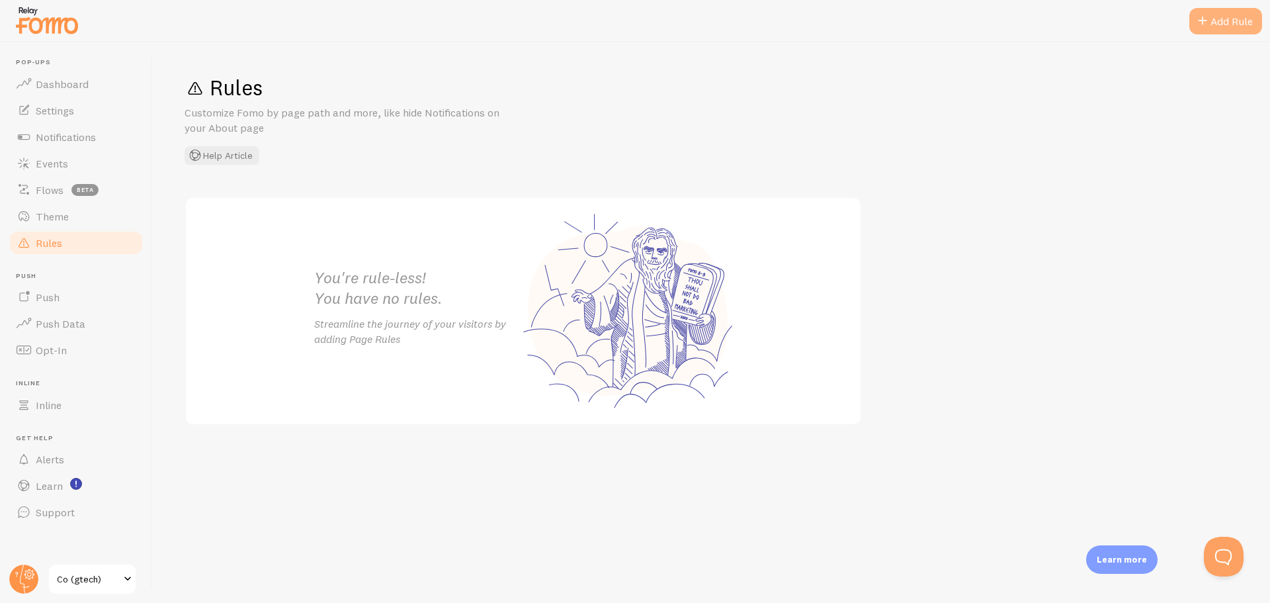
click at [1239, 21] on div "Add Rule" at bounding box center [1225, 21] width 73 height 26
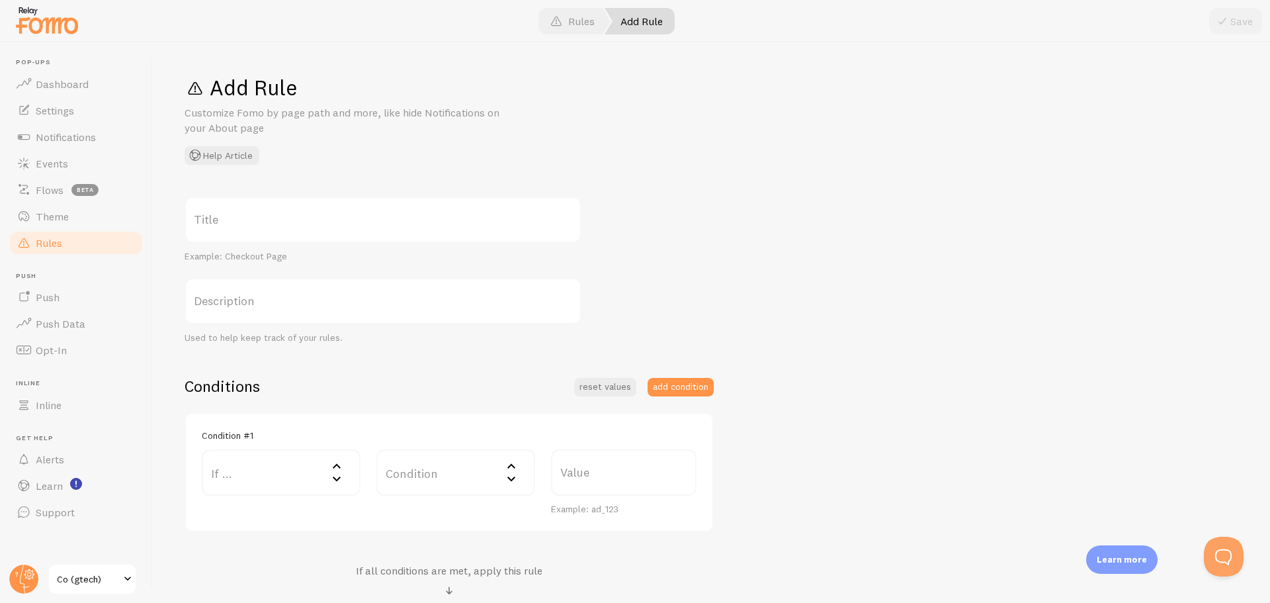
click at [262, 214] on label "Title" at bounding box center [383, 219] width 397 height 46
click at [262, 214] on input "Title" at bounding box center [383, 219] width 397 height 46
type input "P"
click at [392, 230] on input "Number of people viewing a product Rule" at bounding box center [383, 219] width 397 height 46
type input "Number of people viewing a product ule"
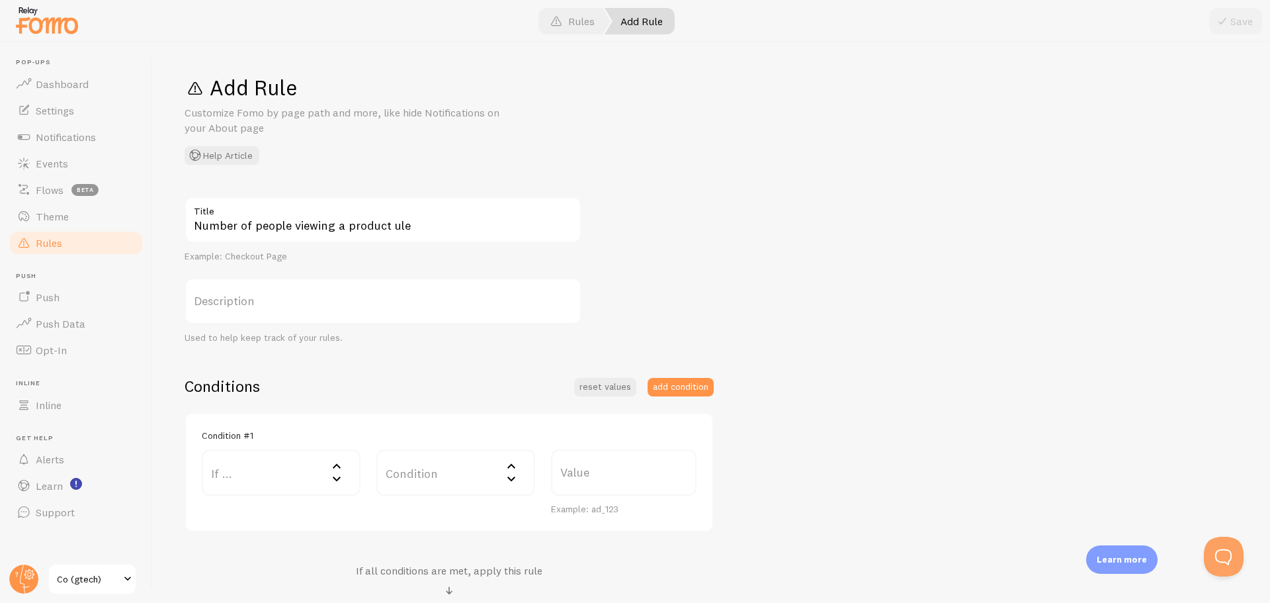
click at [289, 284] on label "Description" at bounding box center [383, 301] width 397 height 46
click at [289, 284] on input "Description" at bounding box center [383, 301] width 397 height 46
type input "Count of active users"
click at [258, 476] on label "If ..." at bounding box center [281, 472] width 159 height 46
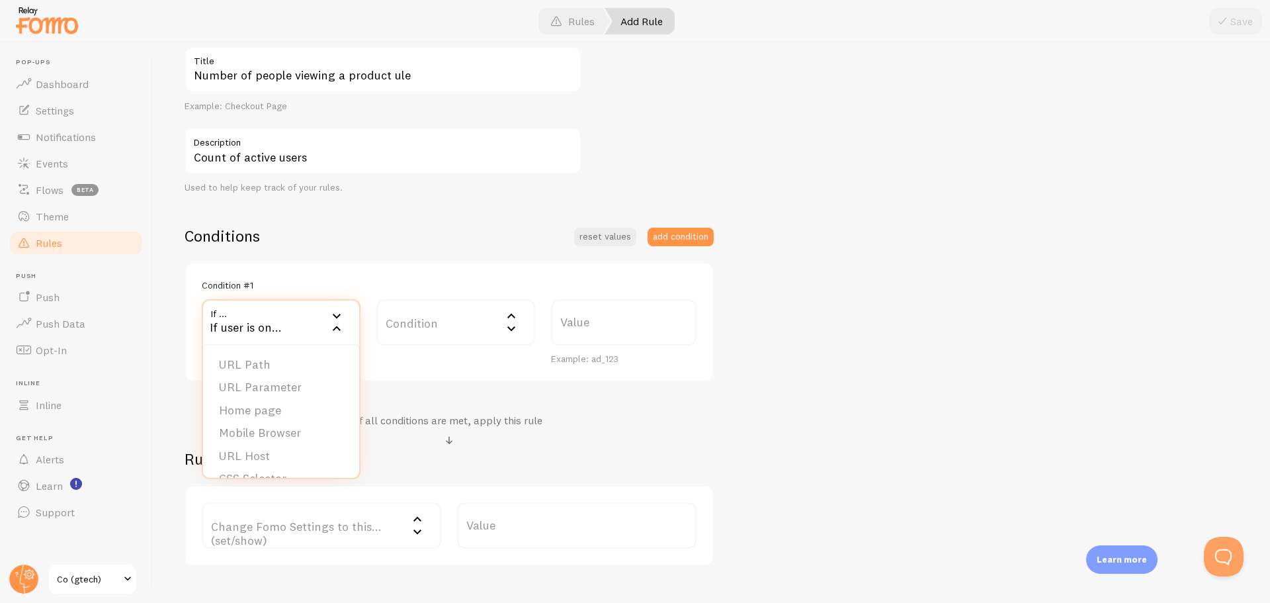
scroll to position [198, 0]
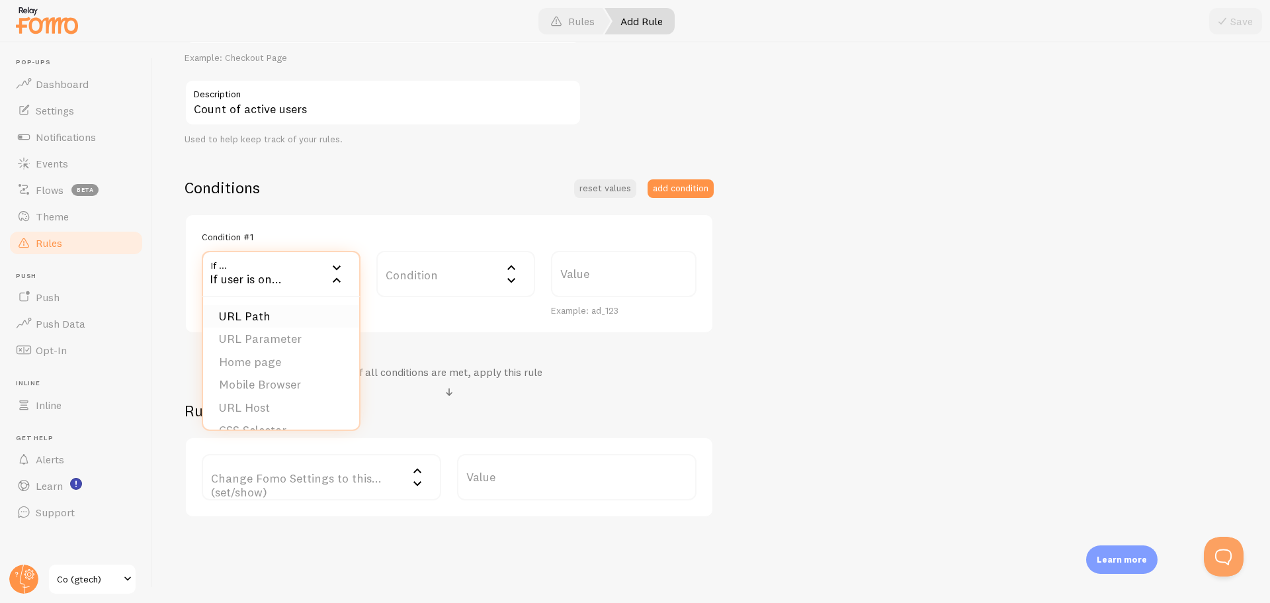
click at [257, 320] on li "URL Path" at bounding box center [281, 316] width 156 height 23
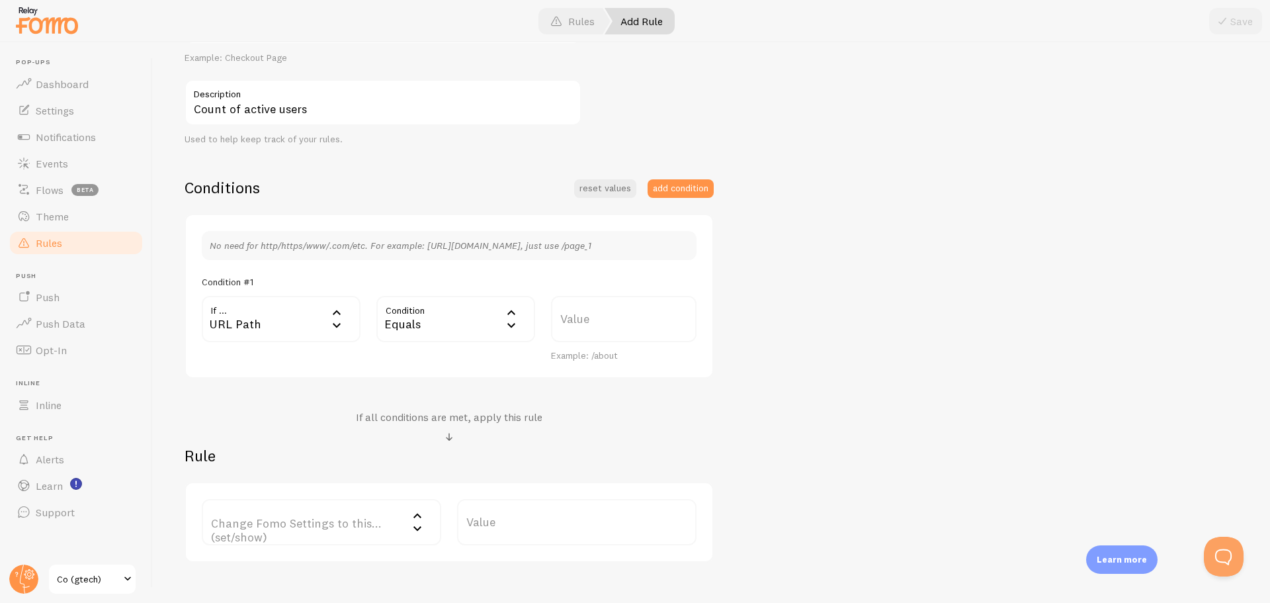
click at [441, 320] on div "Equals" at bounding box center [455, 319] width 159 height 46
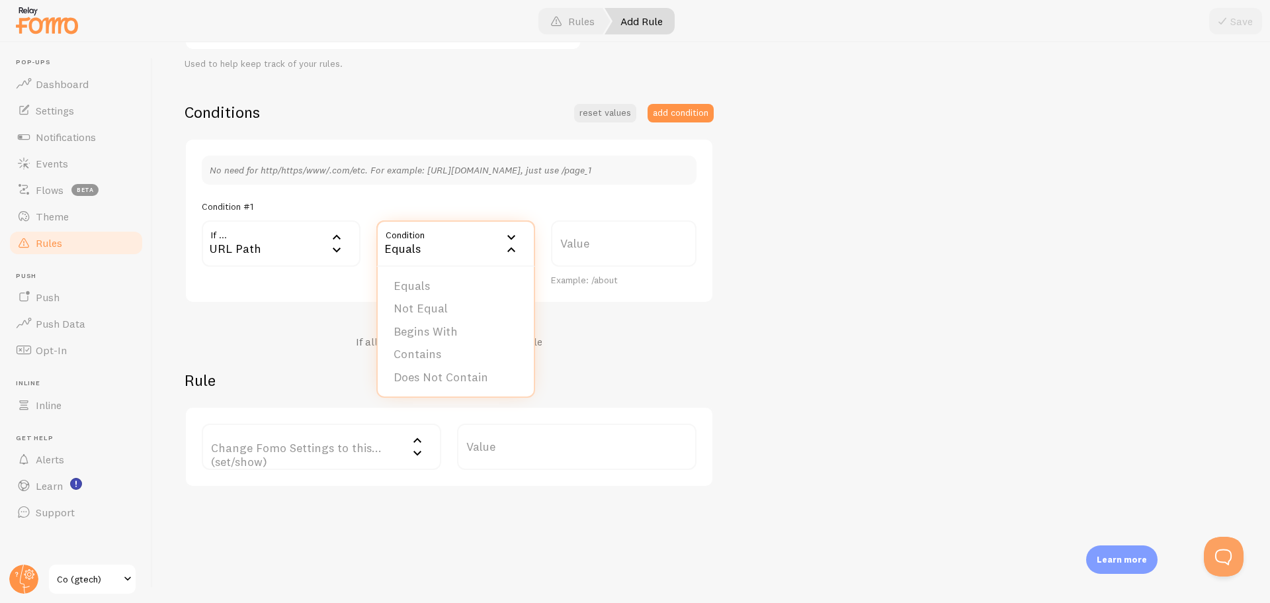
scroll to position [275, 0]
click at [423, 279] on li "Equals" at bounding box center [456, 285] width 156 height 23
click at [596, 243] on label "Value" at bounding box center [624, 243] width 146 height 46
click at [596, 243] on input "Value" at bounding box center [624, 243] width 146 height 46
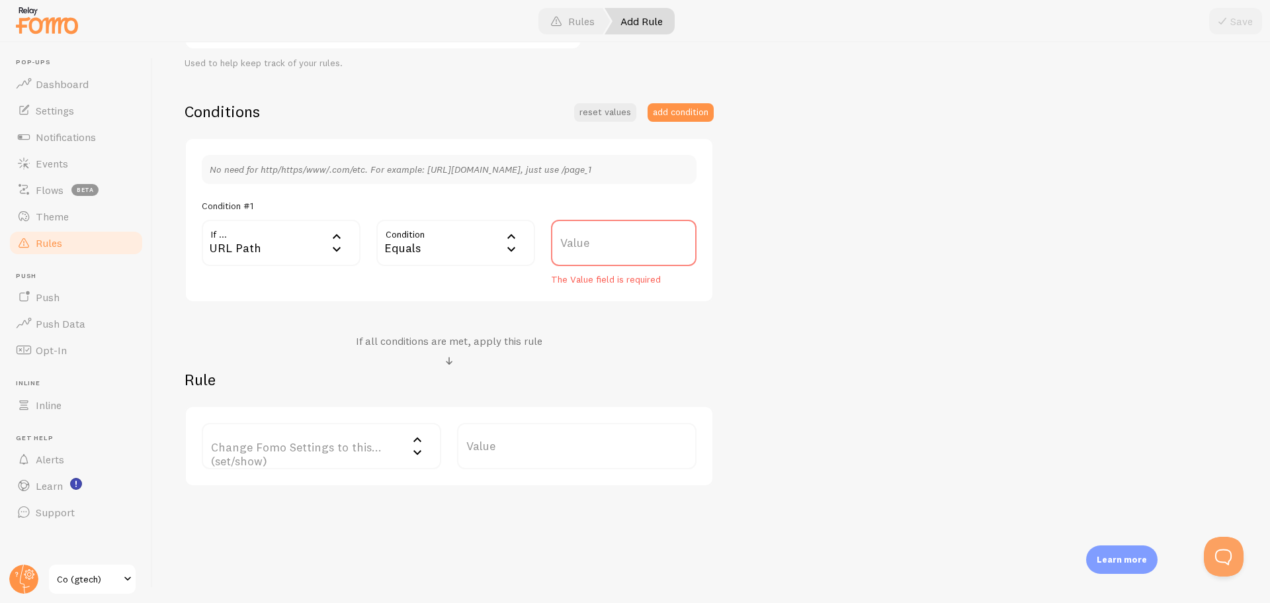
click at [625, 254] on label "Value" at bounding box center [624, 243] width 146 height 46
click at [625, 254] on input "Value" at bounding box center [624, 243] width 146 height 46
paste input "https://www.gtech.co.uk/cordless-vacuum-cleaners/uprights/airram-3-plus.html"
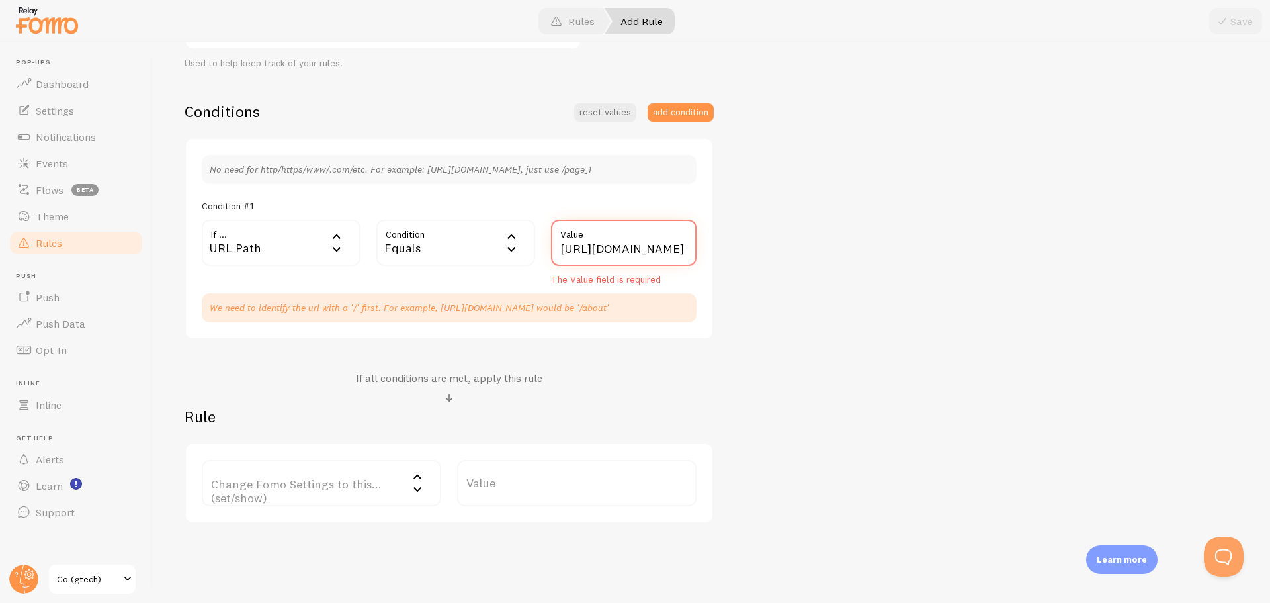
scroll to position [0, 0]
drag, startPoint x: 616, startPoint y: 246, endPoint x: 397, endPoint y: 228, distance: 219.7
click at [397, 228] on div "If ... url URL Path URL Path URL Parameter Home page Mobile Browser URL Host CS…" at bounding box center [449, 253] width 511 height 66
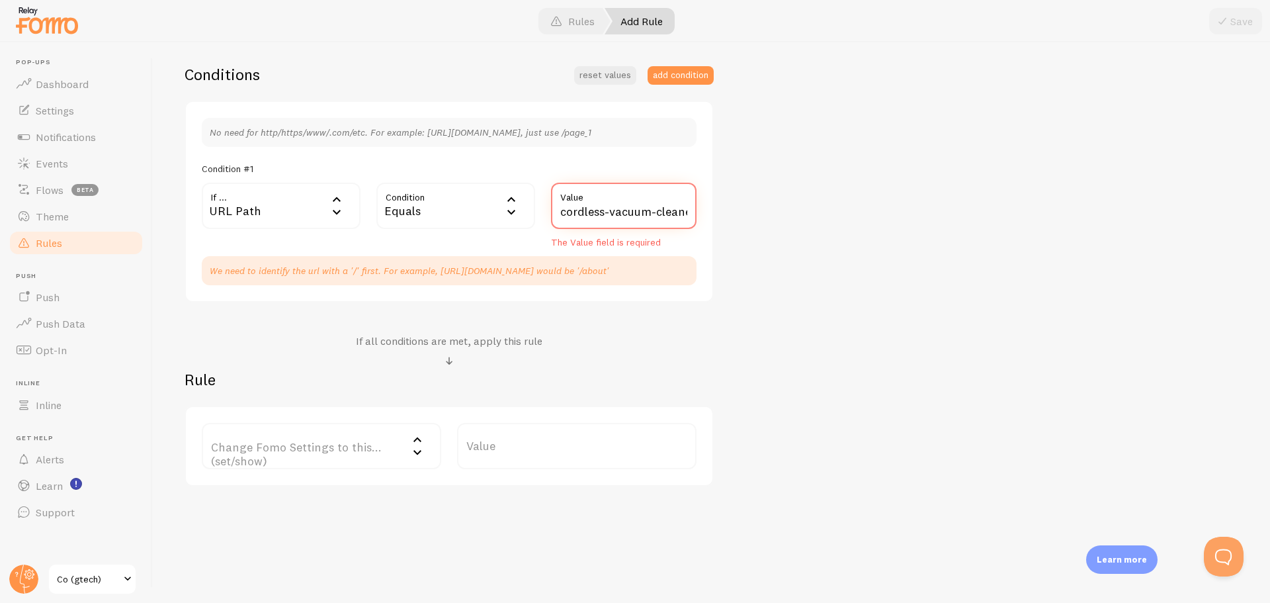
type input "cordless-vacuum-cleaners/uprights/airram-3-plus.html"
click at [310, 453] on label "Change Fomo Settings to this... (set/show)" at bounding box center [321, 446] width 239 height 46
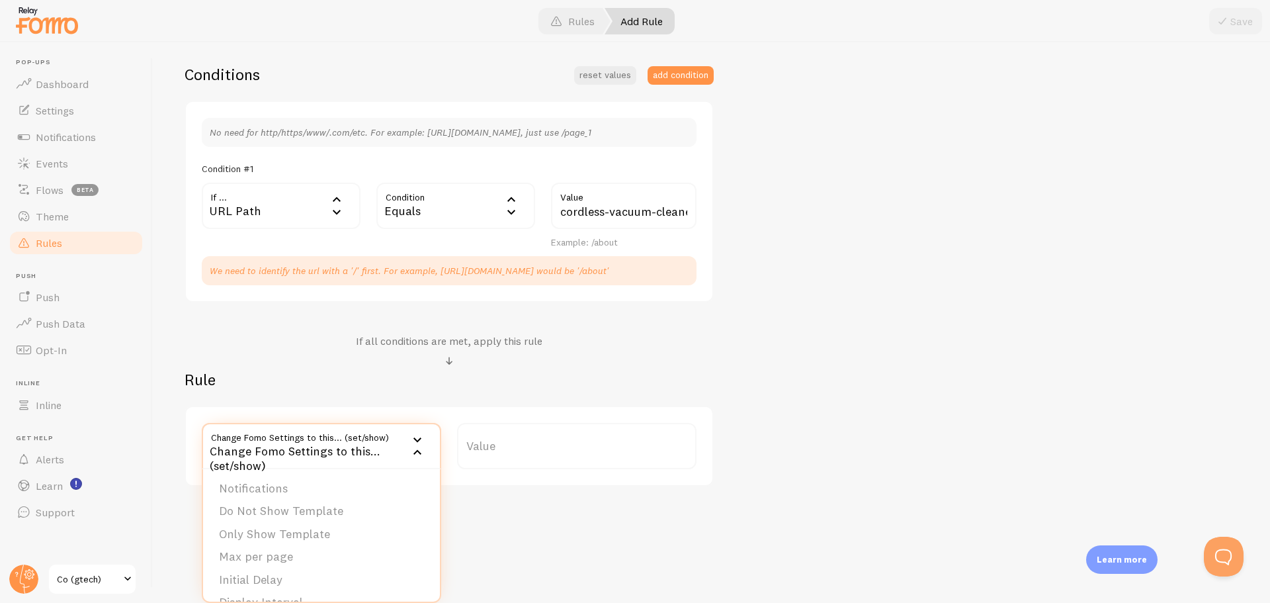
click at [270, 353] on div "If all conditions are met, apply this rule" at bounding box center [449, 351] width 529 height 35
click at [353, 453] on label "Change Fomo Settings to this... (set/show)" at bounding box center [321, 446] width 239 height 46
click at [570, 499] on div "Add Rule Customize Fomo by page path and more, like hide Notifications on your …" at bounding box center [711, 322] width 1117 height 560
click at [327, 449] on label "Change Fomo Settings to this... (set/show)" at bounding box center [321, 446] width 239 height 46
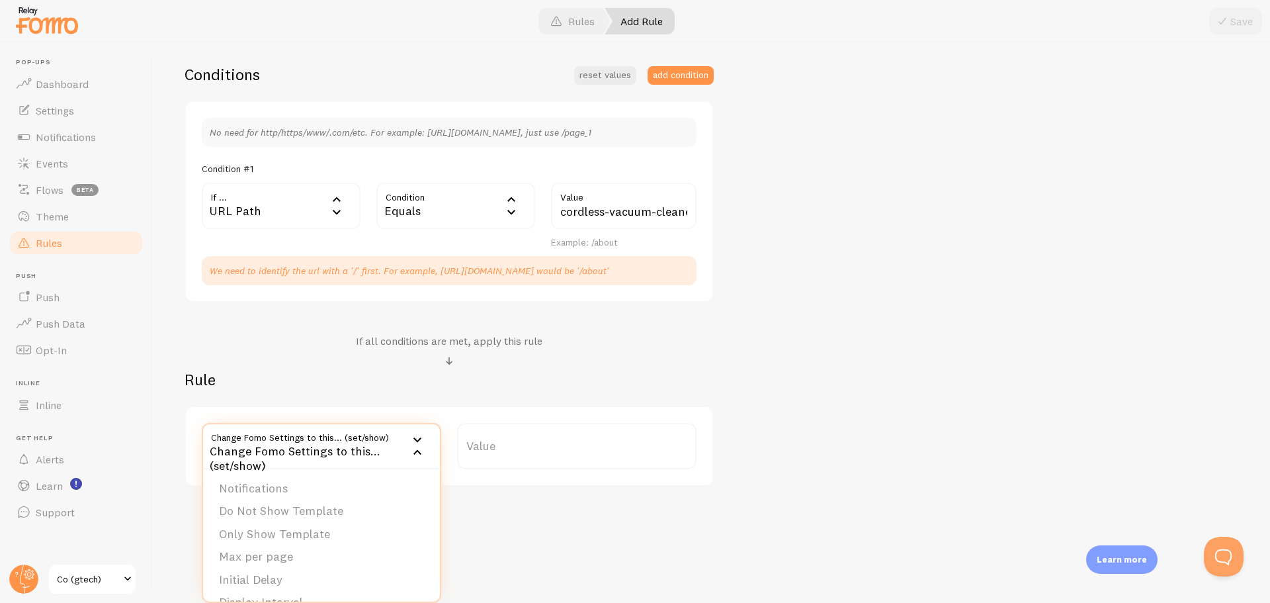
click at [263, 374] on h2 "Rule" at bounding box center [449, 379] width 529 height 21
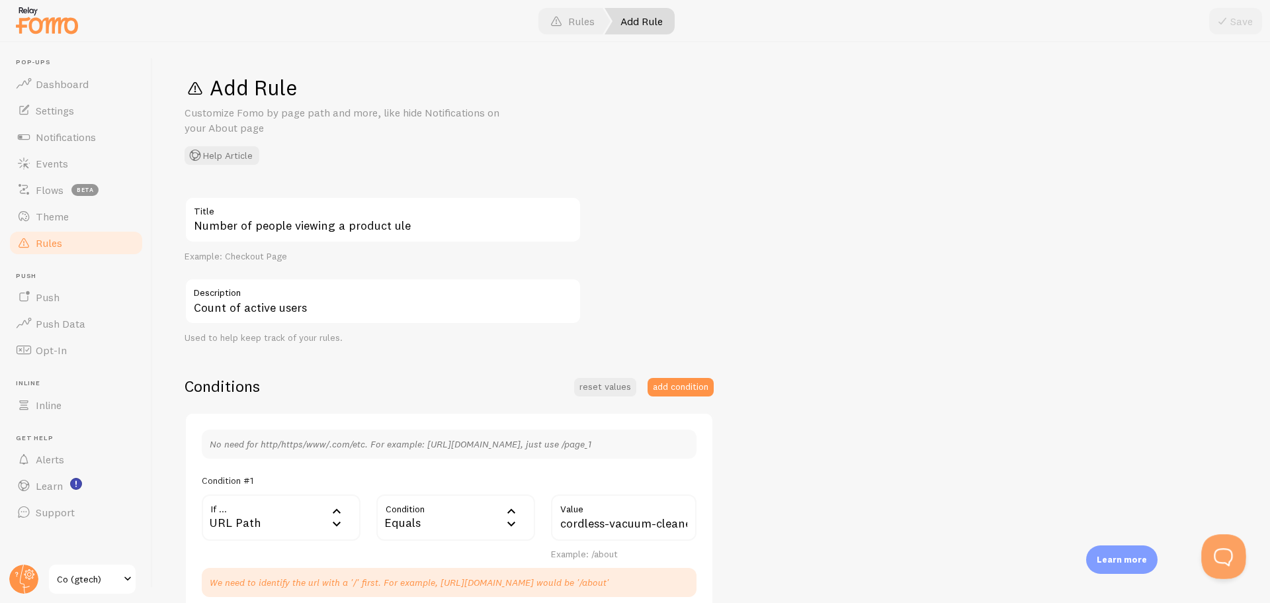
click at [1226, 548] on button "Open Beacon popover" at bounding box center [1221, 554] width 40 height 40
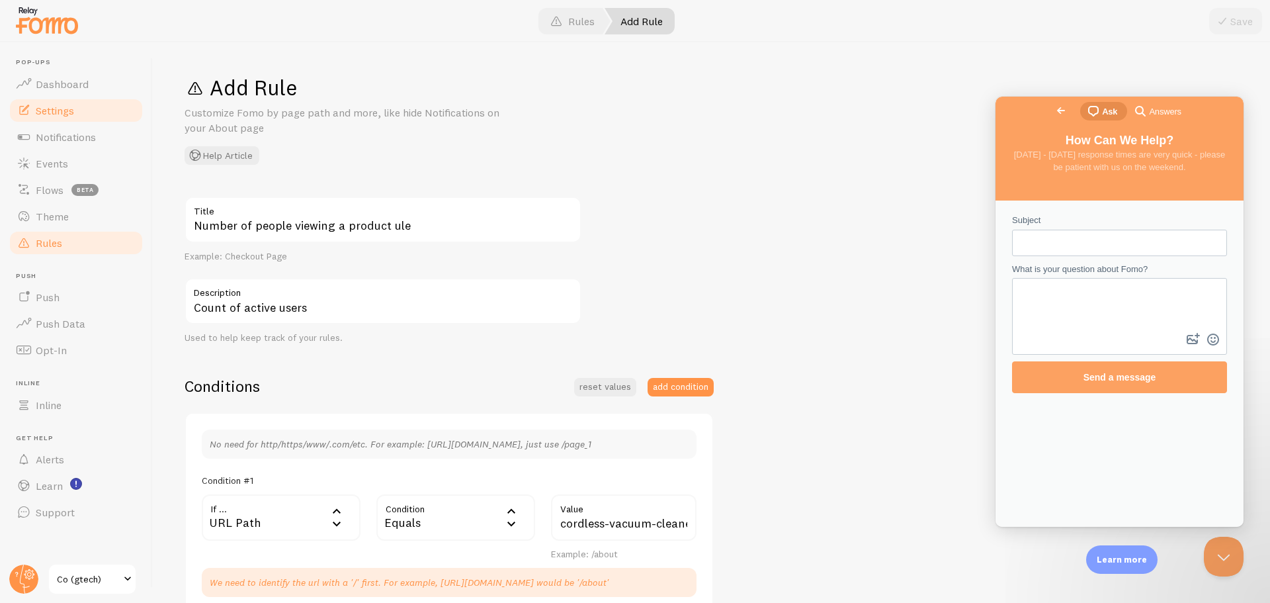
click at [62, 110] on span "Settings" at bounding box center [55, 110] width 38 height 13
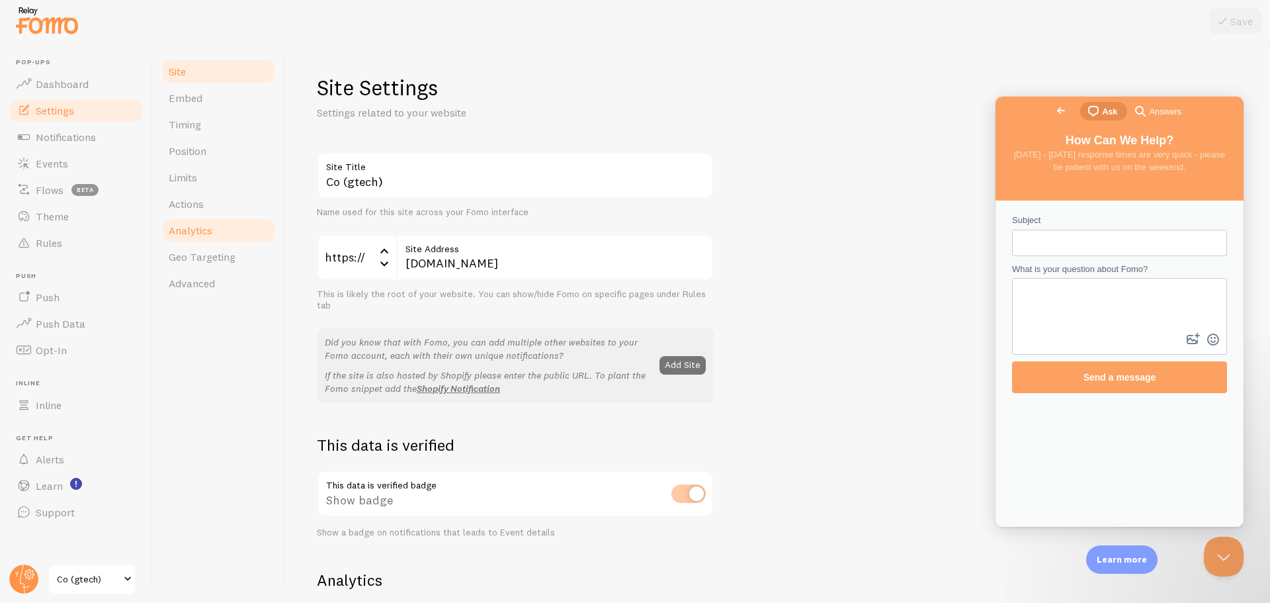
click at [198, 231] on span "Analytics" at bounding box center [191, 230] width 44 height 13
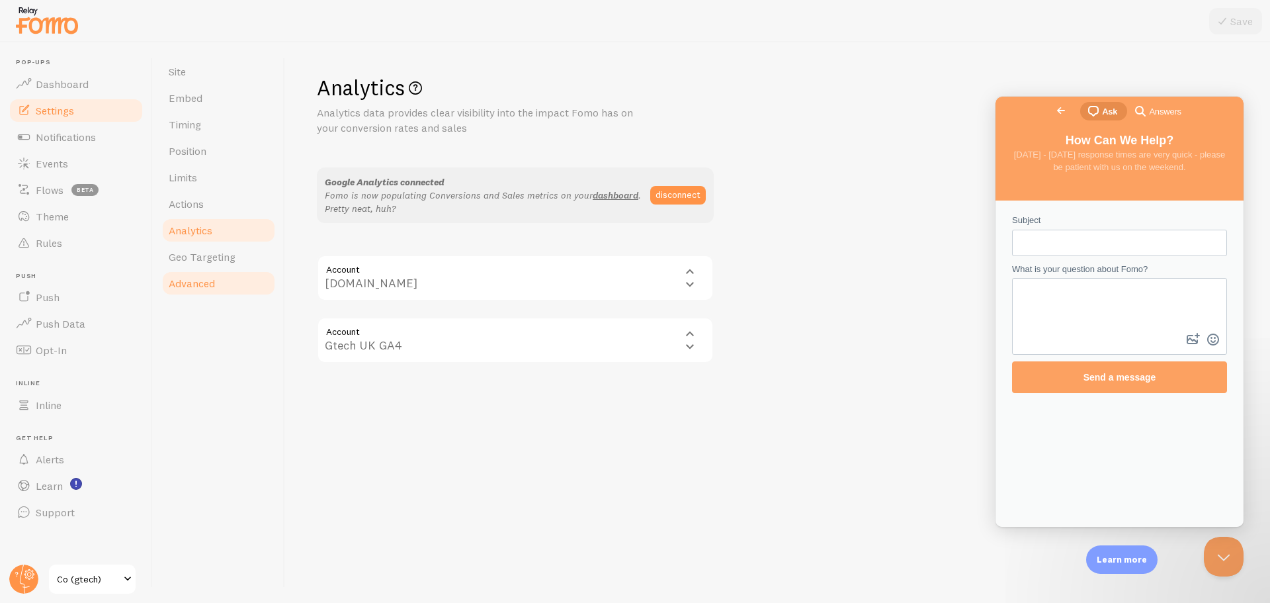
click at [187, 285] on span "Advanced" at bounding box center [192, 283] width 46 height 13
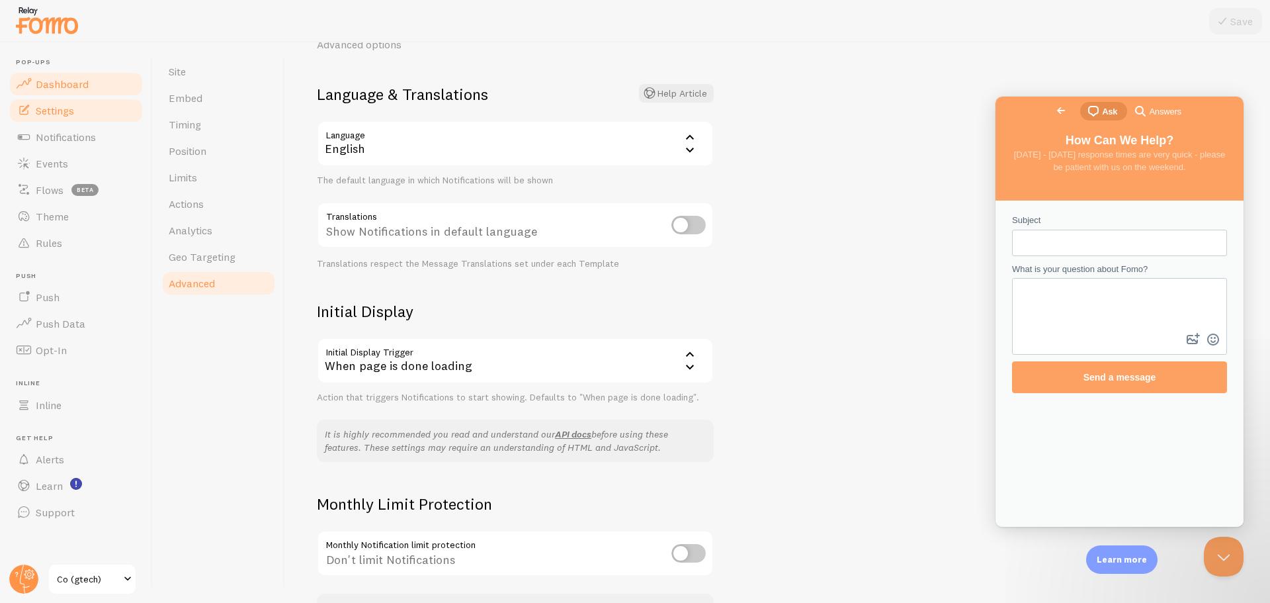
scroll to position [165, 0]
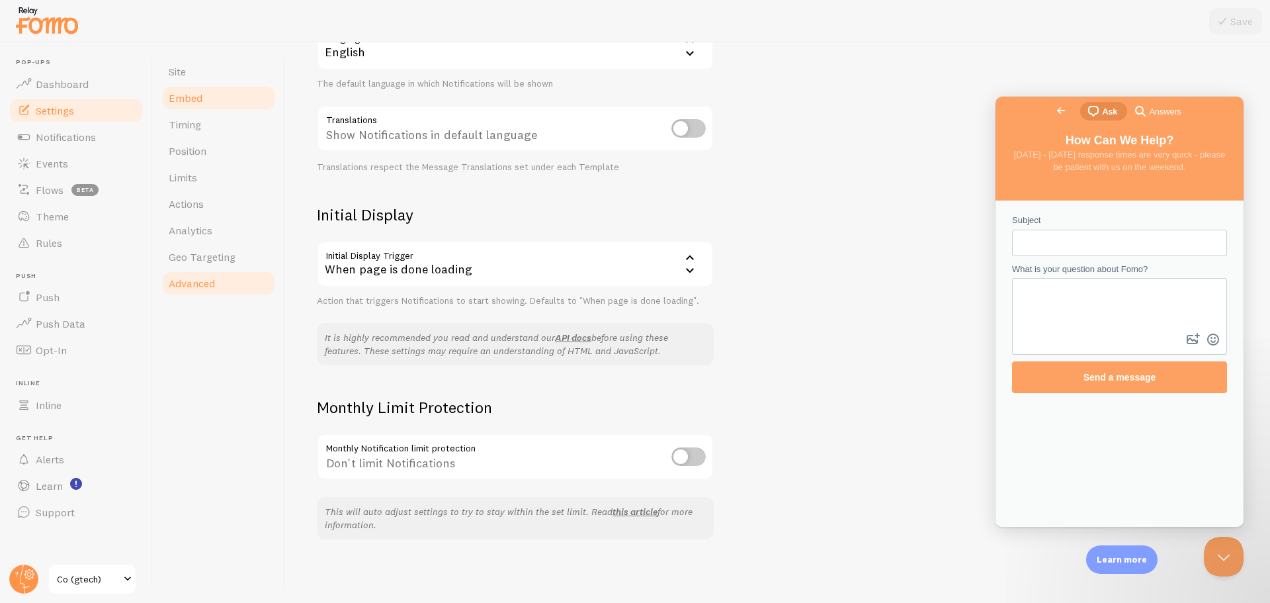
click at [198, 97] on span "Embed" at bounding box center [186, 97] width 34 height 13
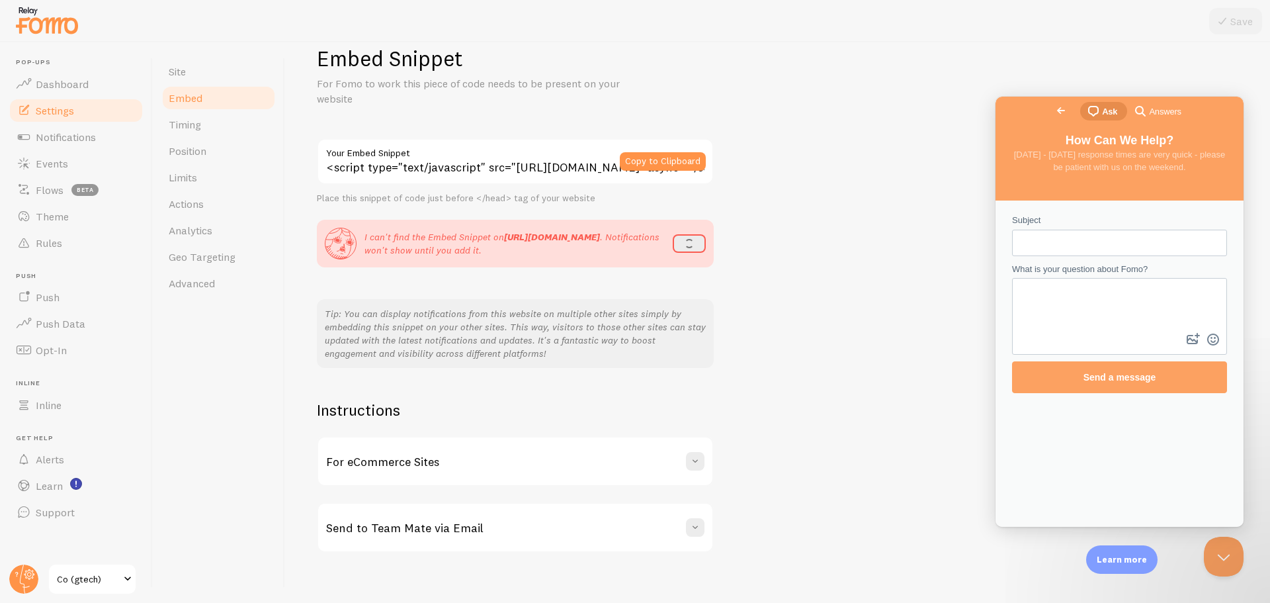
scroll to position [42, 0]
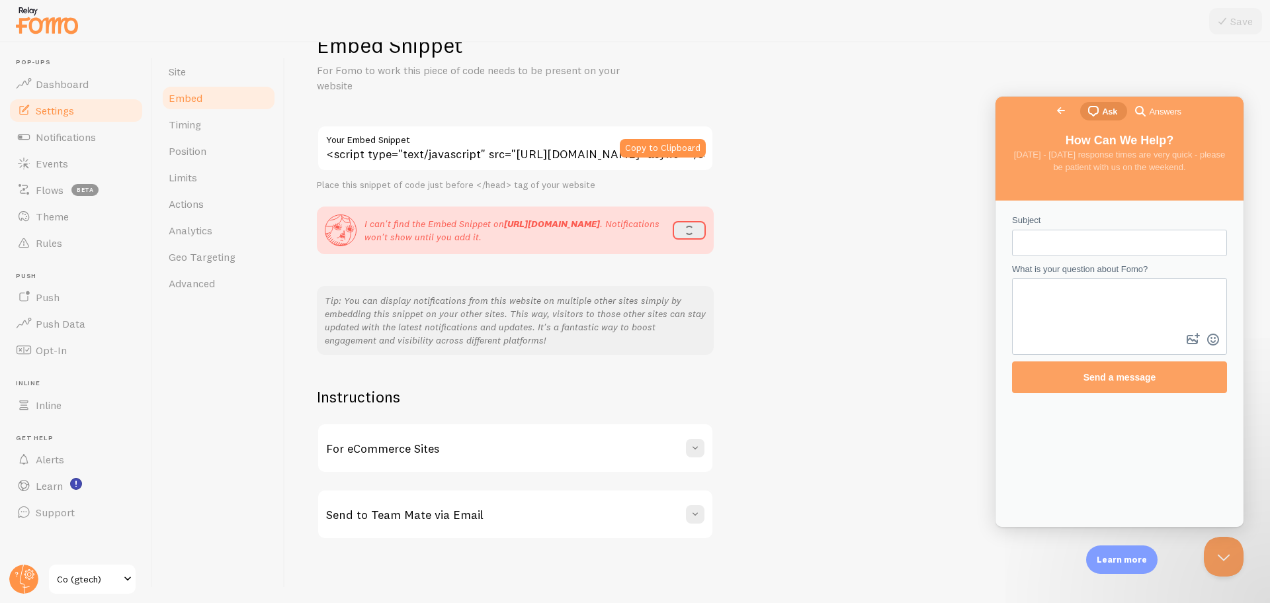
click at [470, 450] on div "For eCommerce Sites" at bounding box center [515, 448] width 394 height 48
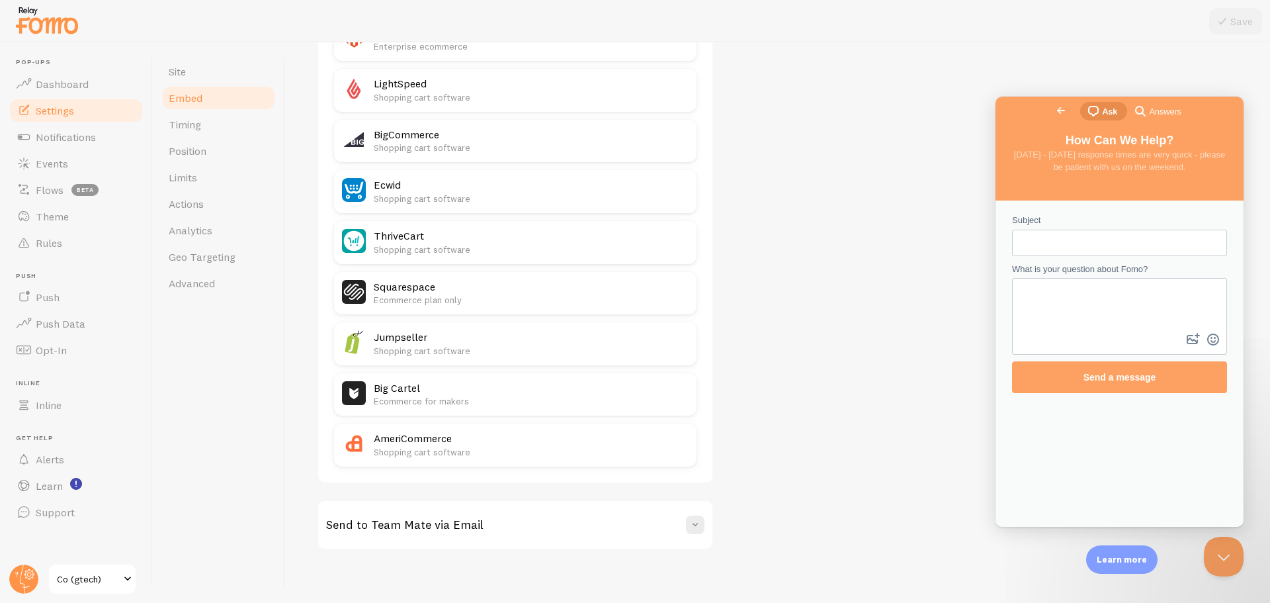
scroll to position [734, 0]
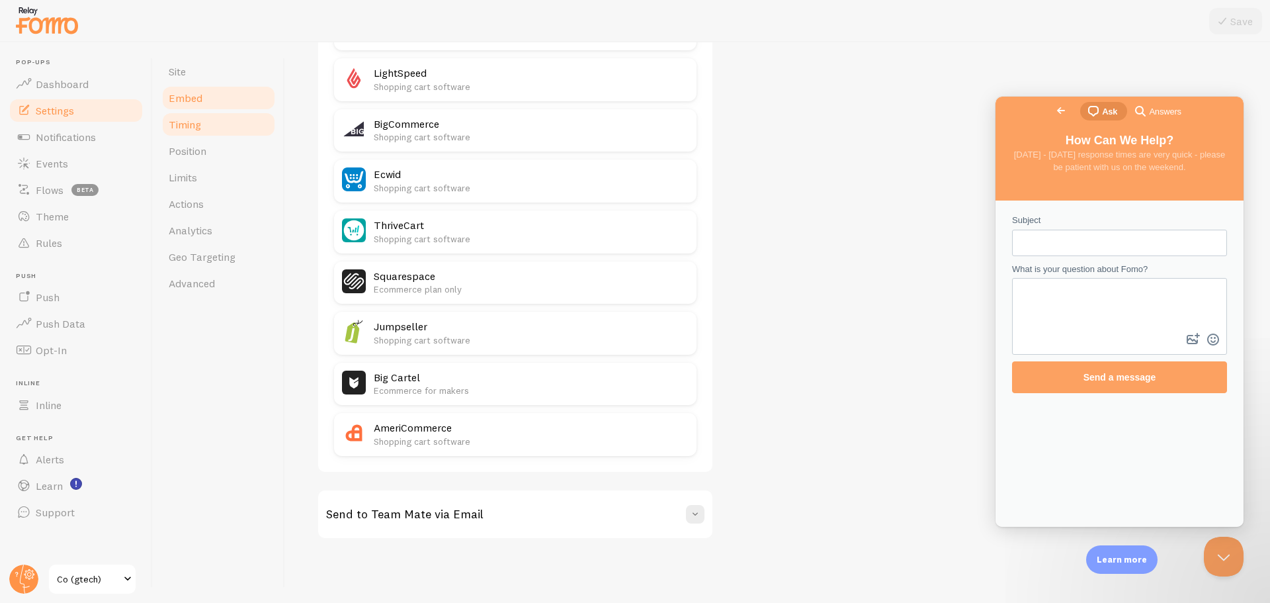
click at [204, 127] on link "Timing" at bounding box center [219, 124] width 116 height 26
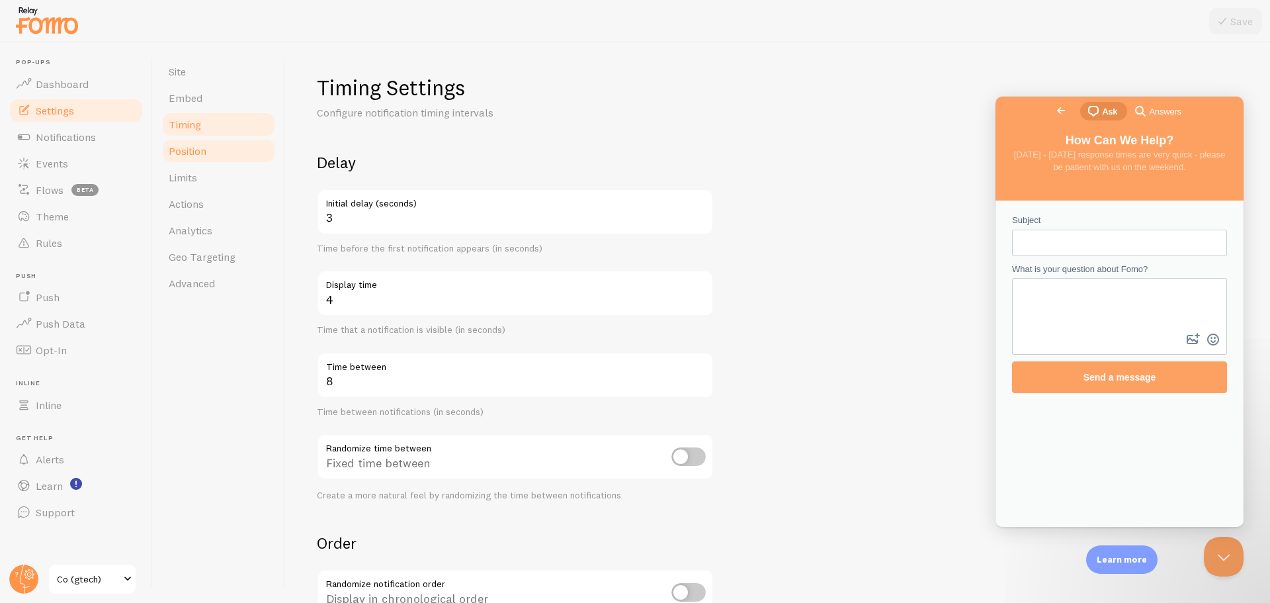
click at [195, 151] on span "Position" at bounding box center [188, 150] width 38 height 13
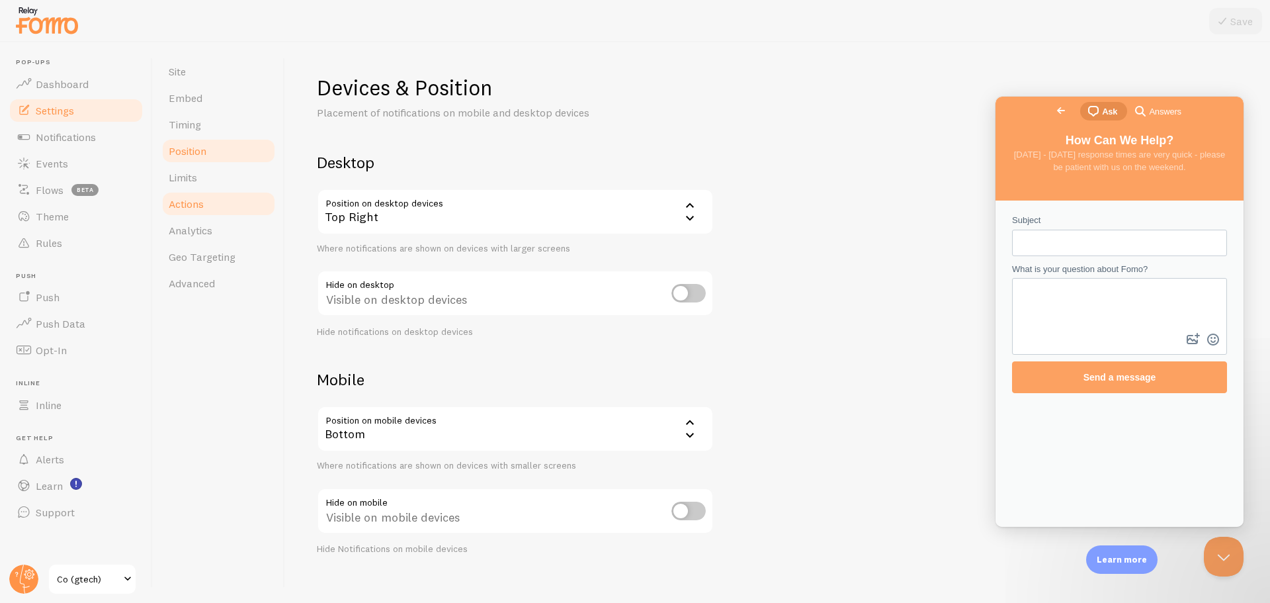
click at [183, 194] on link "Actions" at bounding box center [219, 204] width 116 height 26
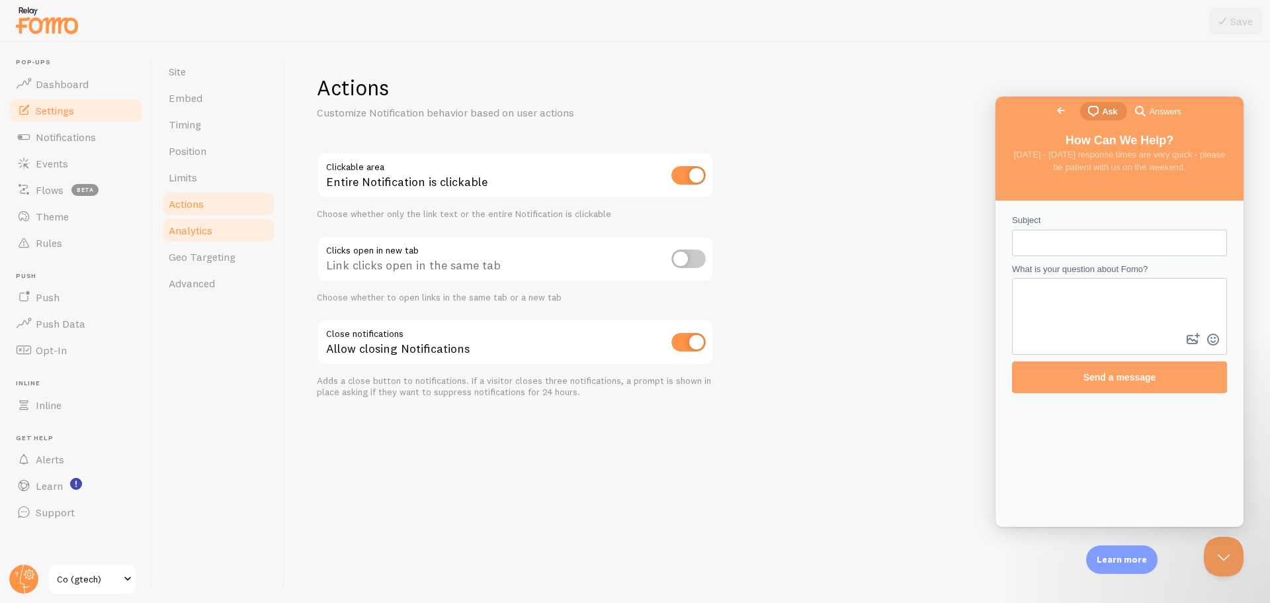
click at [186, 227] on span "Analytics" at bounding box center [191, 230] width 44 height 13
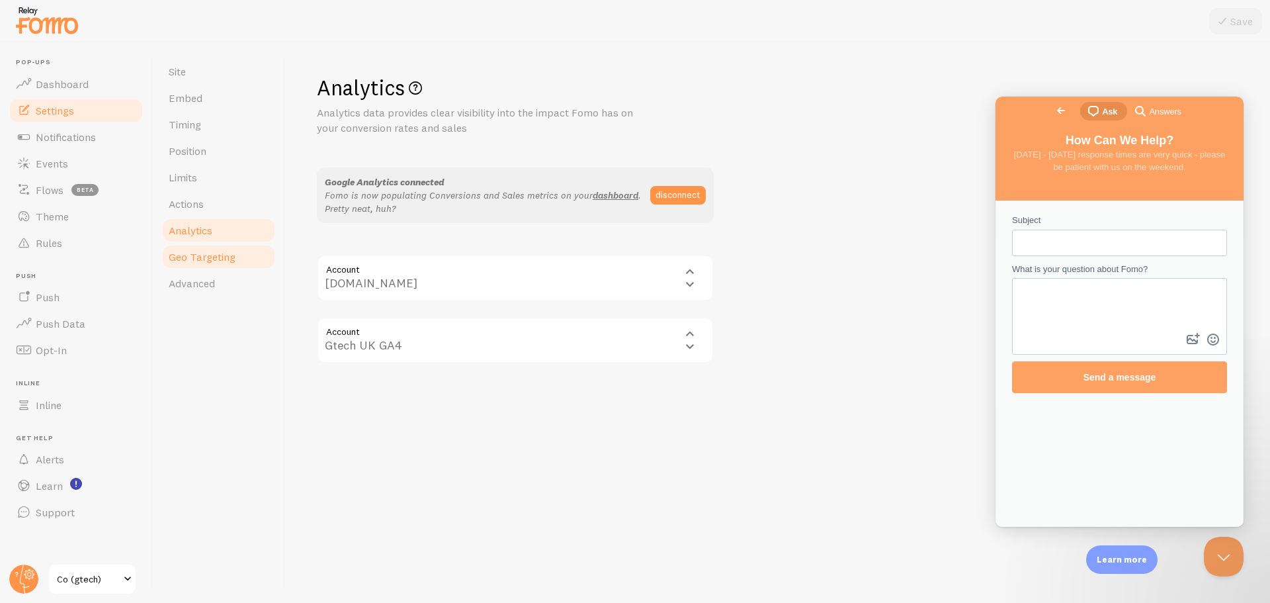
click at [195, 249] on link "Geo Targeting" at bounding box center [219, 256] width 116 height 26
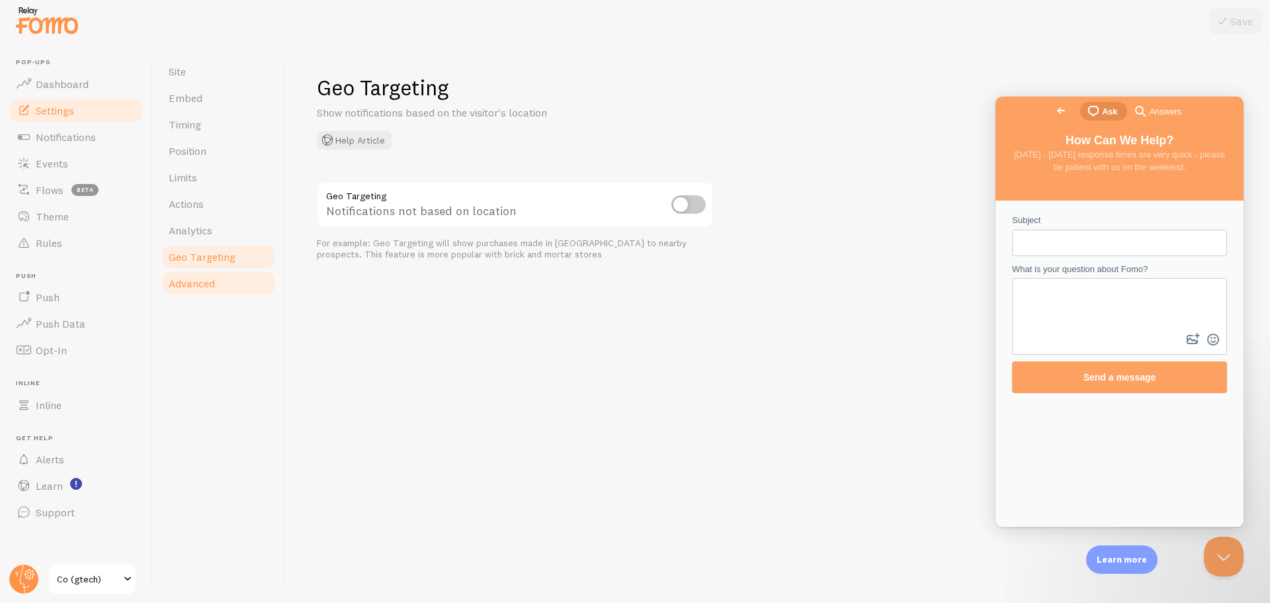
click at [192, 285] on span "Advanced" at bounding box center [192, 283] width 46 height 13
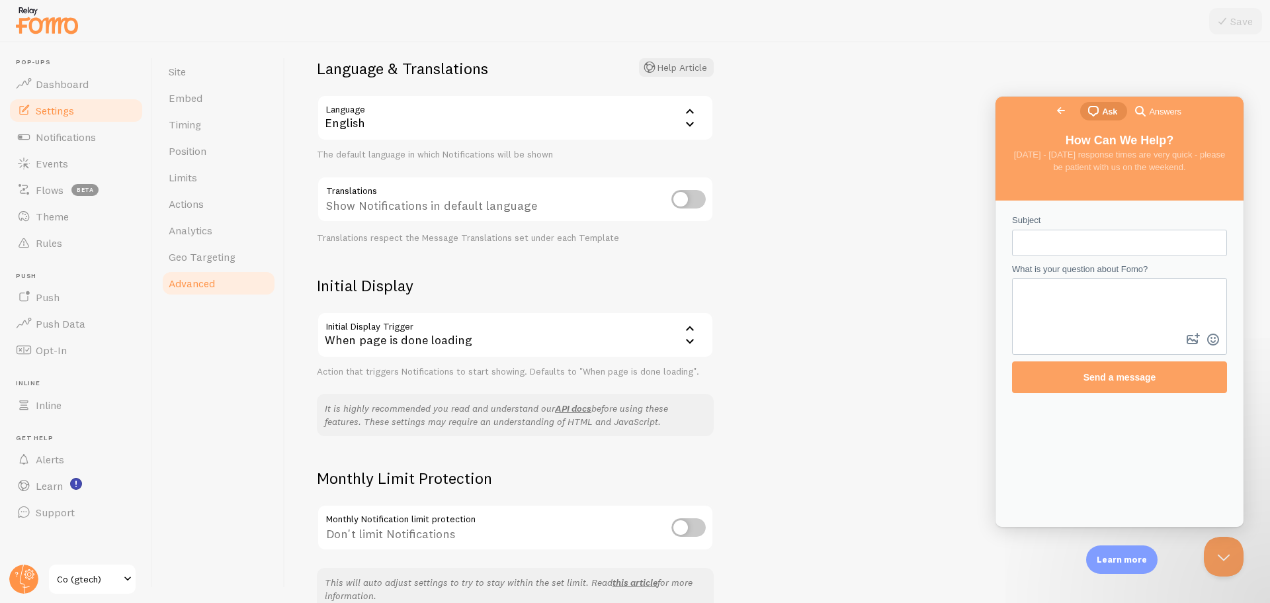
scroll to position [165, 0]
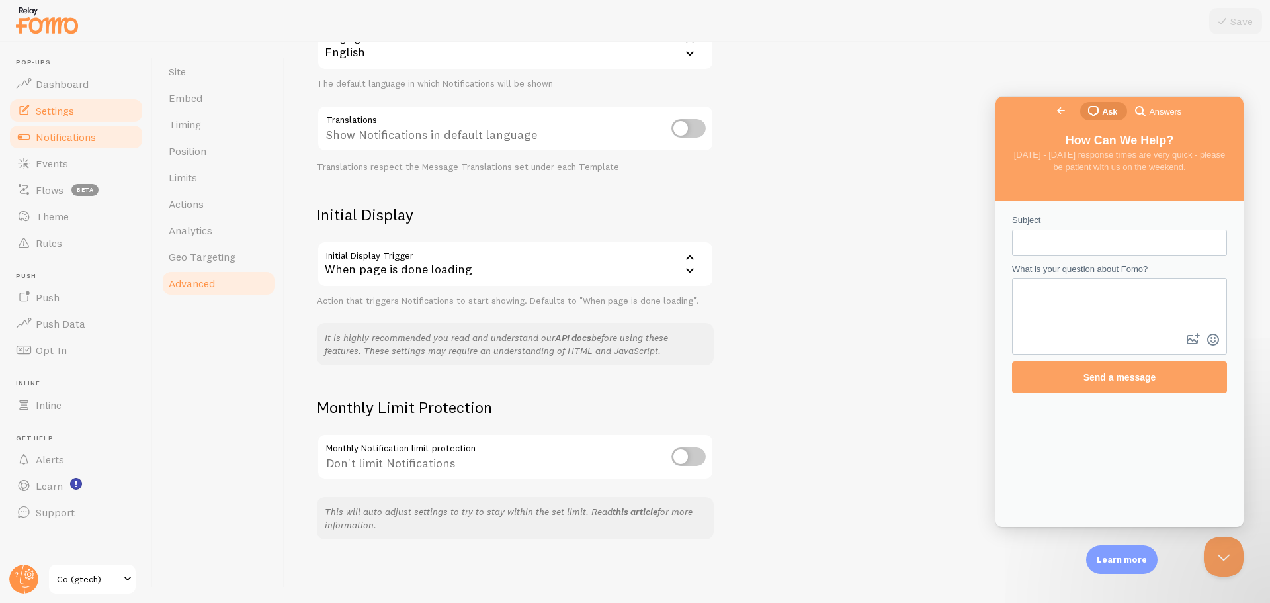
click at [60, 141] on span "Notifications" at bounding box center [66, 136] width 60 height 13
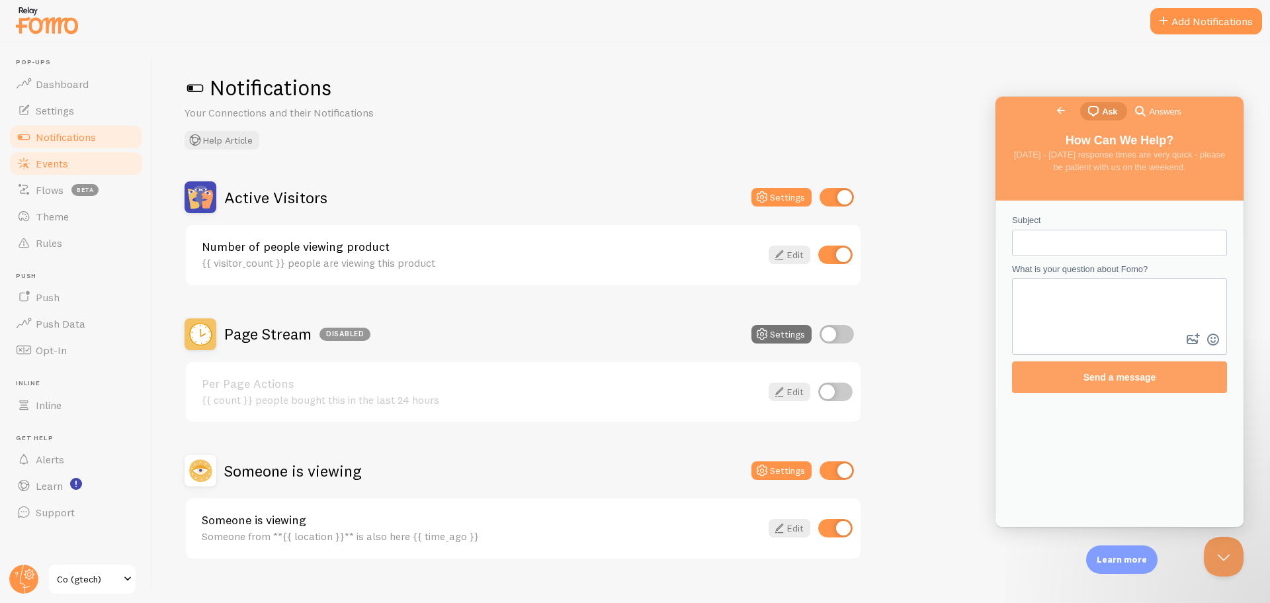
click at [50, 159] on span "Events" at bounding box center [52, 163] width 32 height 13
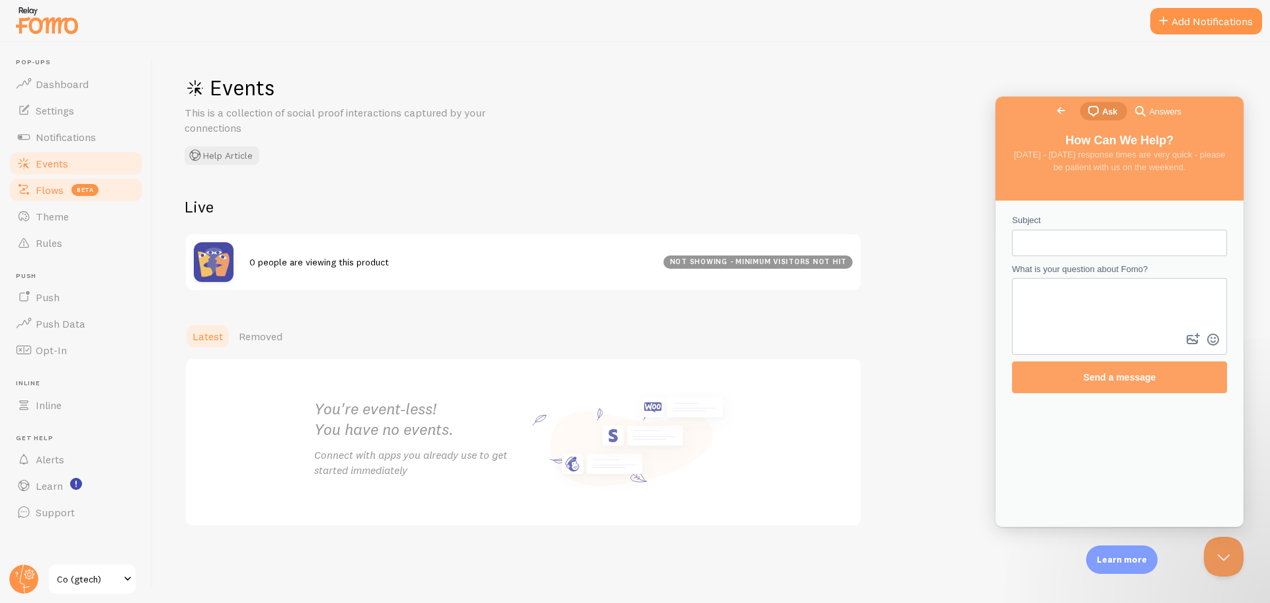
click at [53, 184] on span "Flows" at bounding box center [50, 189] width 28 height 13
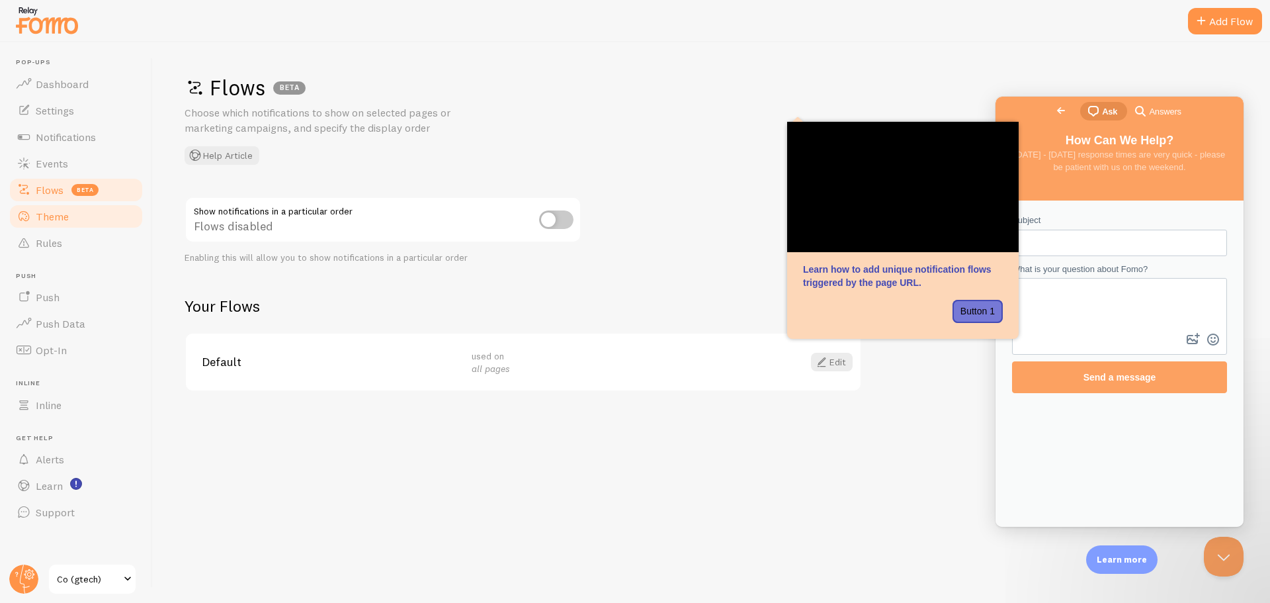
click at [44, 214] on span "Theme" at bounding box center [52, 216] width 33 height 13
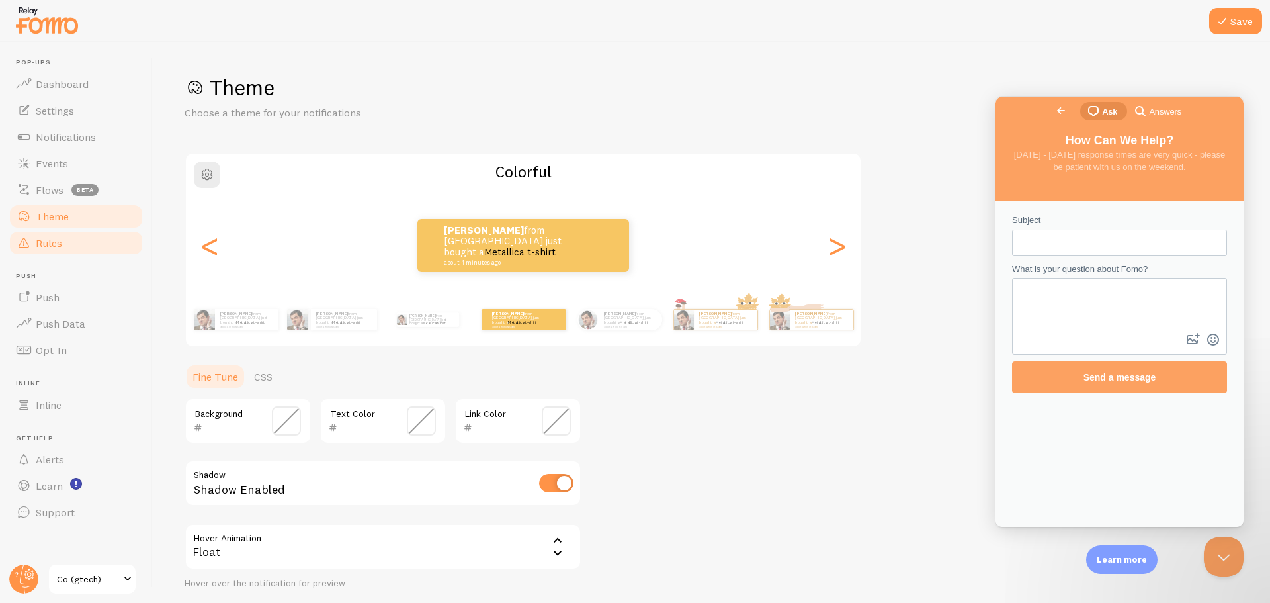
click at [44, 243] on span "Rules" at bounding box center [49, 242] width 26 height 13
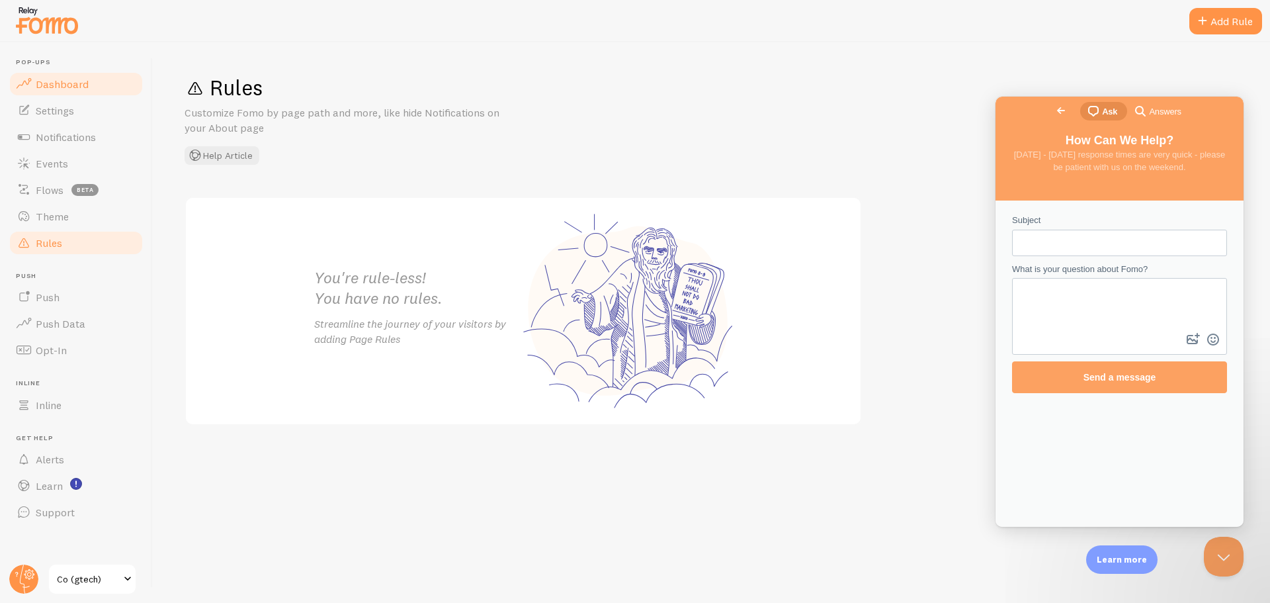
click at [73, 74] on link "Dashboard" at bounding box center [76, 84] width 136 height 26
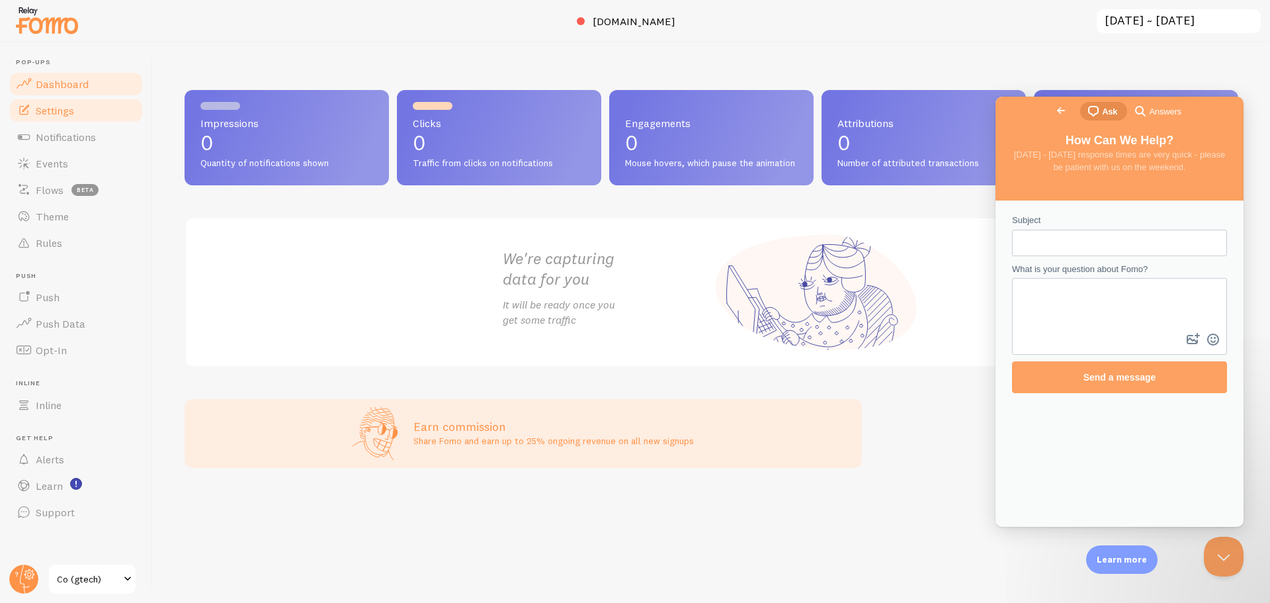
click at [114, 117] on link "Settings" at bounding box center [76, 110] width 136 height 26
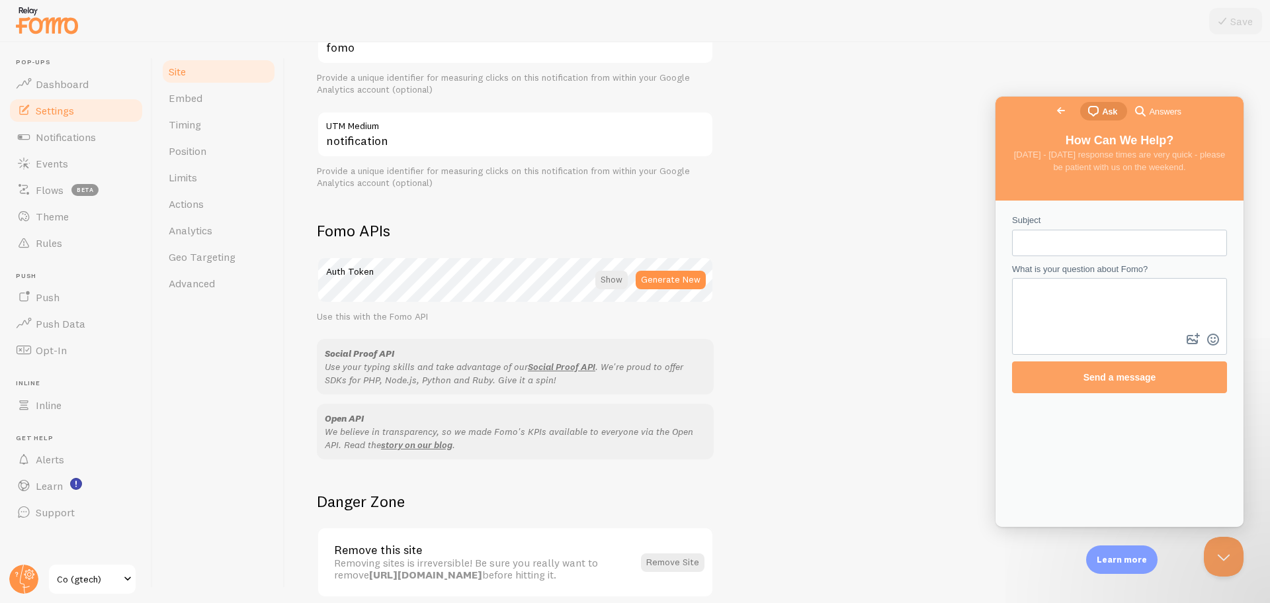
scroll to position [646, 0]
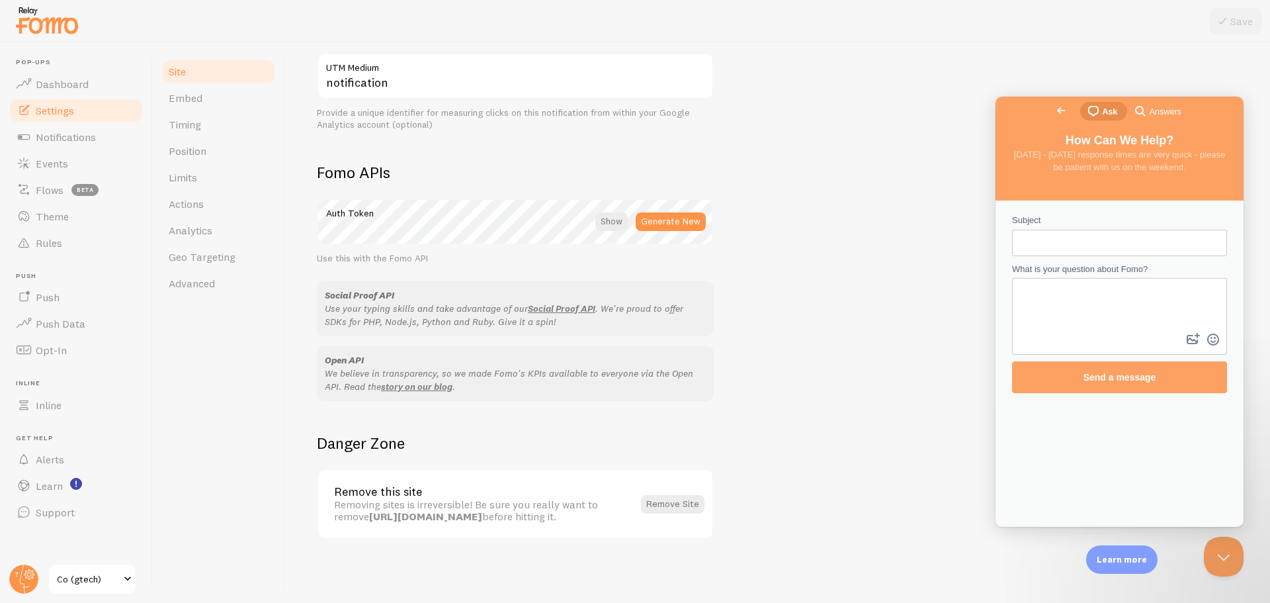
click at [218, 73] on link "Site" at bounding box center [219, 71] width 116 height 26
click at [210, 89] on link "Embed" at bounding box center [219, 98] width 116 height 26
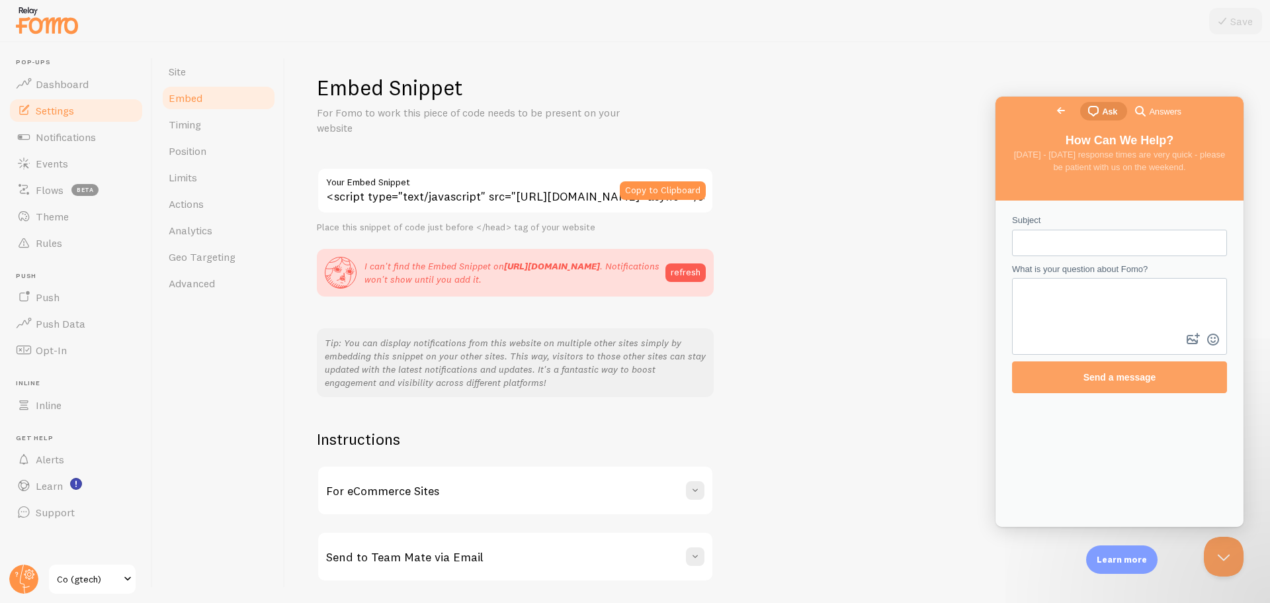
click at [1038, 246] on input "Subject" at bounding box center [1120, 243] width 194 height 24
type input "Set up"
click at [1080, 316] on textarea "What is your question about Fomo?" at bounding box center [1120, 304] width 212 height 51
type textarea "G"
type textarea "Hi - i can see the option to embed the fomo script. Can i check is that as well…"
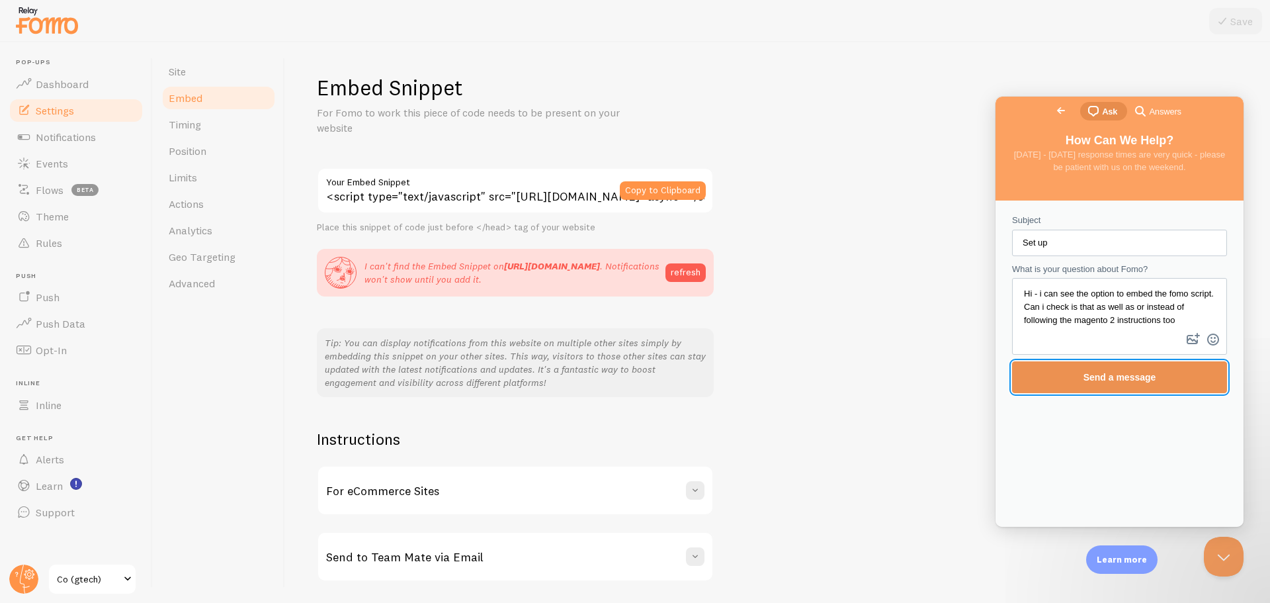
click at [1125, 372] on span "Send a message" at bounding box center [1120, 377] width 73 height 11
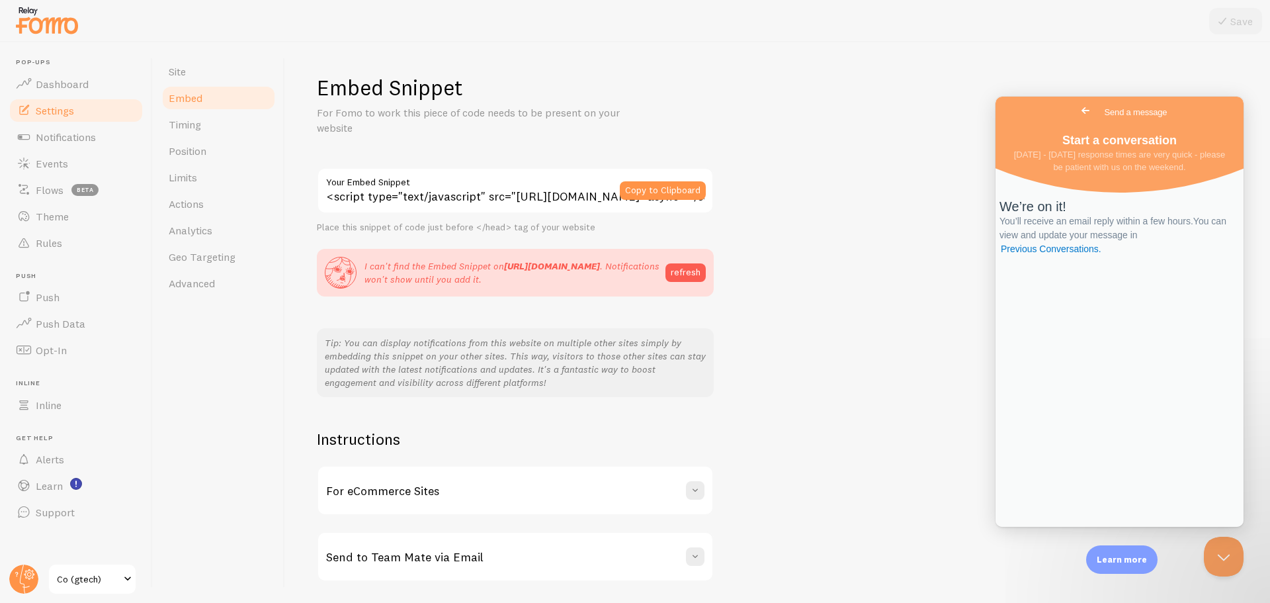
click at [1078, 106] on span "Go back" at bounding box center [1086, 111] width 16 height 16
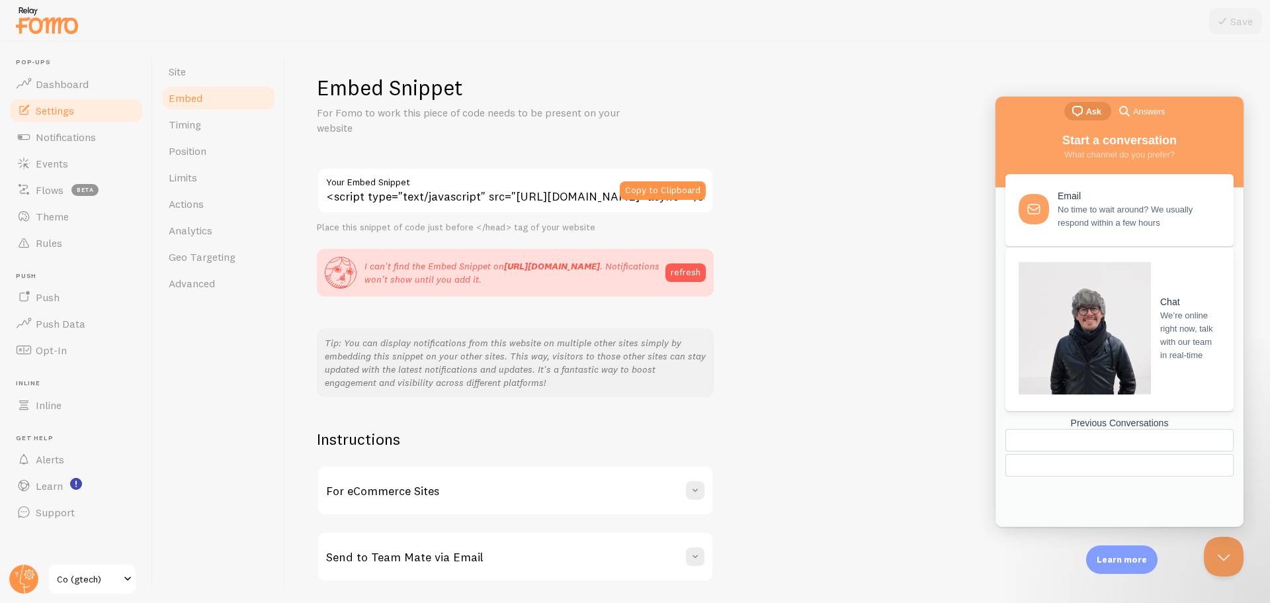
click at [1160, 309] on span "We’re online right now, talk with our team in real-time" at bounding box center [1189, 335] width 58 height 53
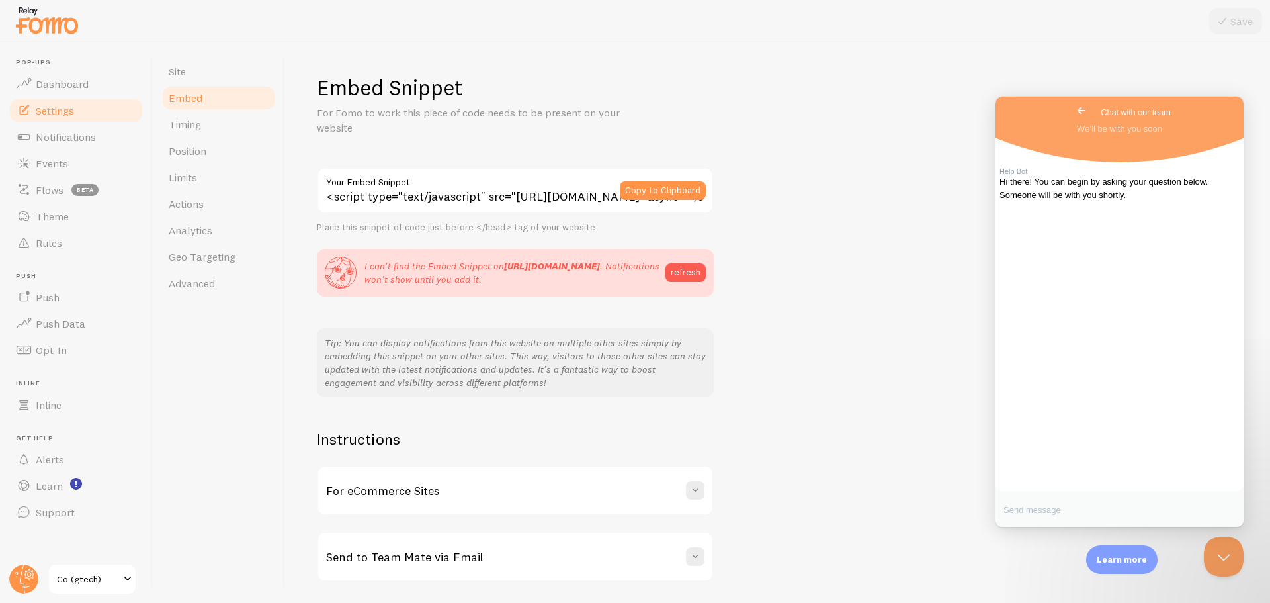
click at [1087, 509] on textarea "Write chat message" at bounding box center [1120, 511] width 248 height 31
type textarea "hi, i just need a bit of help to get myself started with fomo"
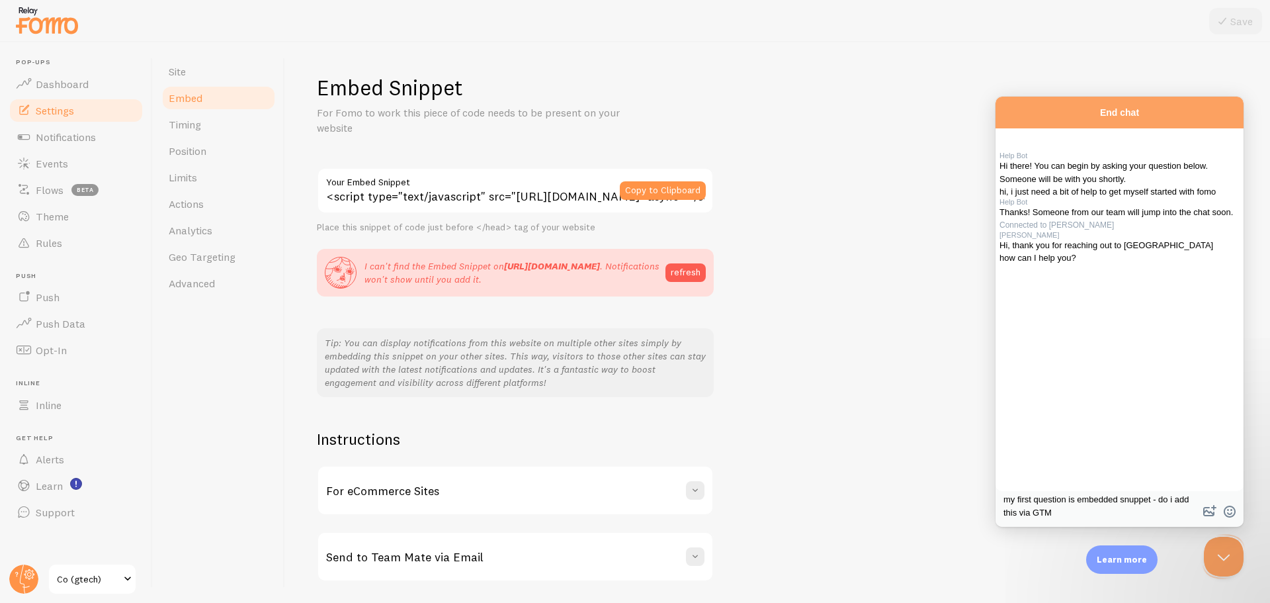
scroll to position [109, 0]
click at [1139, 499] on textarea "my first question is embedded snuppet - do i add this via GTM" at bounding box center [1120, 507] width 248 height 40
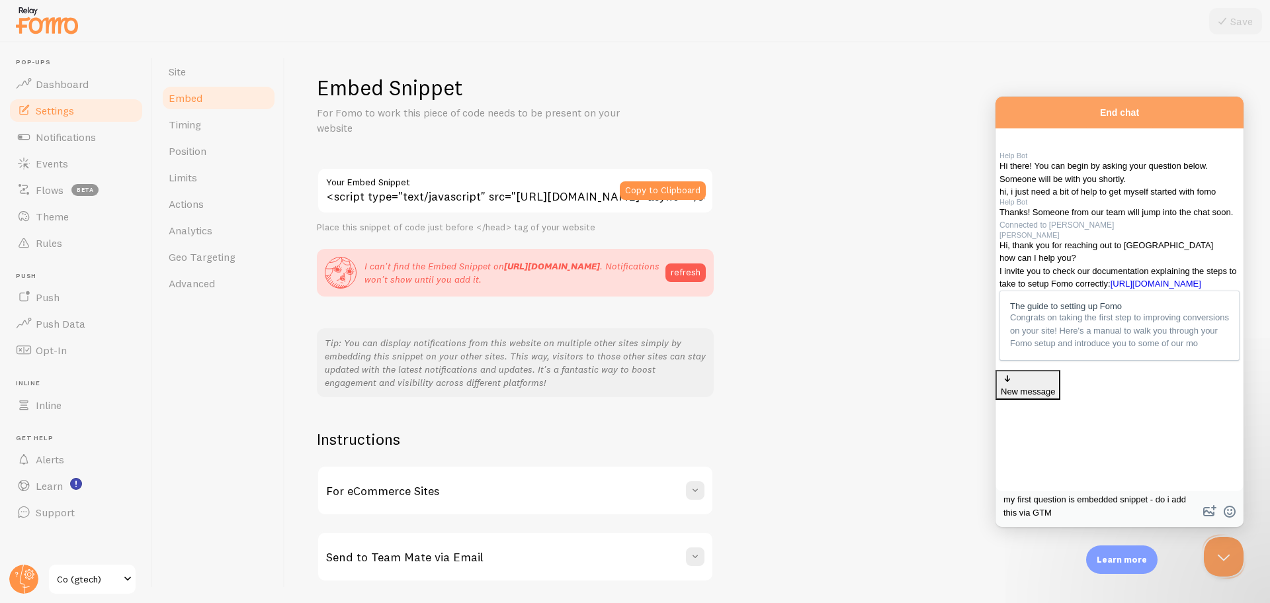
click at [1131, 509] on textarea "my first question is embedded snippet - do i add this via GTM" at bounding box center [1120, 507] width 248 height 40
type textarea "my first question is embedded snippet - do i add this via GTM and then follow t…"
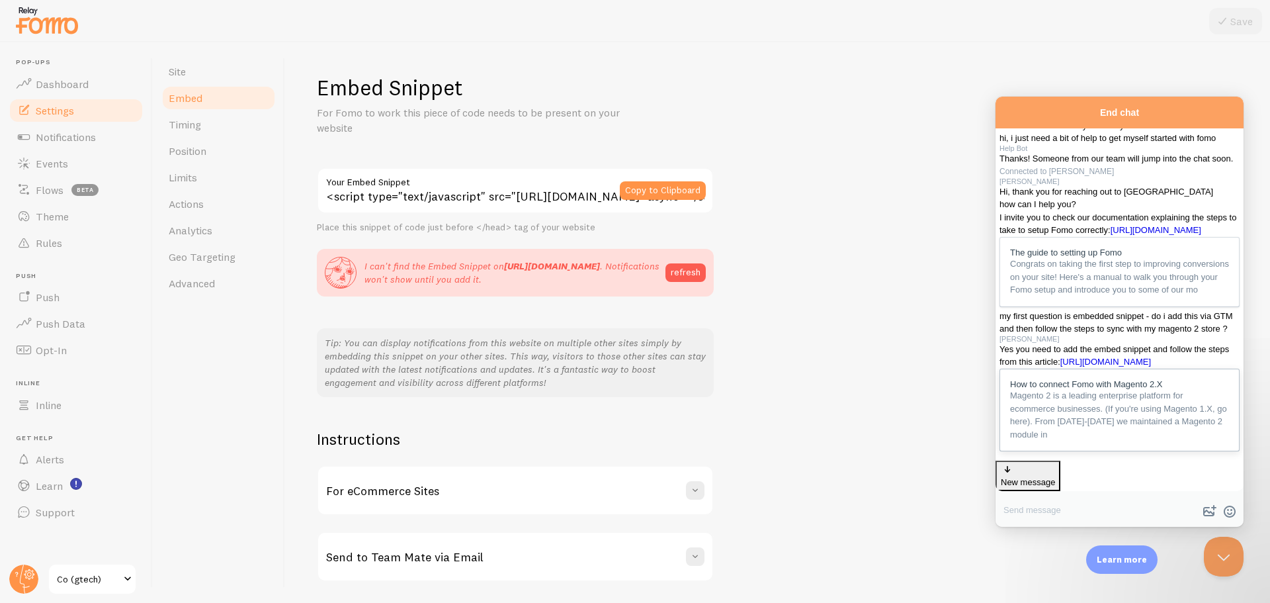
scroll to position [576, 0]
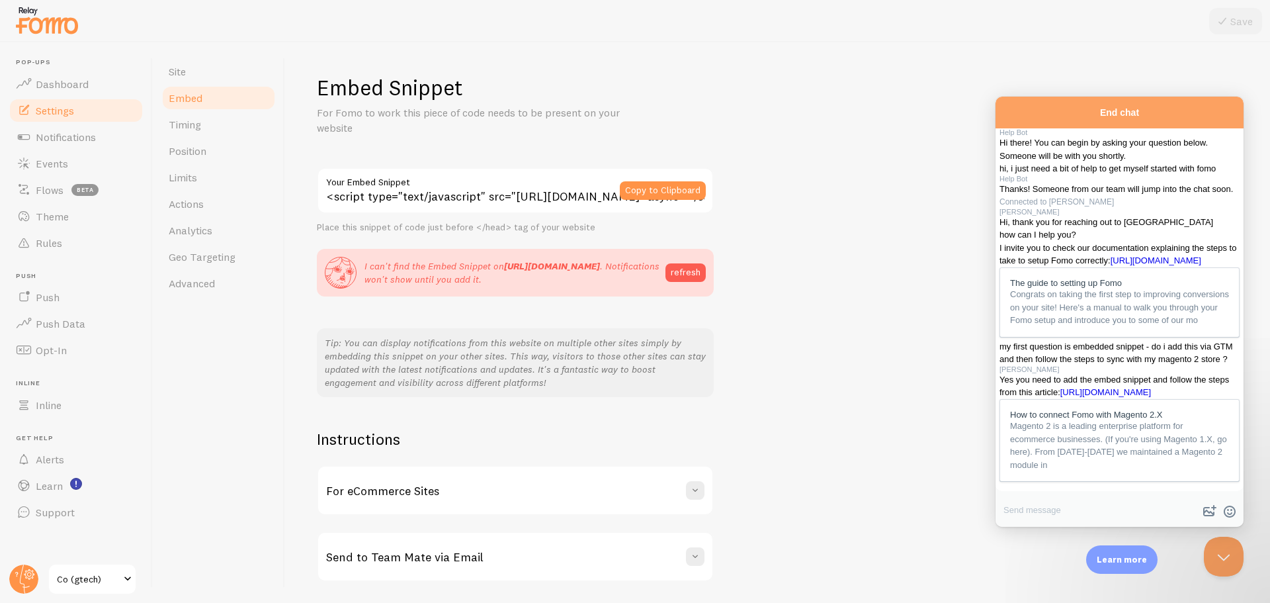
click at [1052, 501] on textarea "Write chat message" at bounding box center [1120, 511] width 248 height 31
type textarea "yep so to check we do both?"
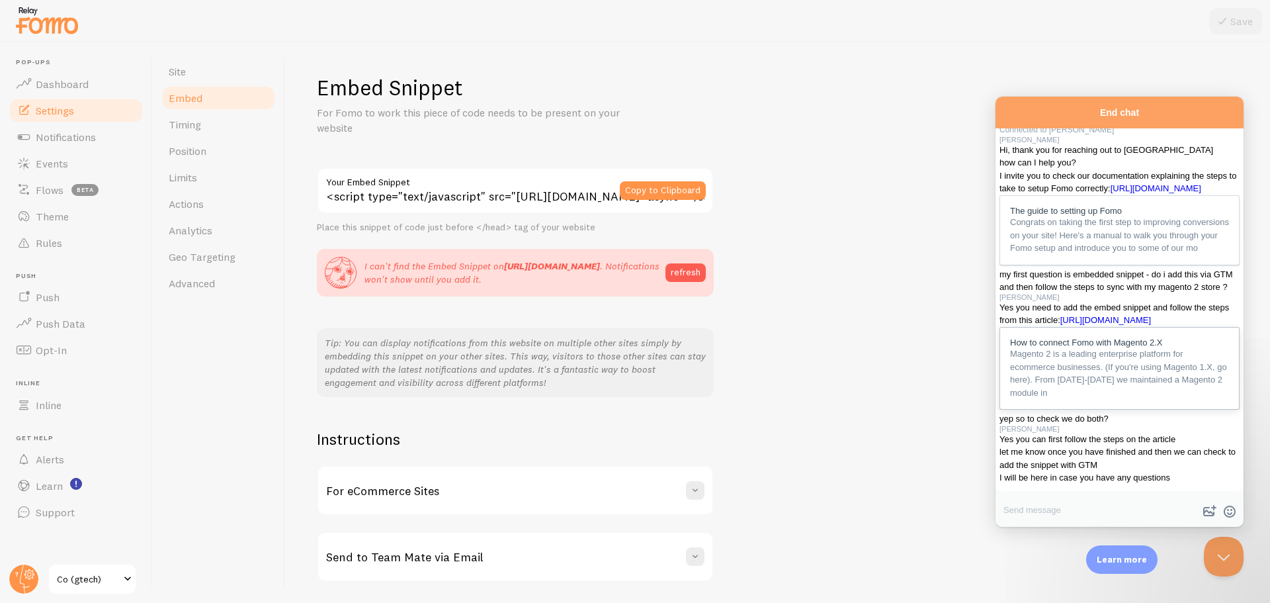
scroll to position [760, 0]
click at [1085, 337] on div "How to connect Fomo with Magento 2.X" at bounding box center [1119, 342] width 219 height 11
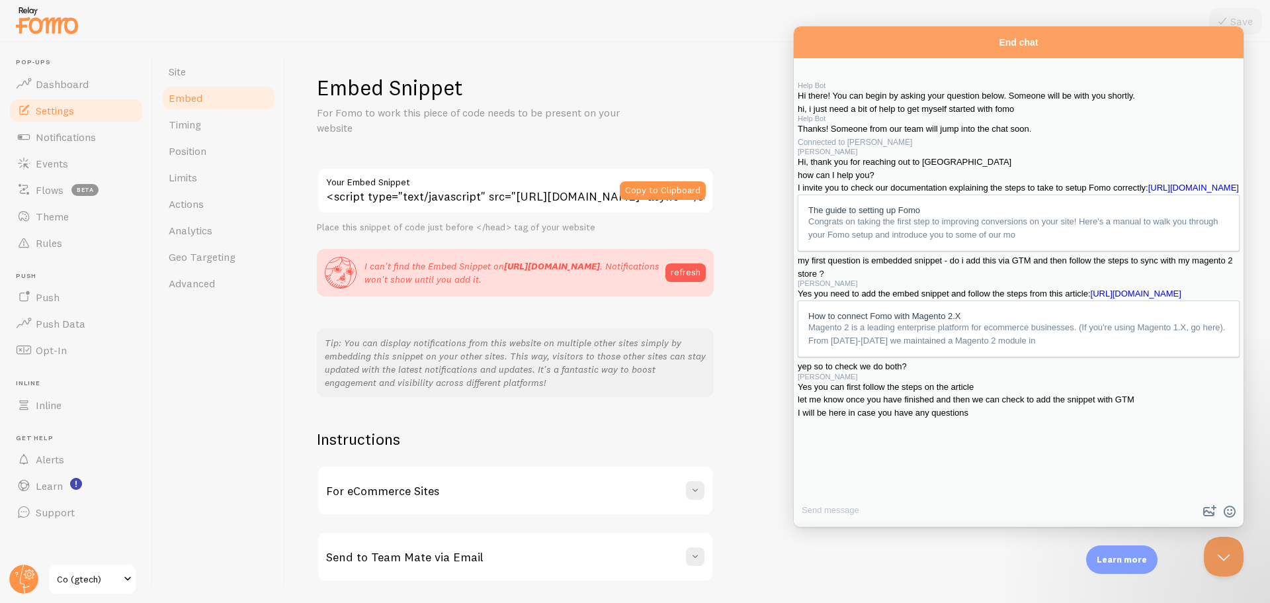
scroll to position [998, 0]
click at [821, 533] on button "Close" at bounding box center [809, 541] width 24 height 17
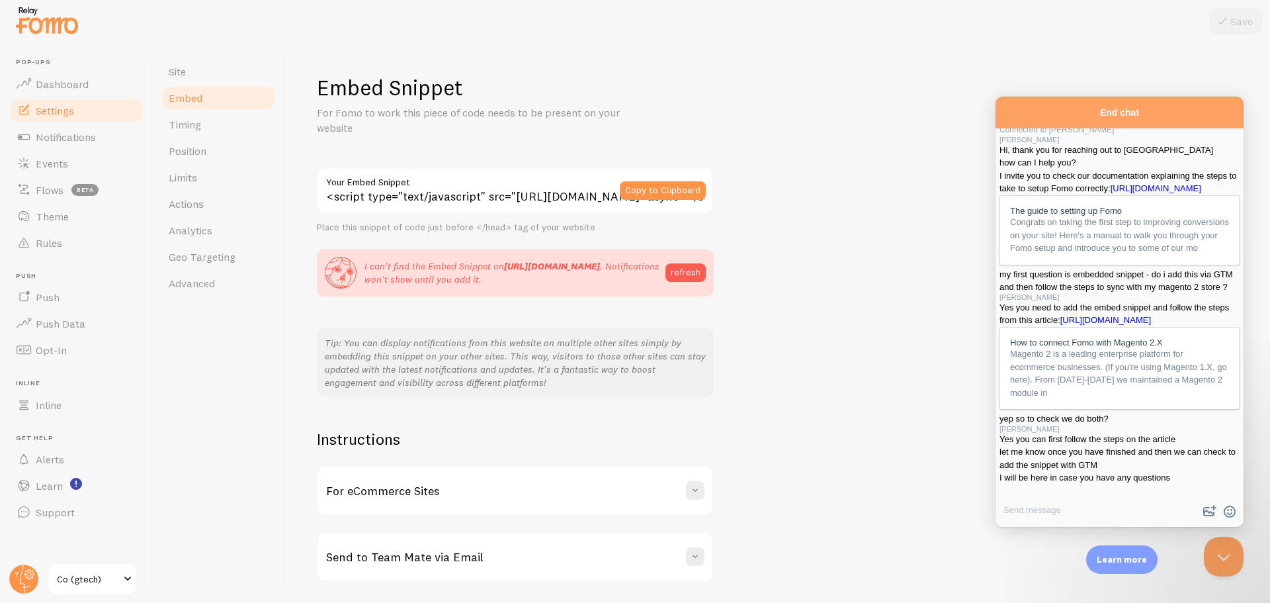
scroll to position [654, 0]
click at [1054, 498] on textarea "Write chat message" at bounding box center [1120, 511] width 248 height 31
type textarea "the article only refers to magento 2 so doesnt make it clear whethr you need to…"
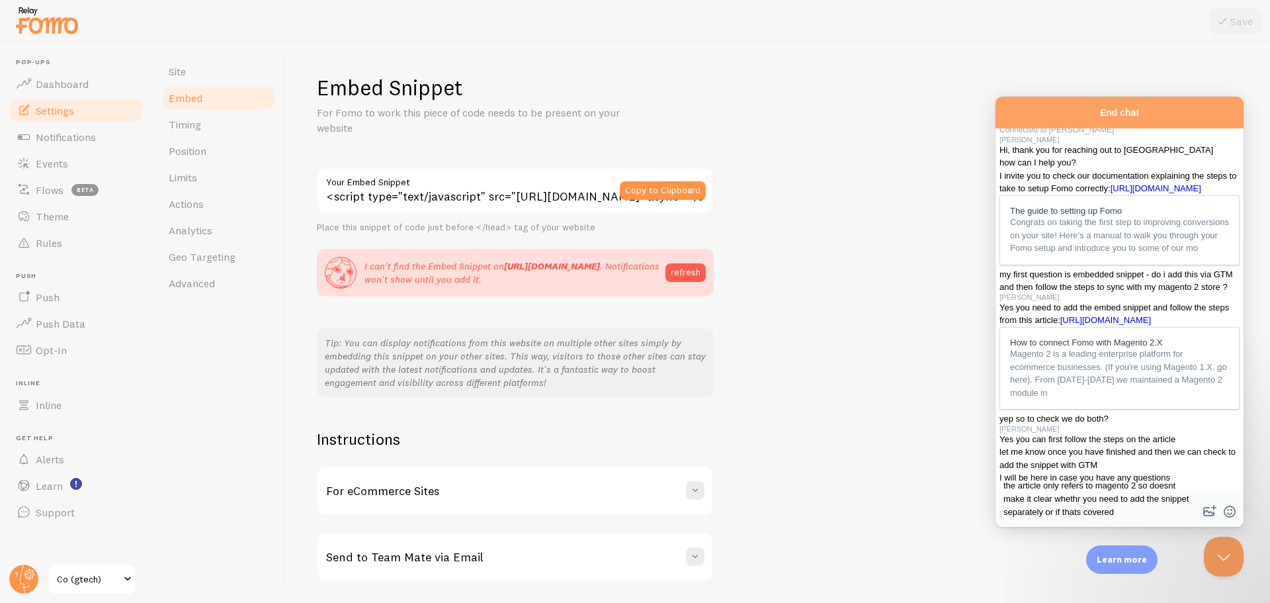
click at [1127, 511] on textarea "the article only refers to magento 2 so doesnt make it clear whethr you need to…" at bounding box center [1120, 501] width 248 height 51
click at [1169, 504] on textarea "the article only refers to magento 2 so doesnt make it clear whethr you need to…" at bounding box center [1120, 501] width 248 height 51
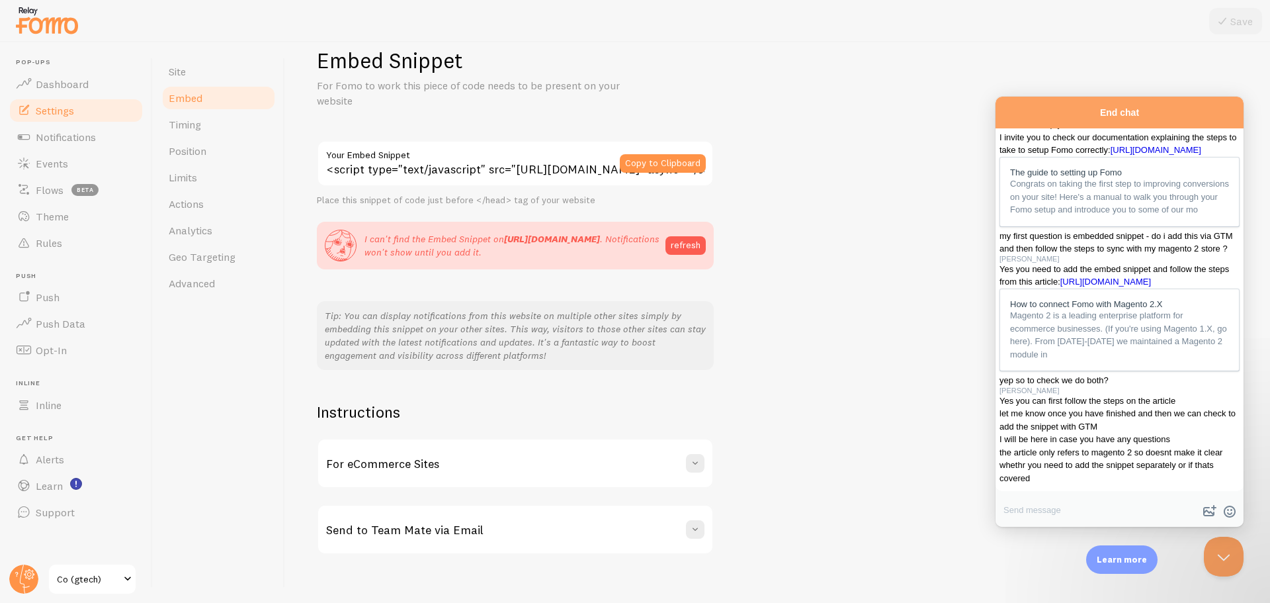
scroll to position [42, 0]
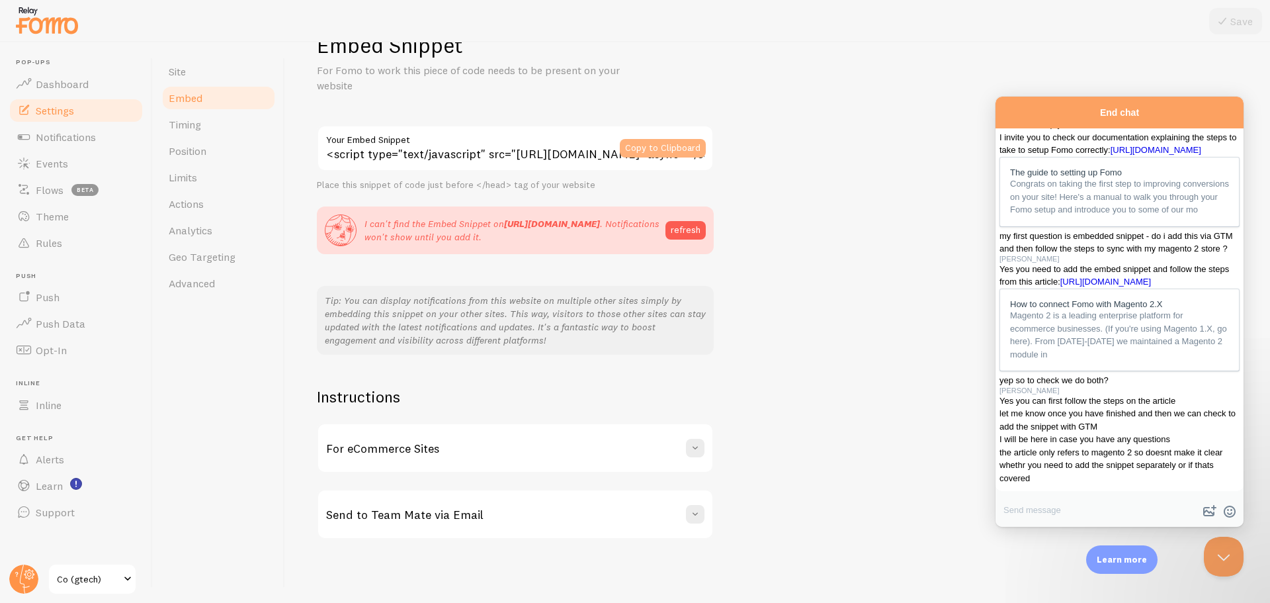
click at [662, 144] on button "Copy to Clipboard" at bounding box center [663, 148] width 86 height 19
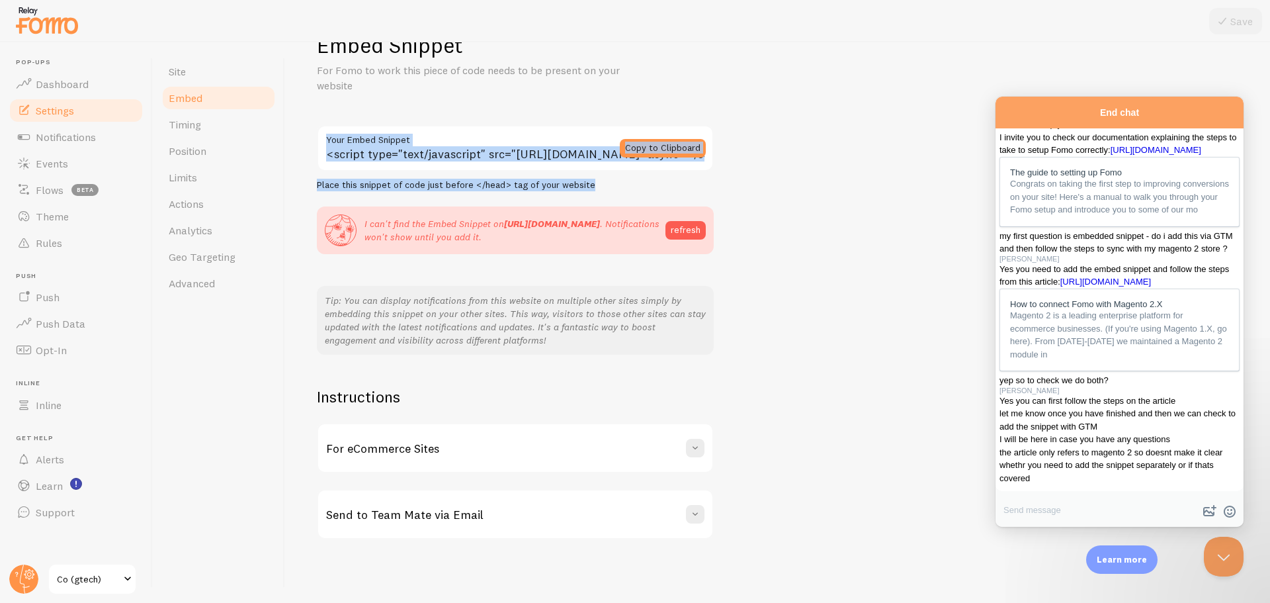
drag, startPoint x: 607, startPoint y: 181, endPoint x: 314, endPoint y: 136, distance: 296.5
click at [314, 136] on div "Embed Snippet For Fomo to work this piece of code needs to be present on your w…" at bounding box center [777, 322] width 985 height 560
copy div "Your Embed Snippet Copy to Clipboard Place this snippet of code just before </h…"
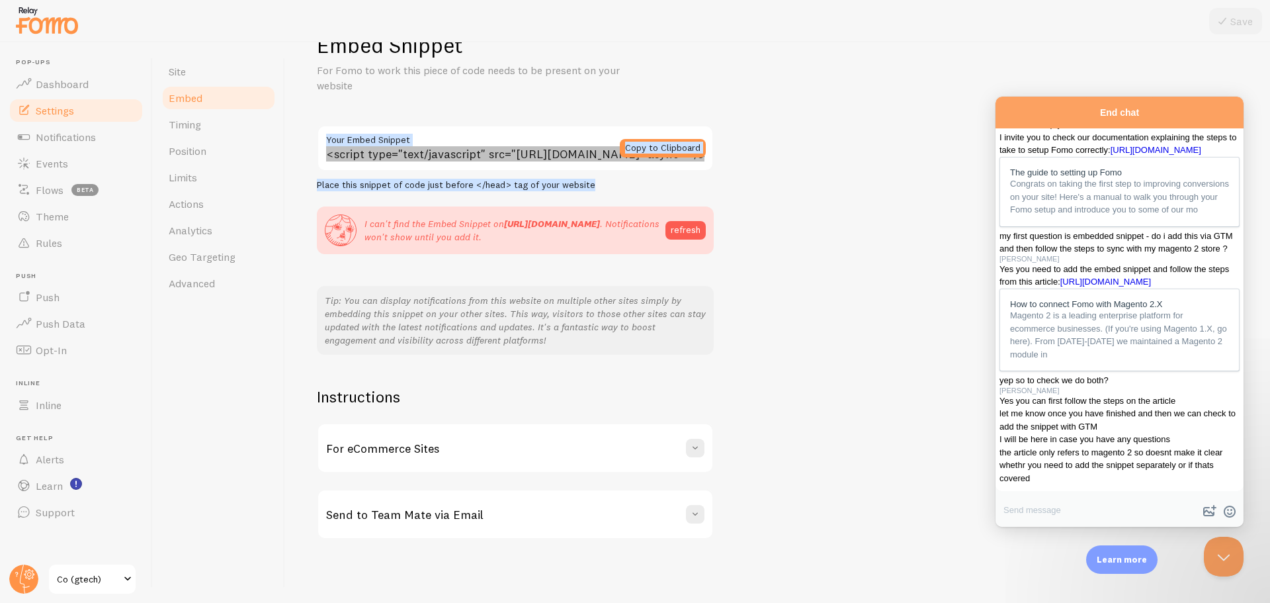
click at [1090, 501] on textarea "Write chat message" at bounding box center [1120, 511] width 248 height 31
type textarea "also our dev team has just told me the integration is out of date and untsted f…"
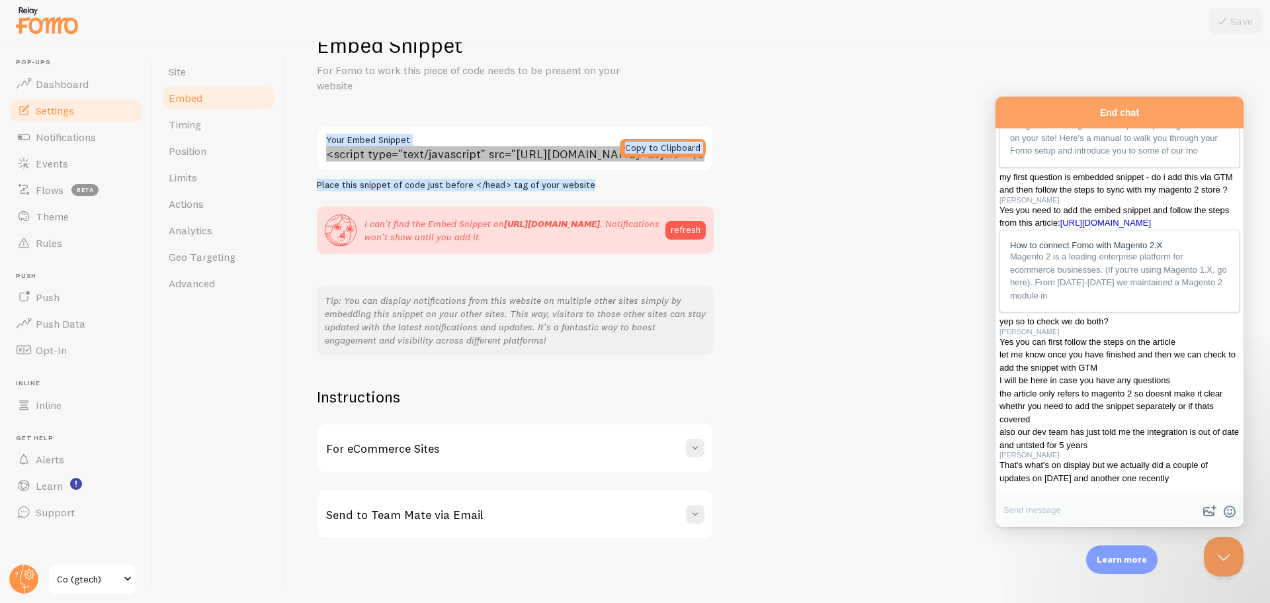
scroll to position [1090, 0]
click at [1060, 507] on textarea "Write chat message" at bounding box center [1120, 511] width 248 height 31
type textarea "ok thanks"
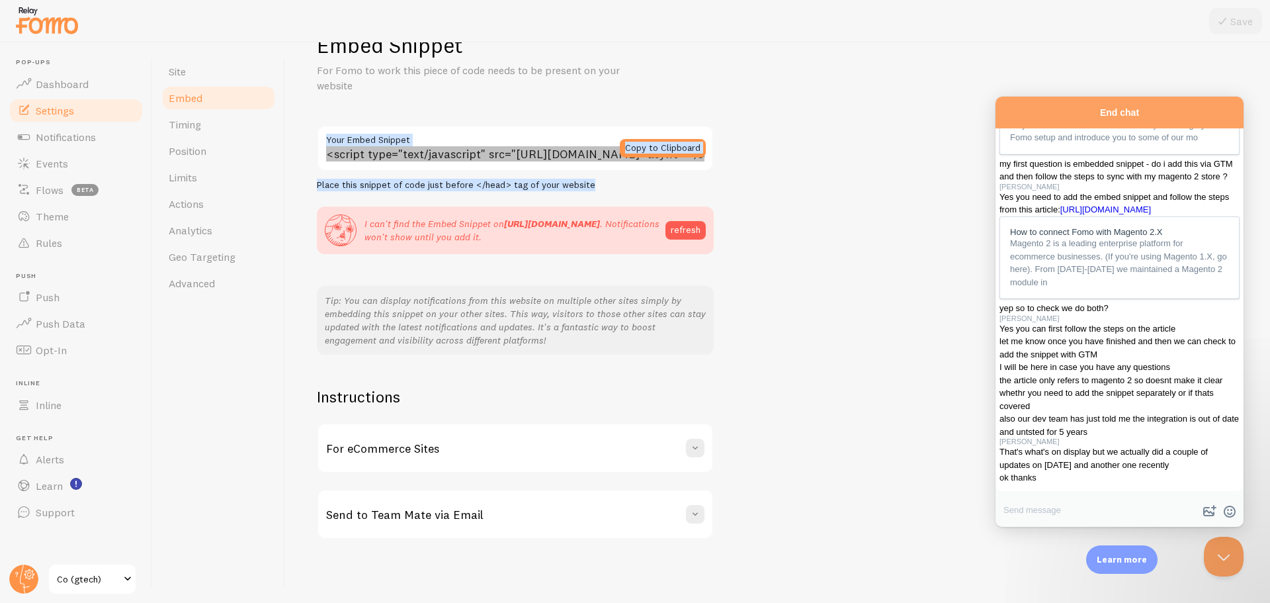
scroll to position [1142, 0]
drag, startPoint x: 1067, startPoint y: 399, endPoint x: 1032, endPoint y: 367, distance: 47.8
click at [1032, 445] on div "That's what's on display but we actually did a couple of updates on September 2…" at bounding box center [1120, 458] width 240 height 26
click at [1070, 511] on textarea "Write chat message" at bounding box center [1120, 511] width 248 height 31
type textarea "is it compatible with magento 2.42?"
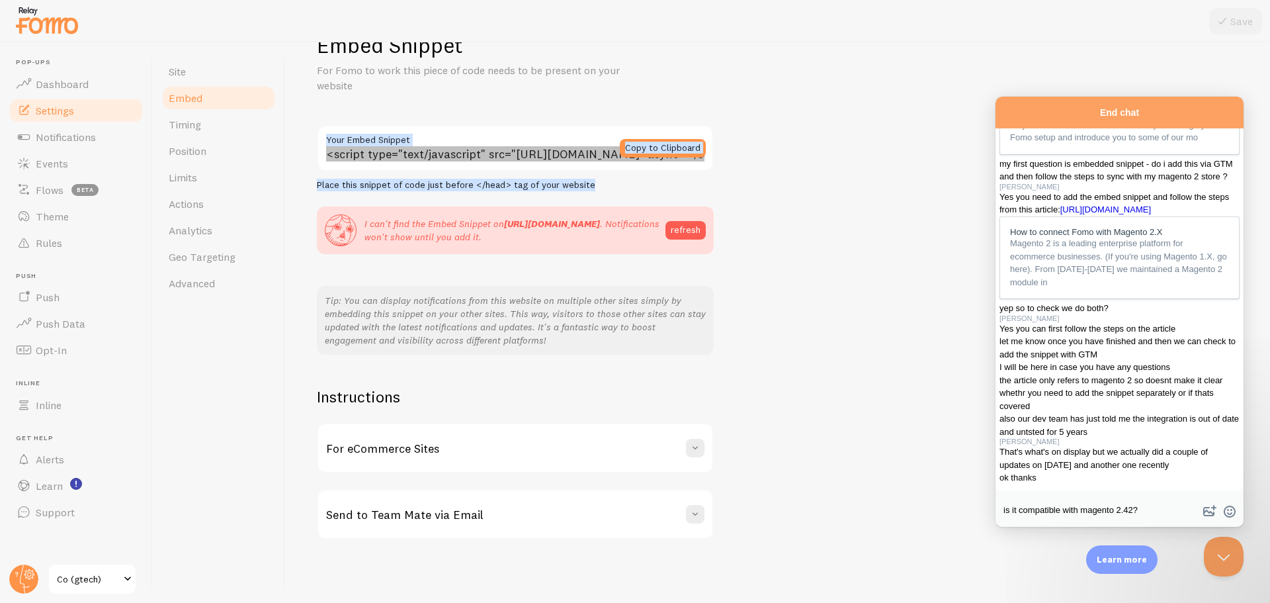
click at [1182, 504] on textarea "is it compatible with magento 2.42?" at bounding box center [1120, 511] width 248 height 31
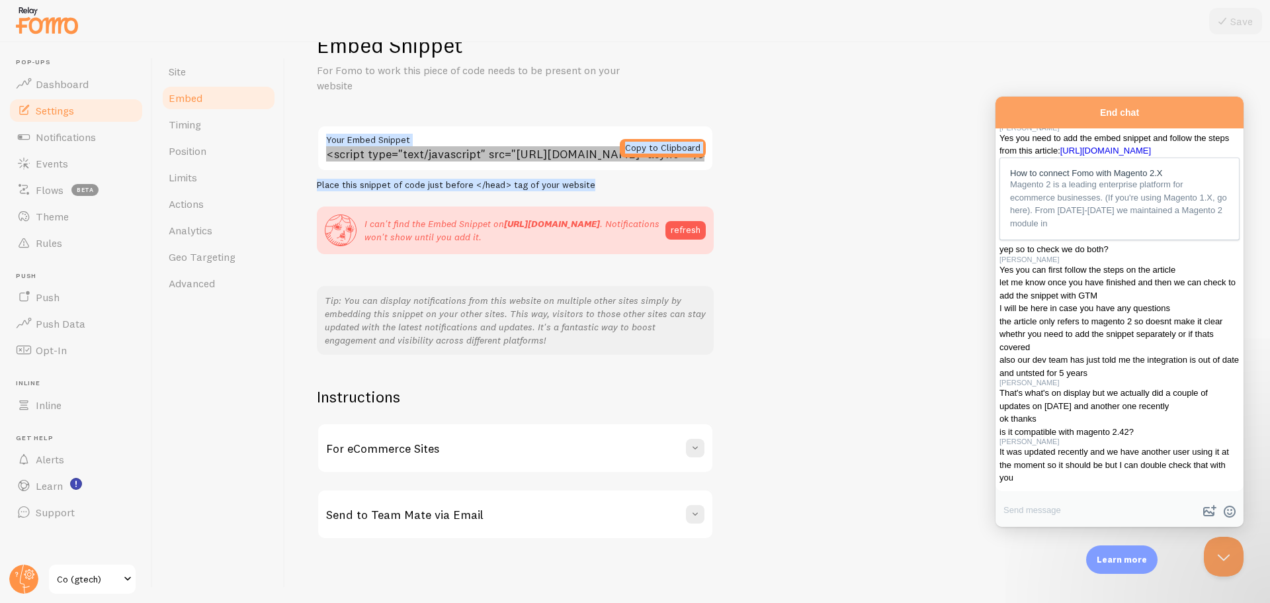
scroll to position [1287, 0]
click at [1078, 500] on textarea "Write chat message" at bounding box center [1120, 511] width 248 height 31
type textarea "ok"
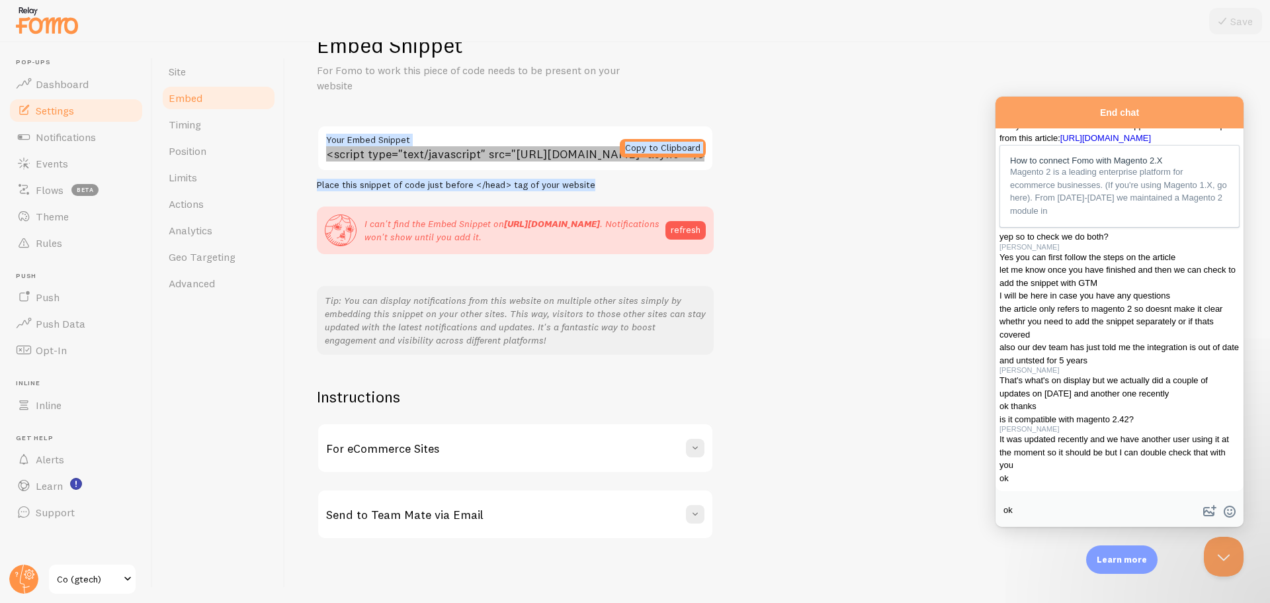
scroll to position [1339, 0]
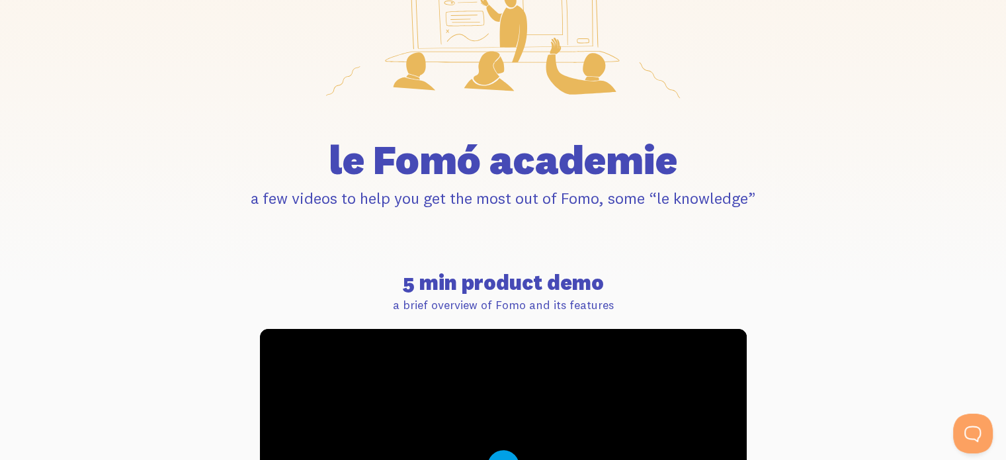
scroll to position [397, 0]
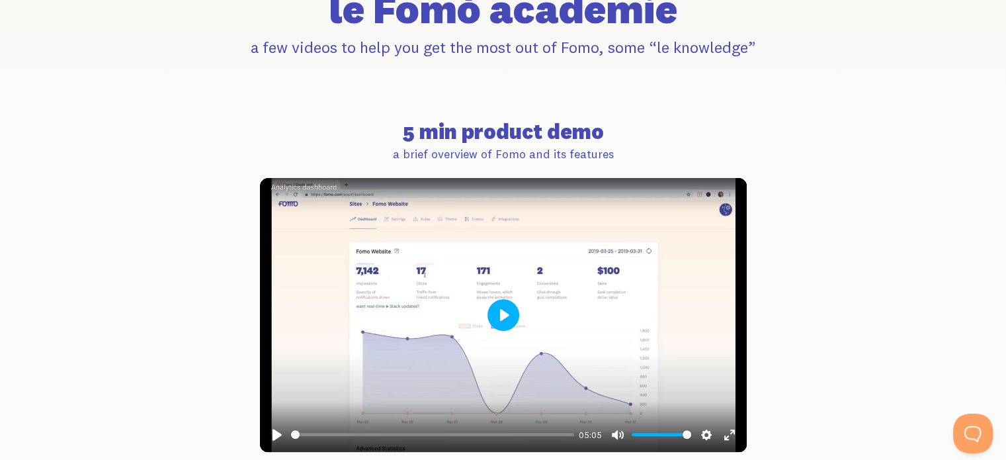
click at [488, 299] on button "Play" at bounding box center [504, 315] width 32 height 32
click at [502, 316] on button "Play" at bounding box center [504, 315] width 32 height 32
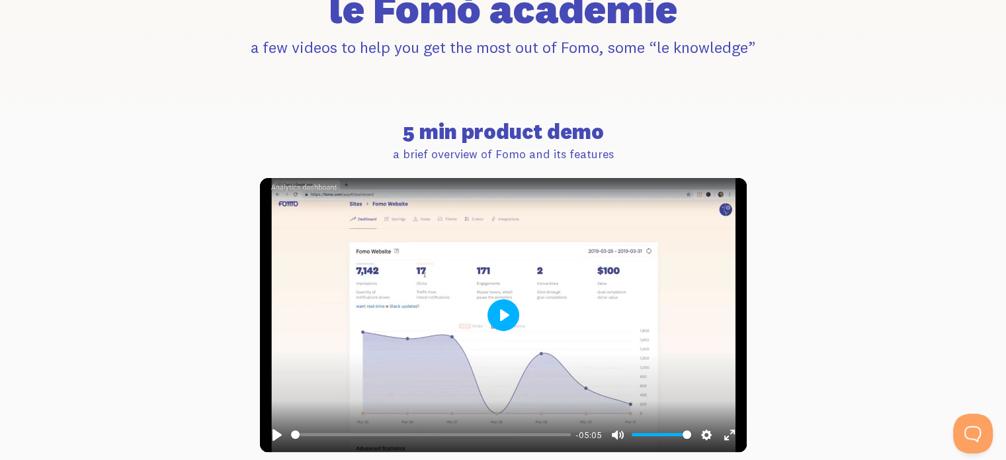
click at [488, 299] on button "Play" at bounding box center [504, 315] width 32 height 32
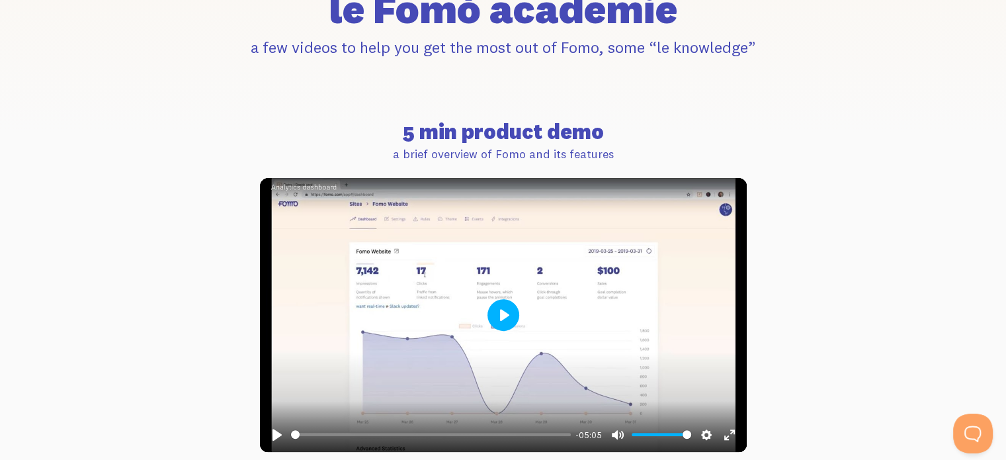
click at [488, 299] on button "Play" at bounding box center [504, 315] width 32 height 32
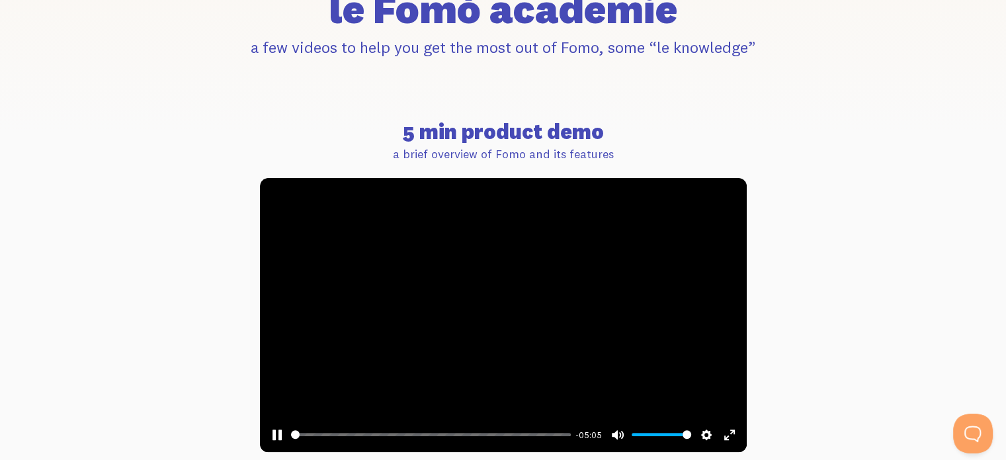
click at [488, 299] on button "Play" at bounding box center [504, 315] width 32 height 32
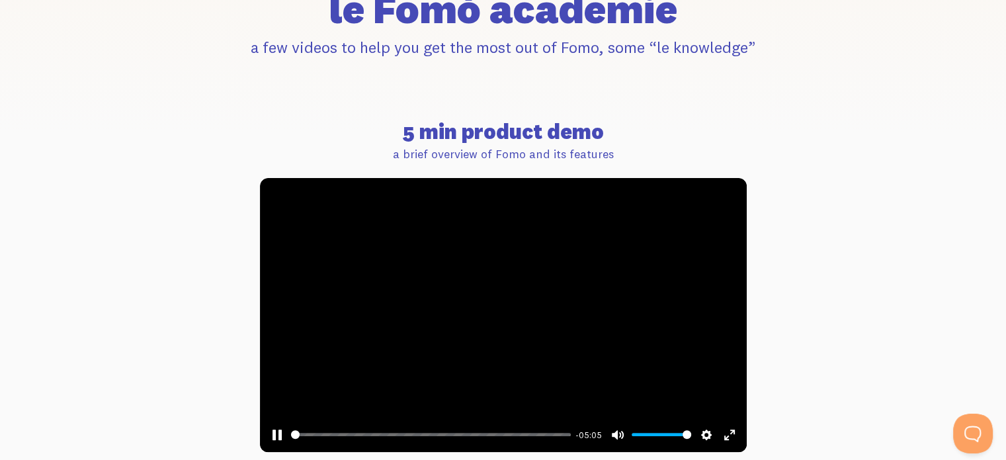
click at [488, 299] on button "Play" at bounding box center [504, 315] width 32 height 32
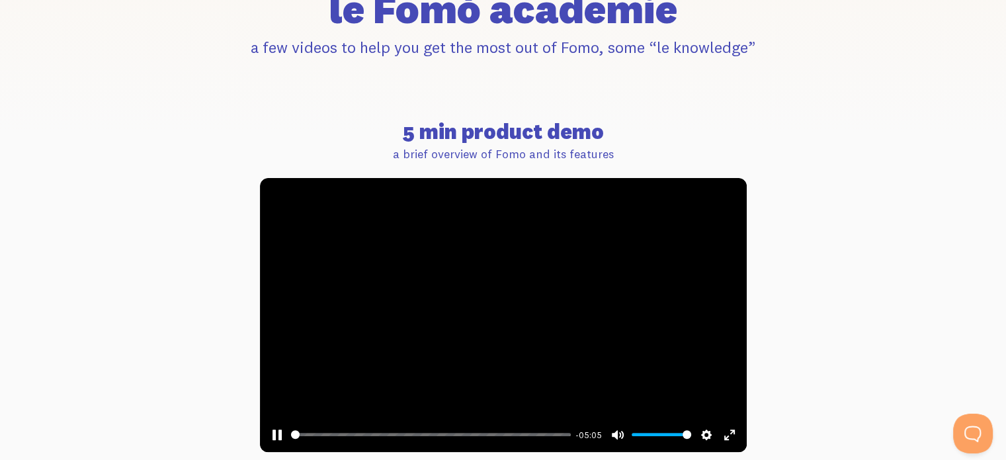
click at [488, 299] on button "Play" at bounding box center [504, 315] width 32 height 32
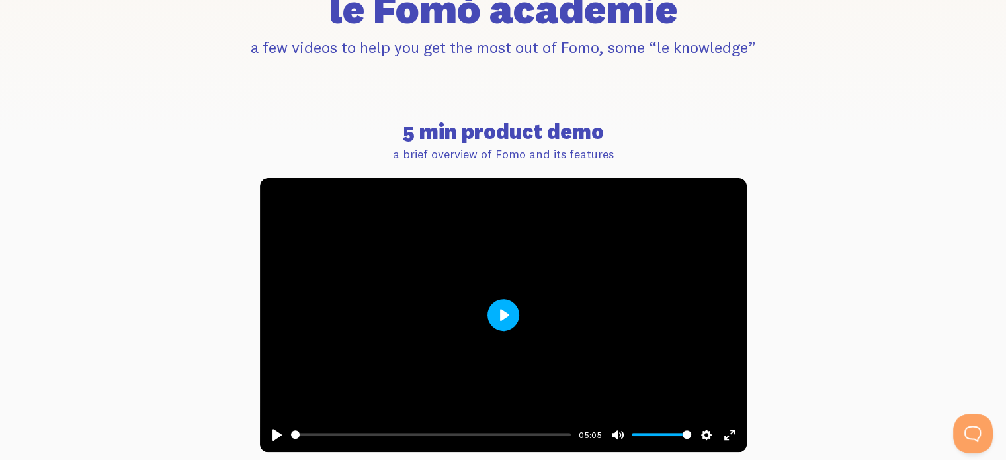
click at [488, 299] on button "Play" at bounding box center [504, 315] width 32 height 32
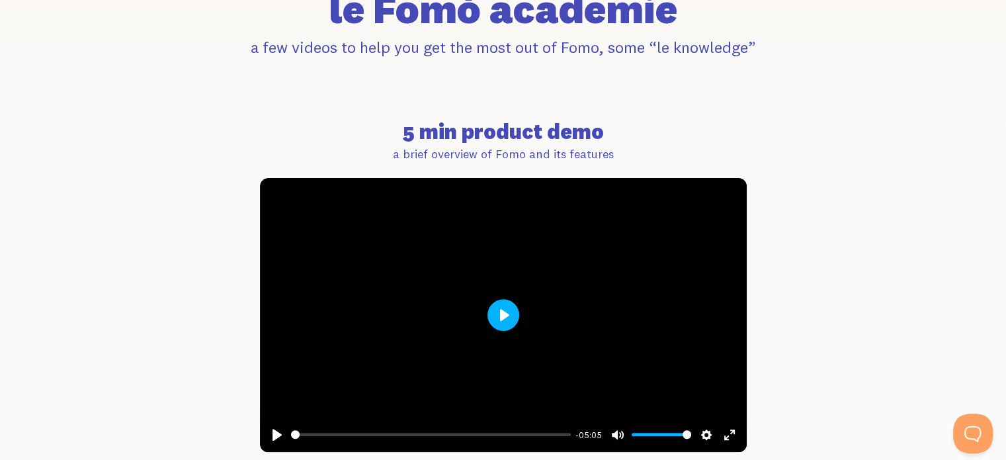
click at [488, 299] on button "Play" at bounding box center [504, 315] width 32 height 32
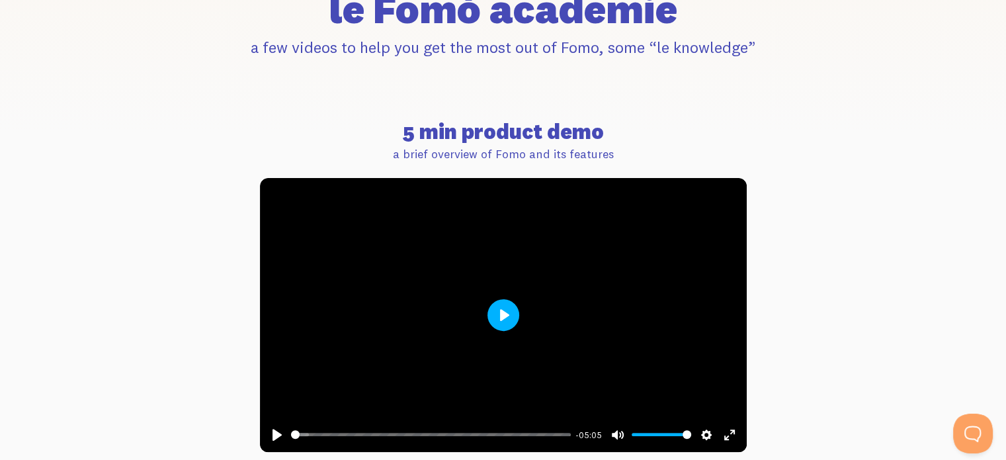
click at [488, 299] on button "Play" at bounding box center [504, 315] width 32 height 32
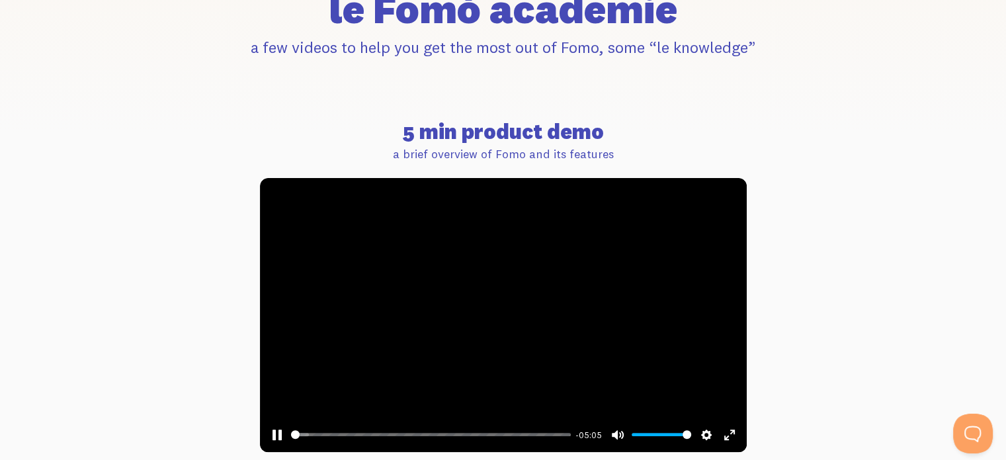
click at [488, 299] on button "Play" at bounding box center [504, 315] width 32 height 32
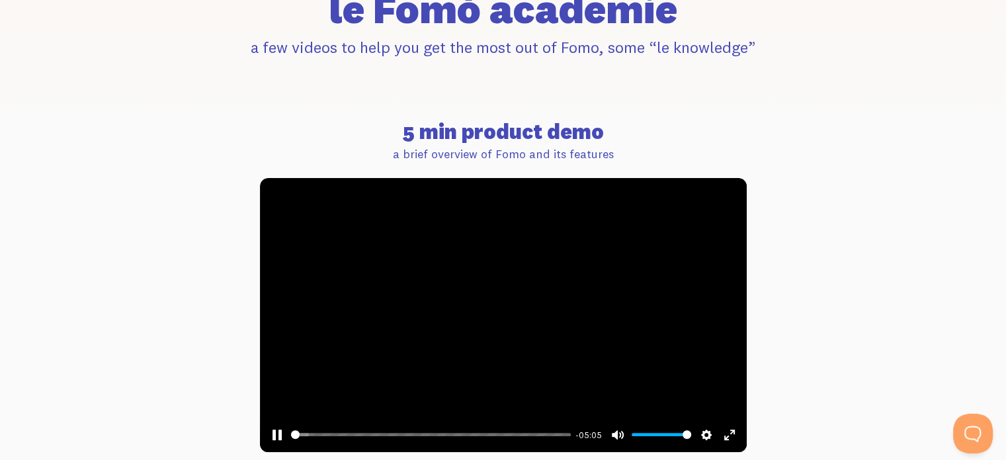
click at [488, 299] on button "Play" at bounding box center [504, 315] width 32 height 32
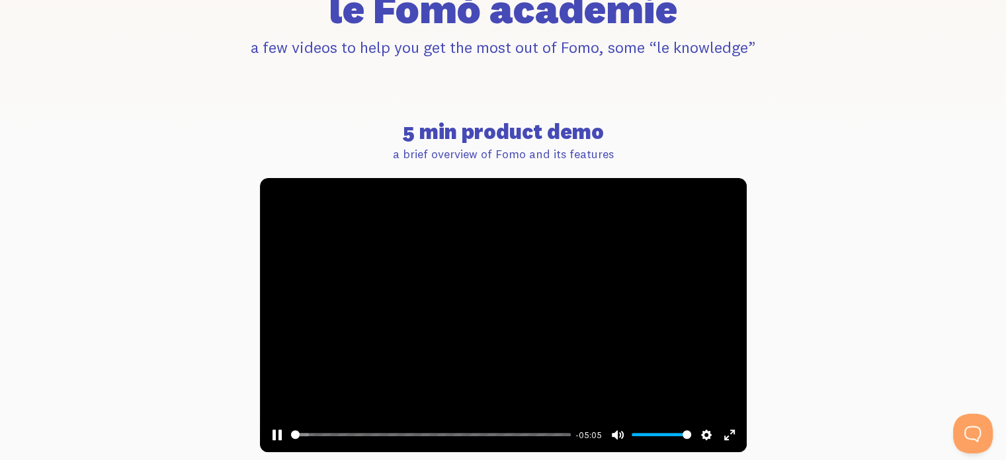
click at [488, 299] on button "Play" at bounding box center [504, 315] width 32 height 32
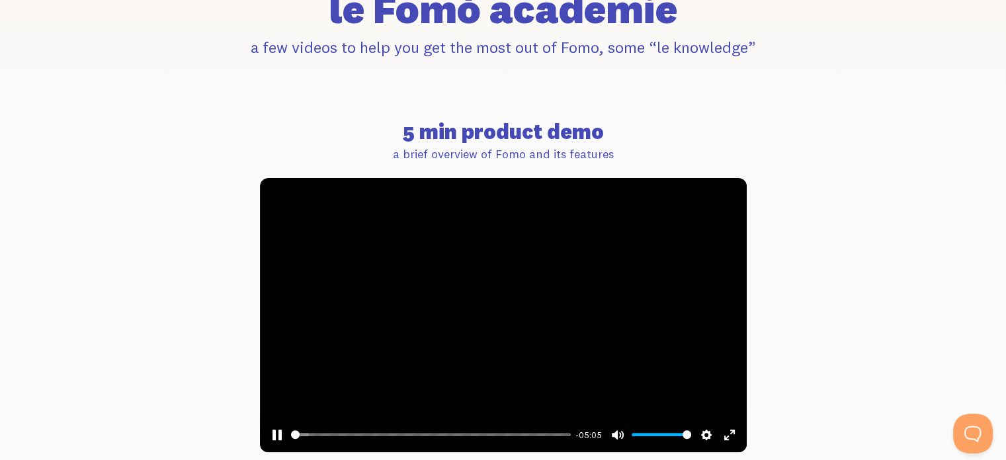
click at [488, 299] on button "Play" at bounding box center [504, 315] width 32 height 32
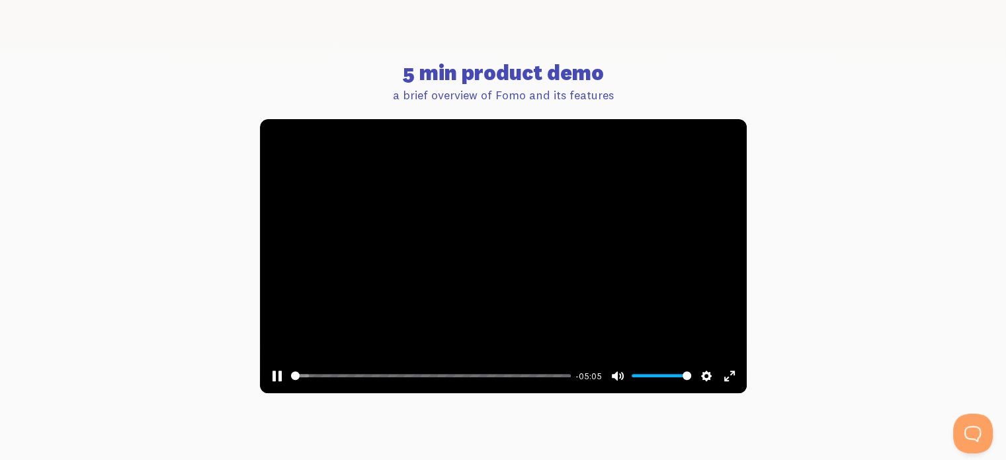
click at [488, 240] on button "Play" at bounding box center [504, 256] width 32 height 32
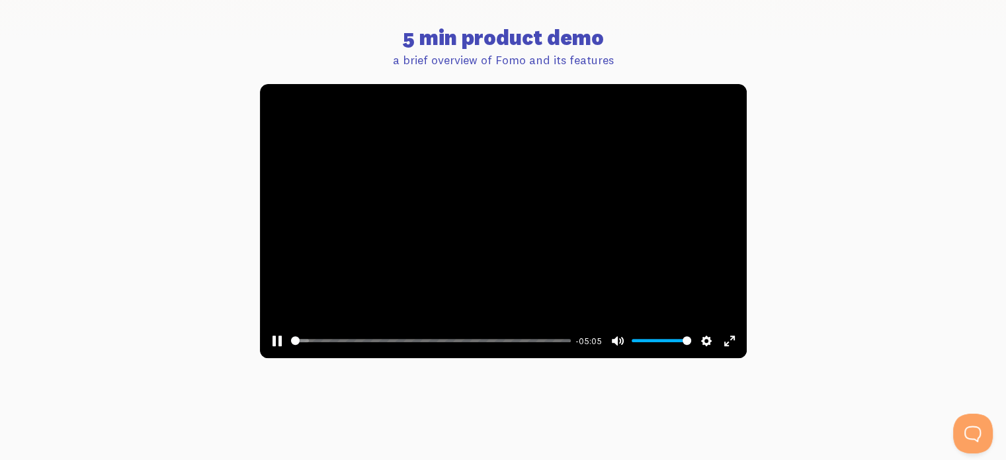
click at [488, 205] on button "Play" at bounding box center [504, 221] width 32 height 32
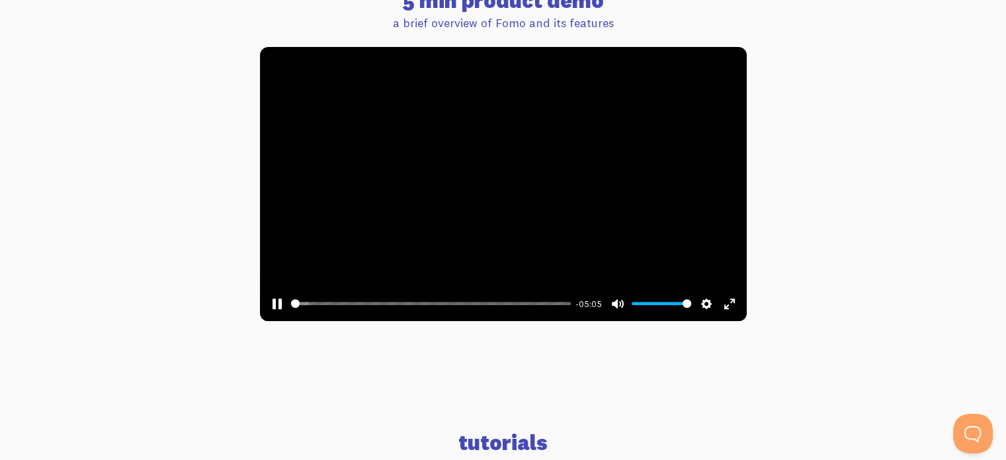
click at [488, 168] on button "Play" at bounding box center [504, 184] width 32 height 32
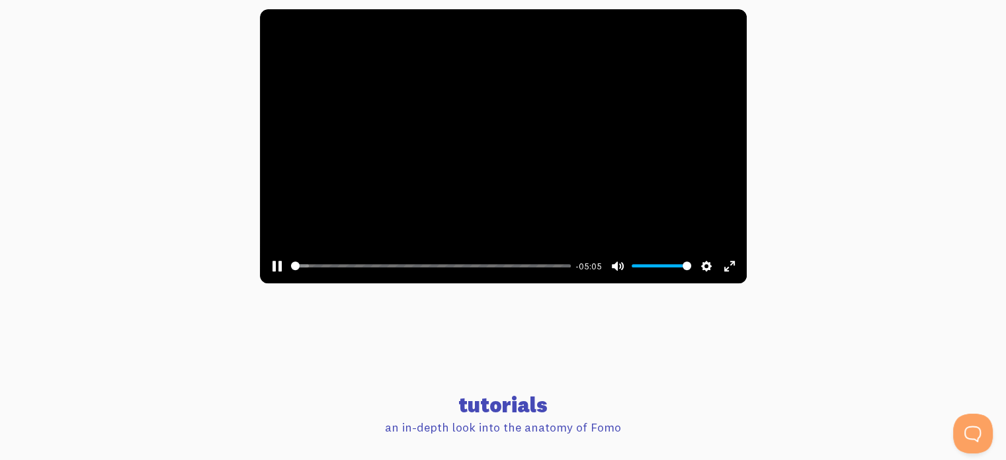
click at [488, 130] on button "Play" at bounding box center [504, 146] width 32 height 32
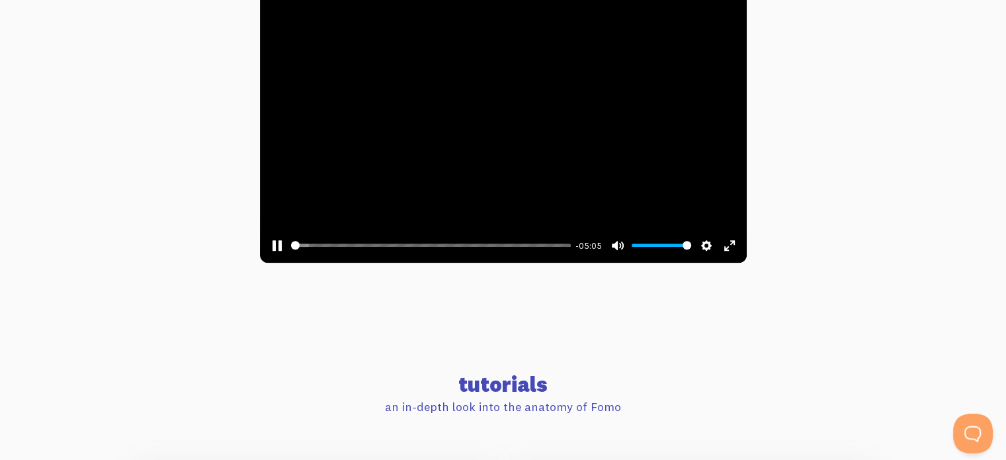
click at [488, 110] on button "Play" at bounding box center [504, 126] width 32 height 32
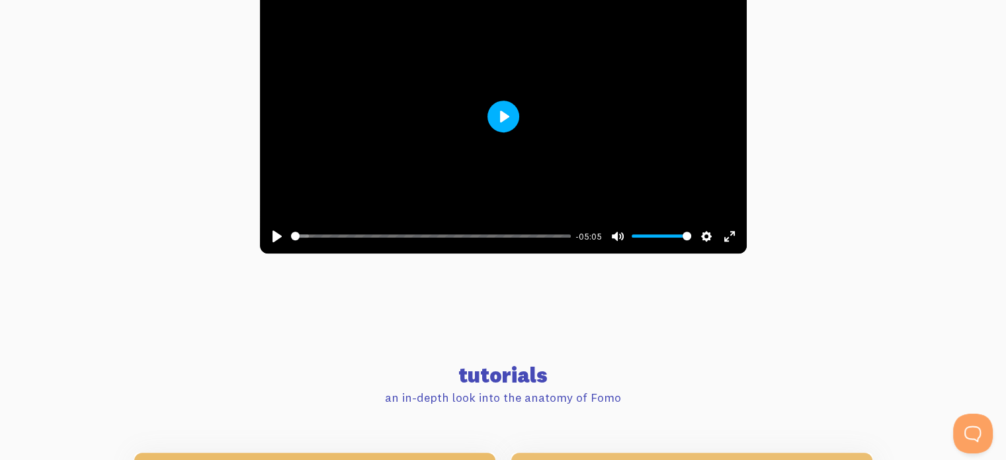
click at [488, 101] on button "Play" at bounding box center [504, 117] width 32 height 32
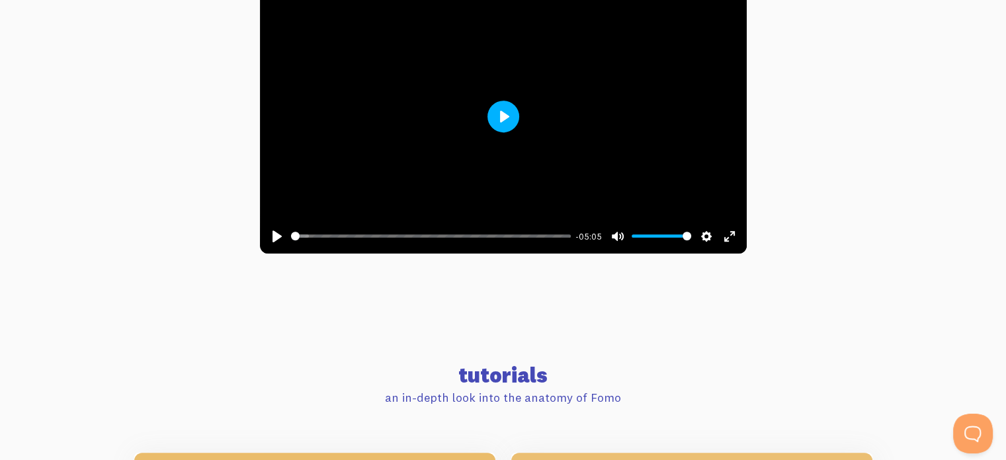
click at [488, 101] on button "Play" at bounding box center [504, 117] width 32 height 32
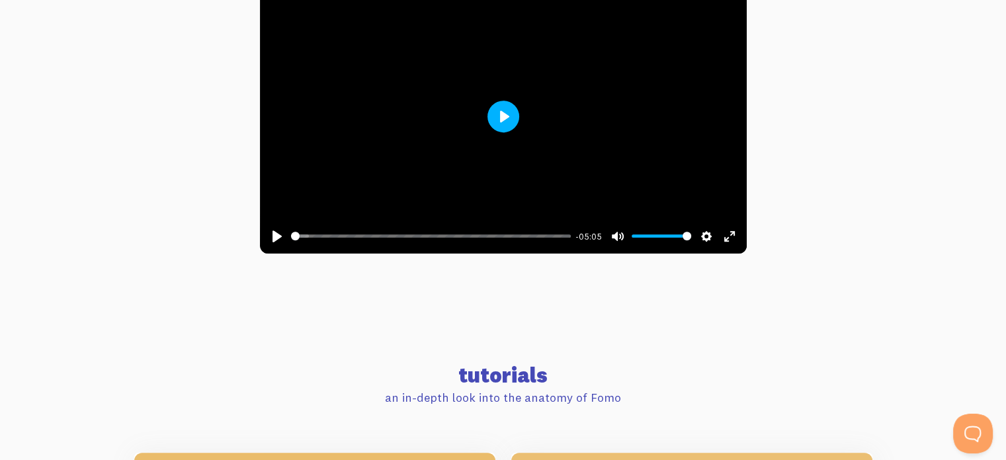
click at [488, 101] on button "Play" at bounding box center [504, 117] width 32 height 32
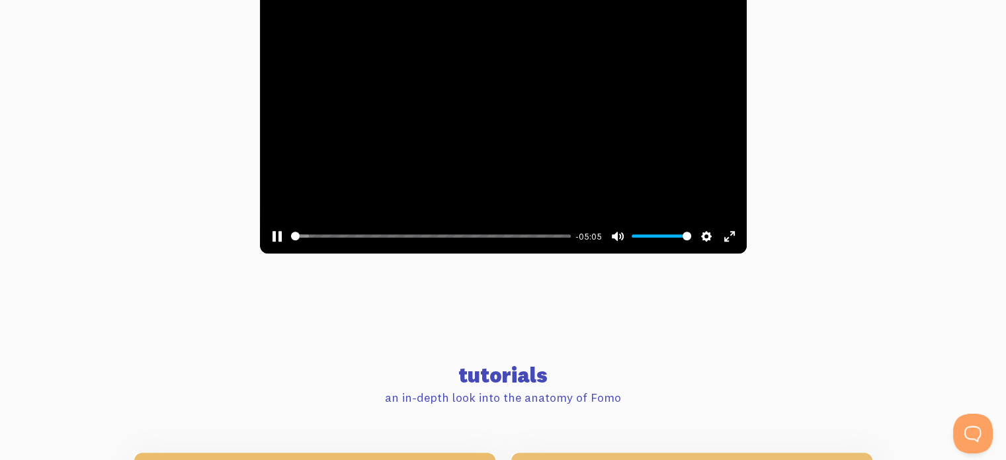
click at [488, 101] on button "Play" at bounding box center [504, 117] width 32 height 32
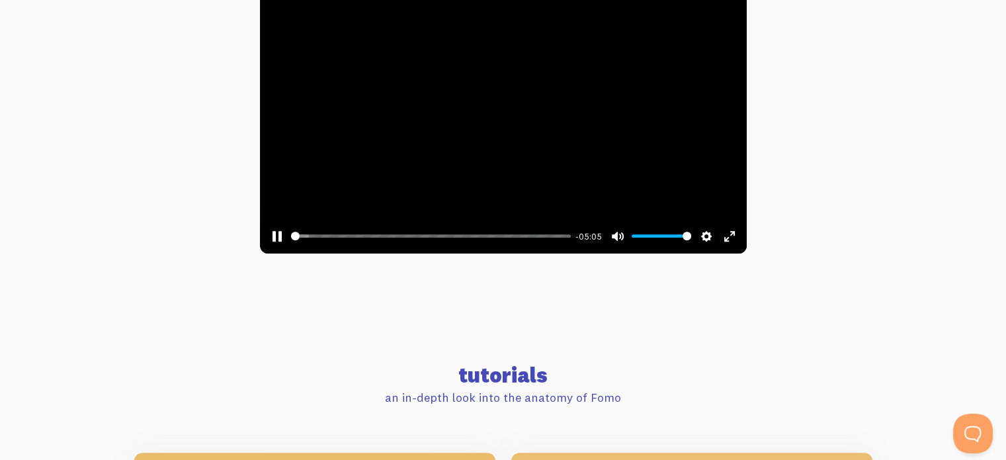
click at [488, 101] on button "Play" at bounding box center [504, 117] width 32 height 32
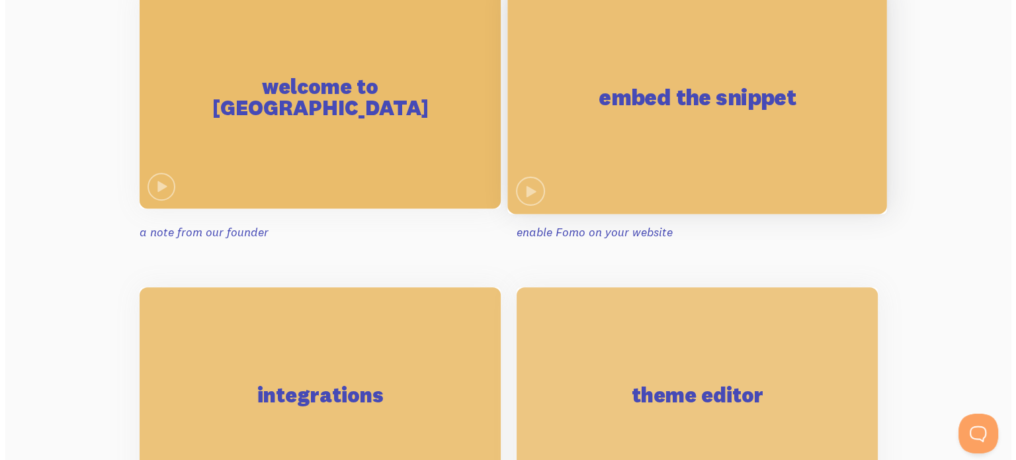
scroll to position [1191, 0]
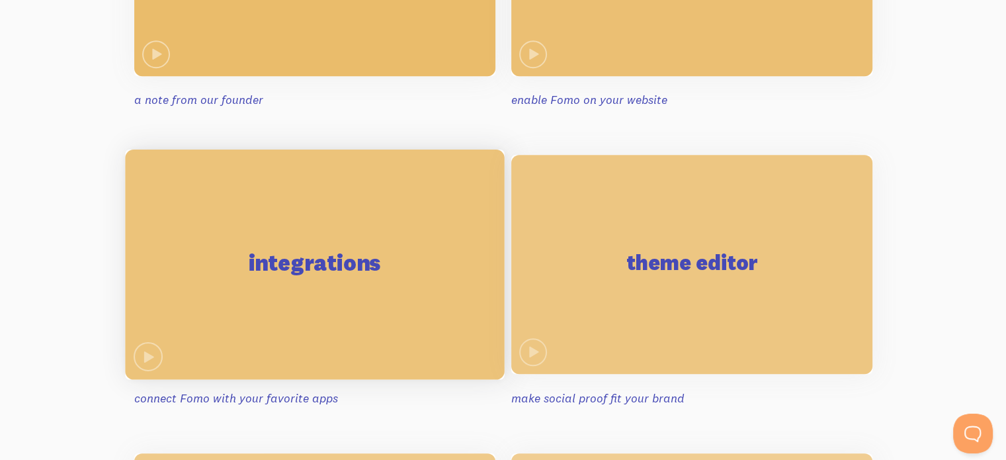
click at [291, 271] on h2 "integrations" at bounding box center [314, 262] width 133 height 22
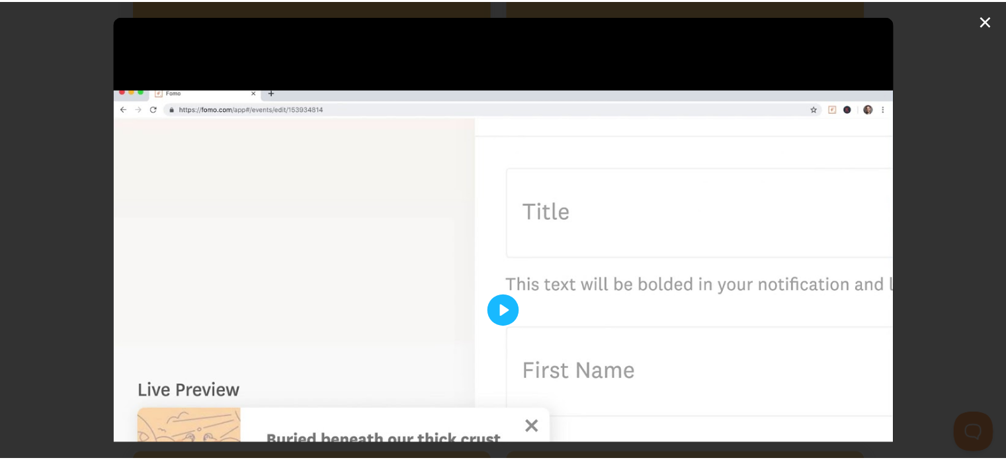
scroll to position [155, 0]
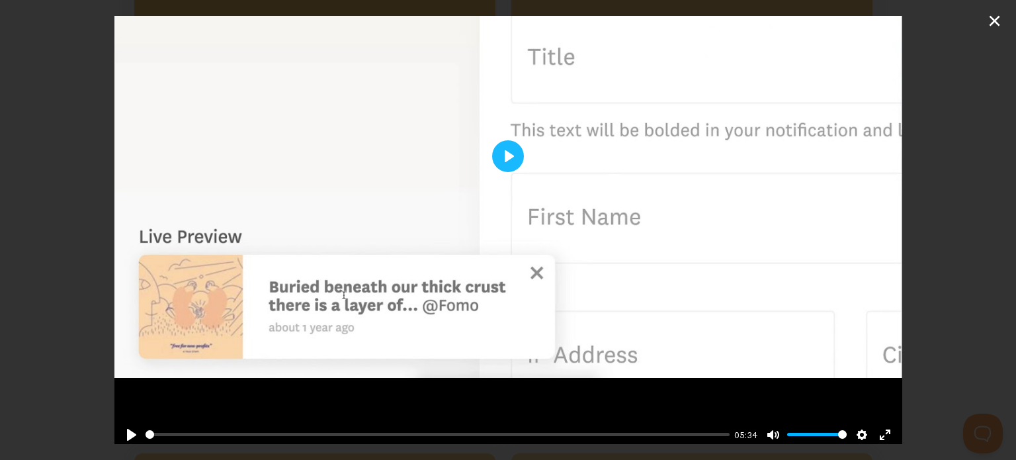
click at [994, 22] on div "Pause Play % buffered 00:00 05:34 Unmute Mute Disable captions Enable captions …" at bounding box center [508, 230] width 1016 height 460
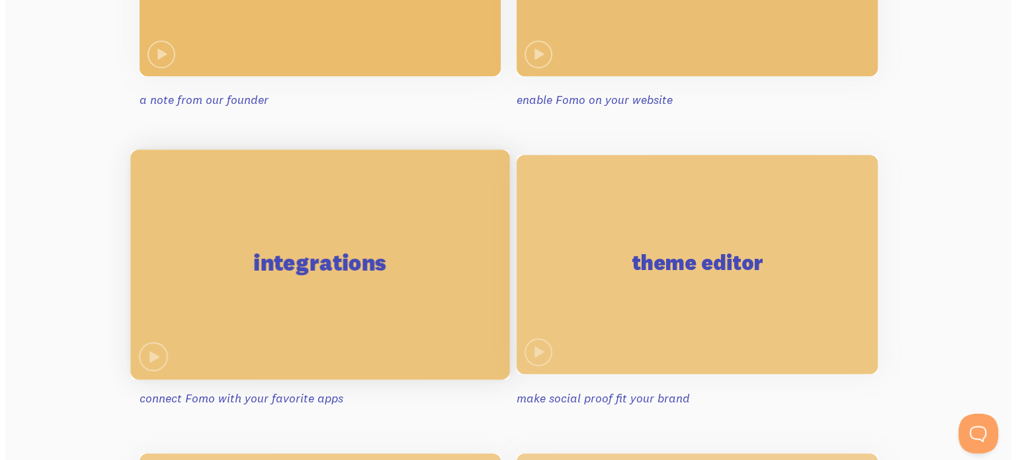
scroll to position [926, 0]
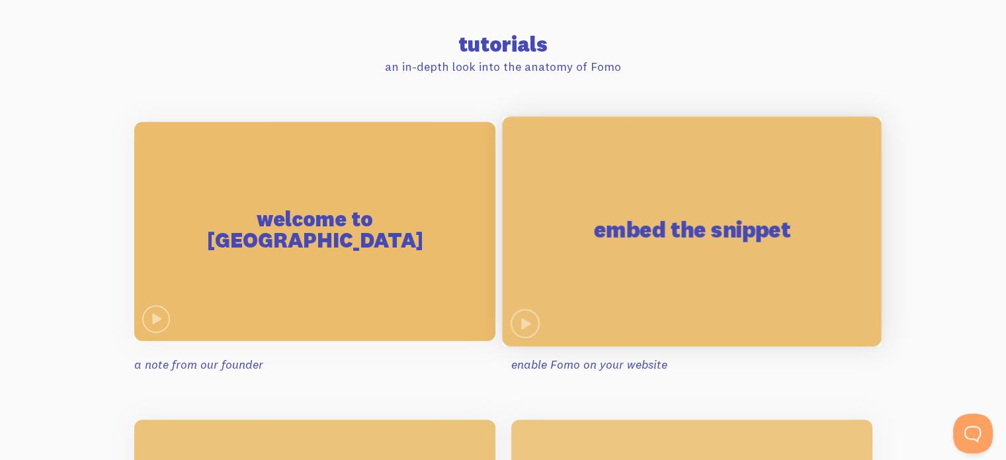
click at [598, 230] on h2 "embed the snippet" at bounding box center [691, 229] width 197 height 22
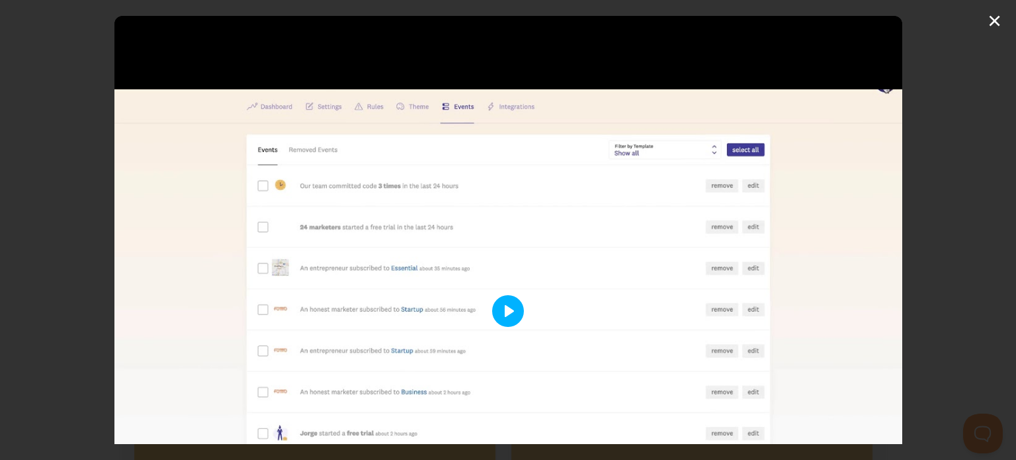
click at [507, 306] on button "Play" at bounding box center [508, 311] width 32 height 32
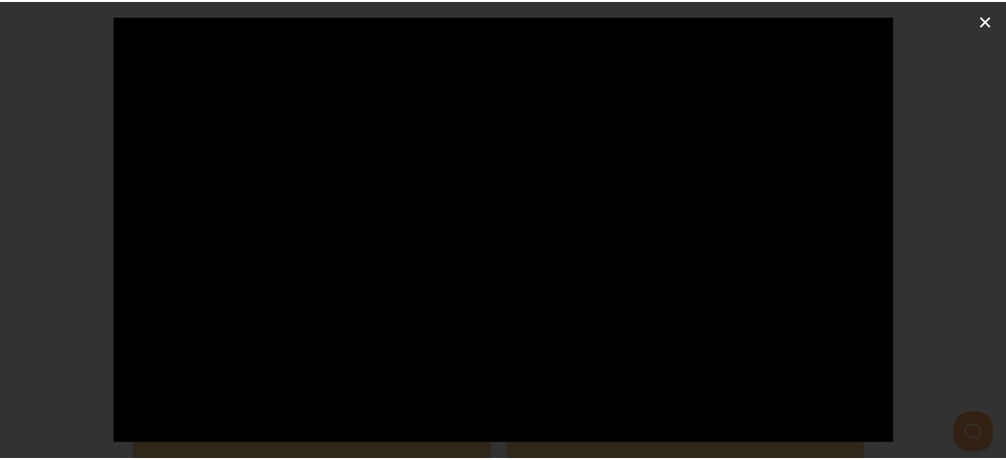
scroll to position [155, 0]
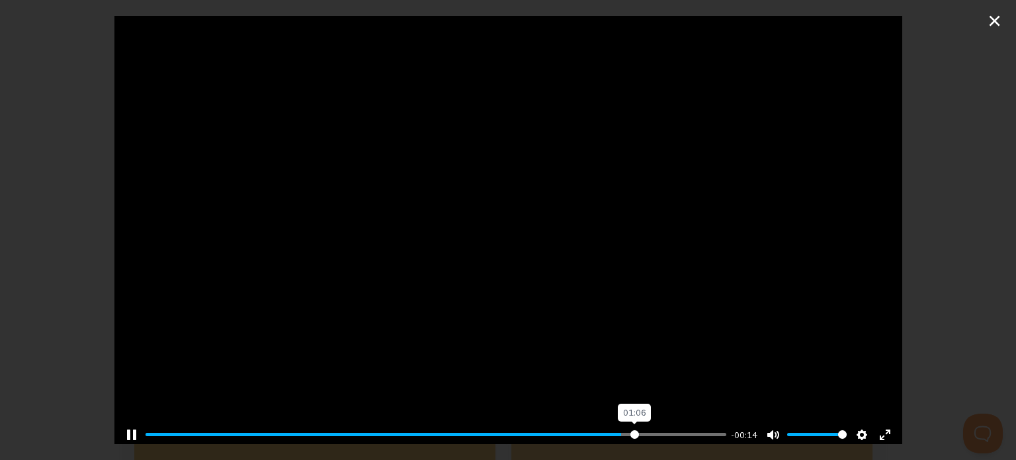
click at [626, 428] on input "Seek" at bounding box center [436, 434] width 580 height 13
drag, startPoint x: 641, startPoint y: 427, endPoint x: 652, endPoint y: 427, distance: 11.2
click at [642, 428] on input "Seek" at bounding box center [436, 434] width 580 height 13
click at [663, 428] on input "Seek" at bounding box center [436, 434] width 580 height 13
click at [687, 428] on input "Seek" at bounding box center [436, 434] width 580 height 13
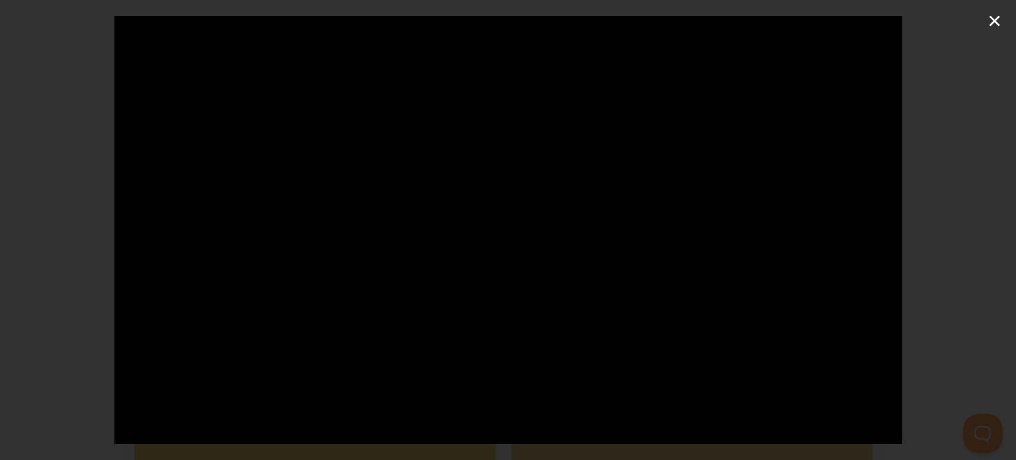
click at [992, 24] on div "Pause Play % buffered 01:17 -00:02 Unmute Mute Disable captions Enable captions…" at bounding box center [508, 230] width 1016 height 460
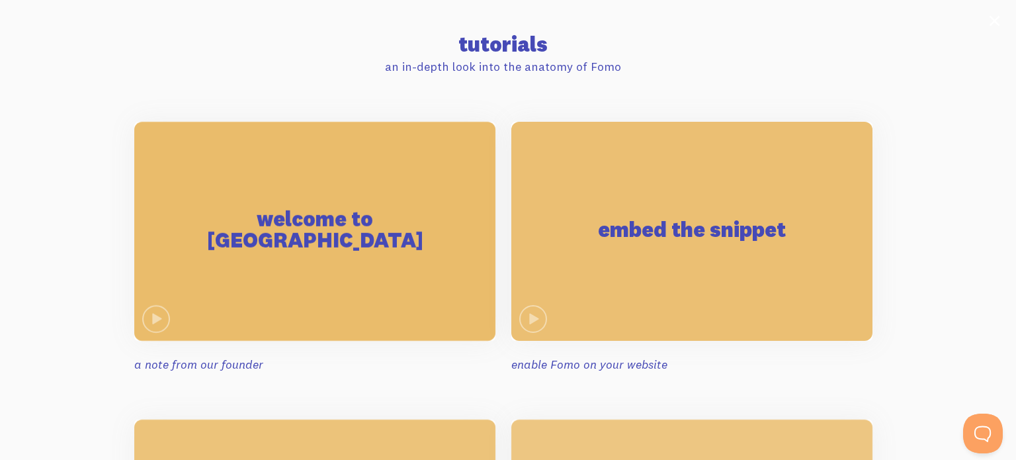
type input "97.64"
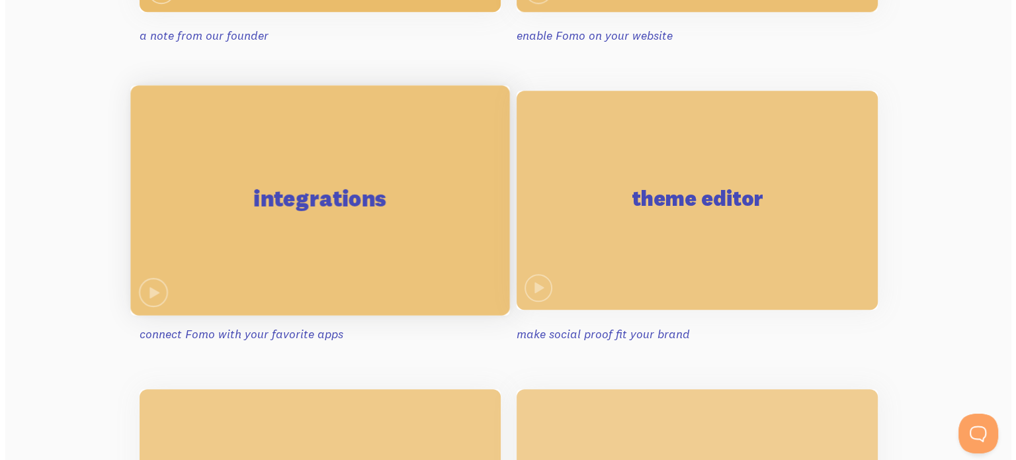
scroll to position [1257, 0]
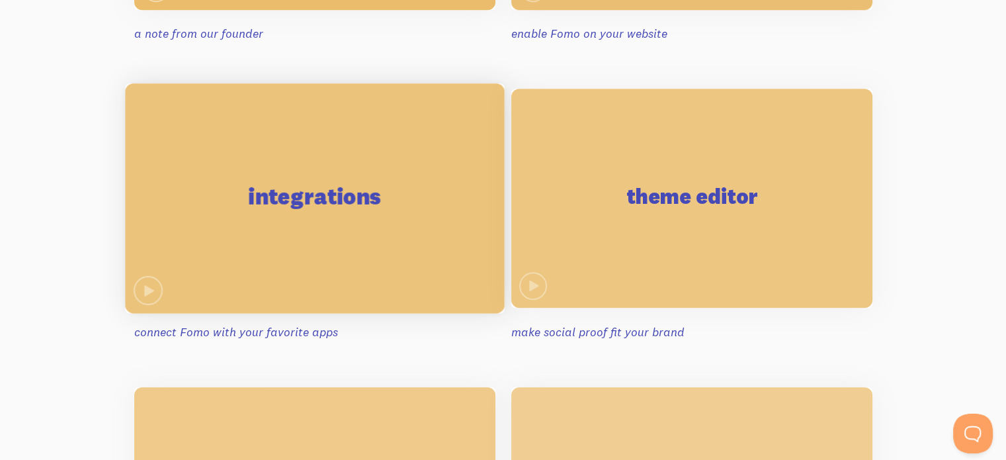
click at [369, 127] on div "integrations" at bounding box center [314, 198] width 379 height 230
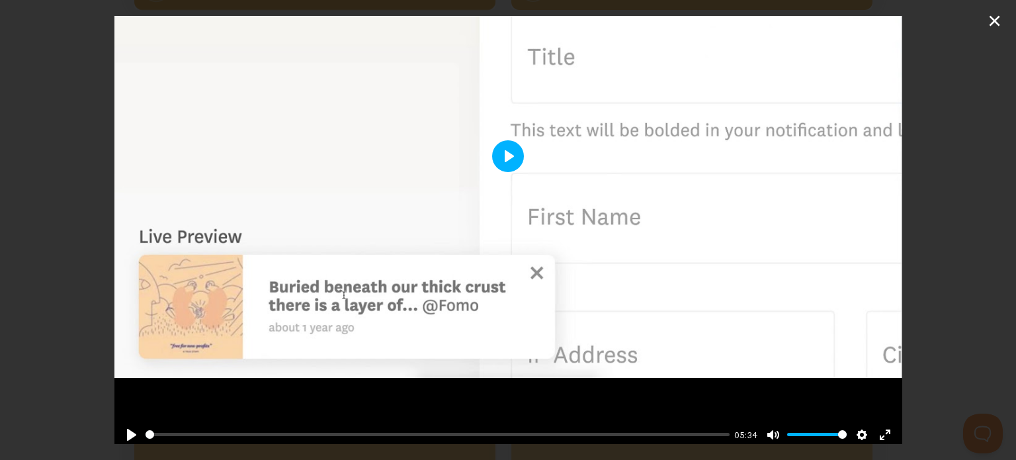
click at [503, 159] on button "Play" at bounding box center [508, 156] width 32 height 32
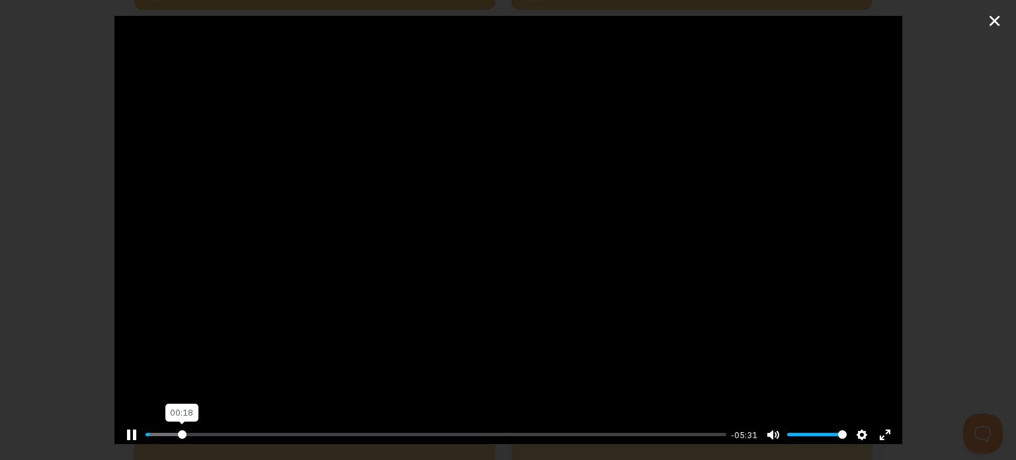
click at [181, 428] on input "Seek" at bounding box center [436, 434] width 580 height 13
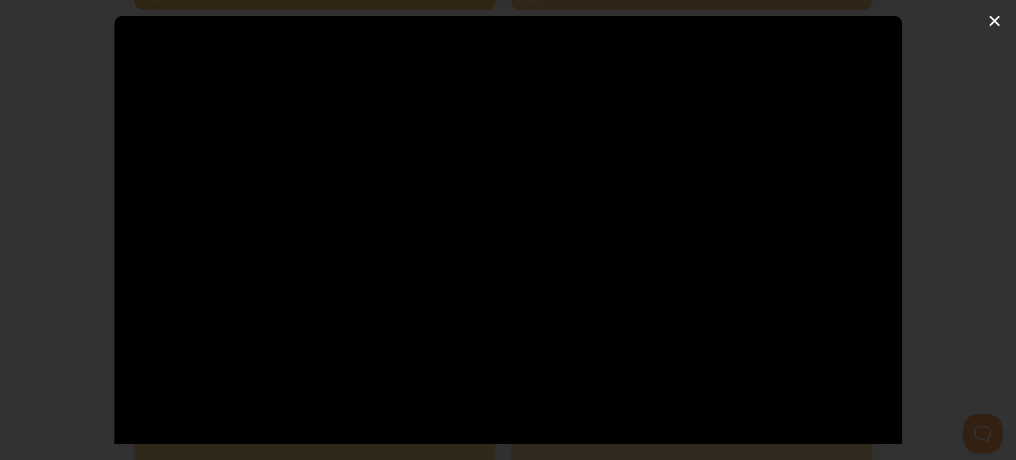
type input "8.14"
click at [589, 308] on div at bounding box center [507, 311] width 787 height 591
click at [998, 21] on div "Pause Play % buffered 01:08 -05:06 Unmute Mute Disable captions Enable captions…" at bounding box center [508, 230] width 1016 height 460
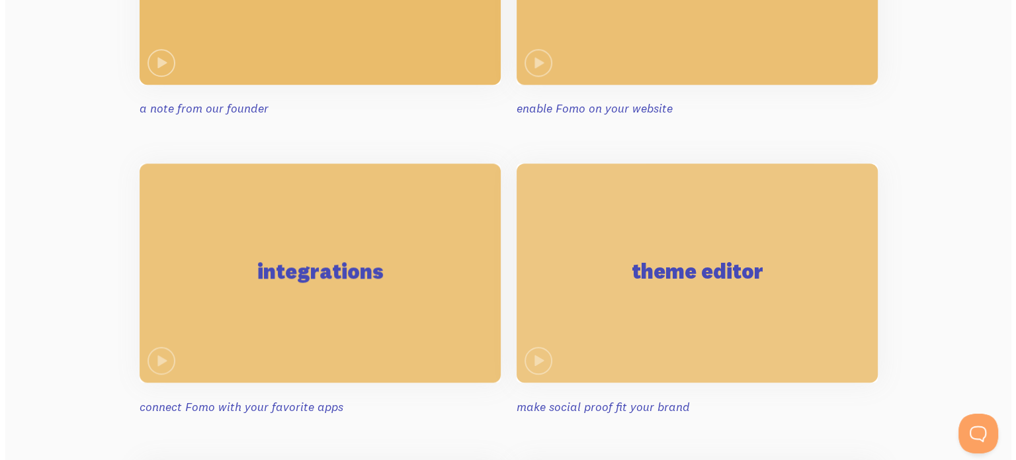
scroll to position [1125, 0]
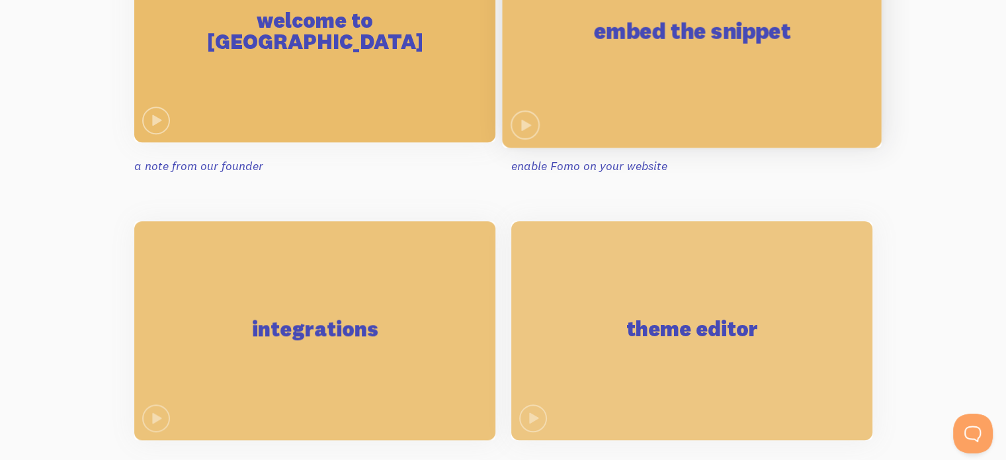
click at [626, 84] on div "embed the snippet" at bounding box center [691, 33] width 379 height 230
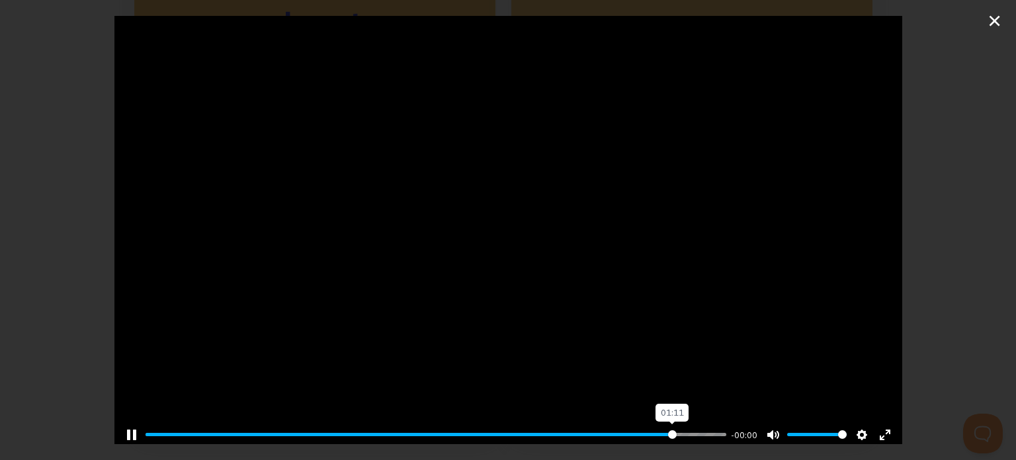
drag, startPoint x: 716, startPoint y: 426, endPoint x: 663, endPoint y: 426, distance: 53.6
click at [663, 428] on input "Seek" at bounding box center [436, 434] width 580 height 13
click at [507, 428] on input "Seek" at bounding box center [436, 434] width 580 height 13
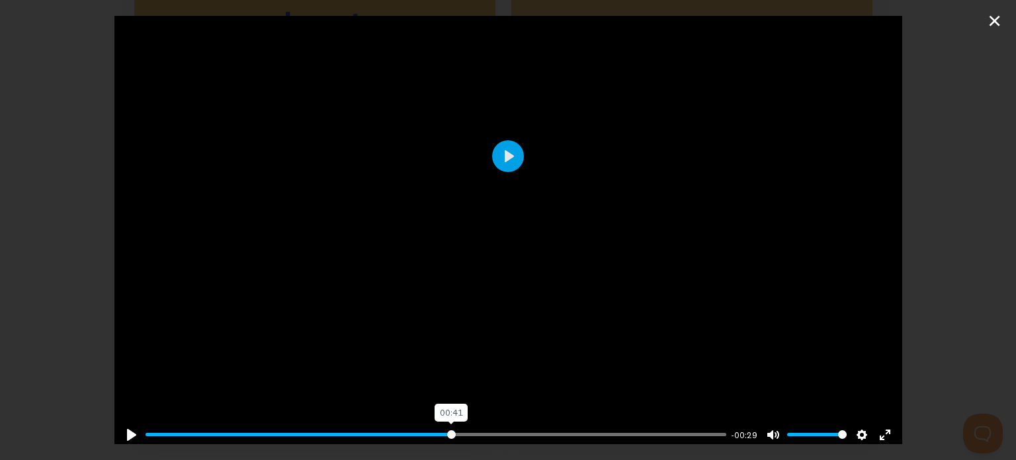
drag, startPoint x: 507, startPoint y: 424, endPoint x: 446, endPoint y: 423, distance: 61.5
click at [446, 428] on input "Seek" at bounding box center [436, 434] width 580 height 13
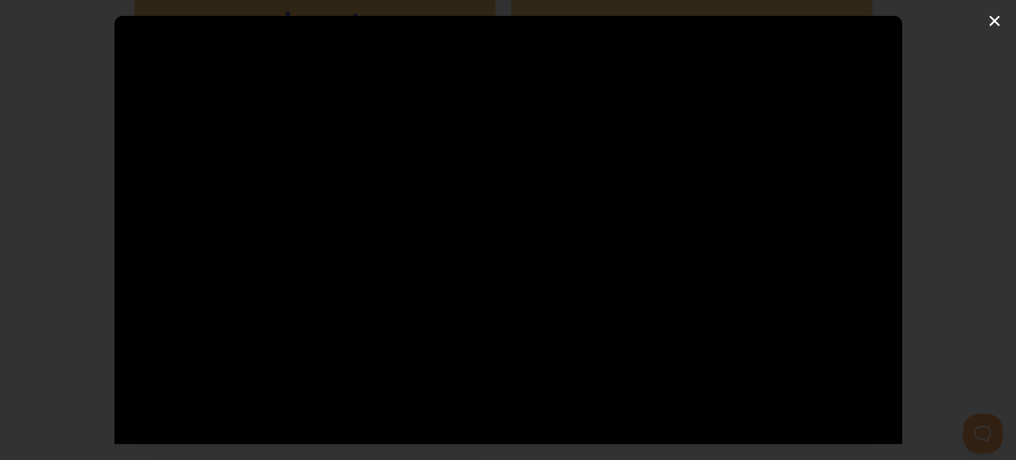
click at [517, 439] on div at bounding box center [507, 311] width 787 height 591
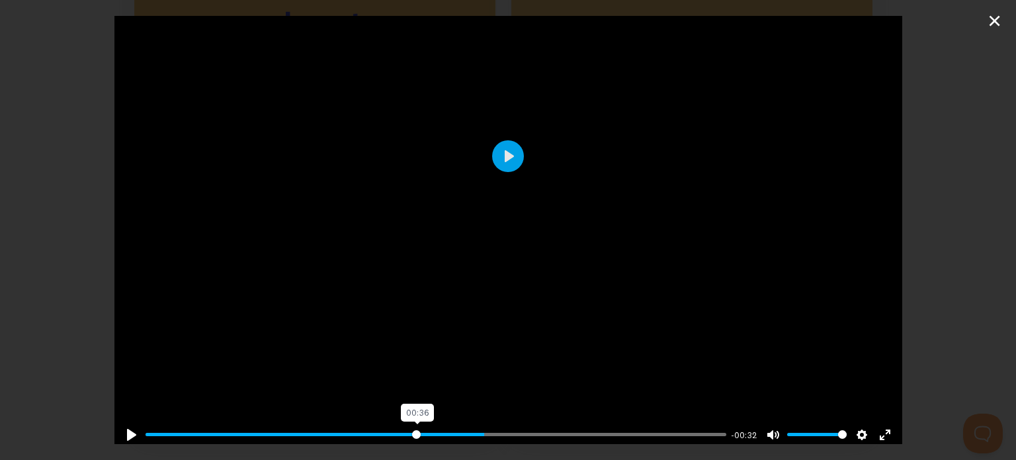
click at [411, 428] on input "Seek" at bounding box center [436, 434] width 580 height 13
click at [503, 153] on button "Play" at bounding box center [508, 156] width 32 height 32
click at [307, 428] on input "Seek" at bounding box center [436, 434] width 580 height 13
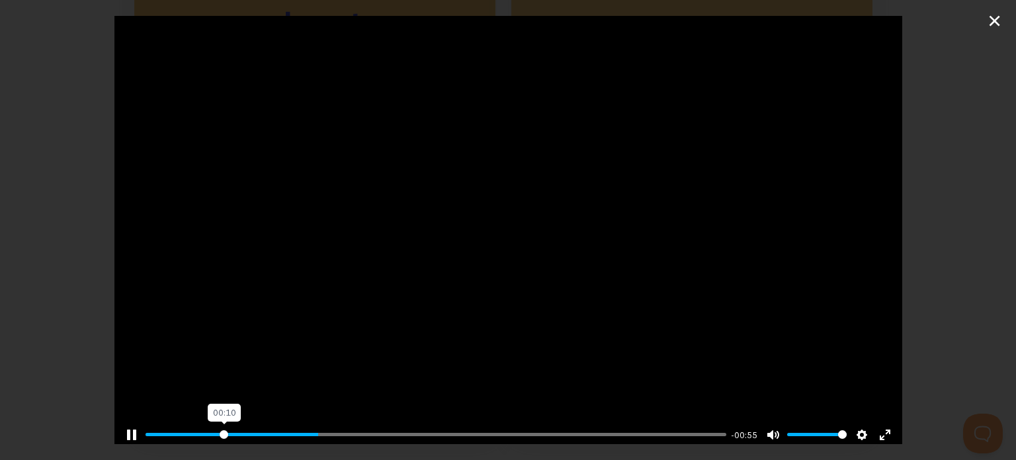
click at [222, 428] on input "Seek" at bounding box center [436, 434] width 580 height 13
type input "14.8"
click at [136, 430] on button "Pause Play" at bounding box center [131, 434] width 21 height 21
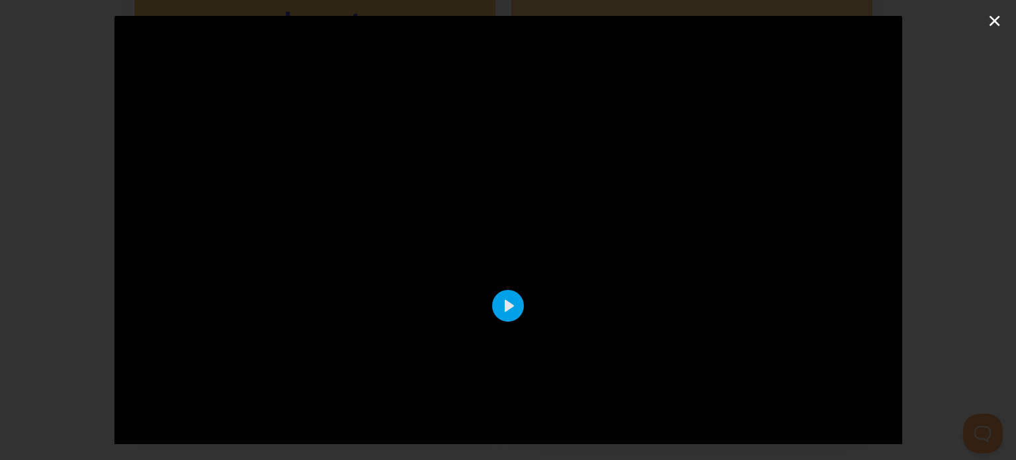
scroll to position [0, 0]
